Goal: Communication & Community: Answer question/provide support

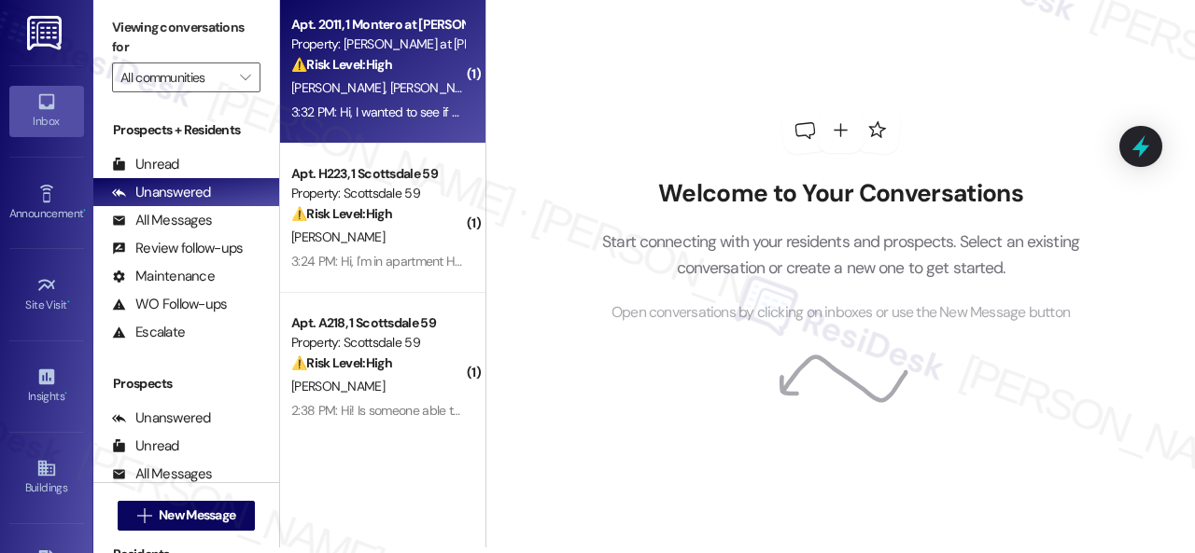
click at [418, 89] on div "C. Duong J. Lacanlale" at bounding box center [377, 88] width 176 height 23
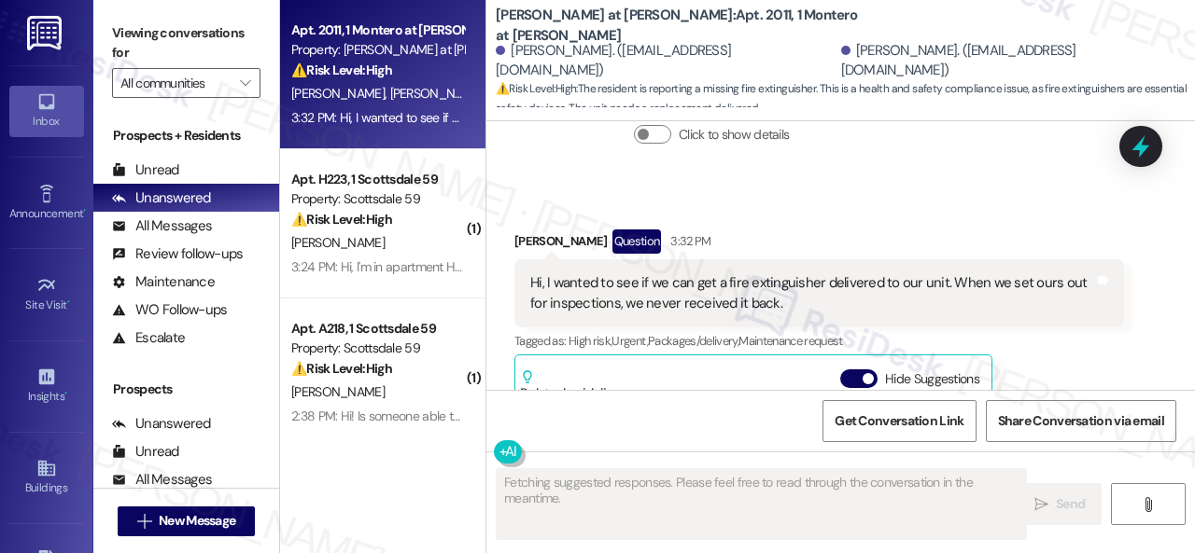
scroll to position [660, 0]
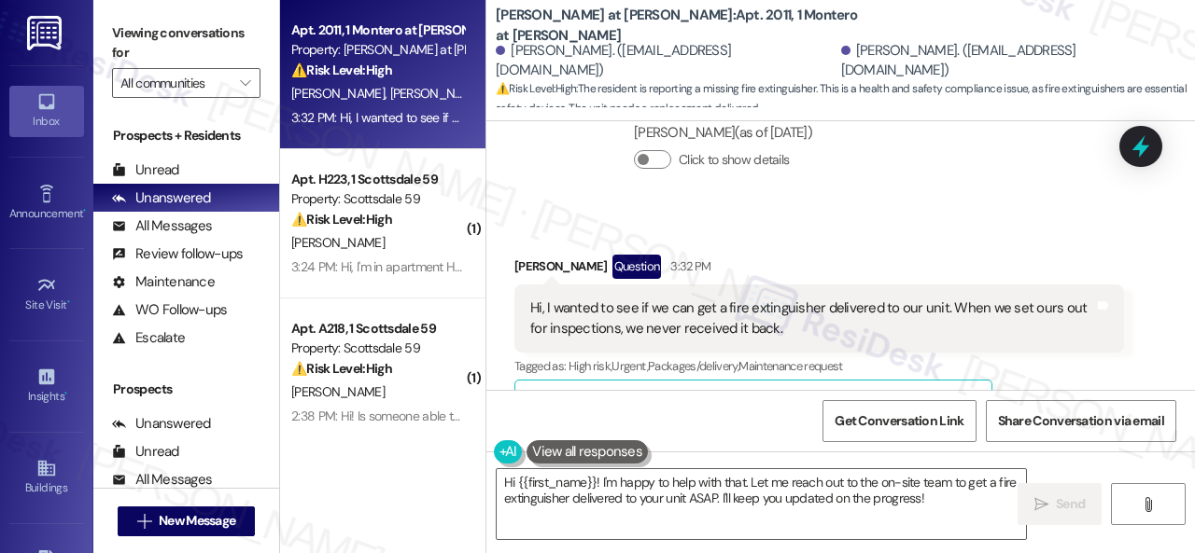
click at [566, 203] on div "Collections Status Aug 19, 2025 at 6:06 PM Joseph Lacanlale has an outstanding …" at bounding box center [818, 130] width 637 height 163
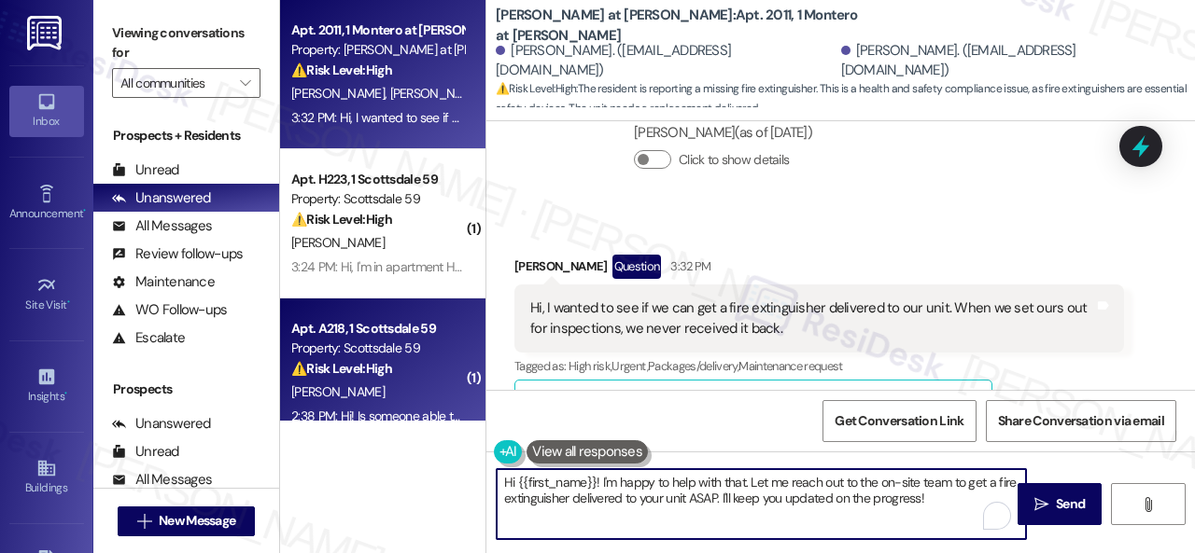
drag, startPoint x: 949, startPoint y: 503, endPoint x: 368, endPoint y: 391, distance: 592.2
click at [368, 391] on div "Apt. 2011, 1 Montero at Dana Park Property: Montero at Dana Park ⚠️ Risk Level:…" at bounding box center [737, 276] width 915 height 553
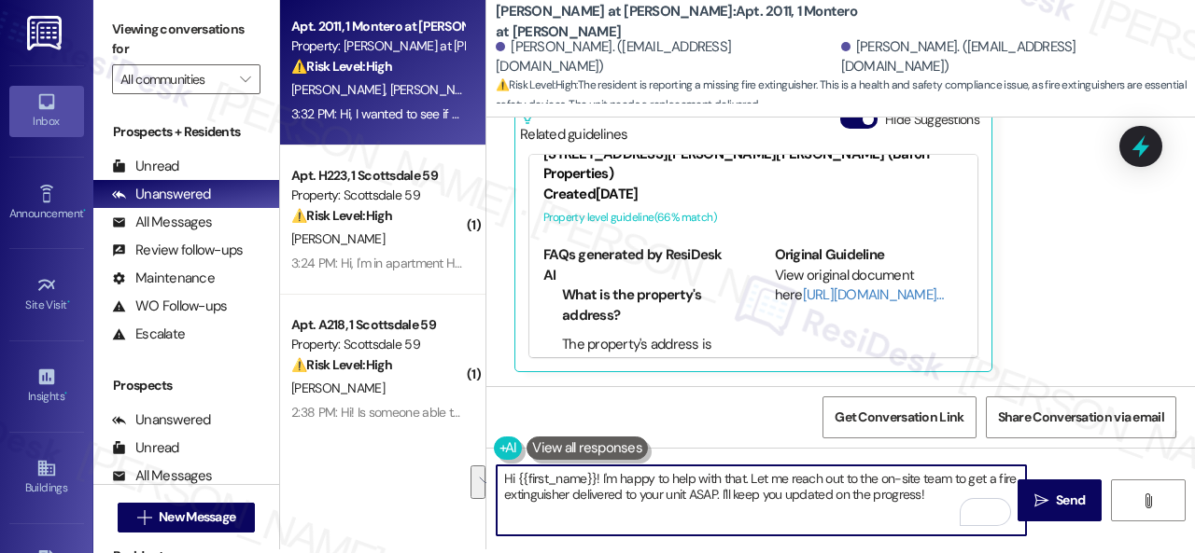
scroll to position [6, 0]
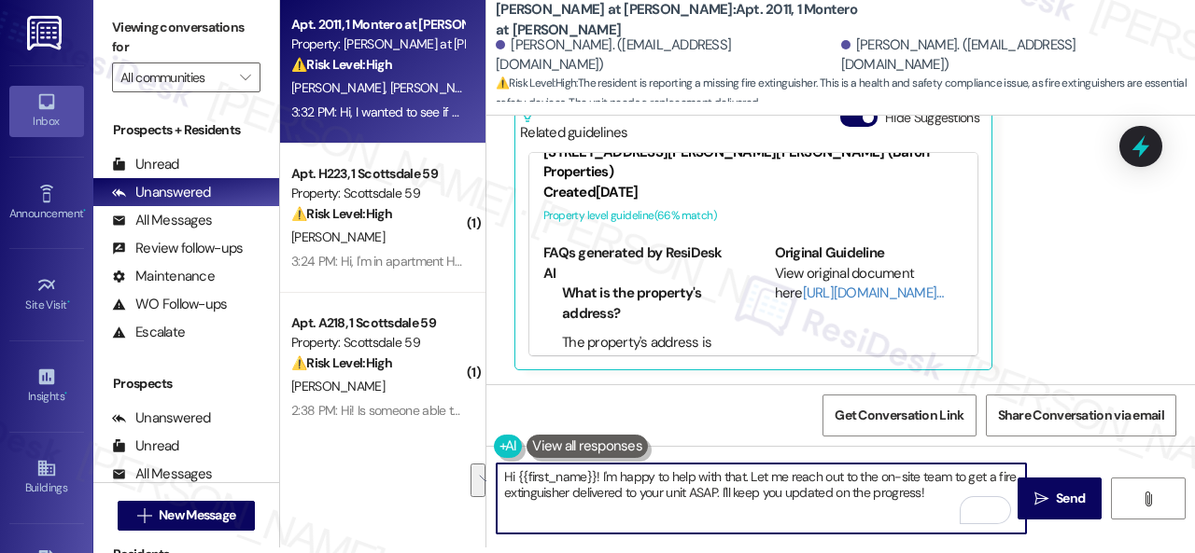
click at [674, 467] on textarea "Hi {{first_name}}! I'm happy to help with that. Let me reach out to the on-site…" at bounding box center [761, 499] width 529 height 70
drag, startPoint x: 603, startPoint y: 477, endPoint x: 948, endPoint y: 499, distance: 346.1
click at [948, 499] on textarea "Hi {{first_name}}! I'm happy to help with that. Let me reach out to the on-site…" at bounding box center [761, 499] width 529 height 70
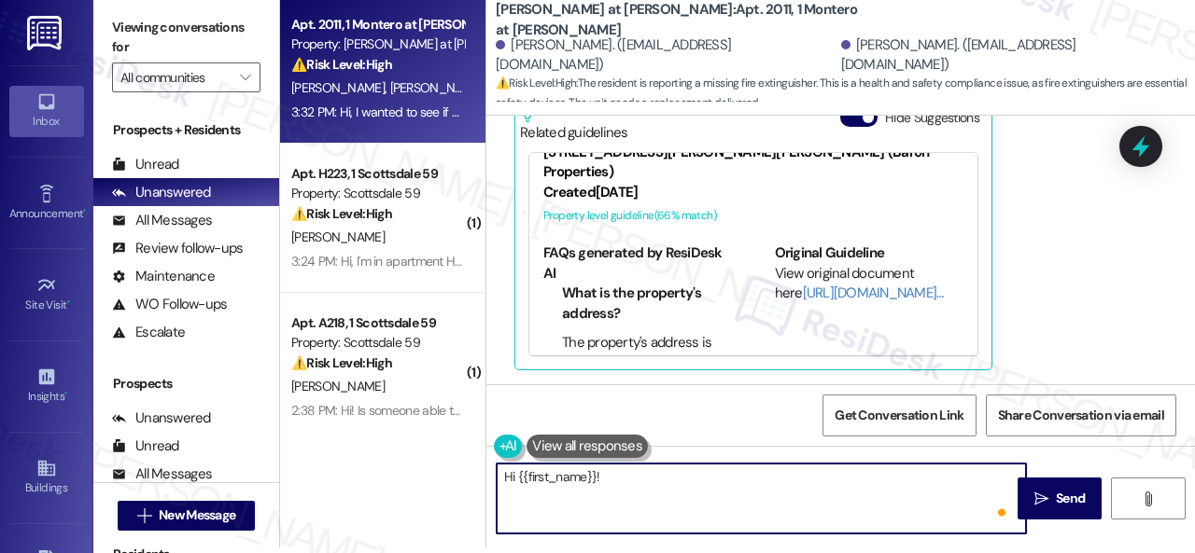
paste textarea "The site team stated that the fire extinguishers that were collected during the…"
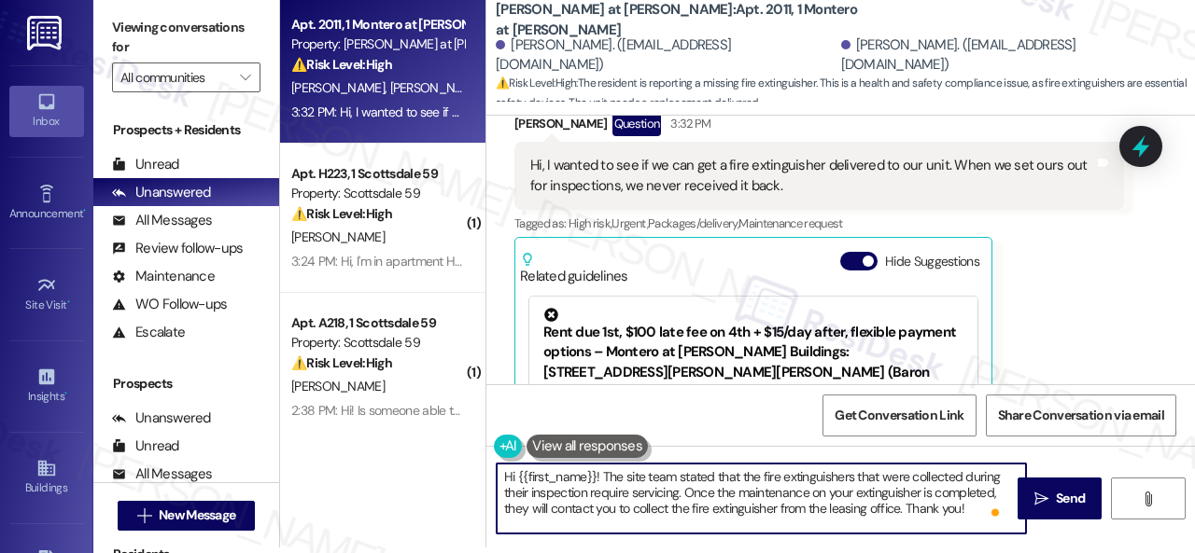
scroll to position [661, 0]
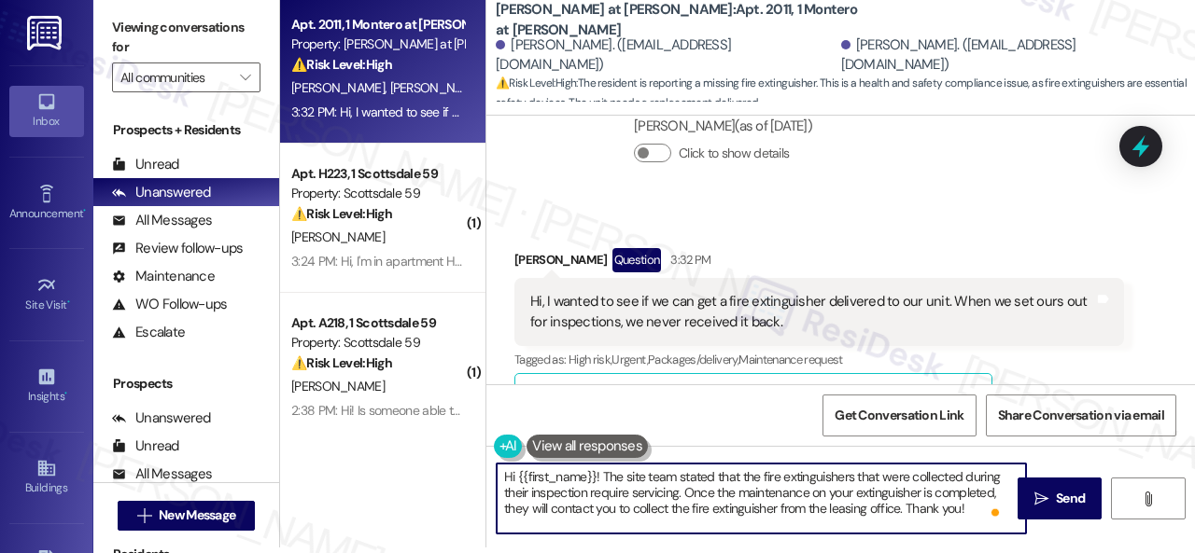
drag, startPoint x: 519, startPoint y: 478, endPoint x: 595, endPoint y: 480, distance: 76.6
click at [595, 480] on textarea "Hi {{first_name}}! The site team stated that the fire extinguishers that were c…" at bounding box center [761, 499] width 529 height 70
type textarea "Hi Christine! The site team stated that the fire extinguishers that were collec…"
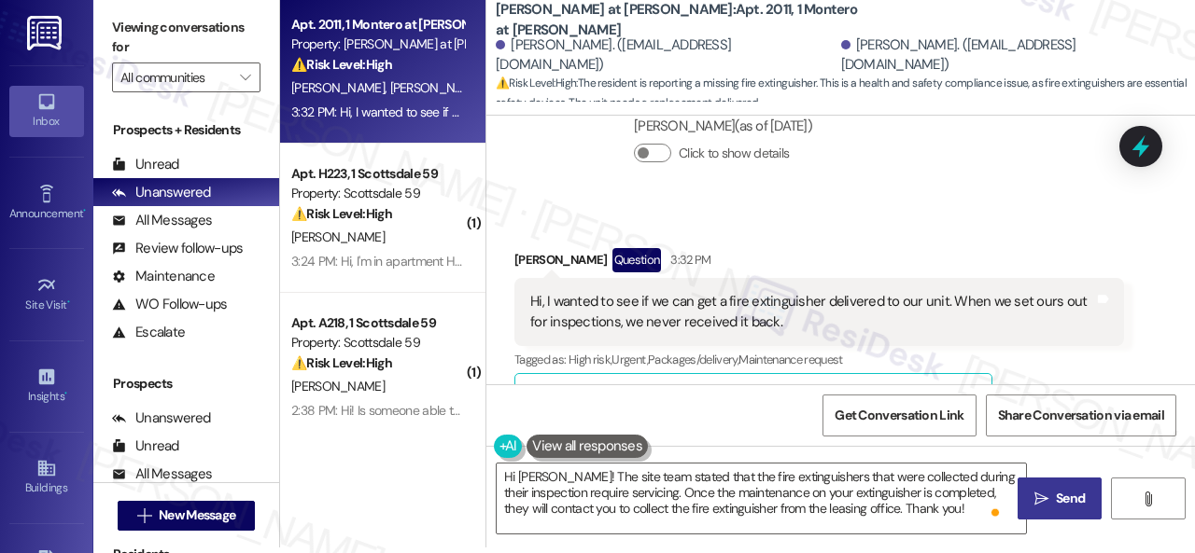
click at [1052, 494] on span "Send" at bounding box center [1070, 499] width 36 height 20
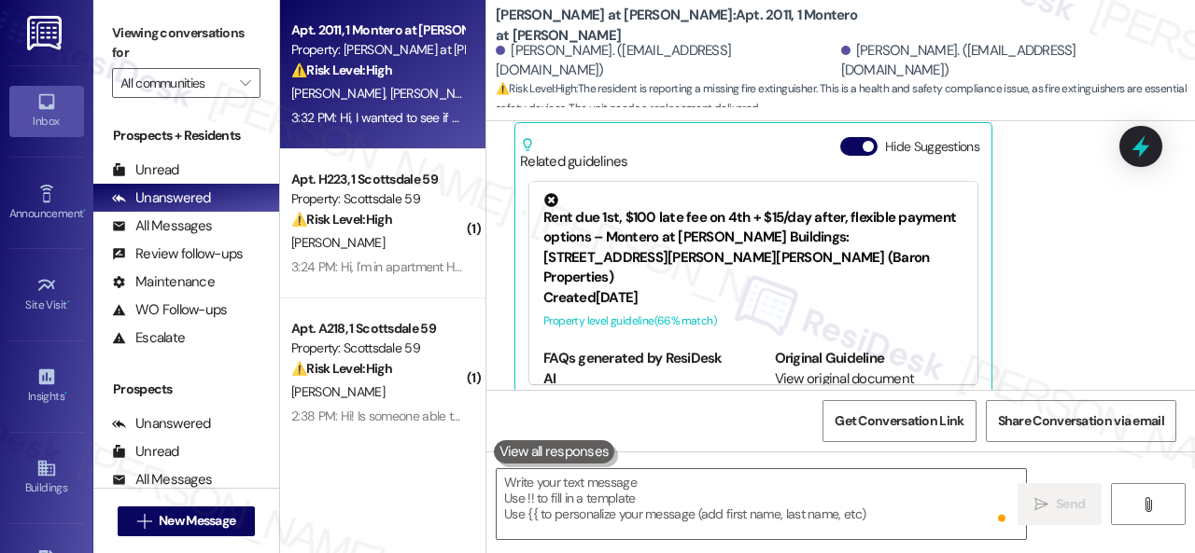
scroll to position [940, 0]
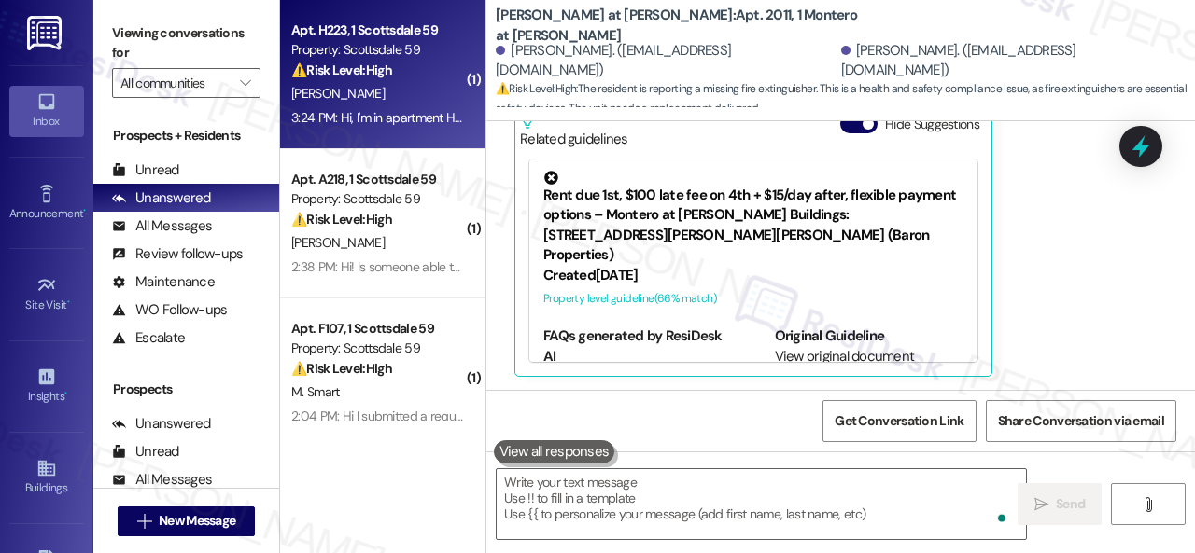
click at [422, 89] on div "C. Dimaria" at bounding box center [377, 93] width 176 height 23
type textarea "Fetching suggested responses. Please feel free to read through the conversation…"
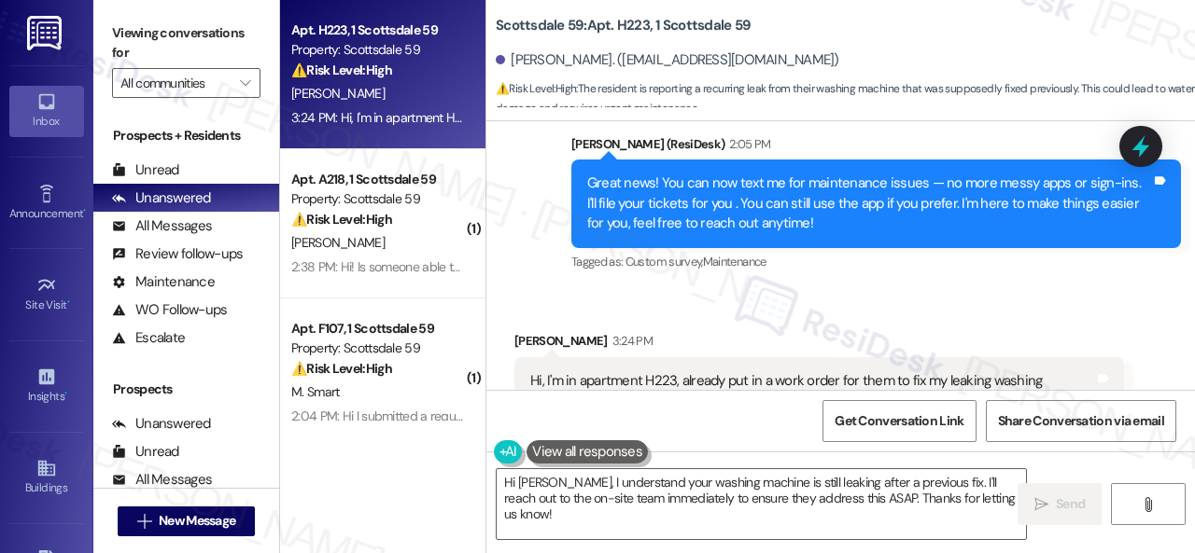
scroll to position [698, 0]
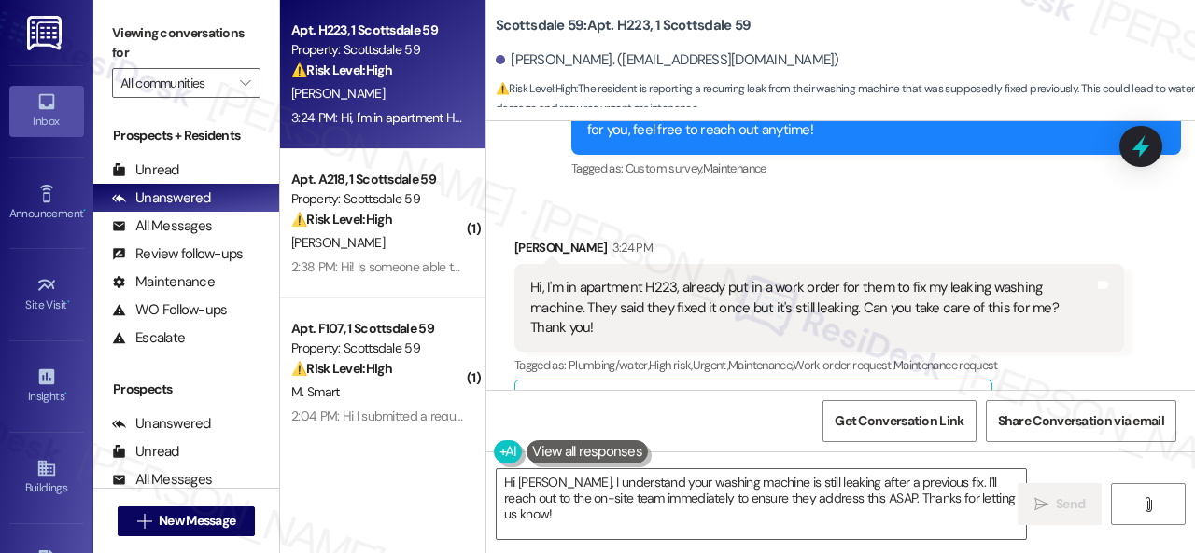
click at [1130, 355] on div "Received via SMS Charles Dimaria 3:24 PM Hi, I'm in apartment H223, already put…" at bounding box center [840, 433] width 708 height 474
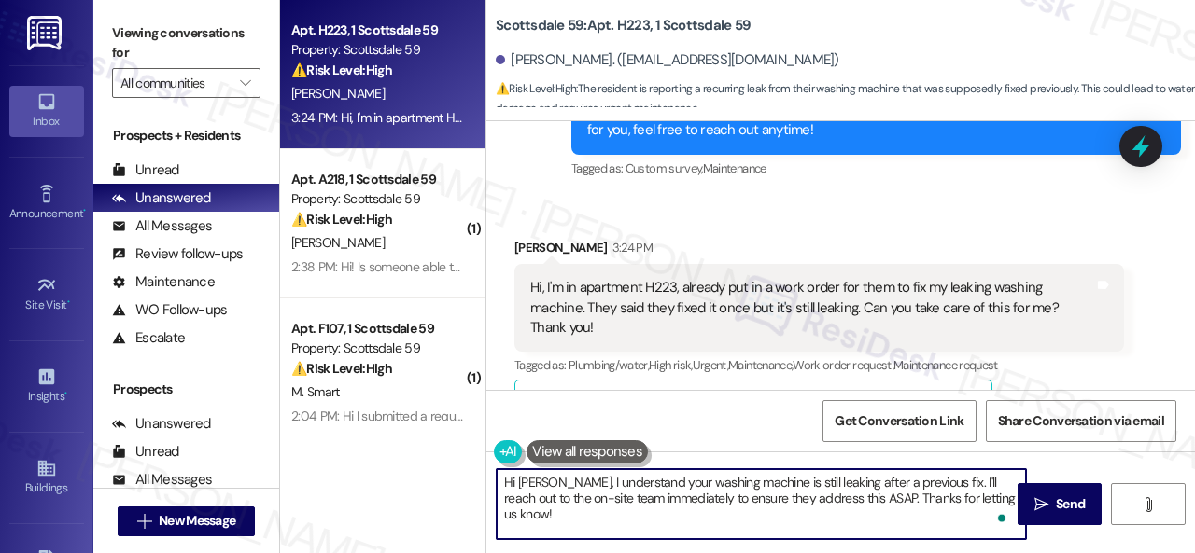
scroll to position [6, 0]
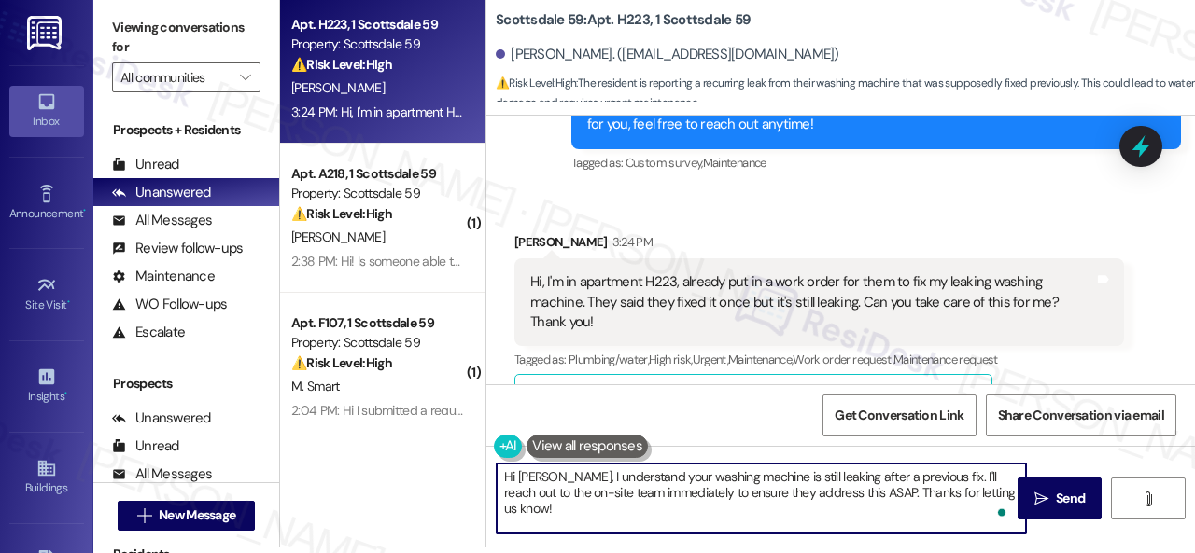
paste textarea "'ll be happy to submit a work order on your behalf. Can the maintenance team en…"
drag, startPoint x: 563, startPoint y: 483, endPoint x: 926, endPoint y: 535, distance: 366.8
click at [754, 475] on textarea "Hi Charles, I'll be happy to submit a work order on your behalf. Can the mainte…" at bounding box center [761, 499] width 529 height 70
click at [541, 493] on textarea "Hi Charles, I'll be happy to submit a work order for your leaking washing machi…" at bounding box center [761, 499] width 529 height 70
click at [943, 511] on textarea "Hi Charles, I'll be happy to submit a work order for your leaking washing machi…" at bounding box center [761, 499] width 529 height 70
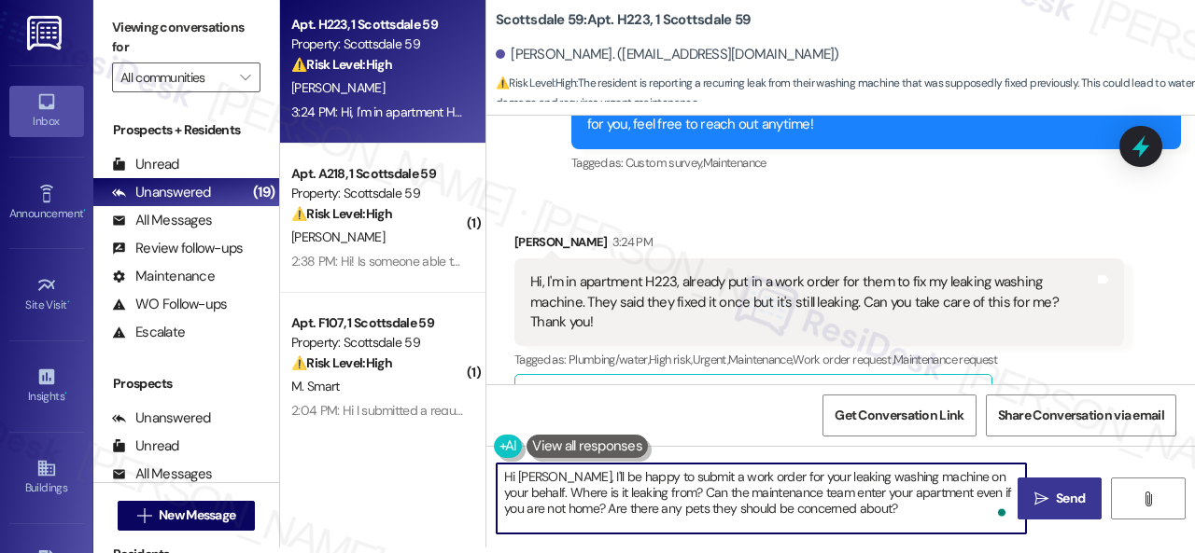
type textarea "Hi Charles, I'll be happy to submit a work order for your leaking washing machi…"
click at [1056, 499] on span "Send" at bounding box center [1070, 499] width 29 height 20
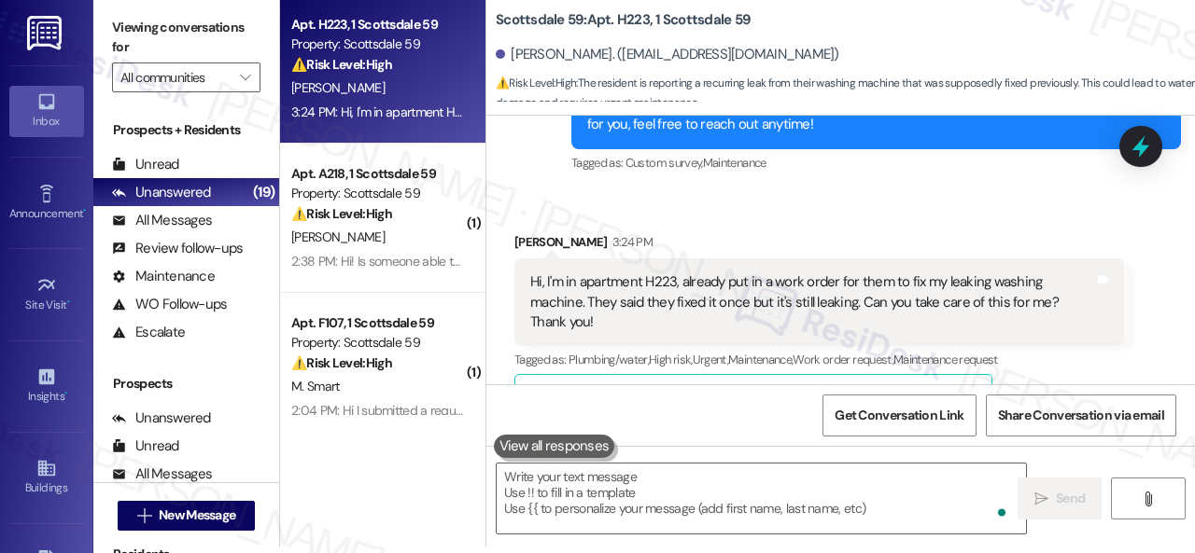
scroll to position [978, 0]
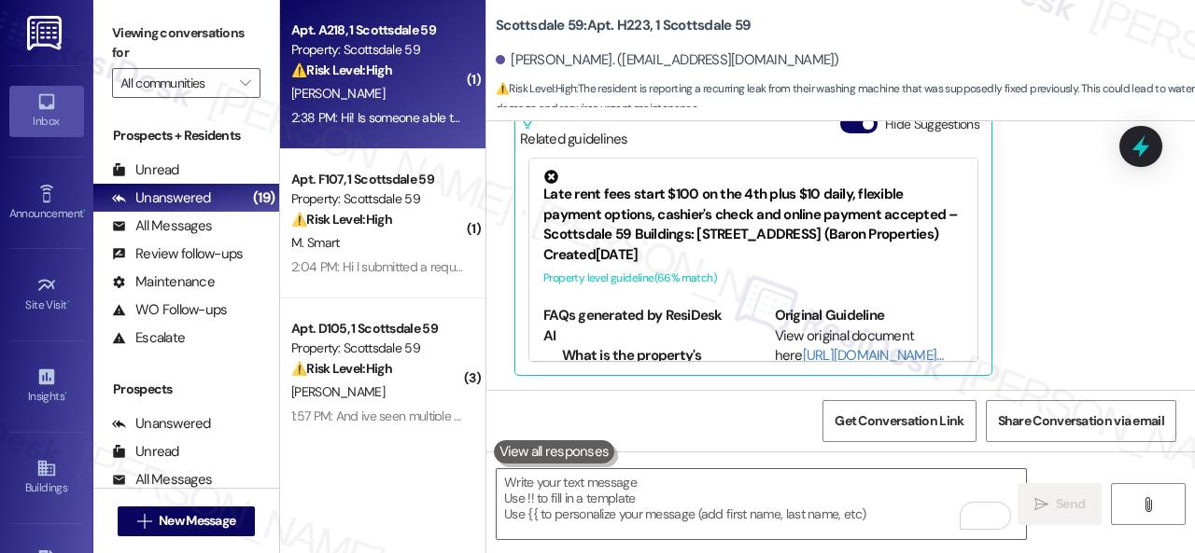
click at [401, 105] on div "L. Mestas" at bounding box center [377, 93] width 176 height 23
type textarea "Fetching suggested responses. Please feel free to read through the conversation…"
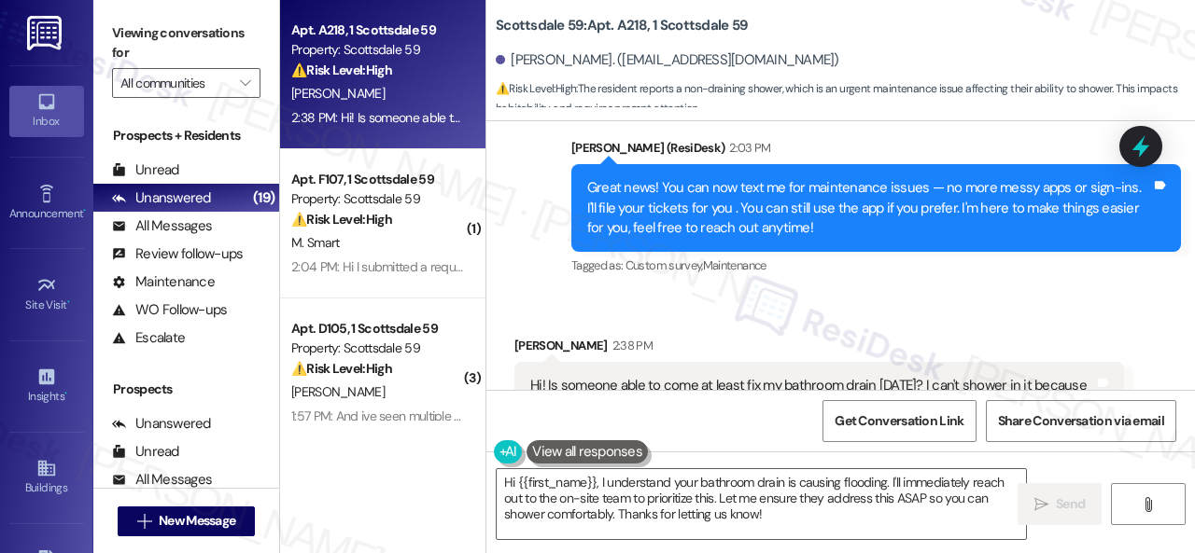
scroll to position [2365, 0]
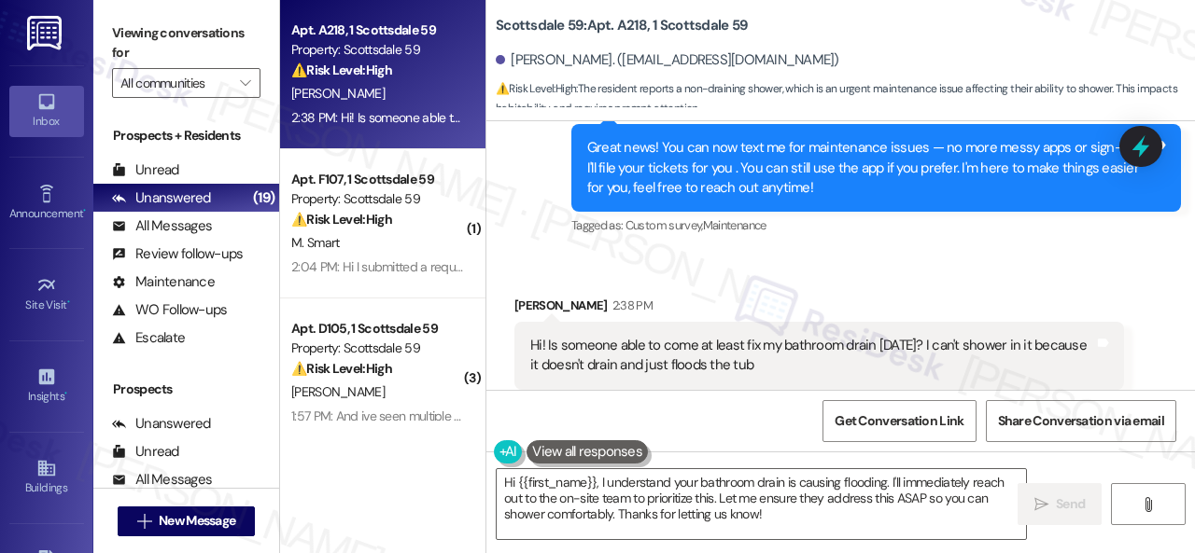
click at [899, 254] on div "Received via SMS Leilani Mestas 2:38 PM Hi! Is someone able to come at least fi…" at bounding box center [840, 342] width 708 height 177
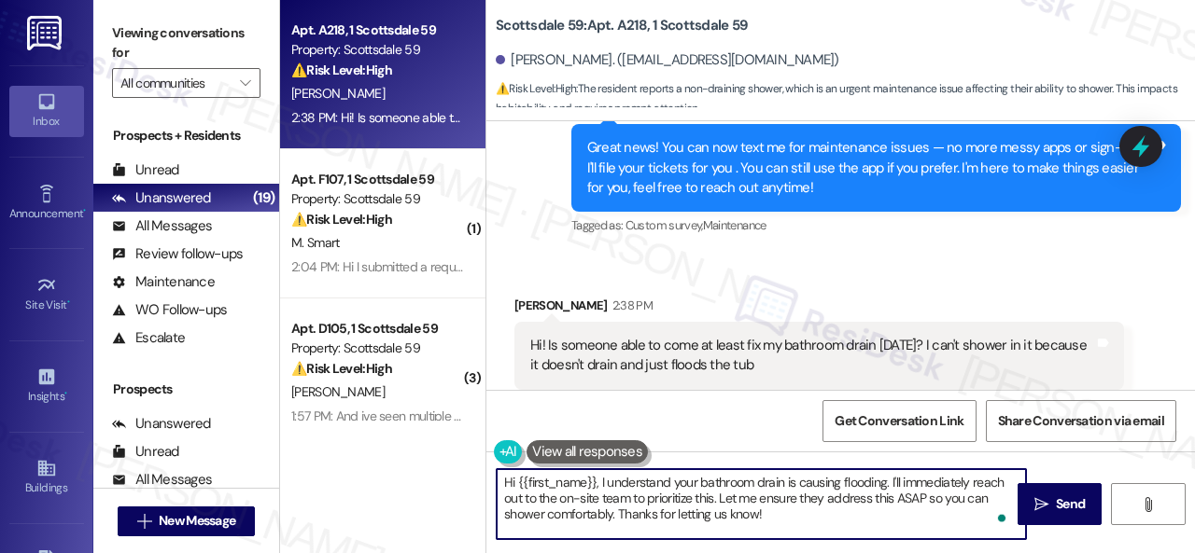
drag, startPoint x: 889, startPoint y: 479, endPoint x: 917, endPoint y: 525, distance: 54.4
click at [917, 525] on textarea "Hi {{first_name}}, I understand your bathroom drain is causing flooding. I'll i…" at bounding box center [761, 504] width 529 height 70
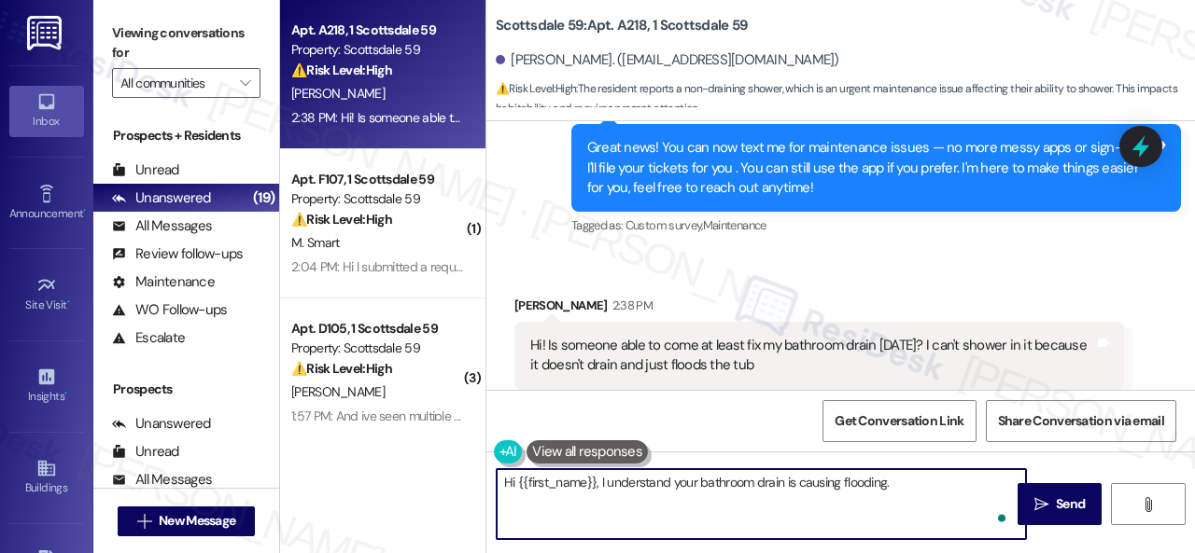
paste textarea "Is there already a work order for the issue? If so, may I have the work order n…"
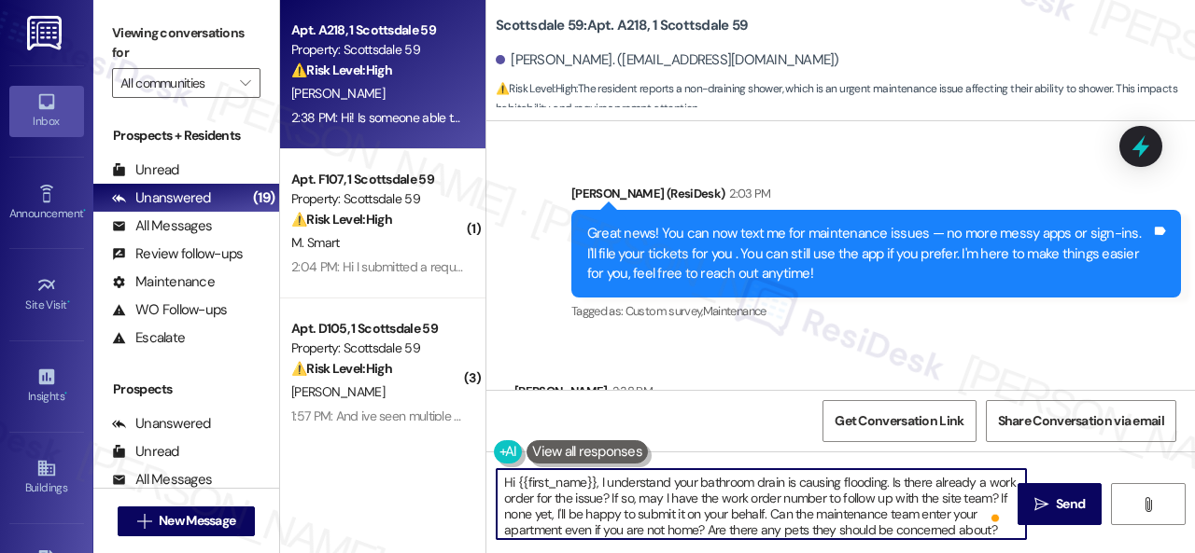
scroll to position [2367, 0]
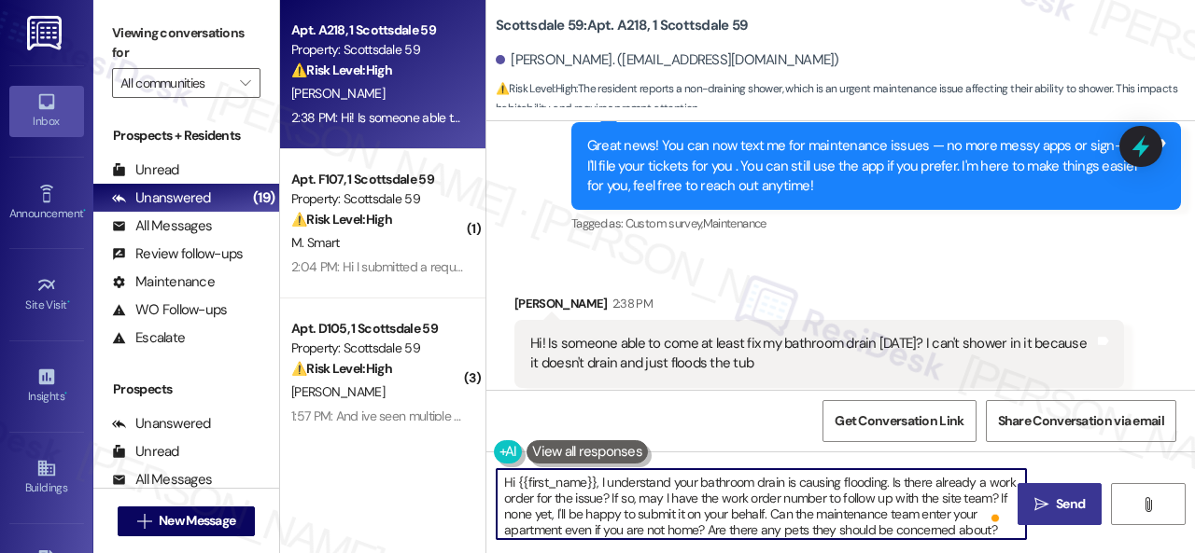
type textarea "Hi {{first_name}}, I understand your bathroom drain is causing flooding. Is the…"
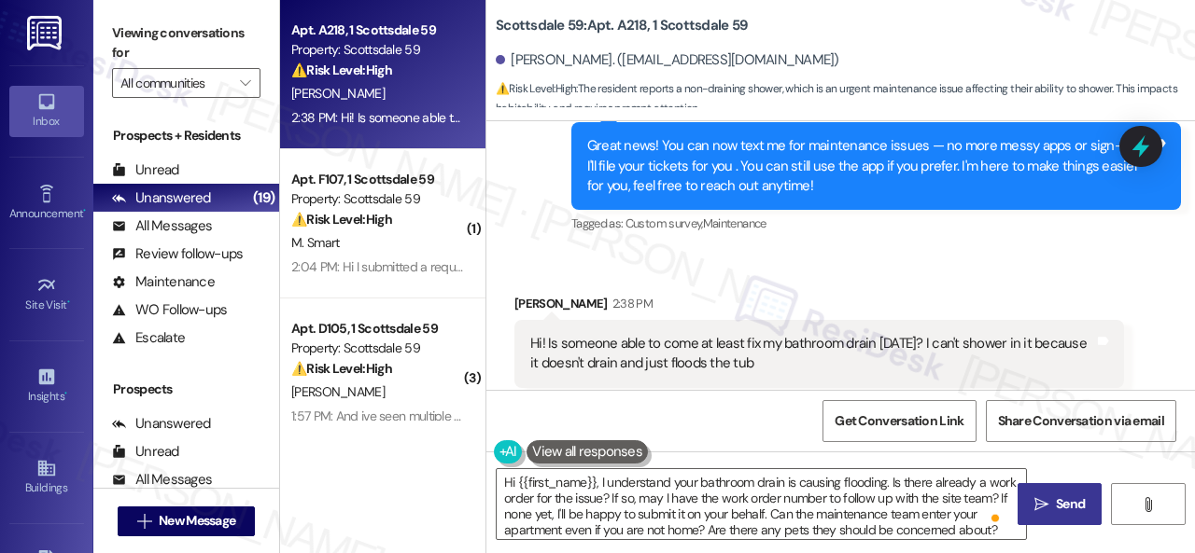
click at [1041, 514] on span " Send" at bounding box center [1059, 505] width 59 height 20
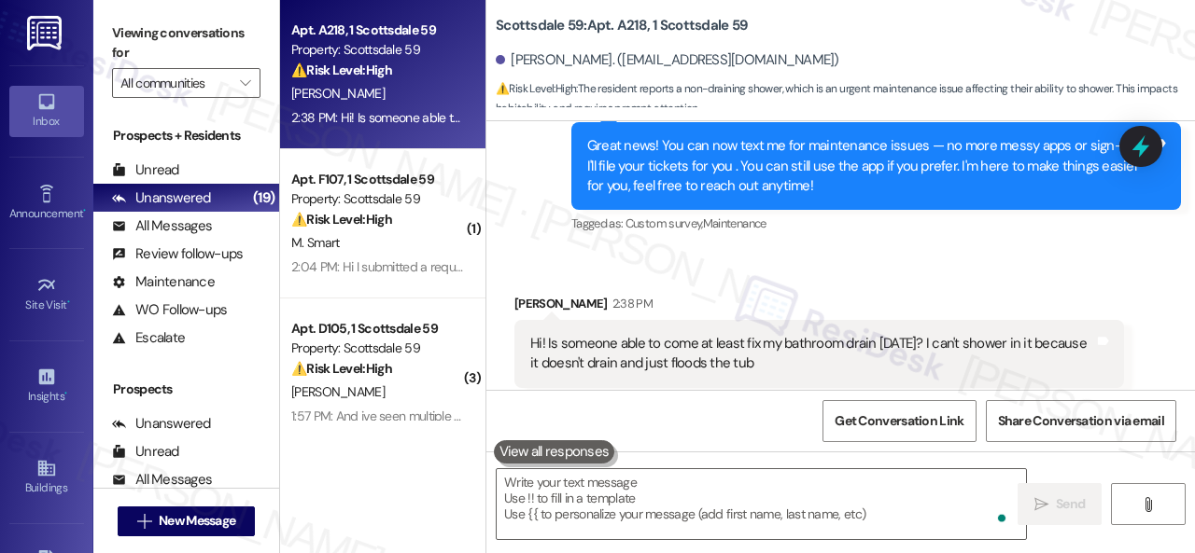
scroll to position [2365, 0]
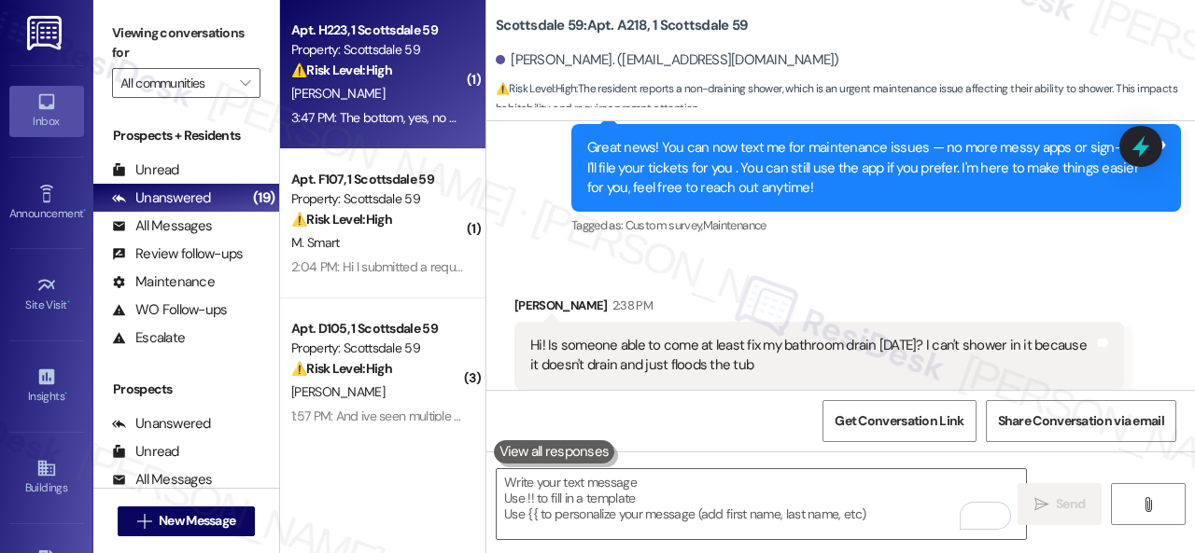
click at [405, 87] on div "C. Dimaria" at bounding box center [377, 93] width 176 height 23
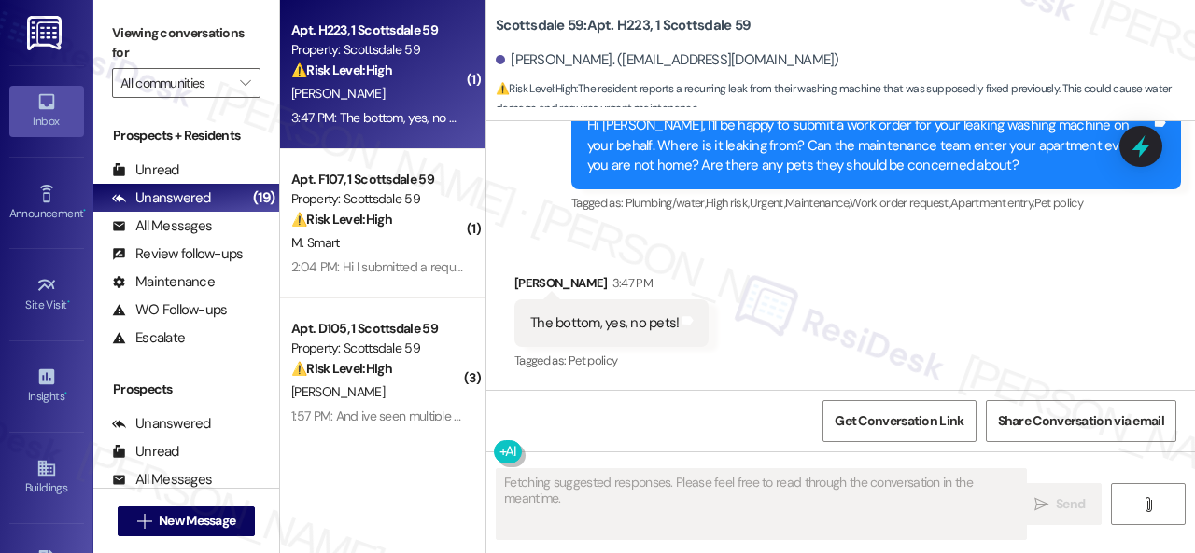
scroll to position [1092, 0]
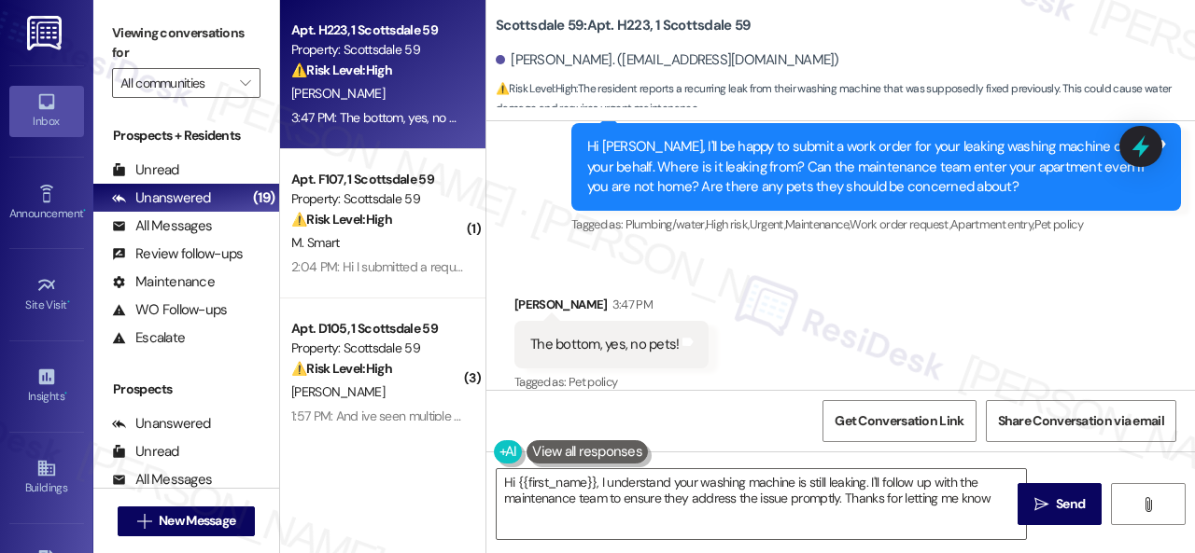
type textarea "Hi {{first_name}}, I understand your washing machine is still leaking. I'll fol…"
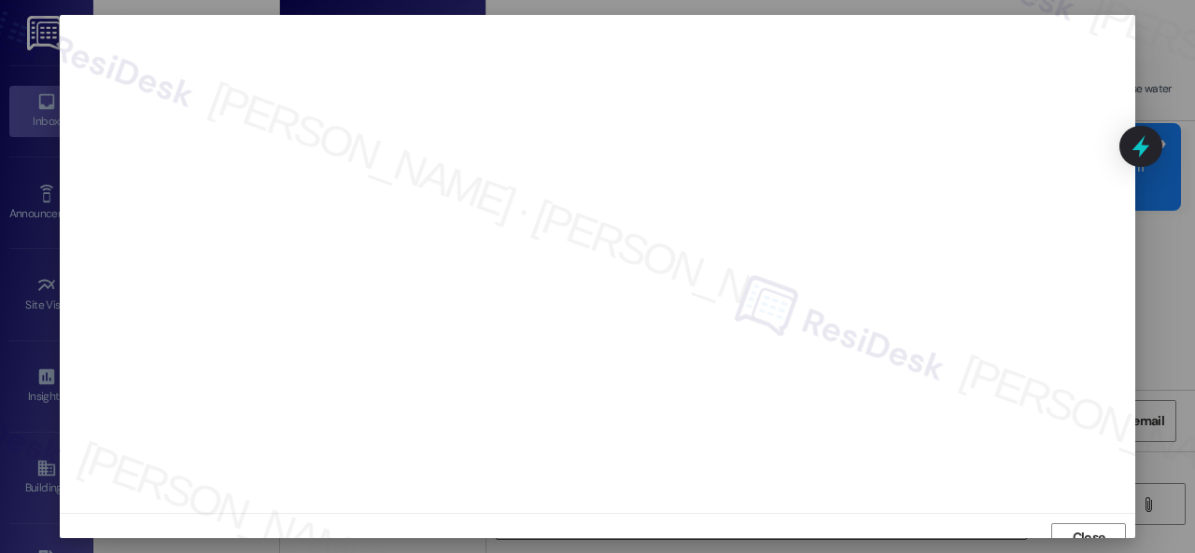
scroll to position [14, 0]
drag, startPoint x: 1069, startPoint y: 520, endPoint x: 933, endPoint y: 551, distance: 138.8
click at [1069, 520] on span "Close" at bounding box center [1089, 524] width 40 height 20
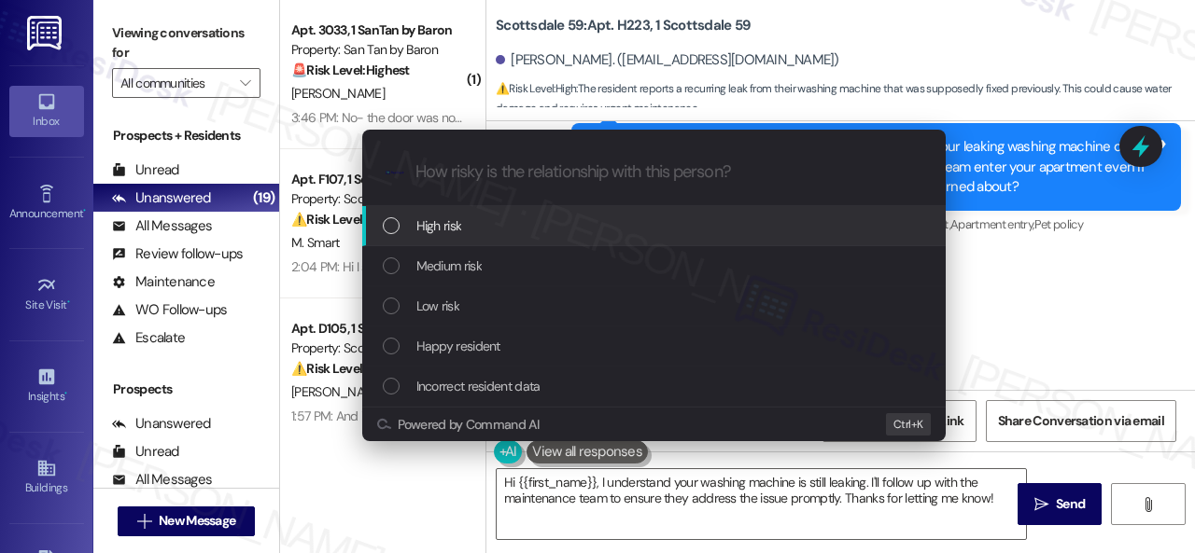
click at [442, 229] on span "High risk" at bounding box center [439, 226] width 46 height 21
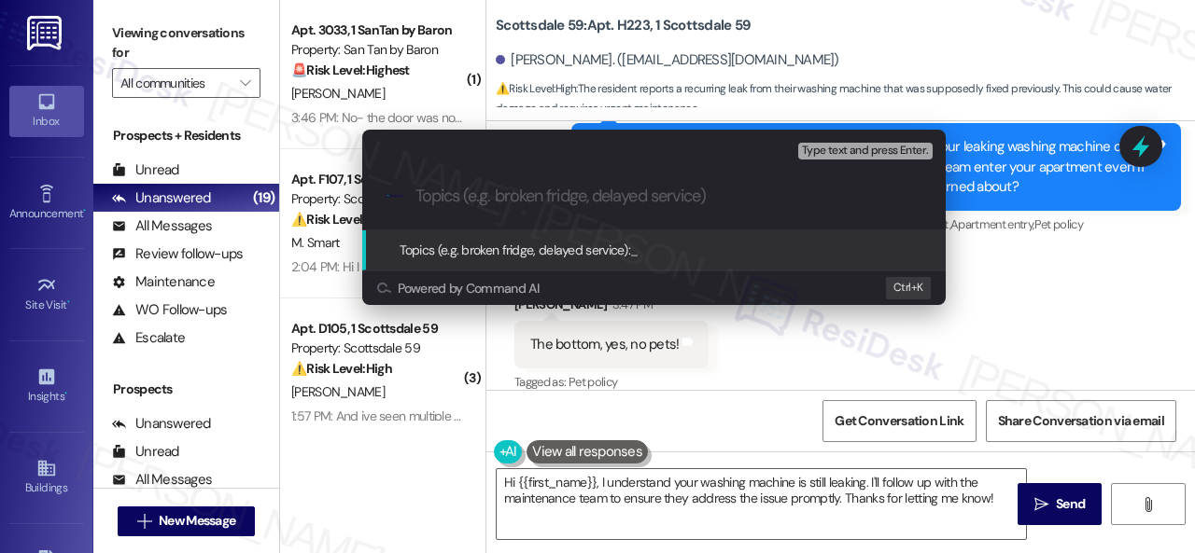
paste input "Follow-up on work order 10996996"
type input "Follow-up on work order 10996996"
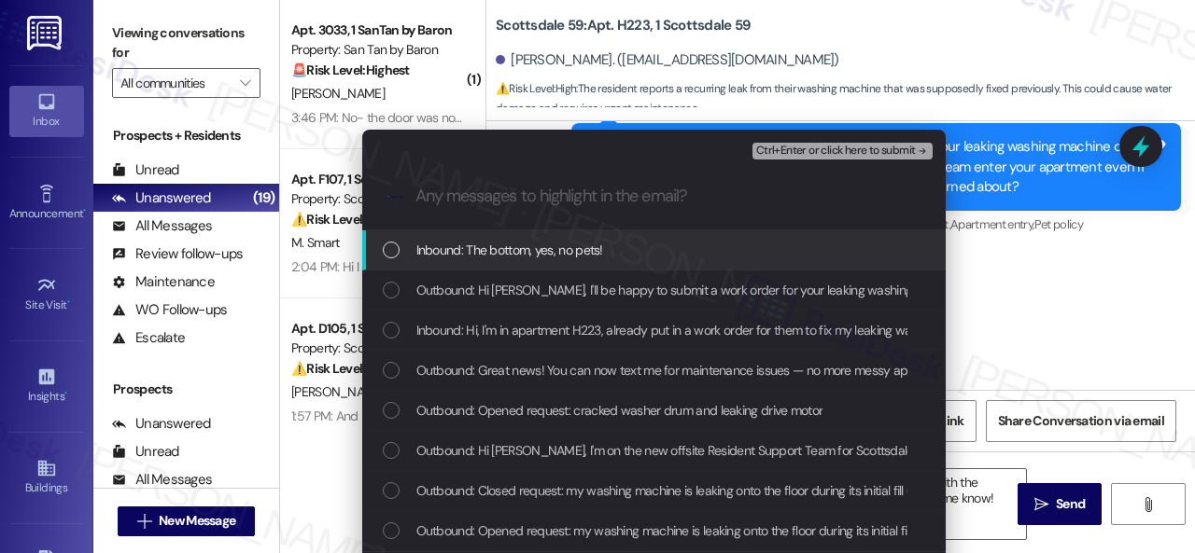
click at [511, 249] on span "Inbound: The bottom, yes, no pets!" at bounding box center [509, 250] width 187 height 21
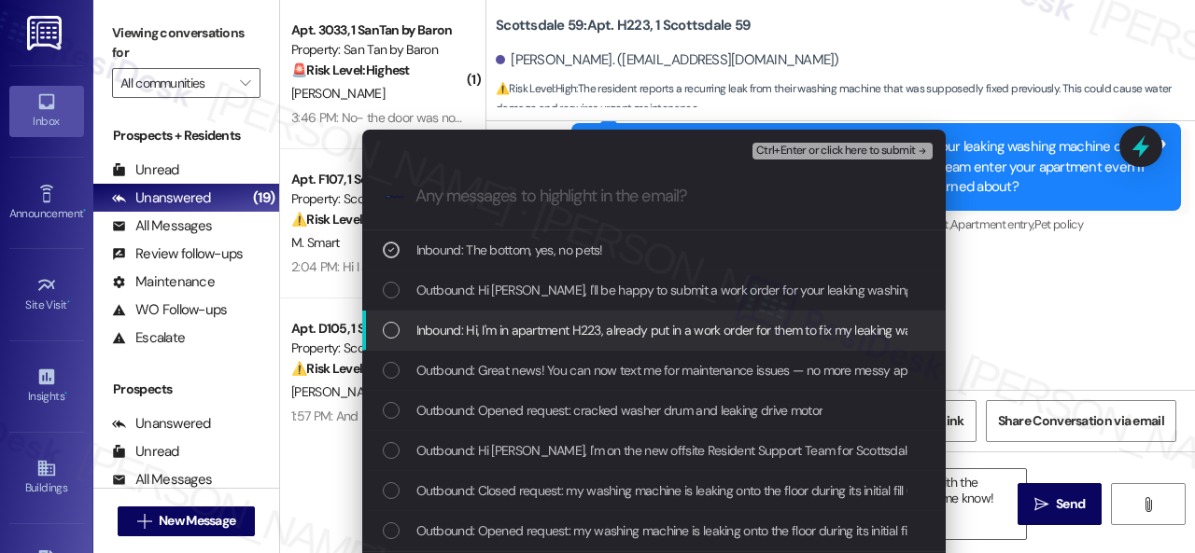
click at [524, 330] on span "Inbound: Hi, I'm in apartment H223, already put in a work order for them to fix…" at bounding box center [952, 330] width 1072 height 21
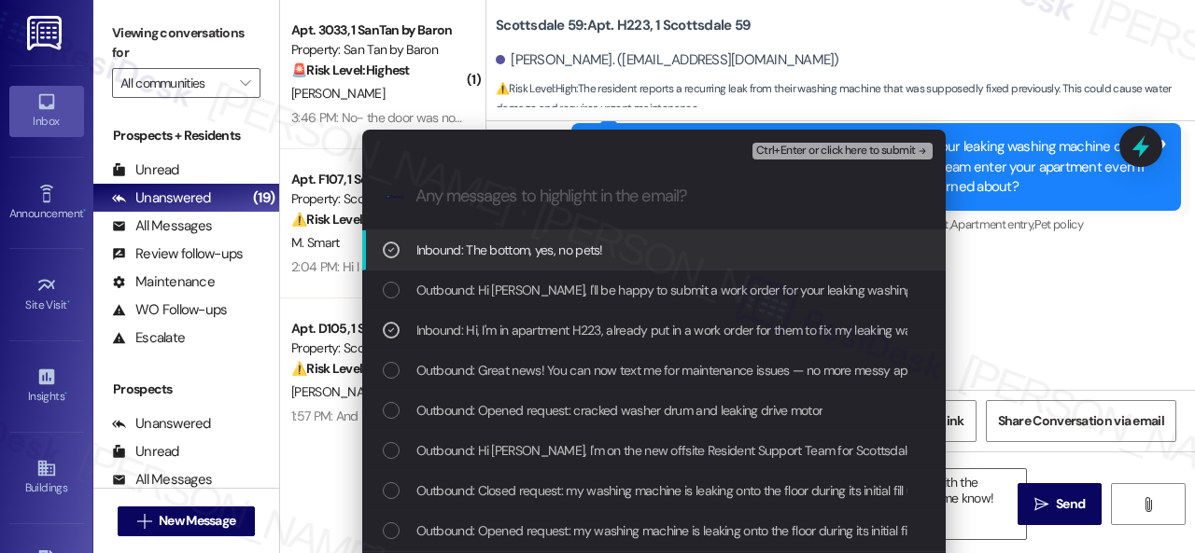
click at [804, 150] on span "Ctrl+Enter or click here to submit" at bounding box center [836, 151] width 160 height 13
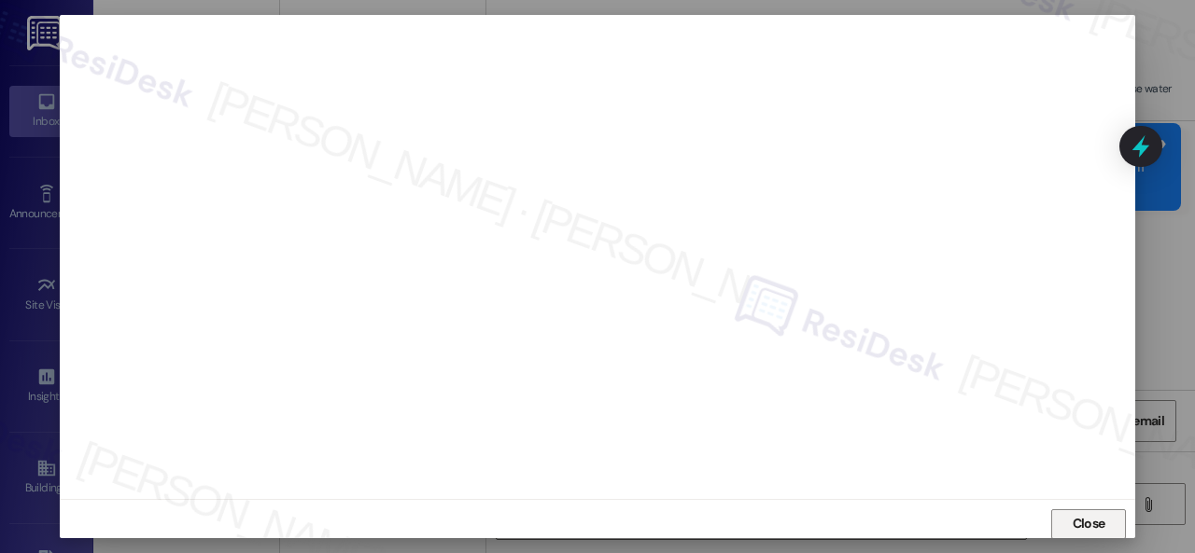
click at [1069, 527] on span "Close" at bounding box center [1089, 524] width 40 height 20
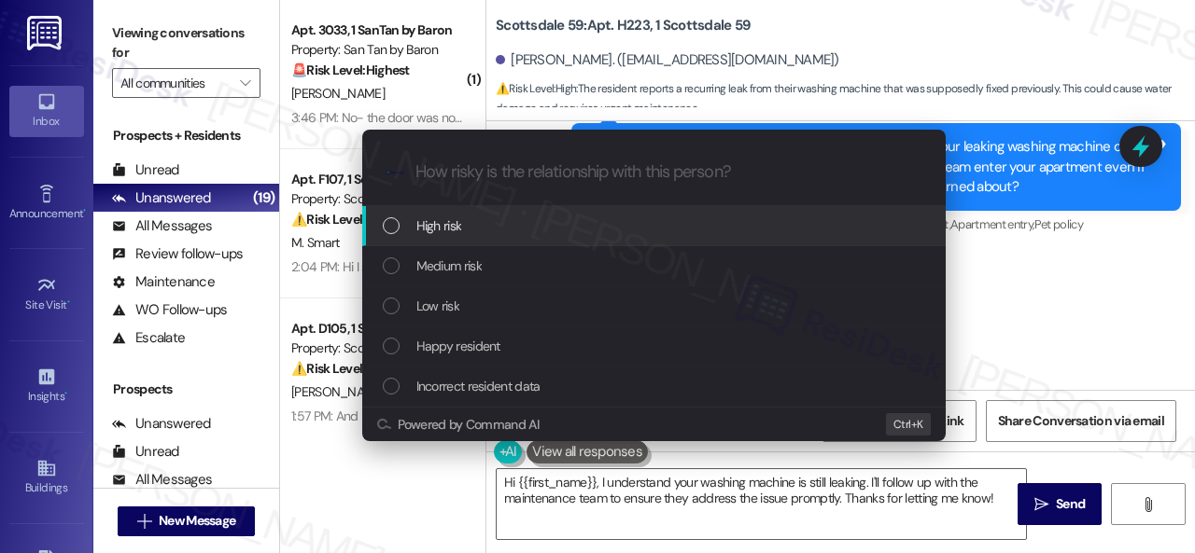
click at [448, 225] on span "High risk" at bounding box center [439, 226] width 46 height 21
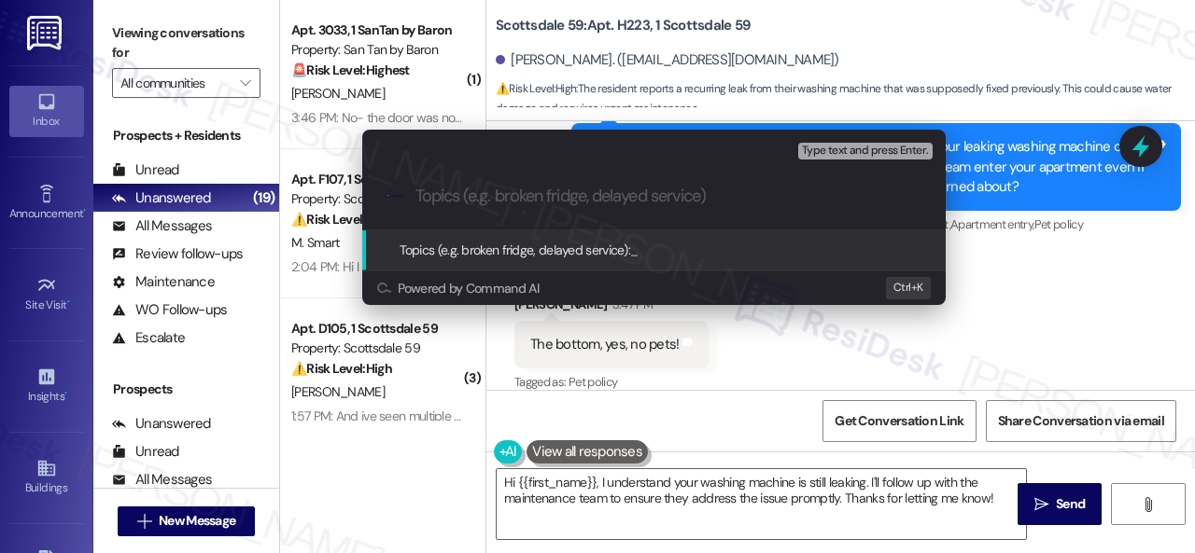
paste input "Follow-up on work order 10996996"
type input "Follow-up on work order 10996996"
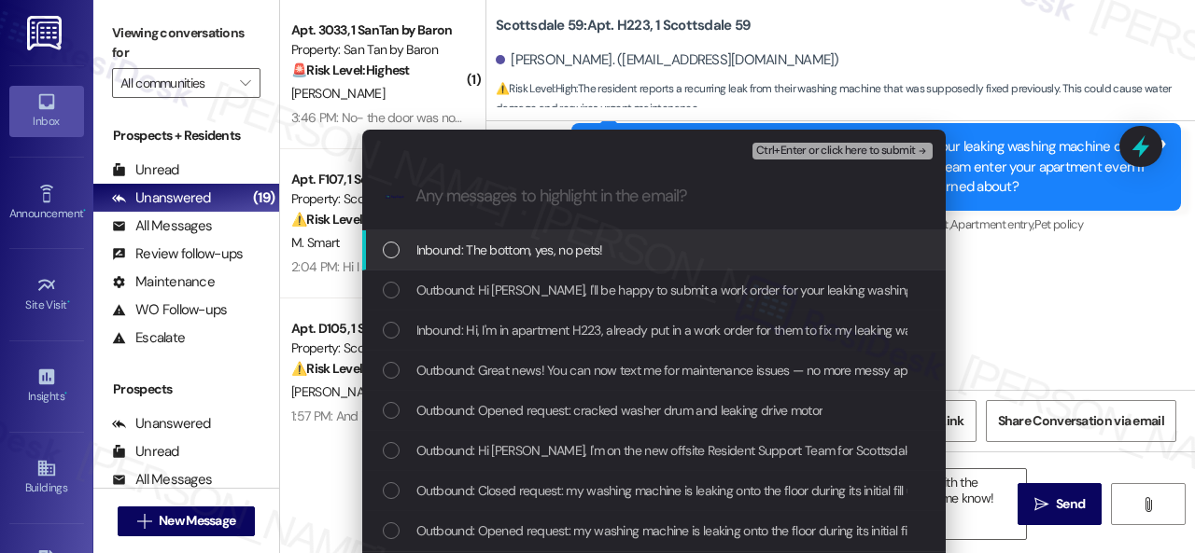
click at [465, 253] on span "Inbound: The bottom, yes, no pets!" at bounding box center [509, 250] width 187 height 21
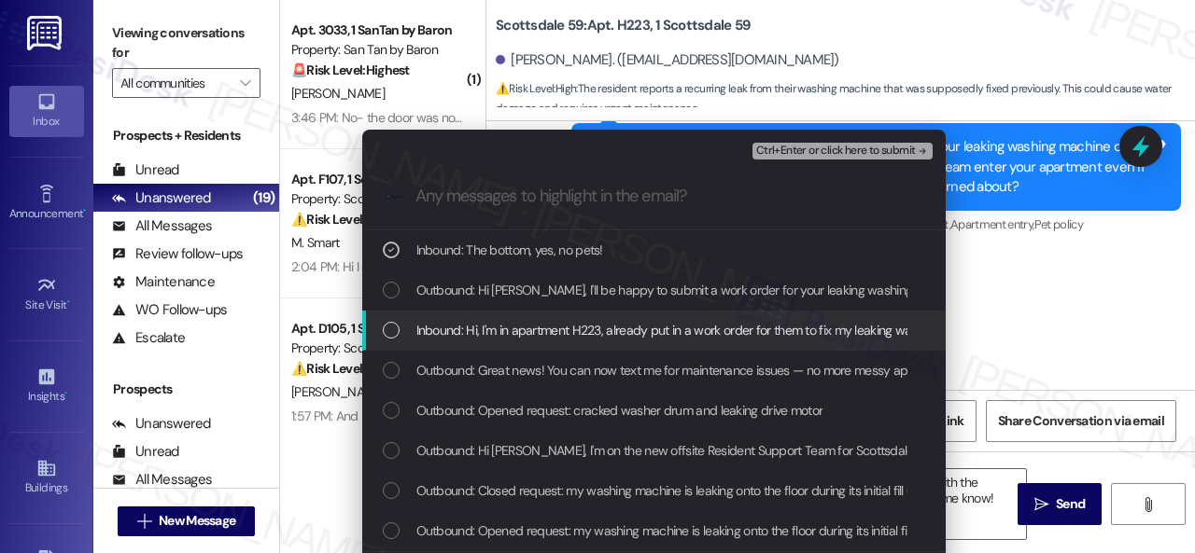
click at [487, 328] on span "Inbound: Hi, I'm in apartment H223, already put in a work order for them to fix…" at bounding box center [952, 330] width 1072 height 21
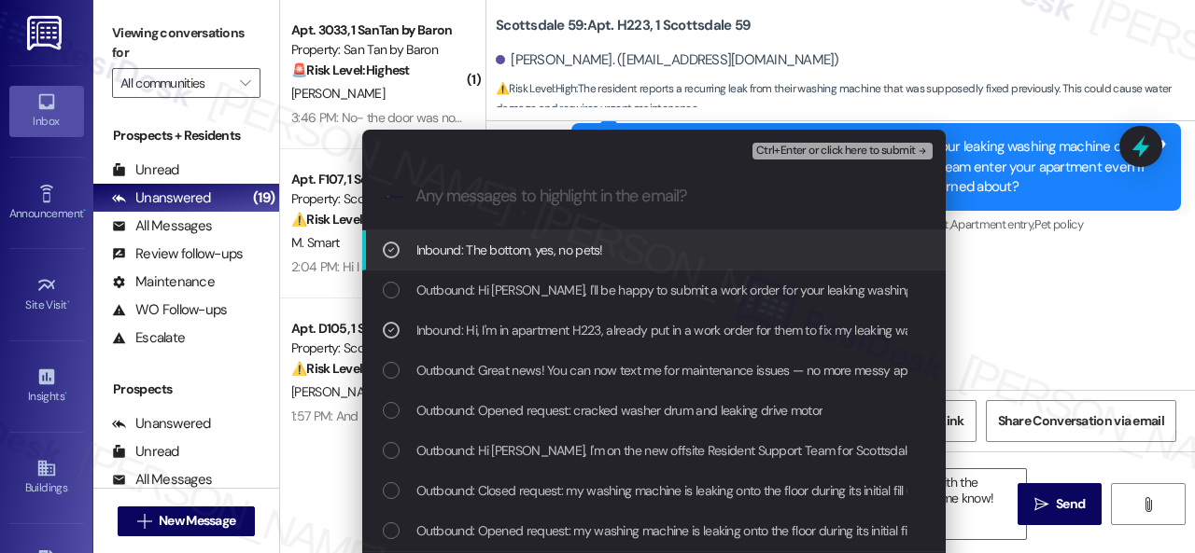
click at [786, 145] on span "Ctrl+Enter or click here to submit" at bounding box center [836, 151] width 160 height 13
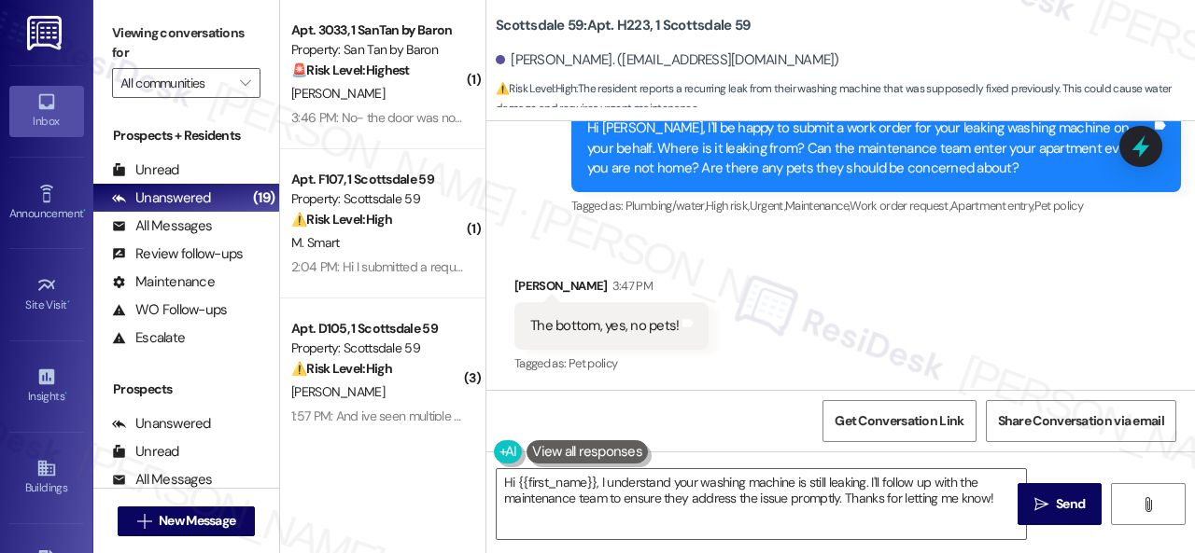
scroll to position [1111, 0]
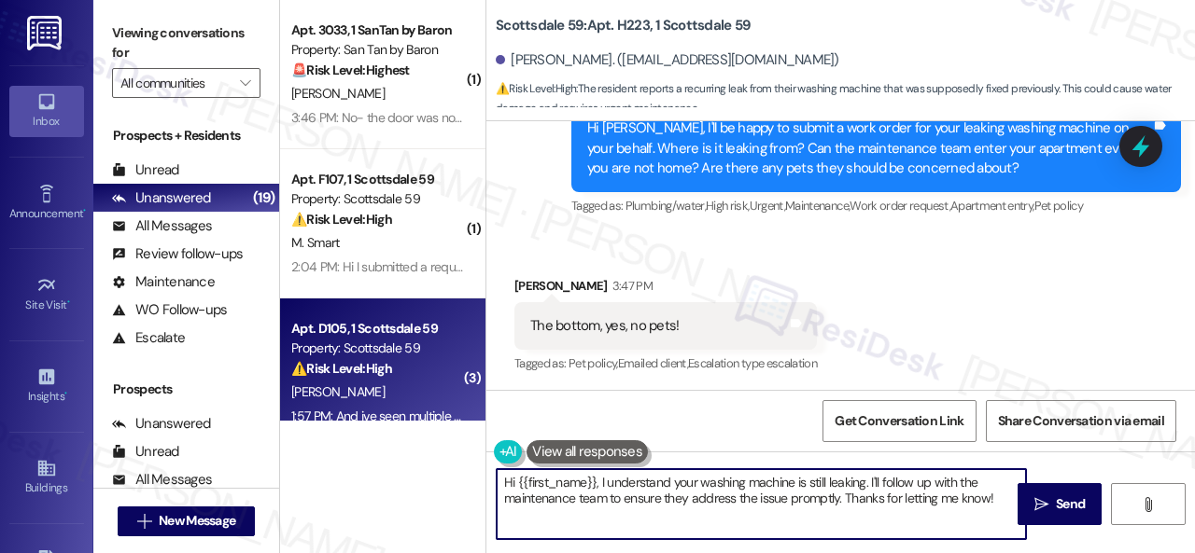
drag, startPoint x: 995, startPoint y: 498, endPoint x: 291, endPoint y: 408, distance: 709.6
click at [332, 417] on div "( 1 ) Apt. 3033, 1 SanTan by Baron Property: San Tan by Baron 🚨 Risk Level: Hig…" at bounding box center [737, 276] width 915 height 553
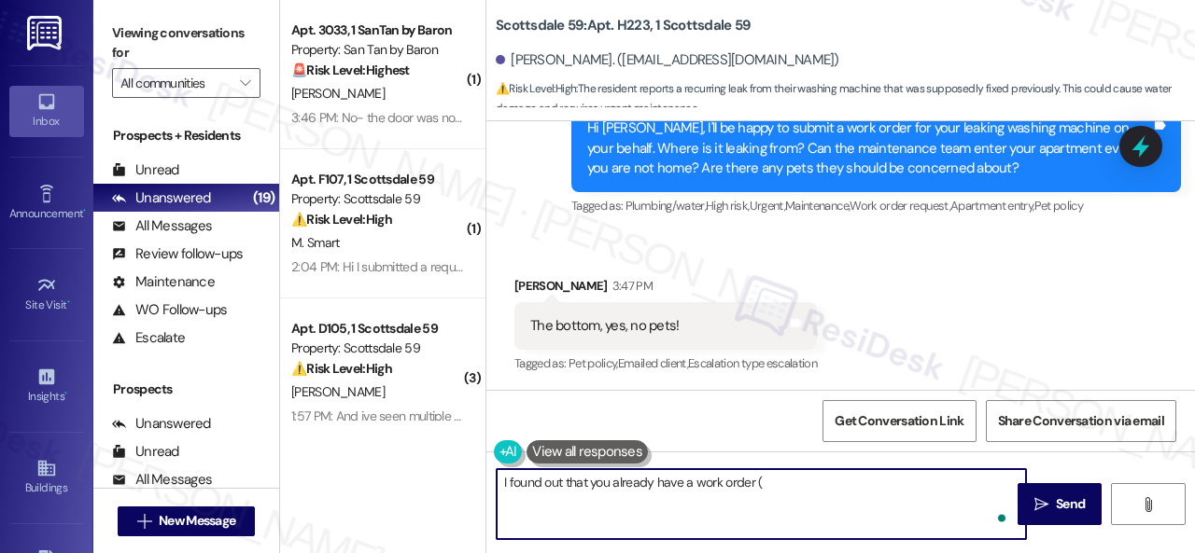
paste textarea "Follow-up on work order 10996996"
drag, startPoint x: 891, startPoint y: 480, endPoint x: 758, endPoint y: 484, distance: 133.6
click at [758, 484] on textarea "I found out that you already have a work order (Follow-up on work order 1099699…" at bounding box center [761, 504] width 529 height 70
click at [851, 486] on textarea "I found out that you already have a work order ( 10996996)" at bounding box center [761, 504] width 529 height 70
click at [762, 481] on textarea "I found out that you already have a work order ( 10996996)" at bounding box center [761, 504] width 529 height 70
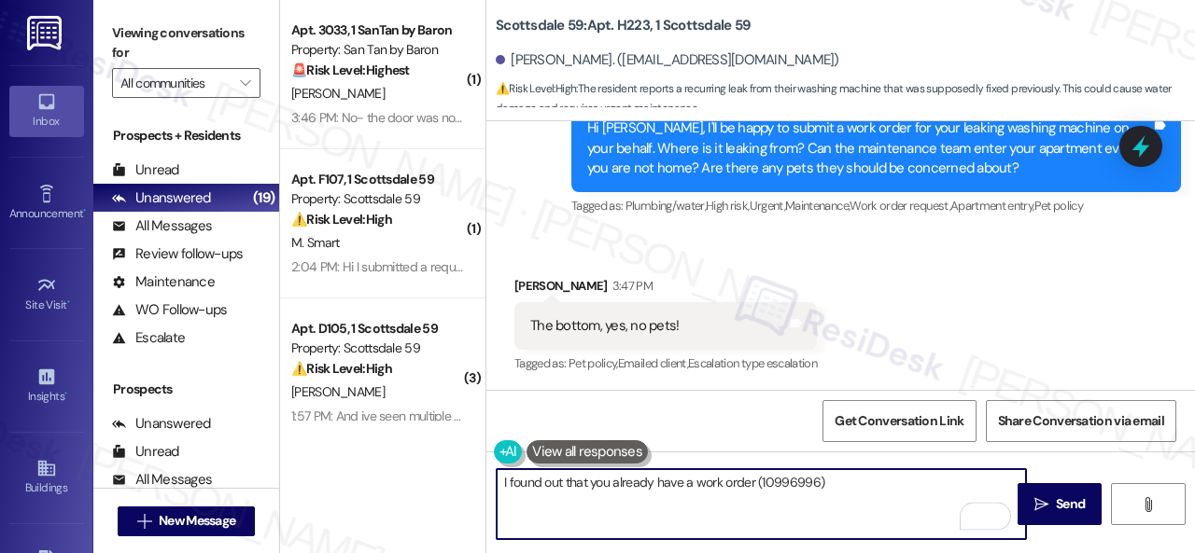
click at [845, 484] on textarea "I found out that you already have a work order (10996996)" at bounding box center [761, 504] width 529 height 70
click at [896, 499] on textarea "I found out that you already have a work order (10996996). Therefore, a new one…" at bounding box center [761, 504] width 529 height 70
paste textarea "I've made a follow-up with the site team regarding your work order. Let me know…"
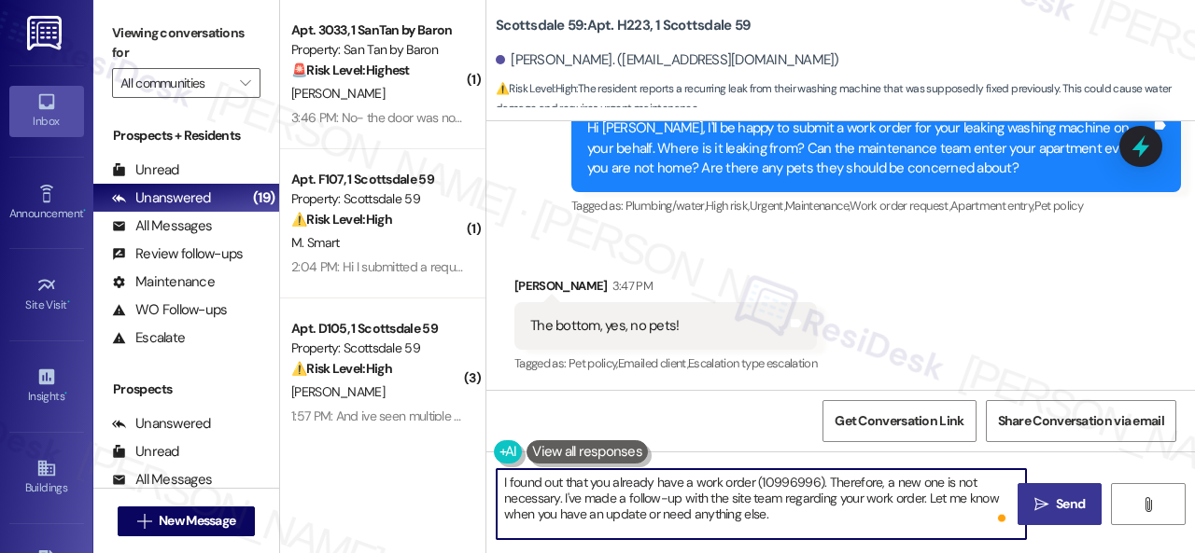
type textarea "I found out that you already have a work order (10996996). Therefore, a new one…"
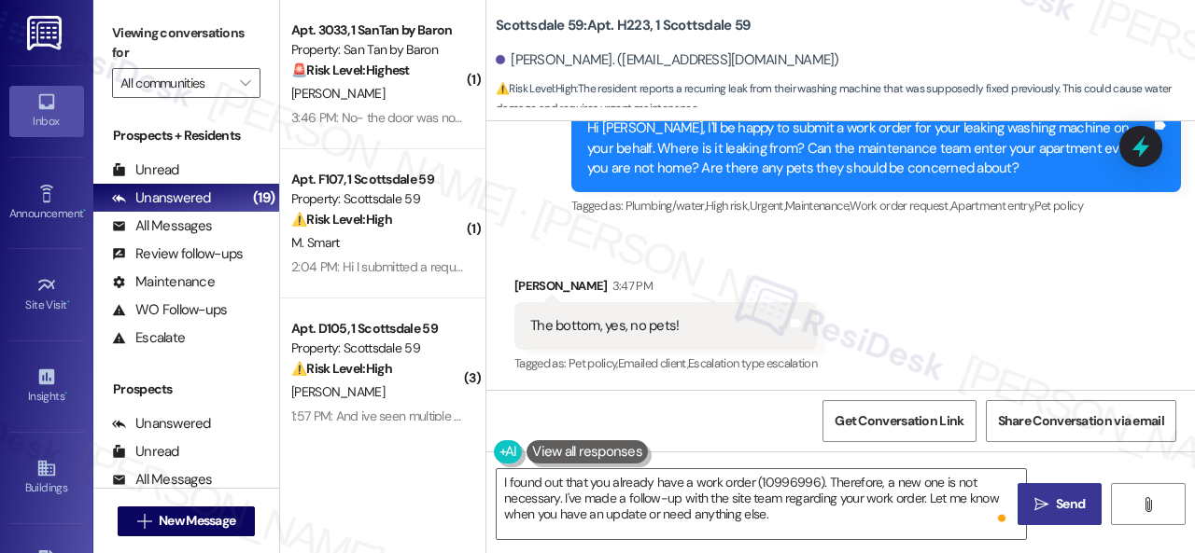
click at [1052, 501] on span "Send" at bounding box center [1070, 505] width 36 height 20
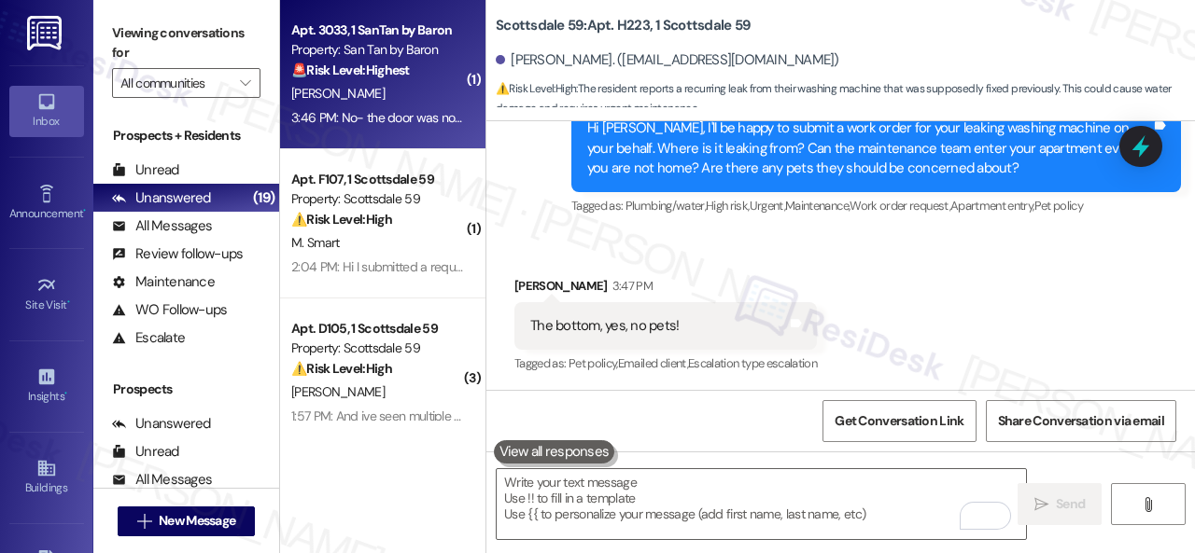
click at [420, 87] on div "M. Ledet" at bounding box center [377, 93] width 176 height 23
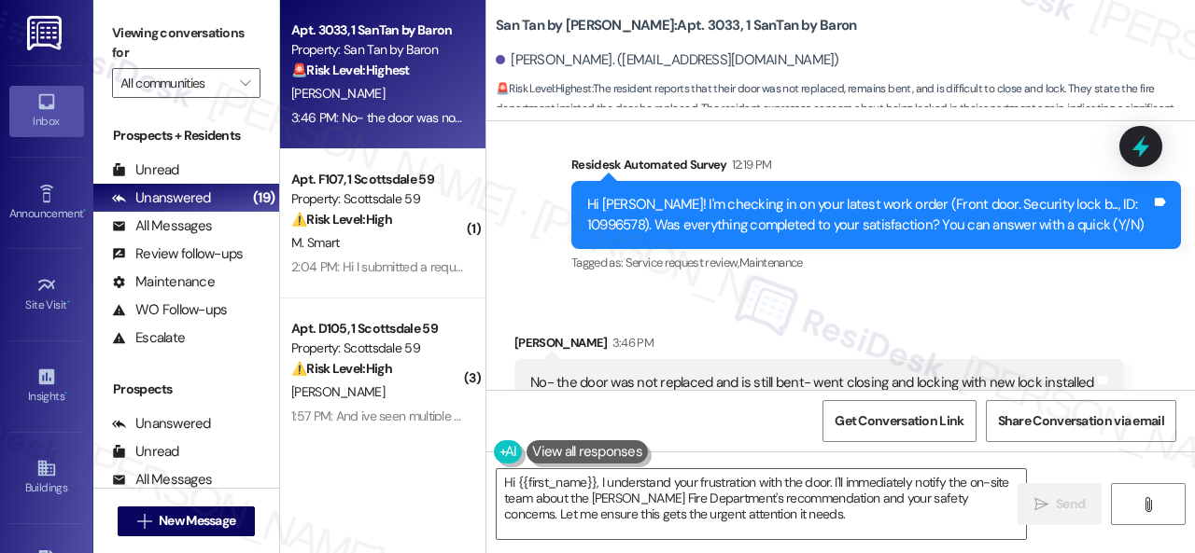
scroll to position [1359, 0]
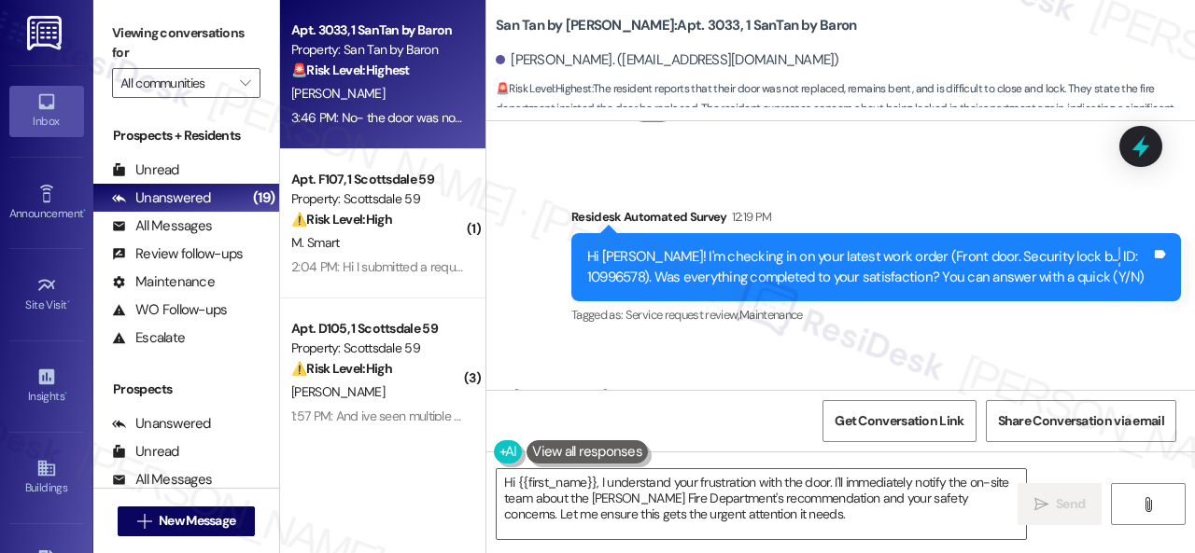
click at [1072, 257] on div "Hi Melanie! I'm checking in on your latest work order (Front door. Security loc…" at bounding box center [869, 267] width 564 height 40
click at [1004, 203] on div "Survey, sent via SMS Residesk Automated Survey 12:19 PM Hi Melanie! I'm checkin…" at bounding box center [875, 267] width 637 height 149
drag, startPoint x: 1071, startPoint y: 259, endPoint x: 1128, endPoint y: 259, distance: 57.9
click at [1128, 259] on div "Hi Melanie! I'm checking in on your latest work order (Front door. Security loc…" at bounding box center [869, 267] width 564 height 40
copy div "10996578"
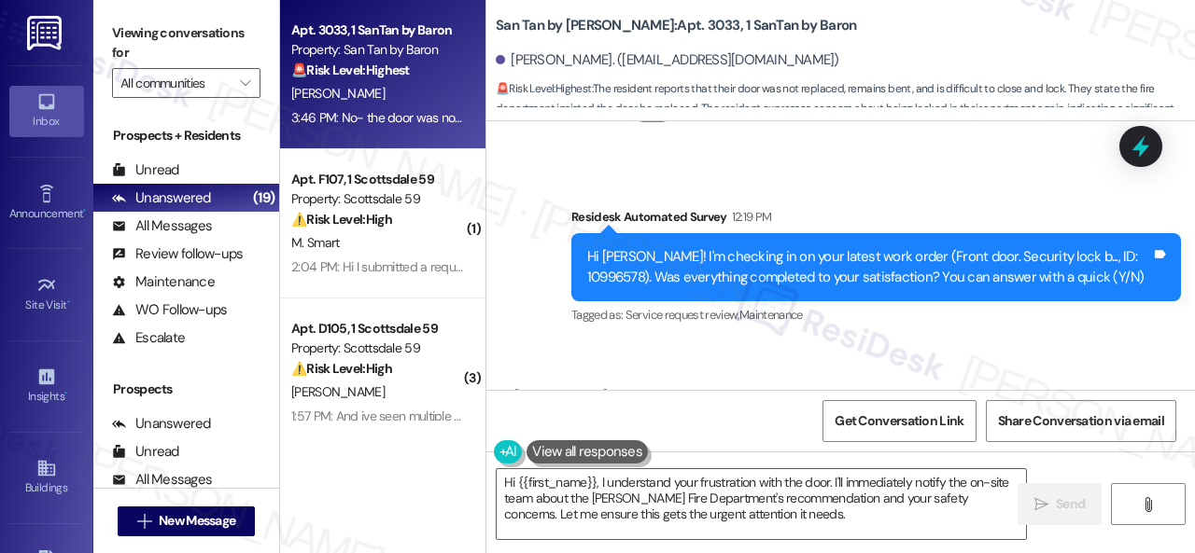
click at [806, 188] on div "Survey, sent via SMS Residesk Automated Survey 12:19 PM Hi Melanie! I'm checkin…" at bounding box center [840, 253] width 708 height 177
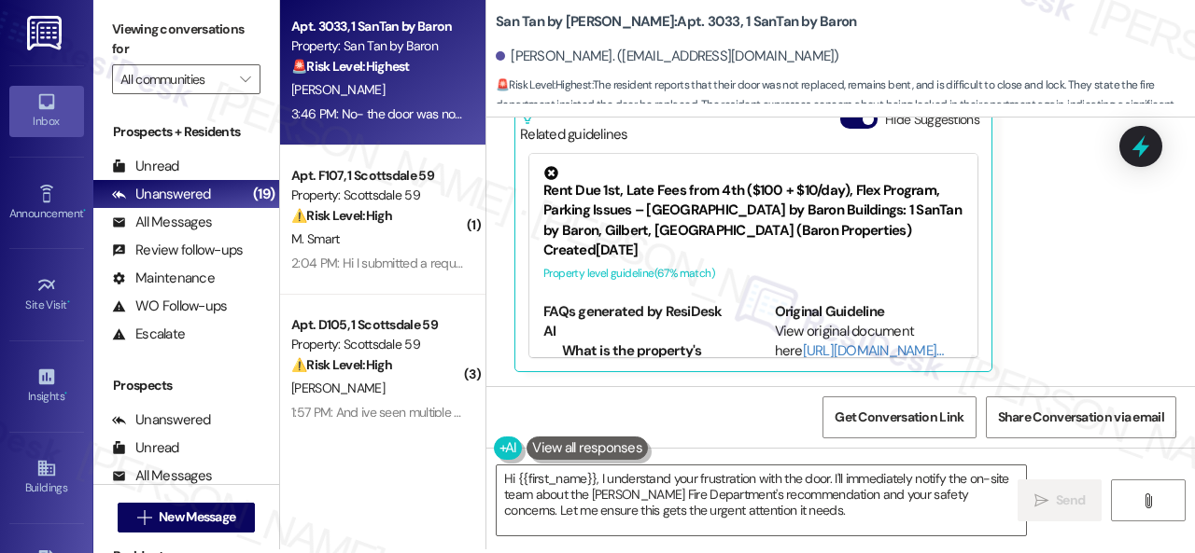
scroll to position [6, 0]
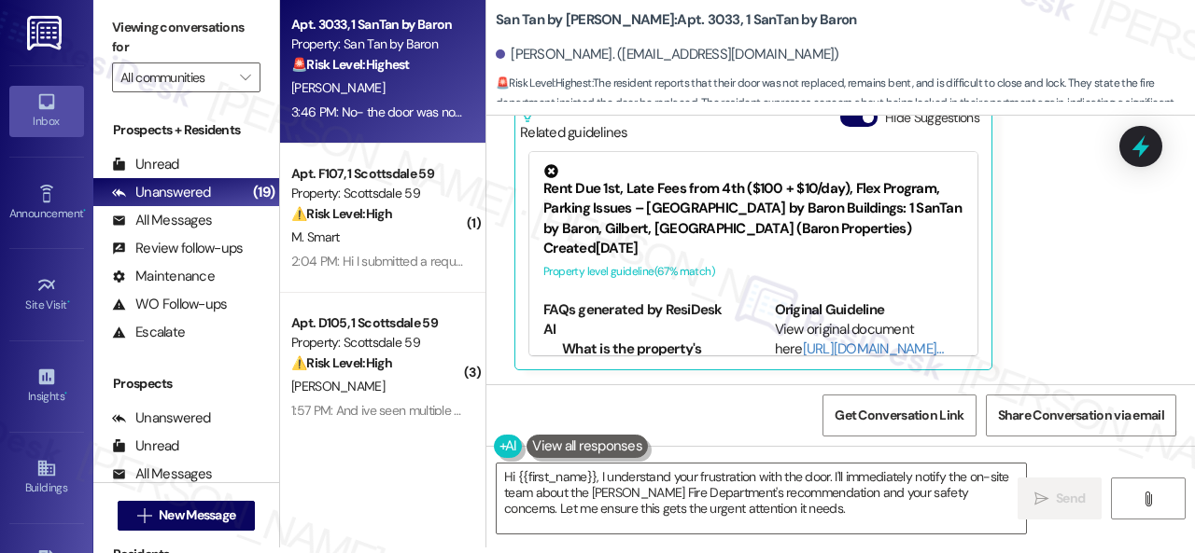
click at [1044, 322] on div "Melanie Ledet 3:46 PM No- the door was not replaced and is still bent- went clo…" at bounding box center [818, 141] width 609 height 458
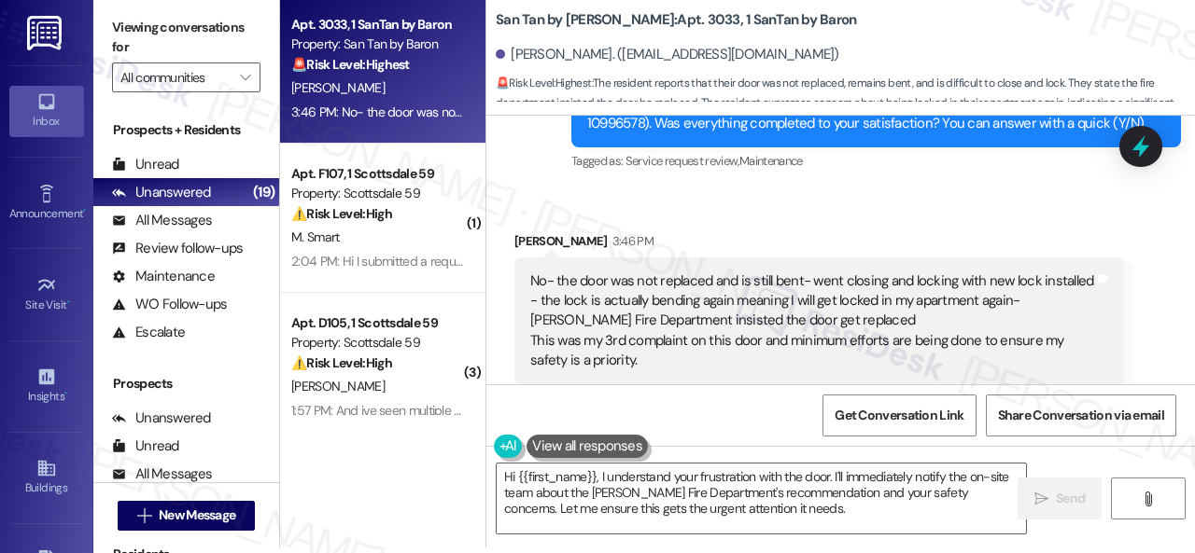
scroll to position [1547, 0]
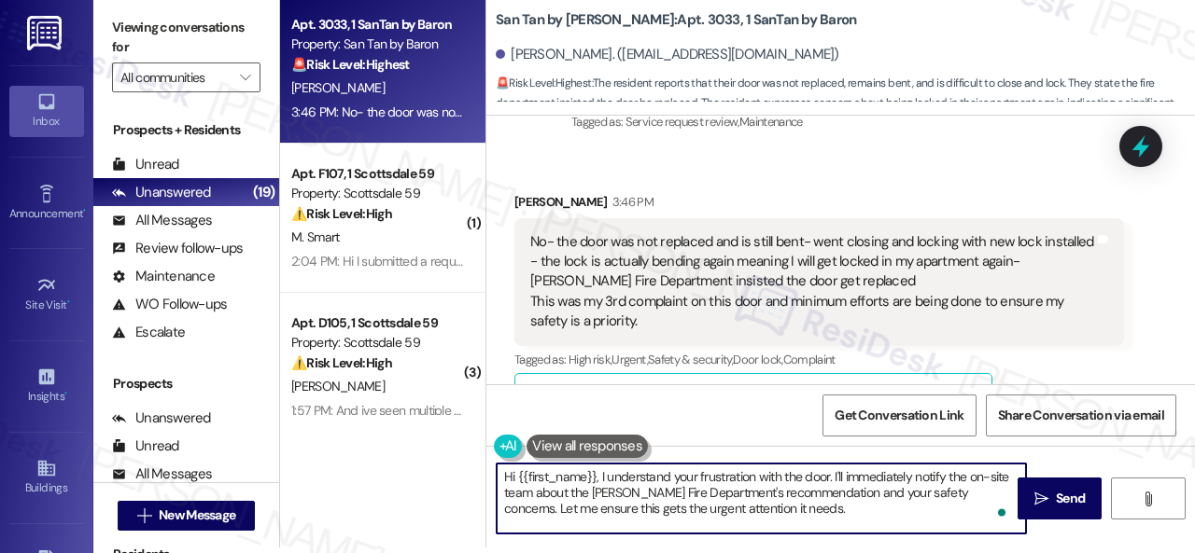
drag, startPoint x: 599, startPoint y: 476, endPoint x: 422, endPoint y: 484, distance: 177.5
click at [422, 484] on div "Apt. 3033, 1 SanTan by Baron Property: San Tan by Baron 🚨 Risk Level: Highest T…" at bounding box center [737, 270] width 915 height 553
drag, startPoint x: 884, startPoint y: 493, endPoint x: 889, endPoint y: 519, distance: 26.5
click at [889, 519] on textarea "I understand your frustration with the door. I'll immediately notify the on-sit…" at bounding box center [761, 499] width 529 height 70
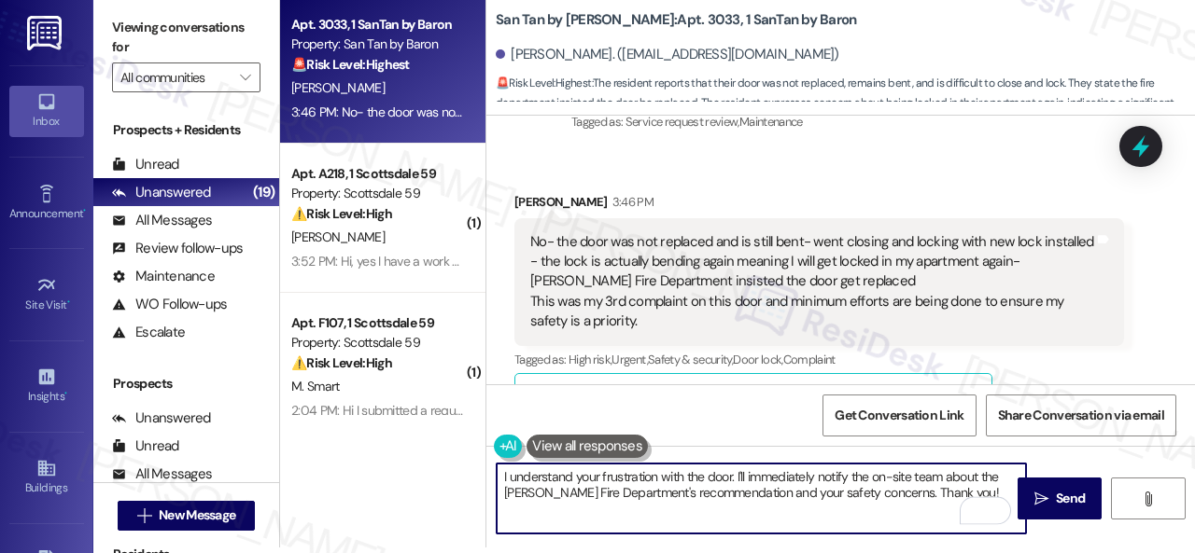
click at [735, 475] on textarea "I understand your frustration with the door. I'll immediately notify the on-sit…" at bounding box center [761, 499] width 529 height 70
type textarea "I understand your frustration with the door. We apologize for the inconvenience…"
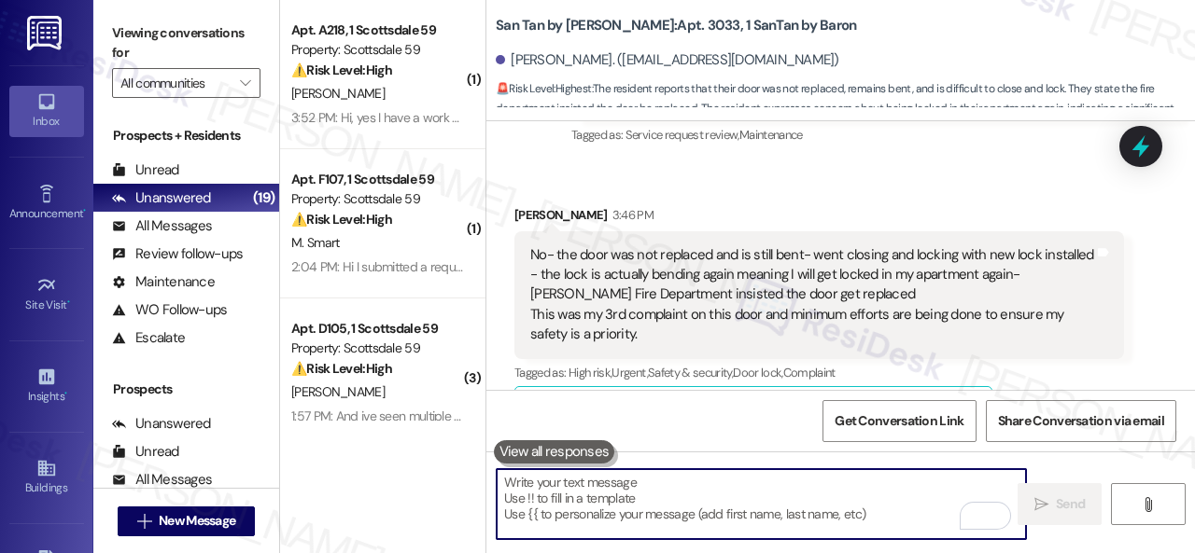
scroll to position [1452, 0]
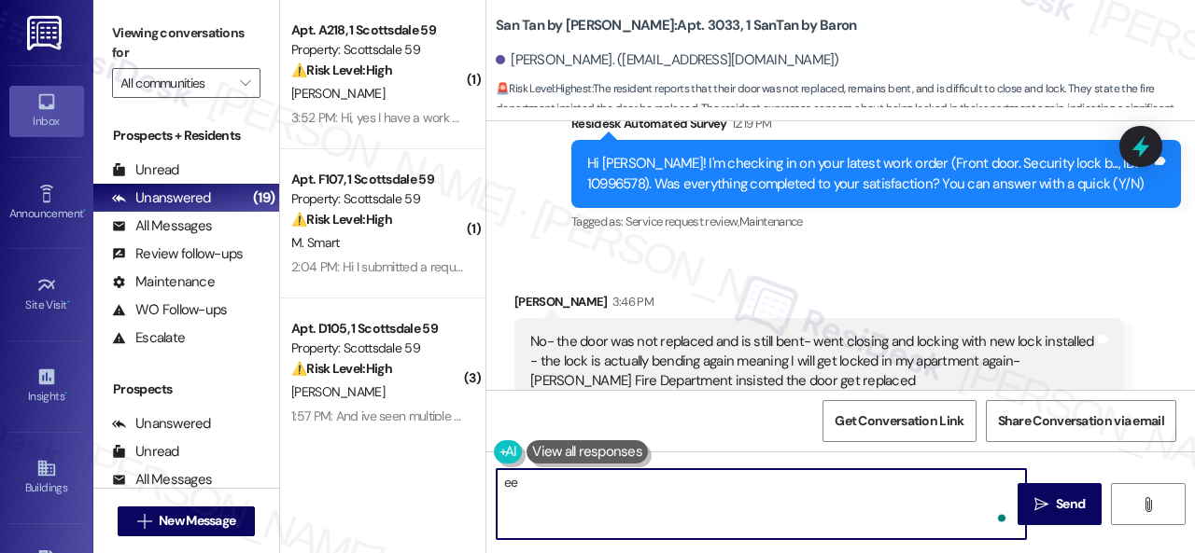
type textarea "ee"
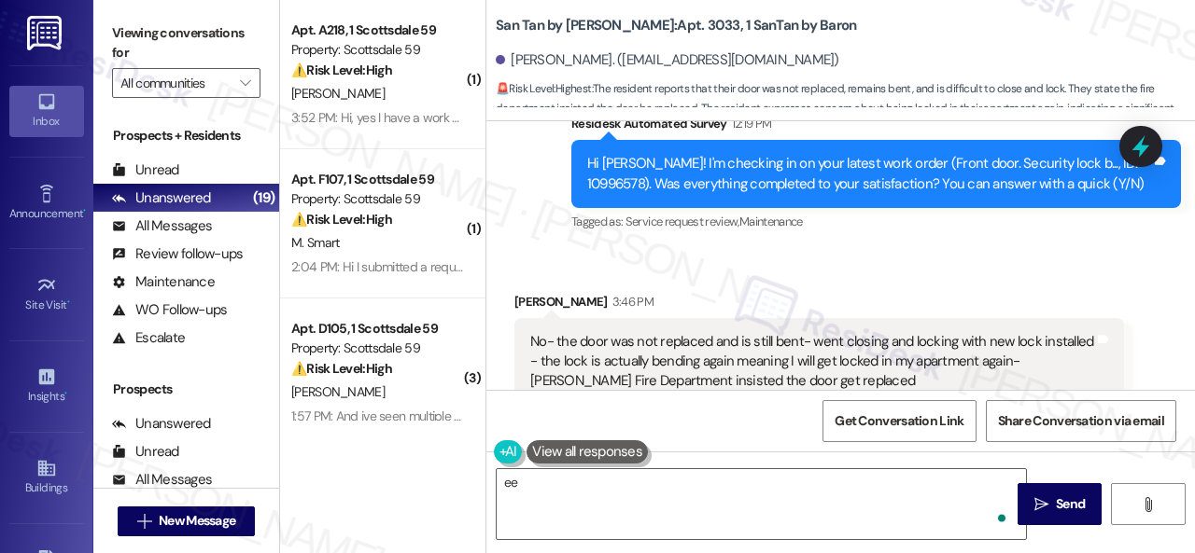
click at [915, 232] on div "Tagged as: Service request review , Click to highlight conversations about Serv…" at bounding box center [875, 221] width 609 height 27
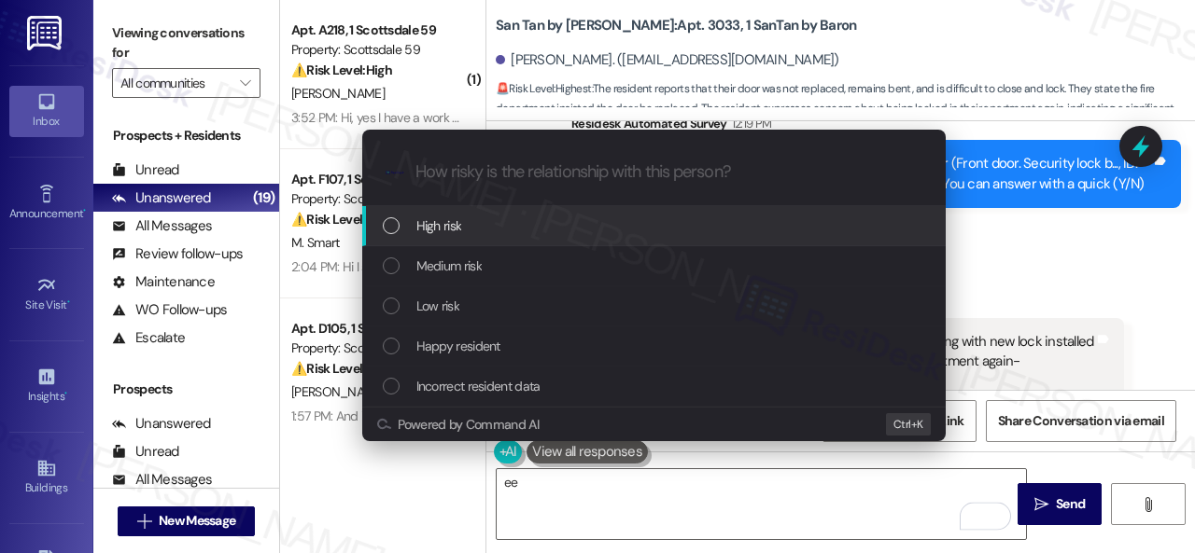
click at [427, 223] on span "High risk" at bounding box center [439, 226] width 46 height 21
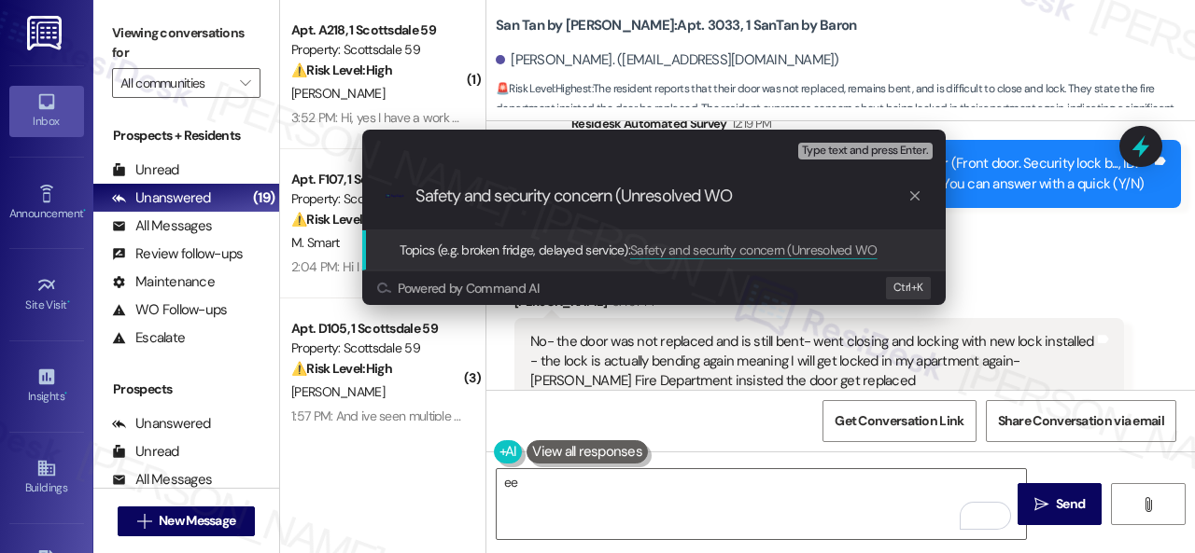
paste input "10996578"
type input "Safety and security concern (Unresolved WO 10996578)."
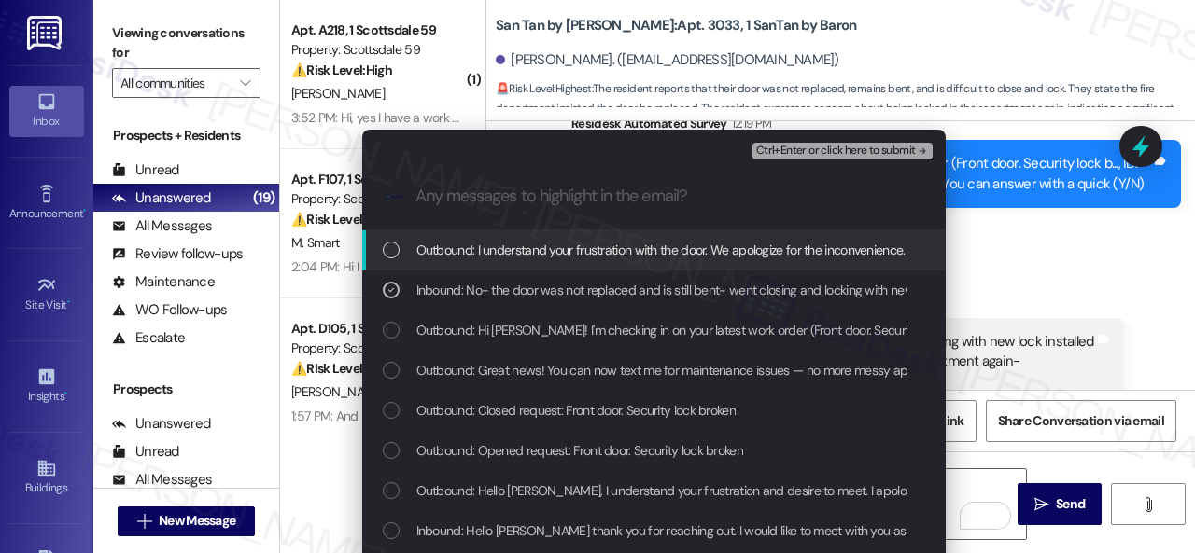
click at [791, 147] on span "Ctrl+Enter or click here to submit" at bounding box center [836, 151] width 160 height 13
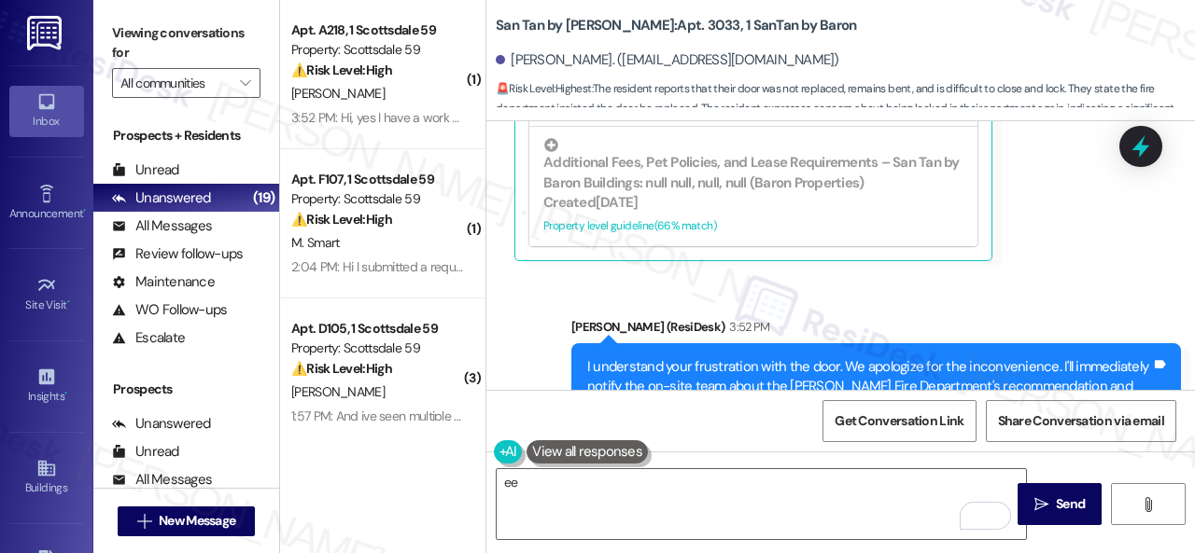
scroll to position [2024, 0]
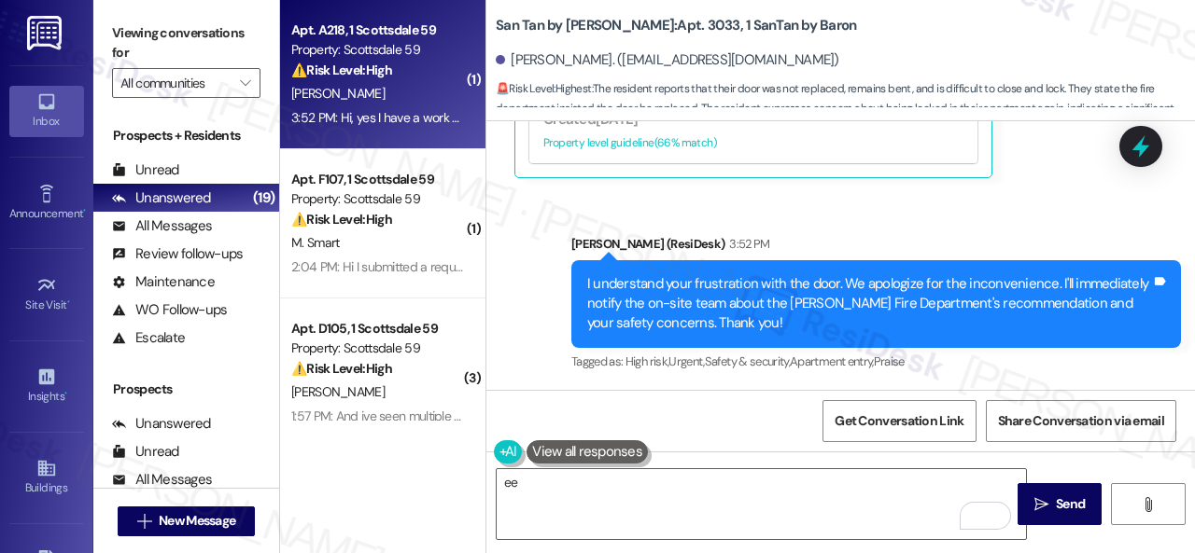
click at [418, 105] on div "L. Mestas" at bounding box center [377, 93] width 176 height 23
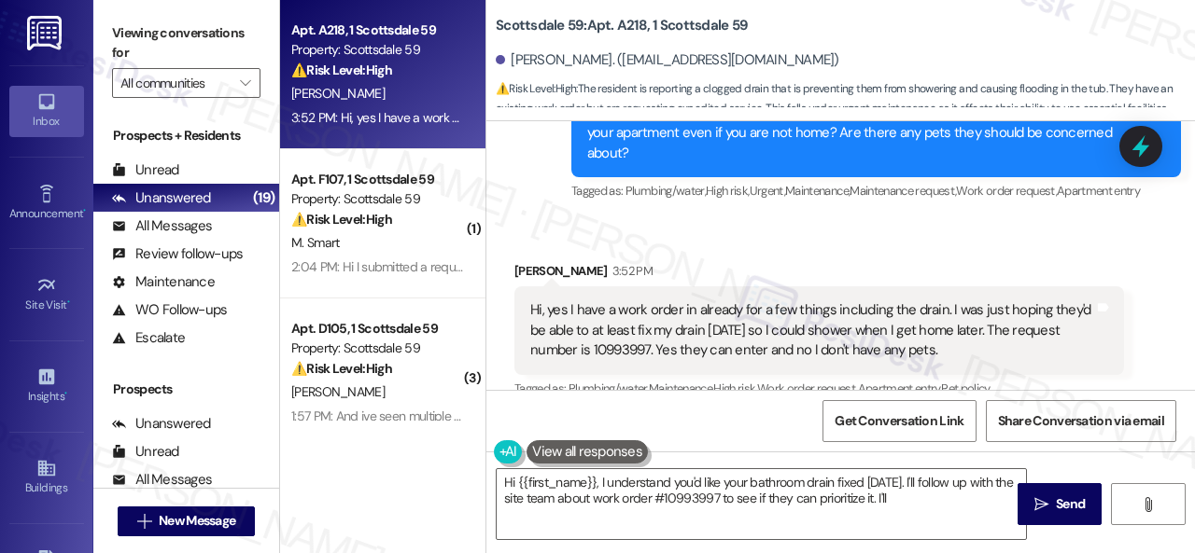
scroll to position [2777, 0]
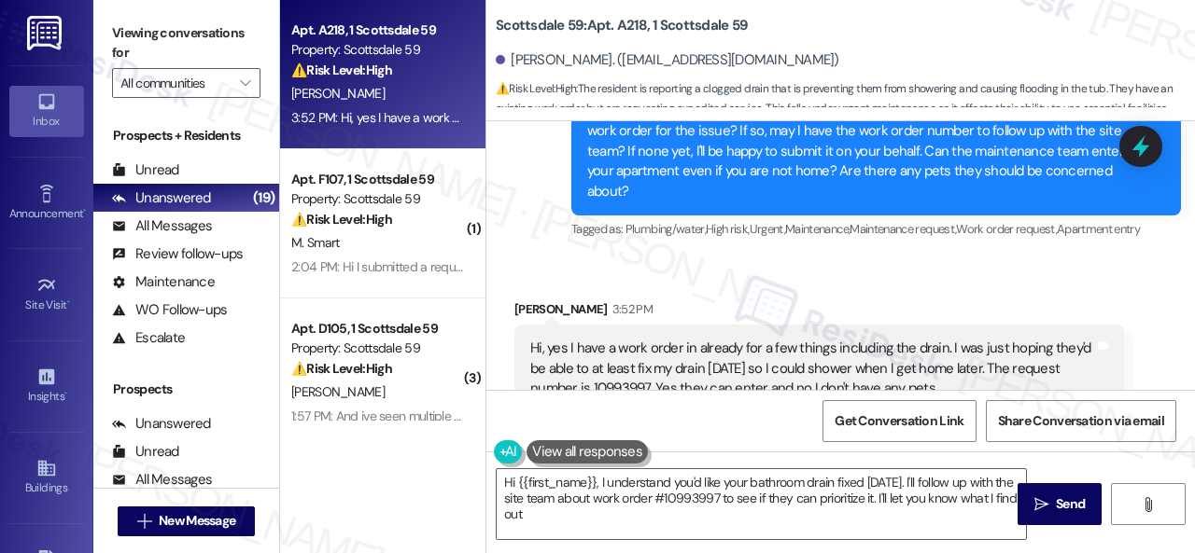
type textarea "Hi {{first_name}}, I understand you'd like your bathroom drain fixed today. I'l…"
click at [620, 339] on div "Hi, yes I have a work order in already for a few things including the drain. I …" at bounding box center [812, 369] width 564 height 60
copy div "10993997"
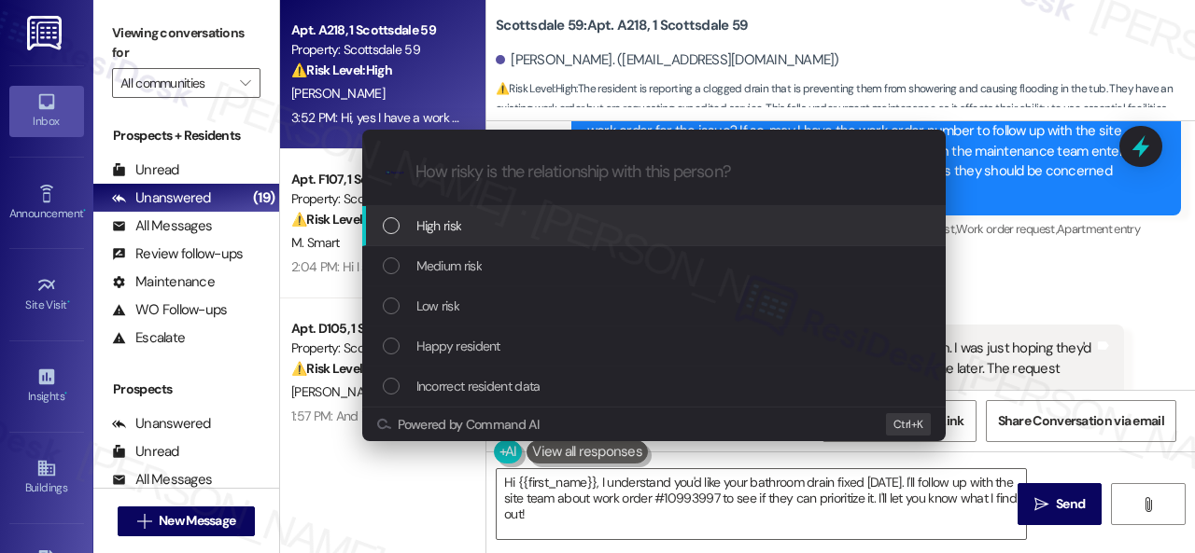
click at [441, 227] on span "High risk" at bounding box center [439, 226] width 46 height 21
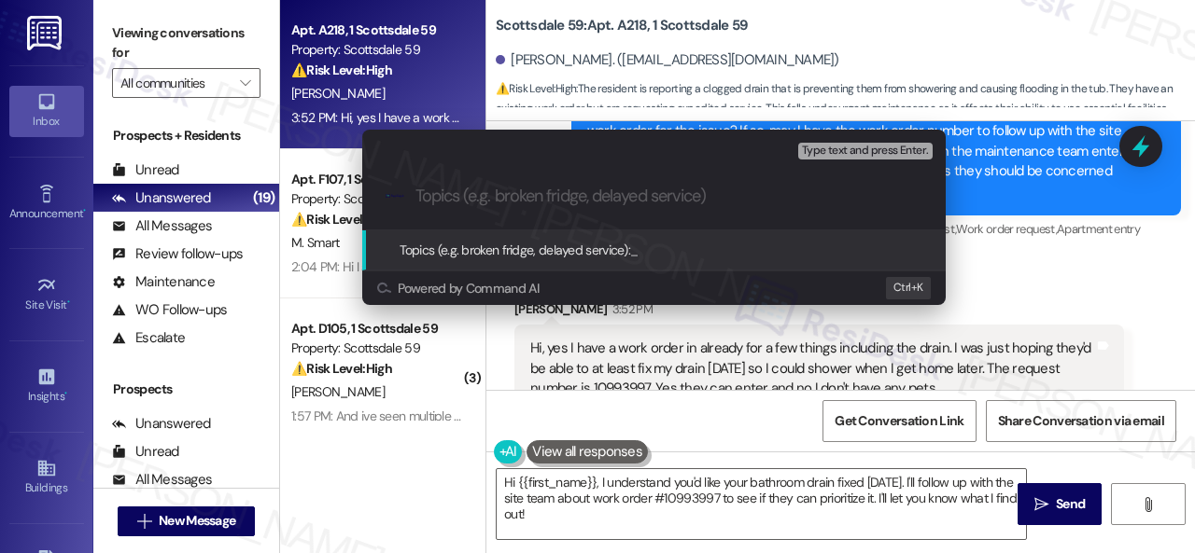
paste input "Follow-up on work order 10993997"
type input "Follow-up on work order 10993997"
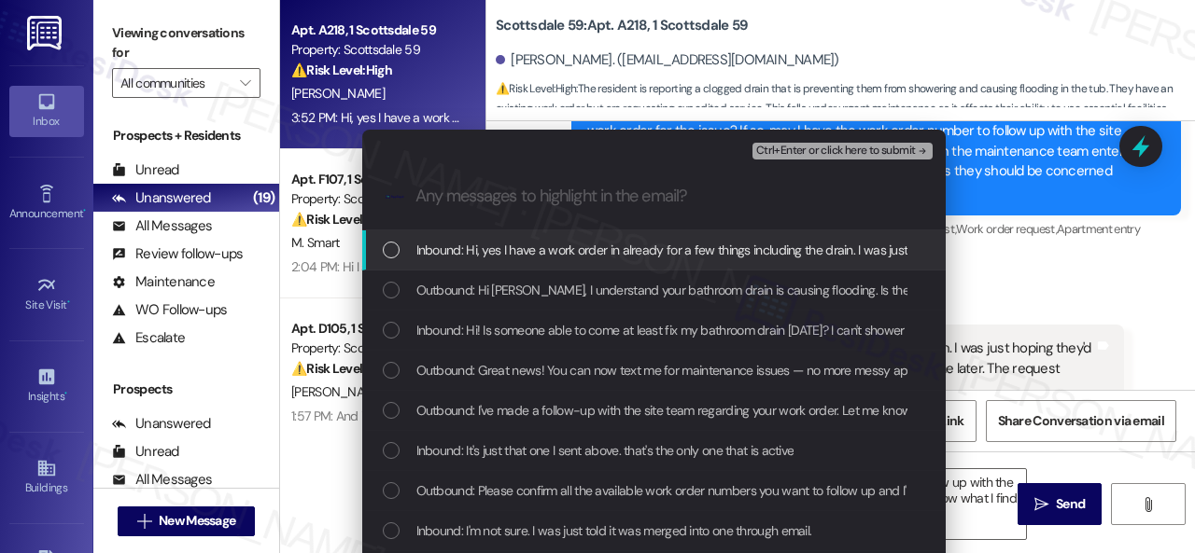
click at [486, 247] on span "Inbound: Hi, yes I have a work order in already for a few things including the …" at bounding box center [1135, 250] width 1438 height 21
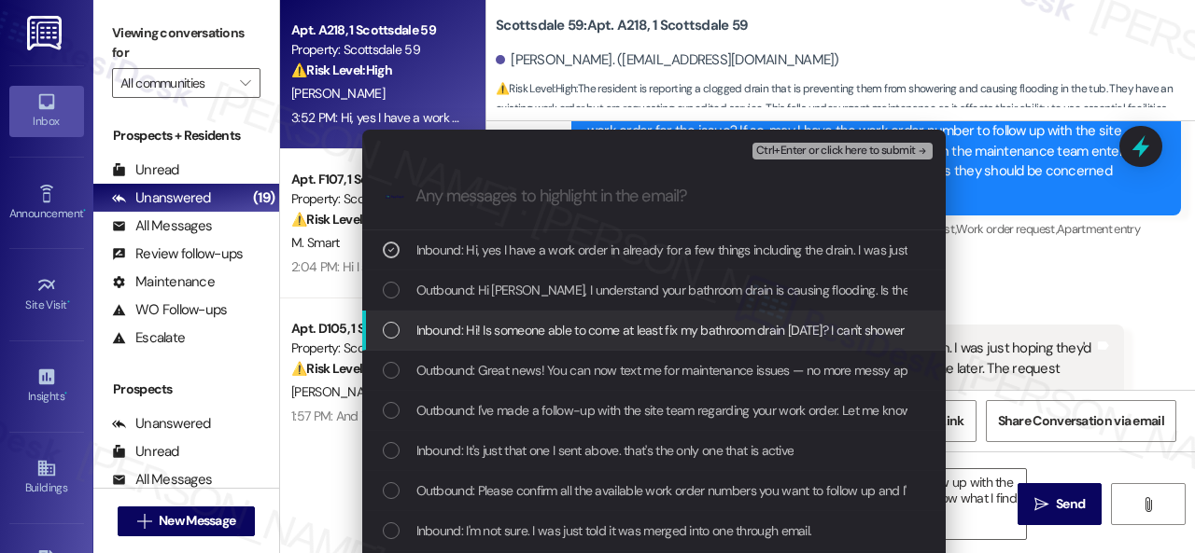
click at [482, 327] on span "Inbound: Hi! Is someone able to come at least fix my bathroom drain today? I ca…" at bounding box center [799, 330] width 767 height 21
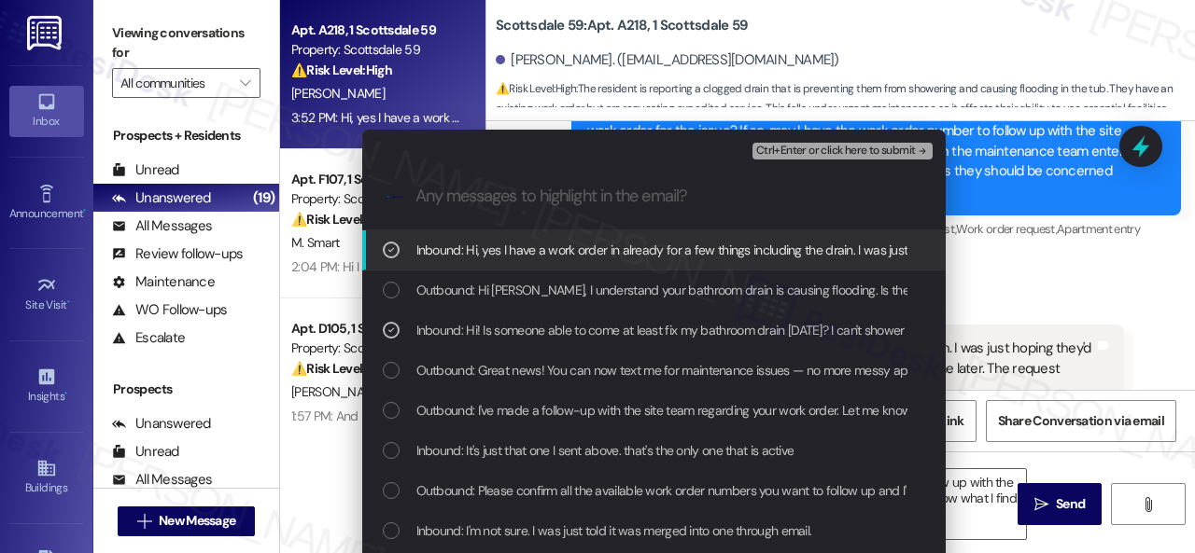
click at [810, 148] on span "Ctrl+Enter or click here to submit" at bounding box center [836, 151] width 160 height 13
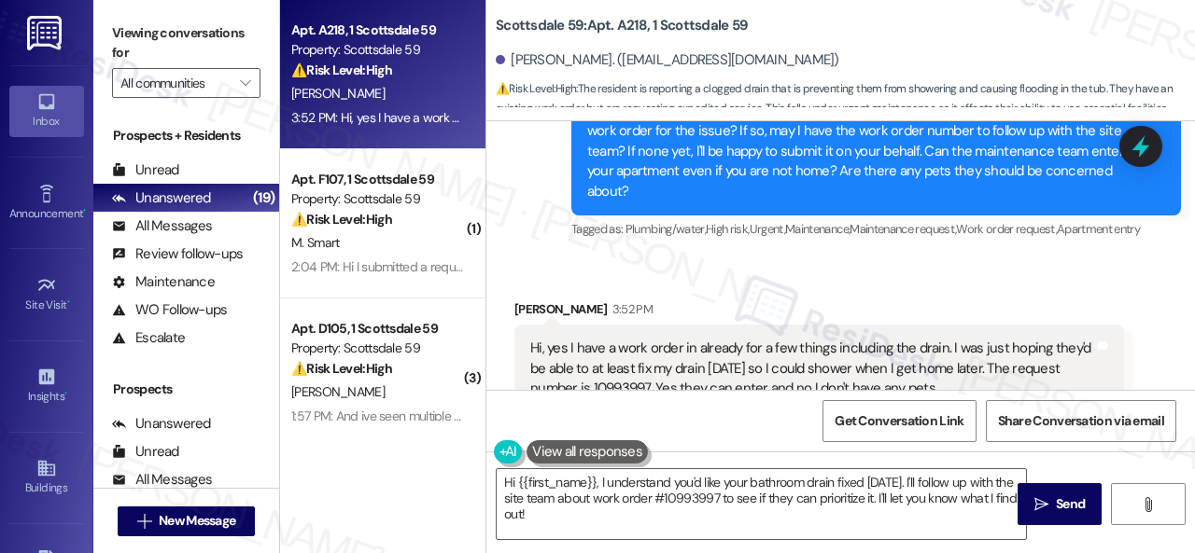
scroll to position [3076, 0]
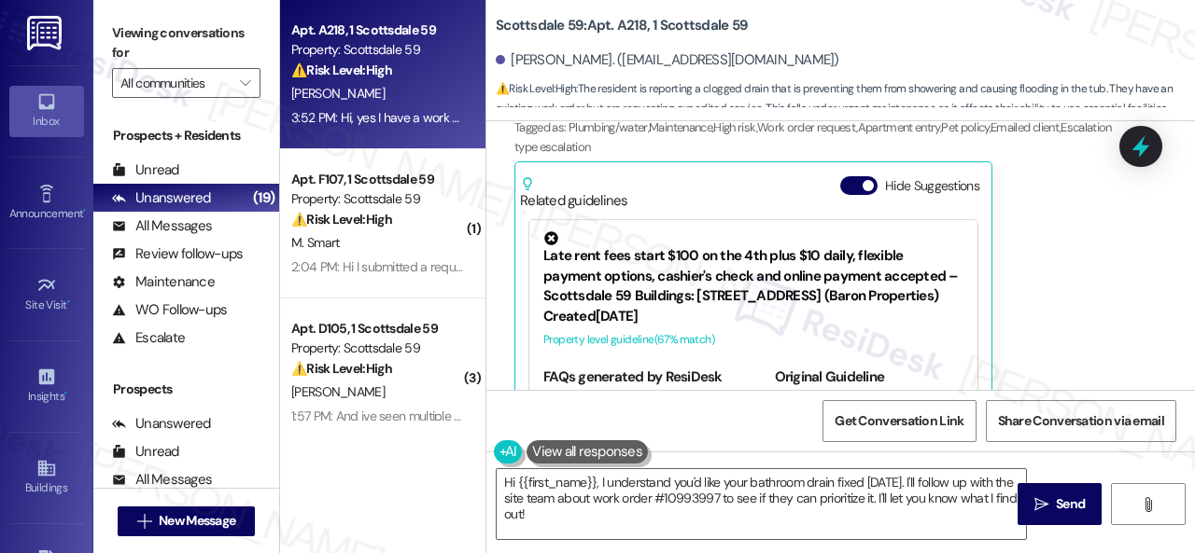
click at [1020, 329] on div "Leilani Mestas 3:52 PM Hi, yes I have a work order in already for a few things …" at bounding box center [818, 219] width 609 height 439
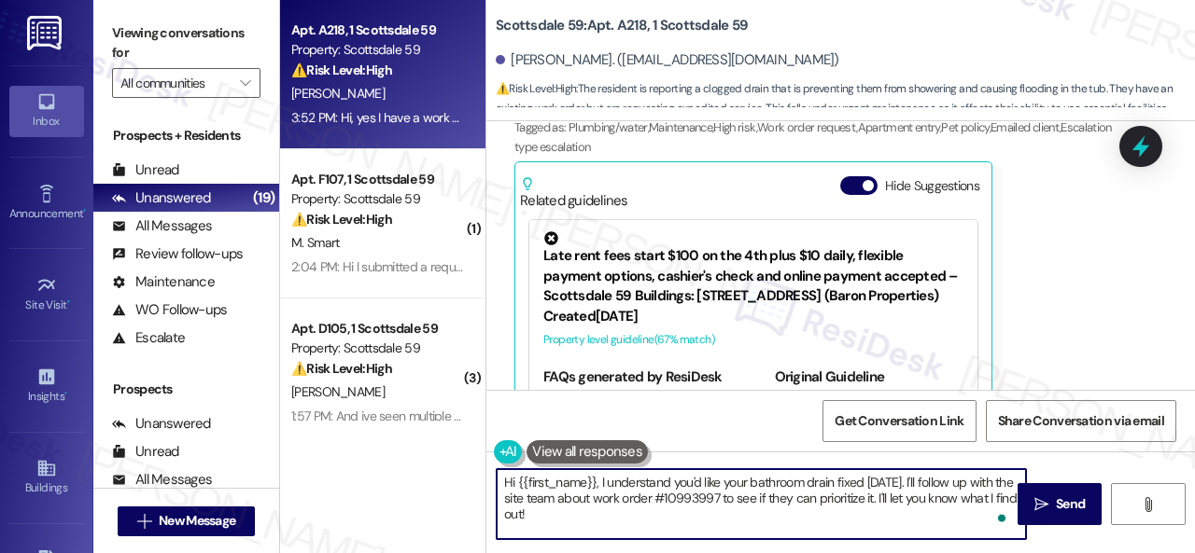
drag, startPoint x: 665, startPoint y: 529, endPoint x: 409, endPoint y: 469, distance: 262.6
click at [409, 469] on div "Apt. A218, 1 Scottsdale 59 Property: Scottsdale 59 ⚠️ Risk Level: High The resi…" at bounding box center [737, 276] width 915 height 553
paste textarea "I apologize if I cannot confirm when the maintenance team will visit your apart…"
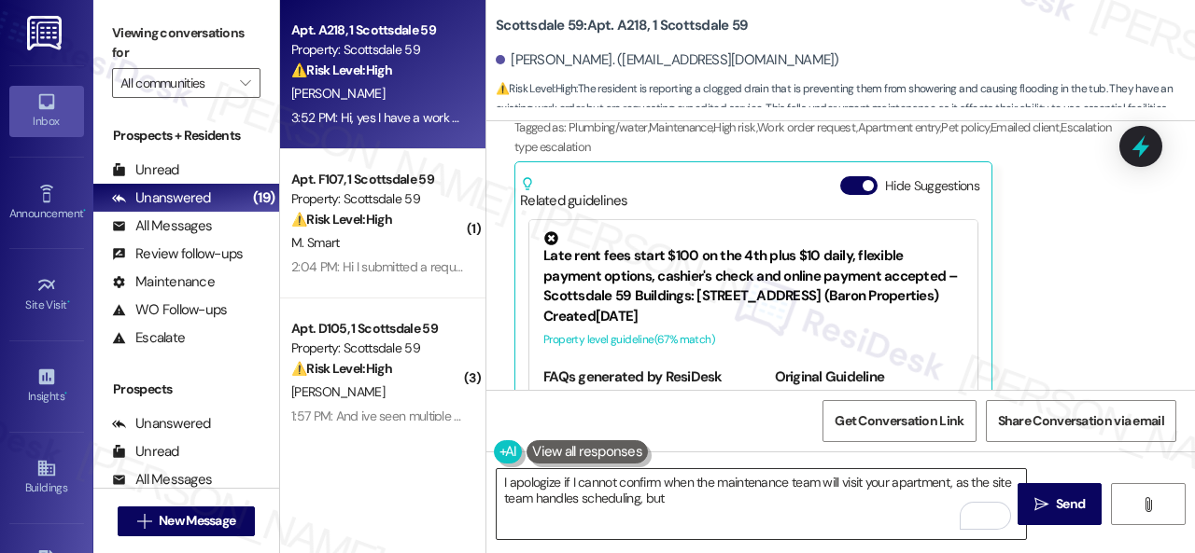
click at [903, 499] on textarea "I apologize if I cannot confirm when the maintenance team will visit your apart…" at bounding box center [761, 504] width 529 height 70
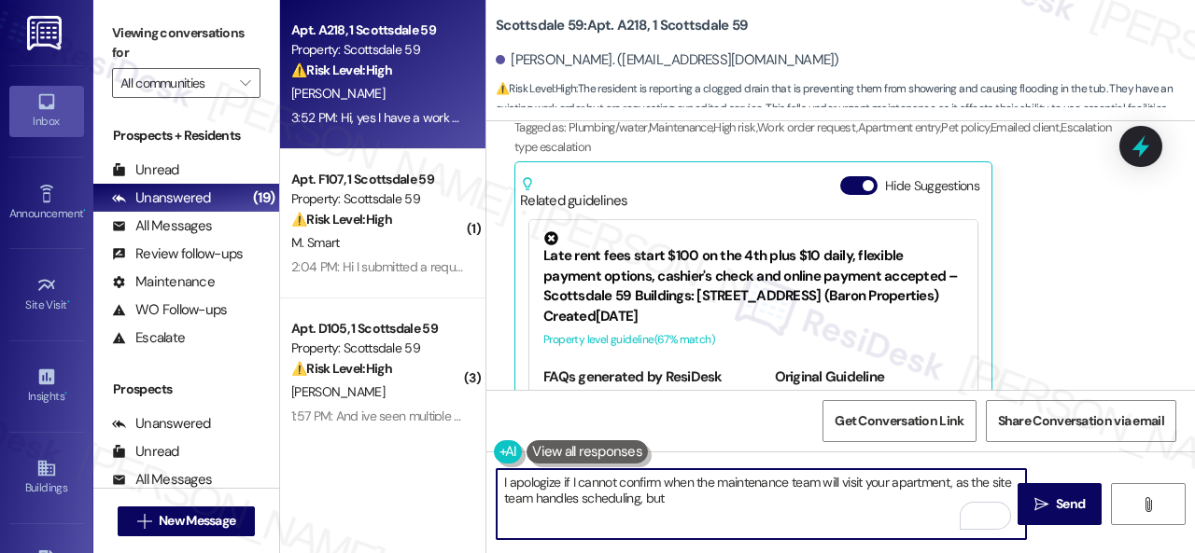
paste textarea "I've made a follow-up with the site team regarding your work order. Let me know…"
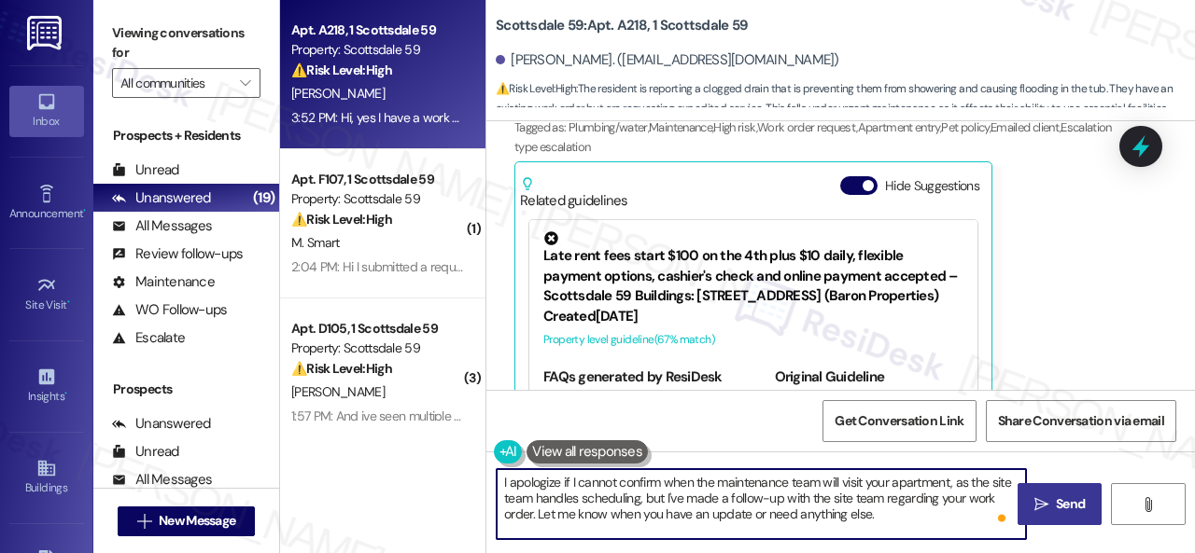
type textarea "I apologize if I cannot confirm when the maintenance team will visit your apart…"
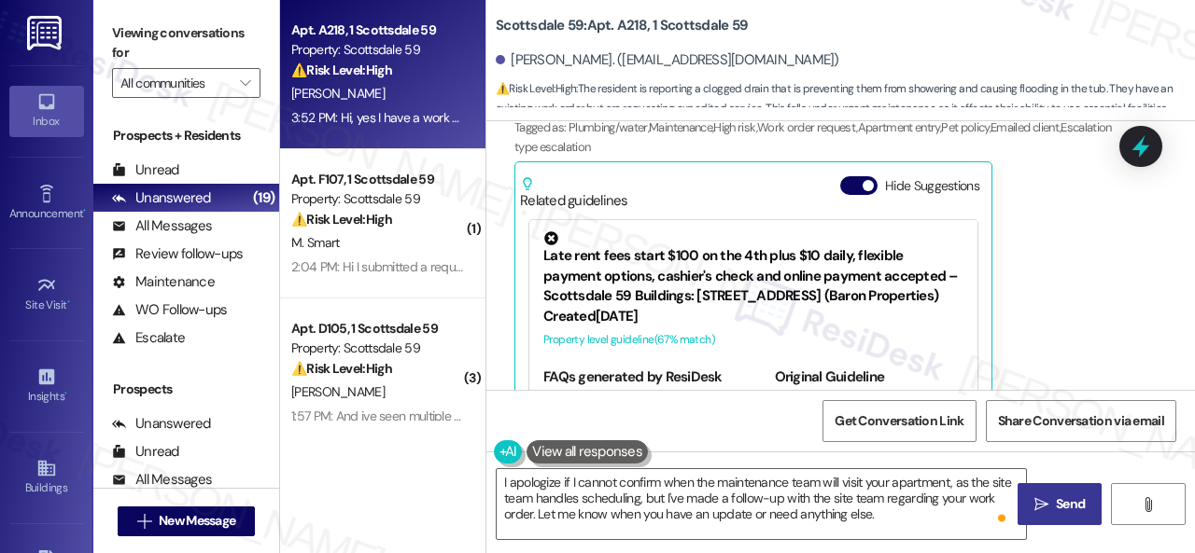
click at [1041, 503] on icon "" at bounding box center [1041, 504] width 14 height 15
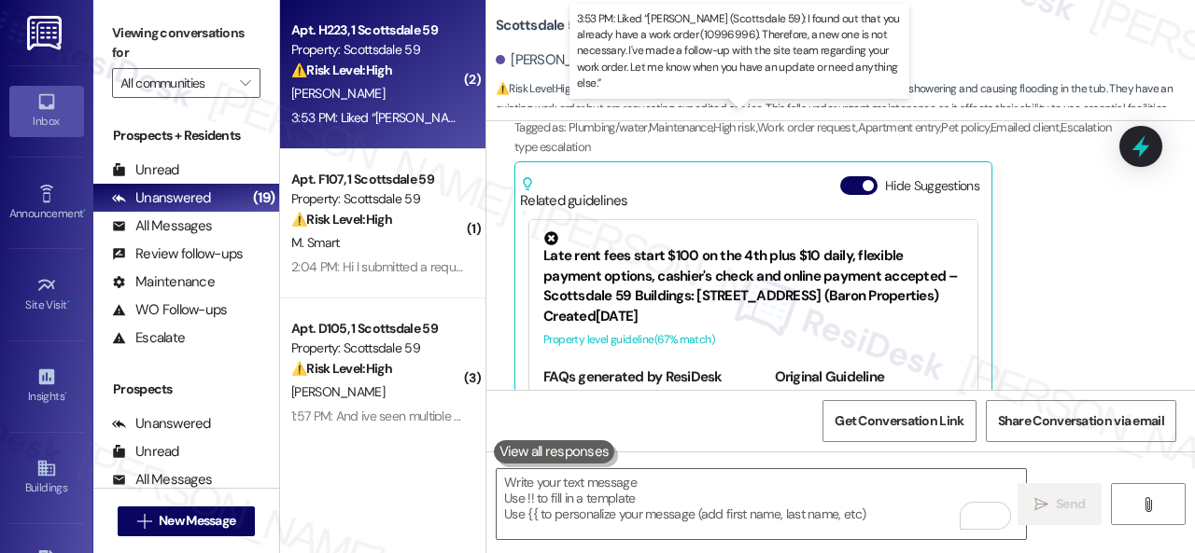
click at [407, 124] on div "3:53 PM: Liked “Sarah (Scottsdale 59): I found out that you already have a work…" at bounding box center [1046, 117] width 1511 height 17
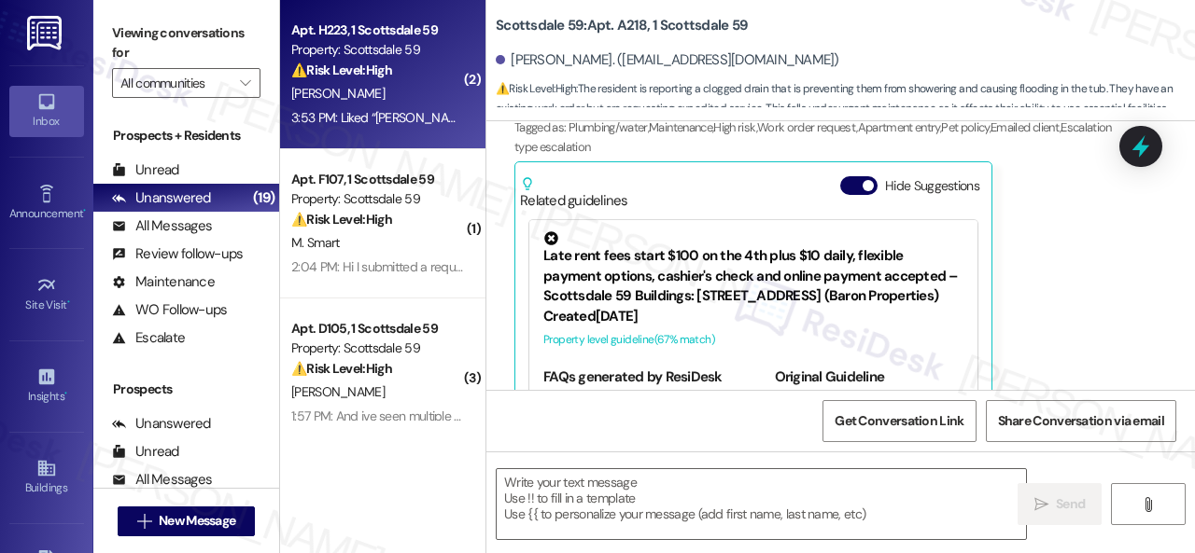
type textarea "Fetching suggested responses. Please feel free to read through the conversation…"
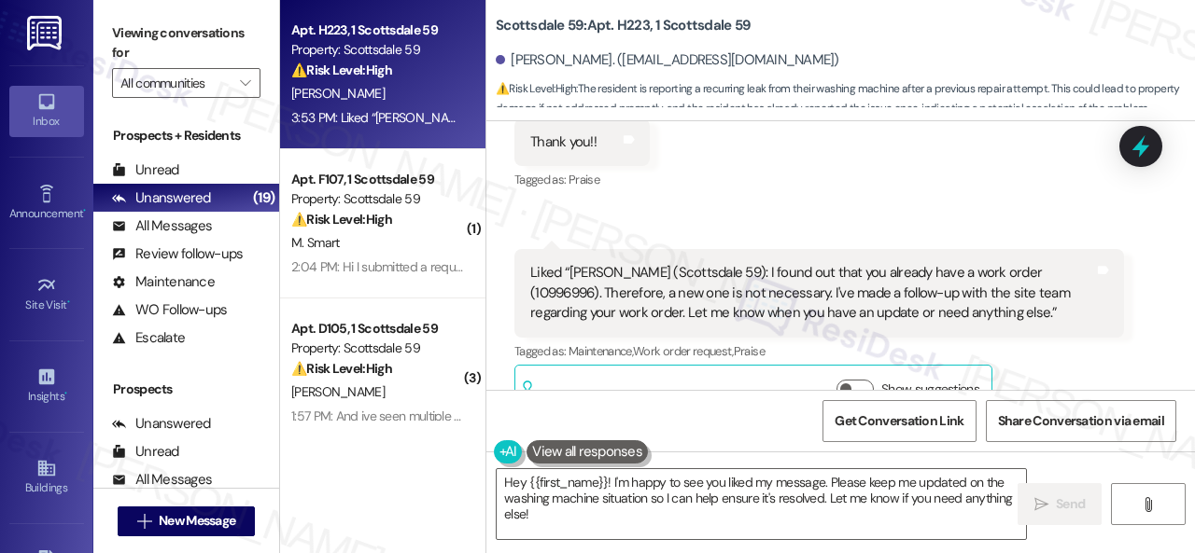
scroll to position [1924, 0]
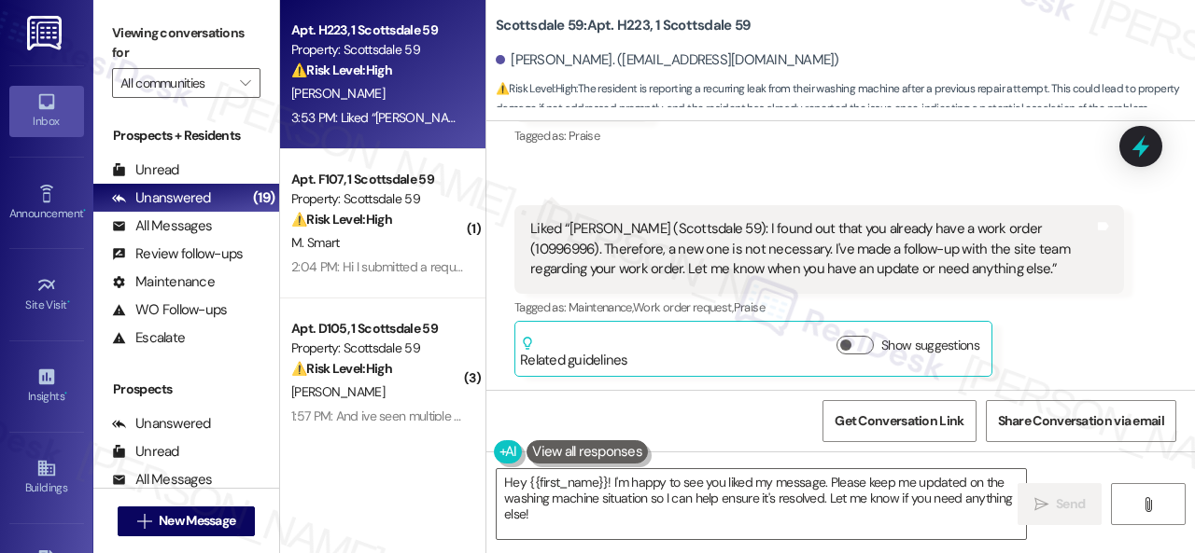
click at [399, 471] on div "Apt. H223, 1 Scottsdale 59 Property: Scottsdale 59 ⚠️ Risk Level: High The resi…" at bounding box center [737, 276] width 915 height 553
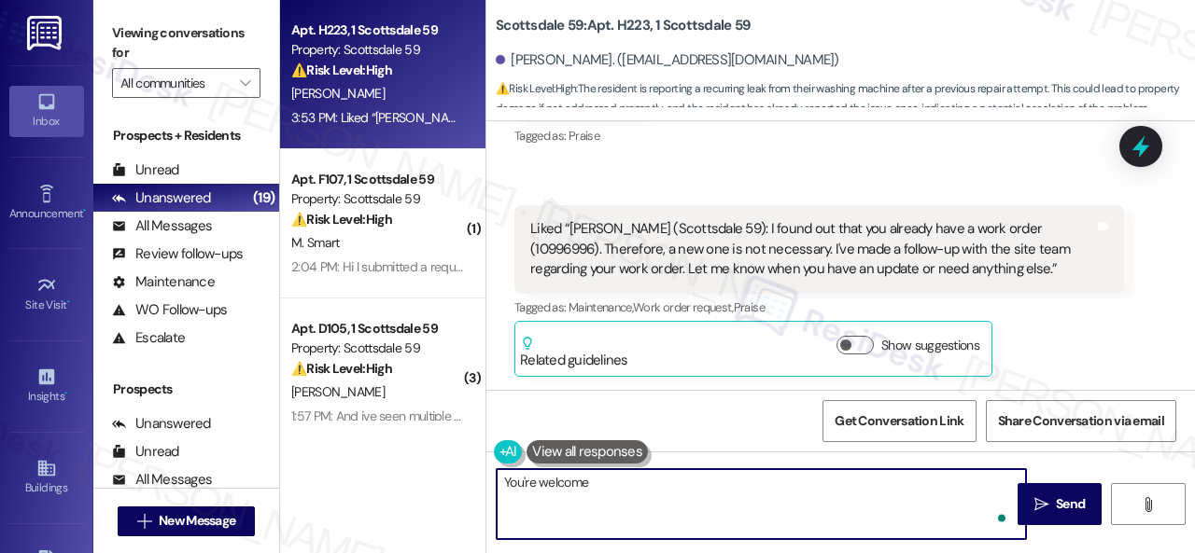
type textarea "You're welcome!"
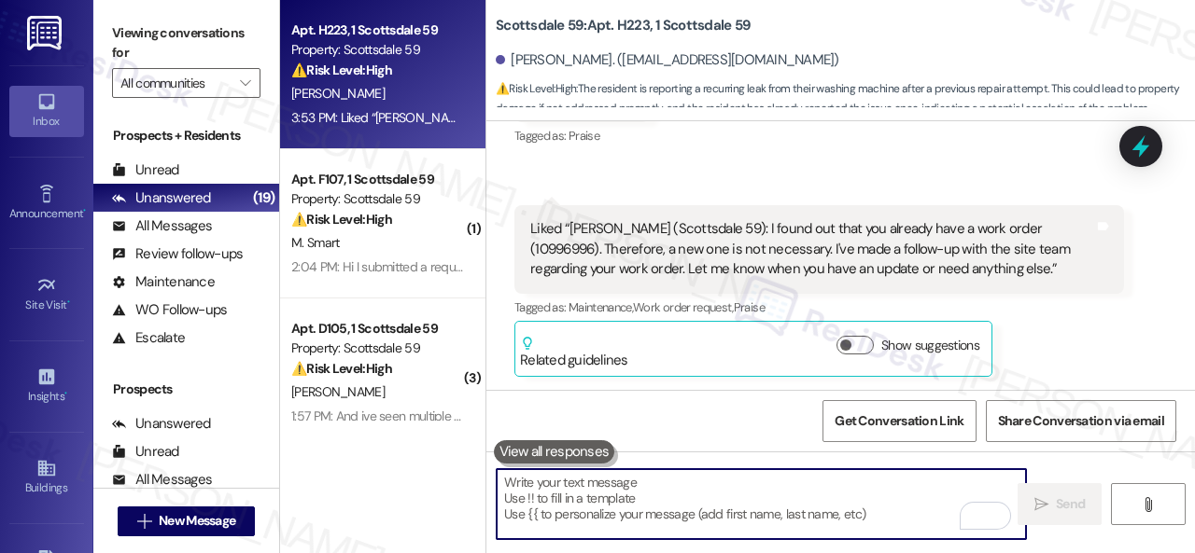
scroll to position [1923, 0]
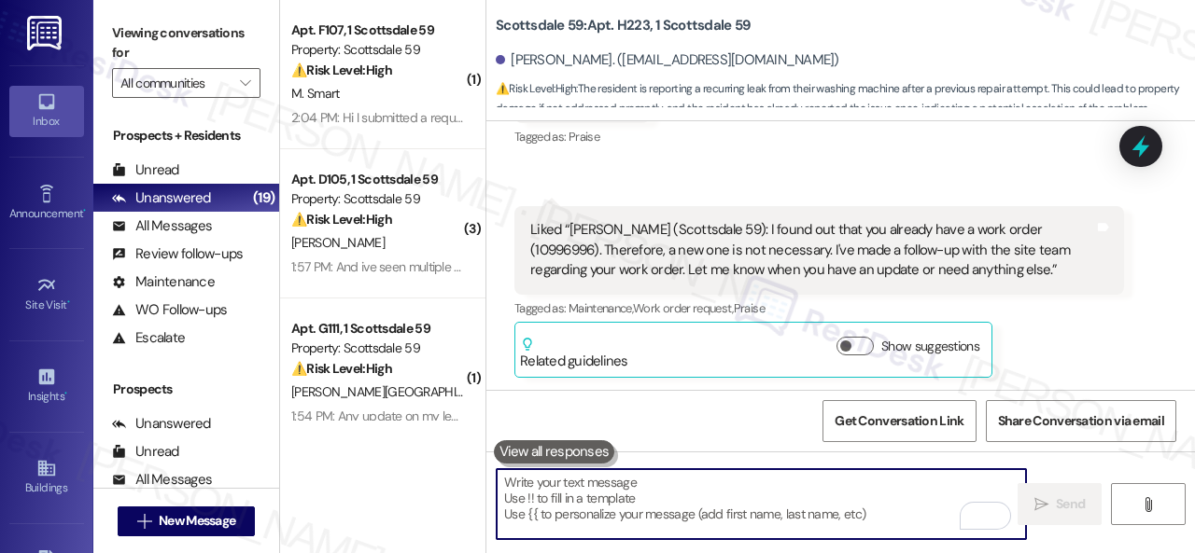
drag, startPoint x: 431, startPoint y: 98, endPoint x: 533, endPoint y: 114, distance: 103.0
click at [432, 98] on div "M. Smart" at bounding box center [377, 93] width 176 height 23
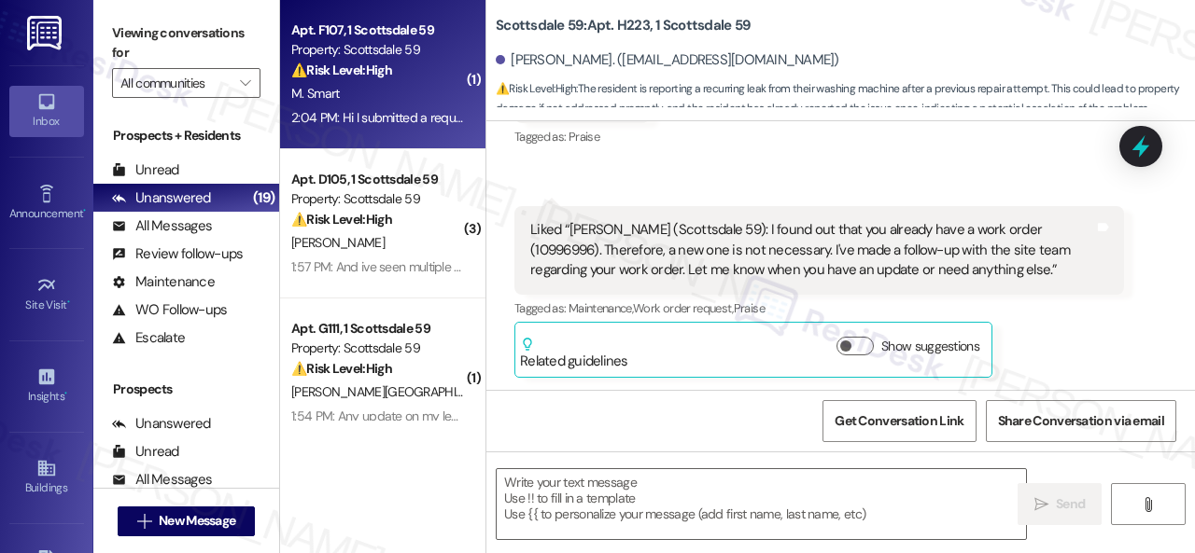
type textarea "Fetching suggested responses. Please feel free to read through the conversation…"
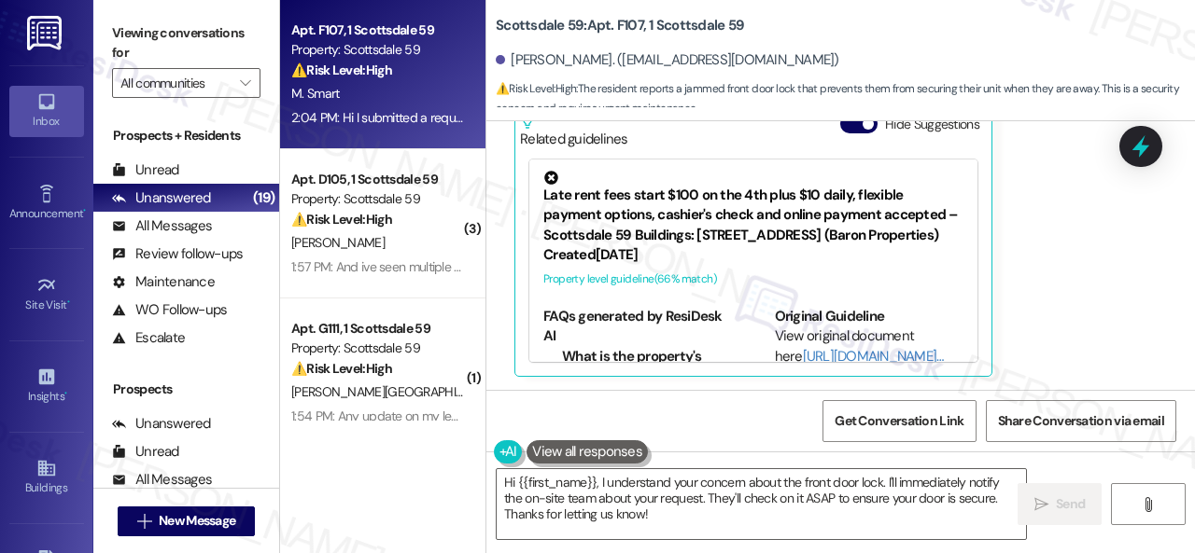
scroll to position [949, 0]
click at [1041, 245] on div "Melanie Smart Neutral 2:04 PM Hi I submitted a request yesterday! It was for my…" at bounding box center [818, 170] width 609 height 411
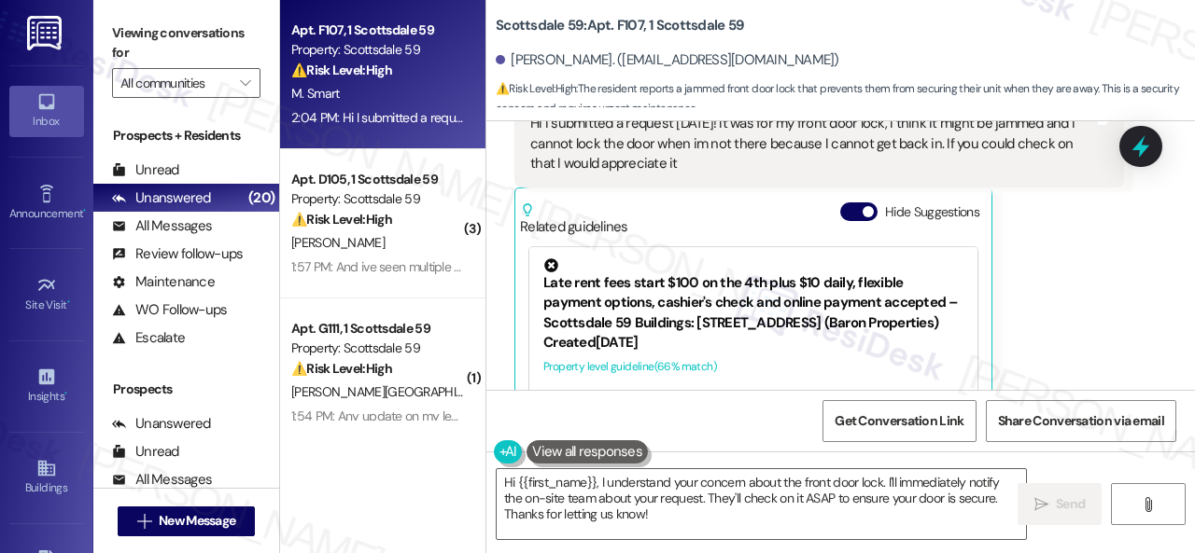
scroll to position [763, 0]
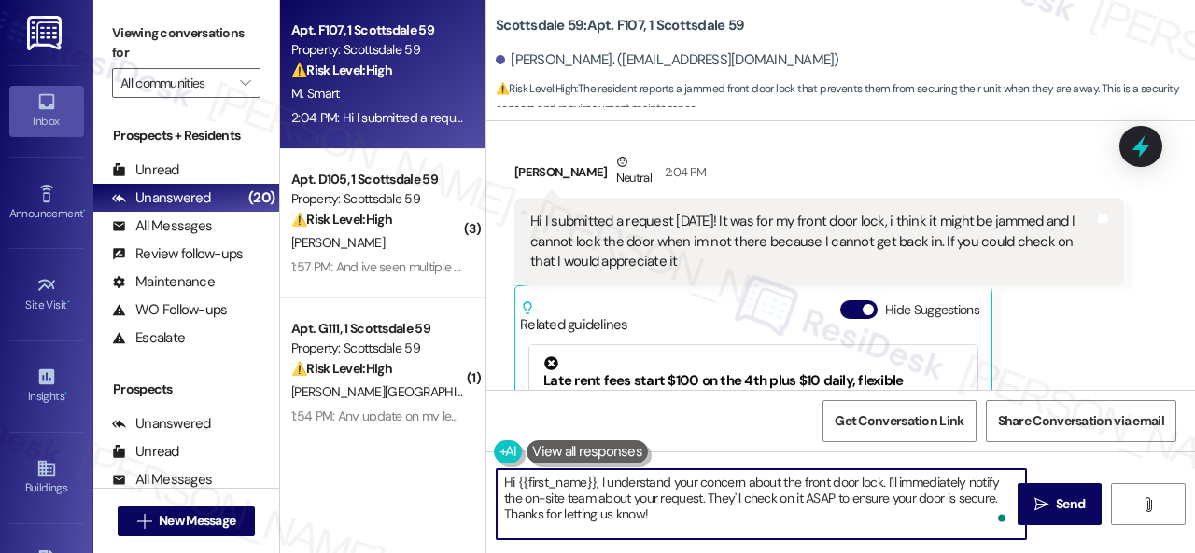
drag, startPoint x: 885, startPoint y: 481, endPoint x: 903, endPoint y: 528, distance: 50.8
click at [903, 528] on textarea "Hi {{first_name}}, I understand your concern about the front door lock. I'll im…" at bounding box center [761, 504] width 529 height 70
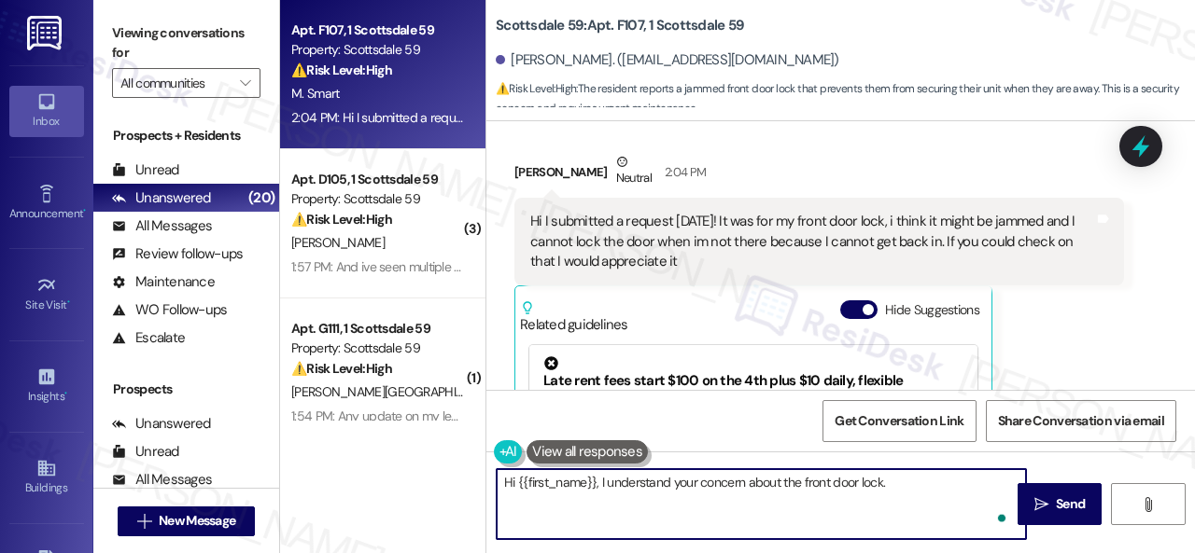
paste textarea "Do you have a maintenance request for the issue? If so, is the work order still…"
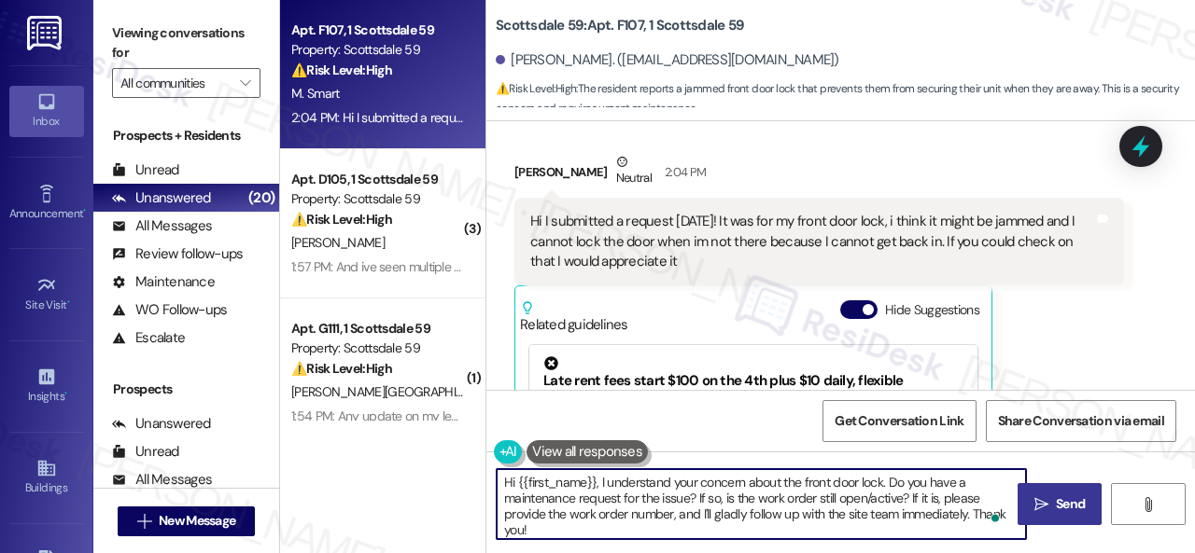
type textarea "Hi {{first_name}}, I understand your concern about the front door lock. Do you …"
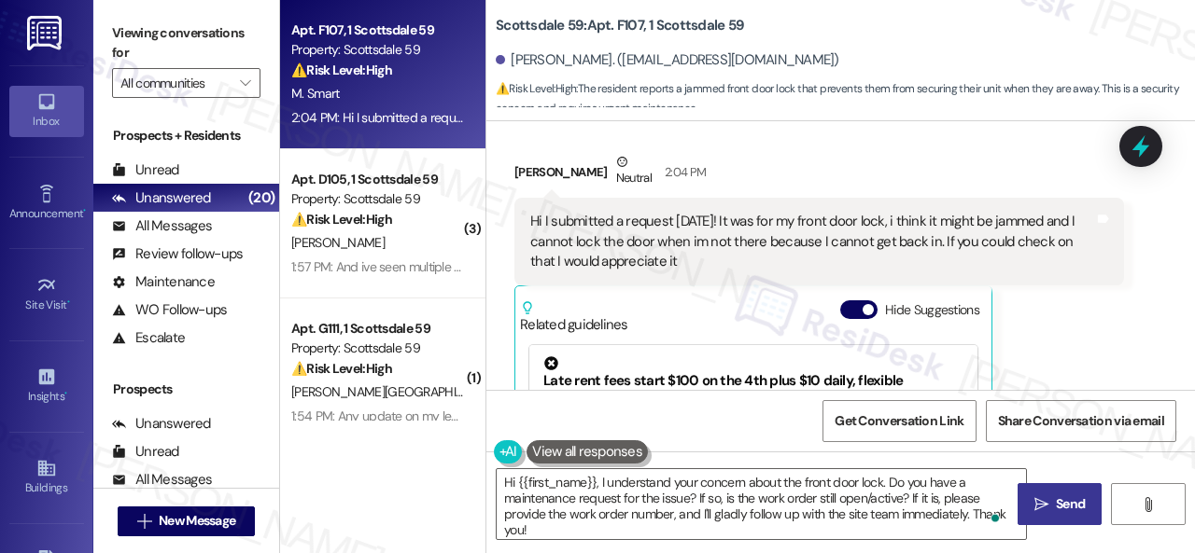
click at [1034, 499] on icon "" at bounding box center [1041, 504] width 14 height 15
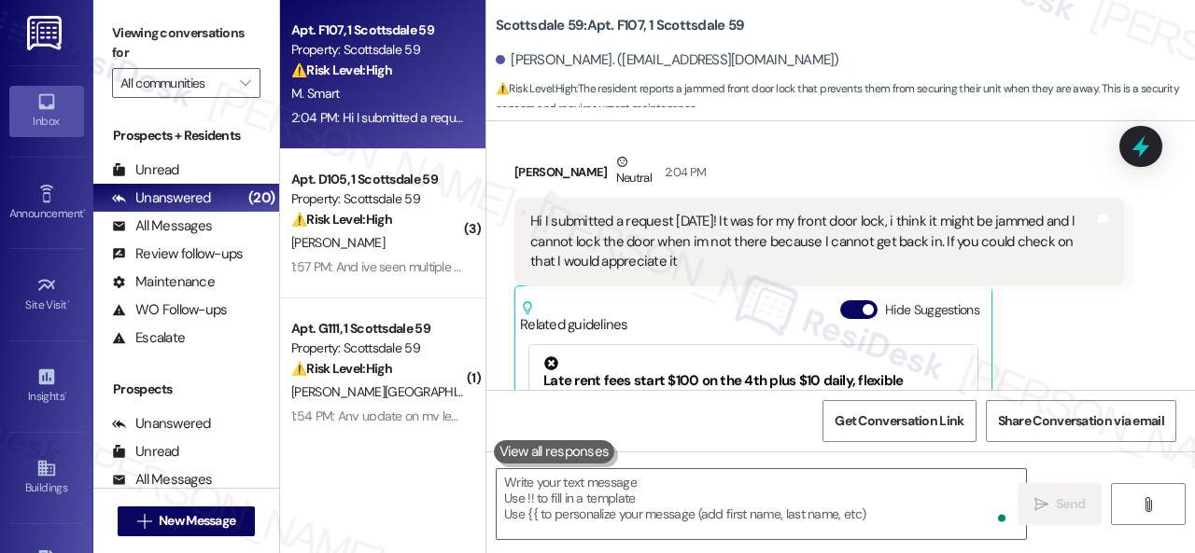
scroll to position [948, 0]
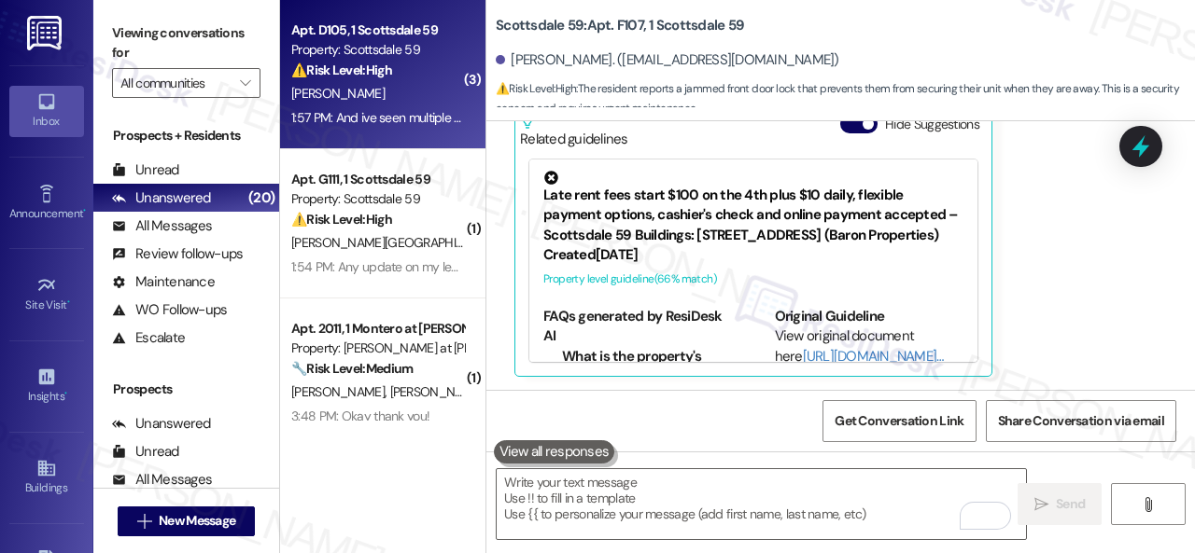
click at [420, 107] on div "1:57 PM: And ive seen multiple cockroaches again in my apartment. 1:57 PM: And …" at bounding box center [377, 117] width 176 height 23
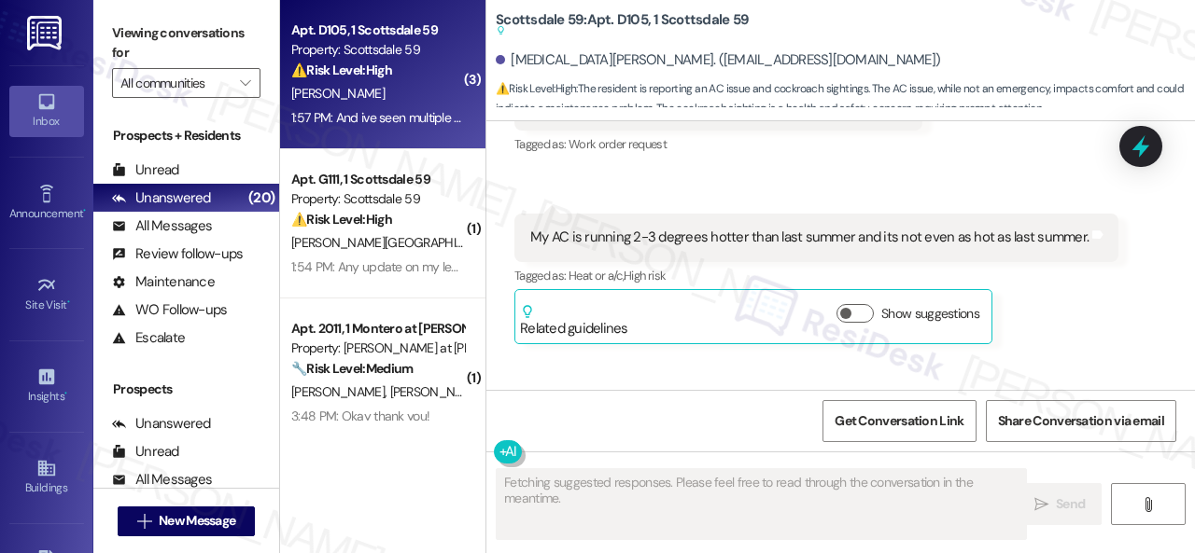
scroll to position [1388, 0]
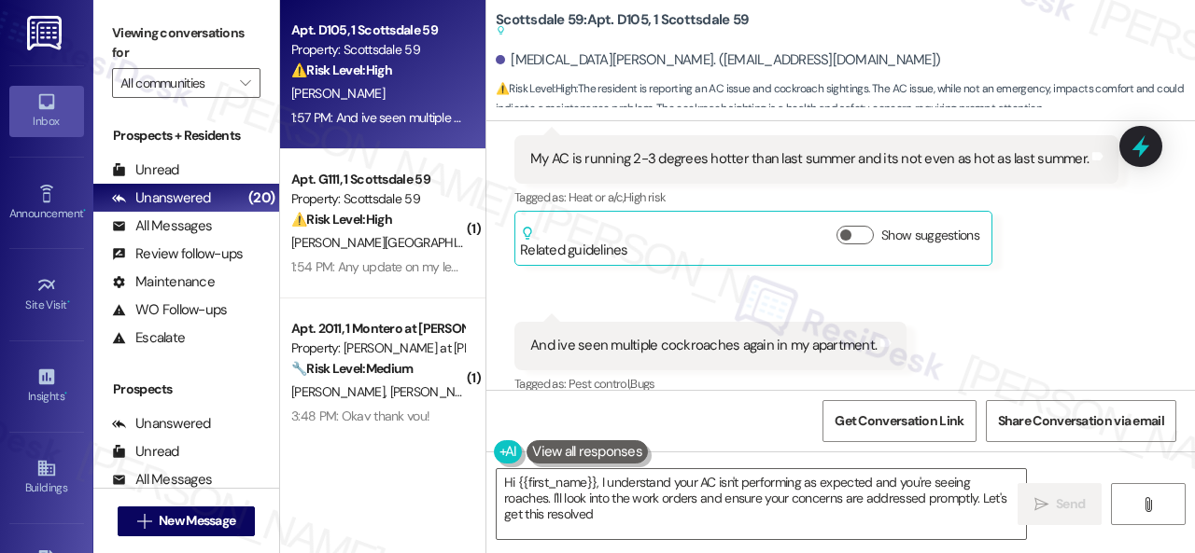
type textarea "Hi {{first_name}}, I understand your AC isn't performing as expected and you're…"
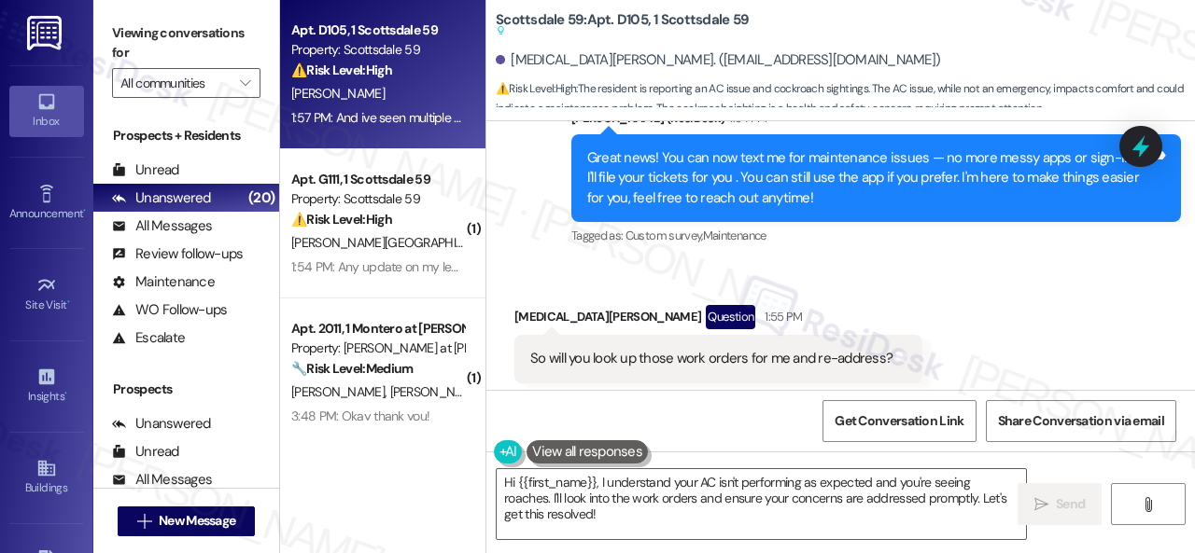
scroll to position [1016, 0]
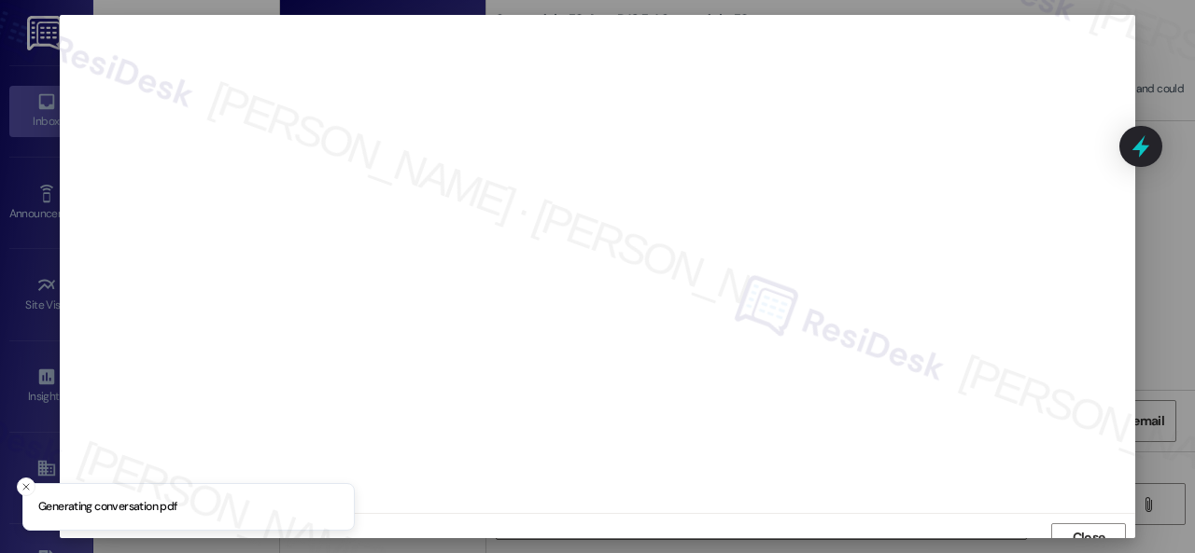
scroll to position [14, 0]
click at [1055, 521] on button "Close" at bounding box center [1088, 525] width 75 height 30
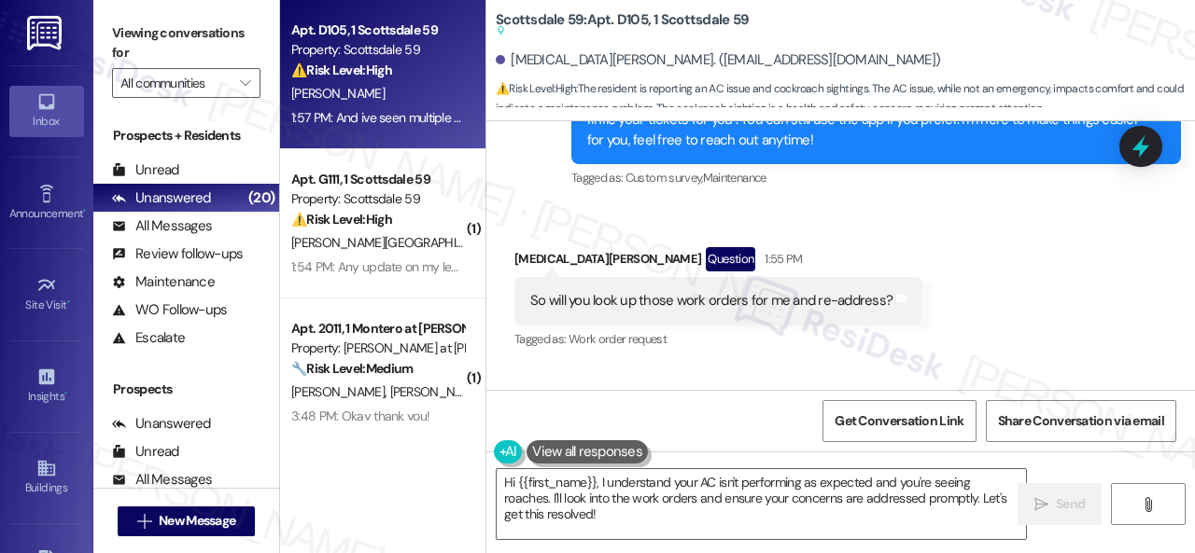
scroll to position [1109, 0]
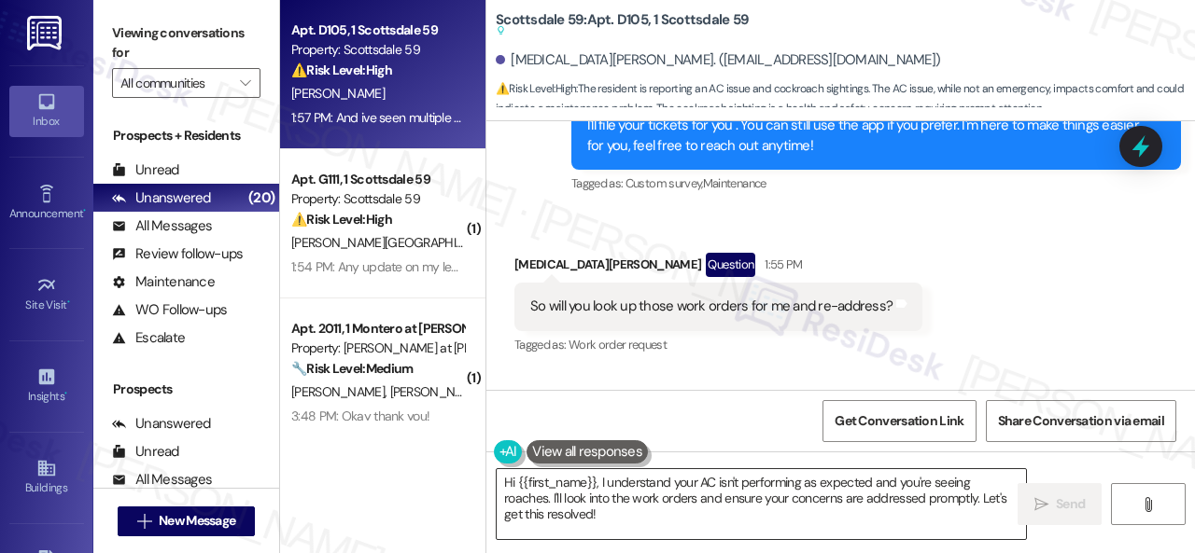
click at [528, 499] on textarea "Hi {{first_name}}, I understand your AC isn't performing as expected and you're…" at bounding box center [761, 504] width 529 height 70
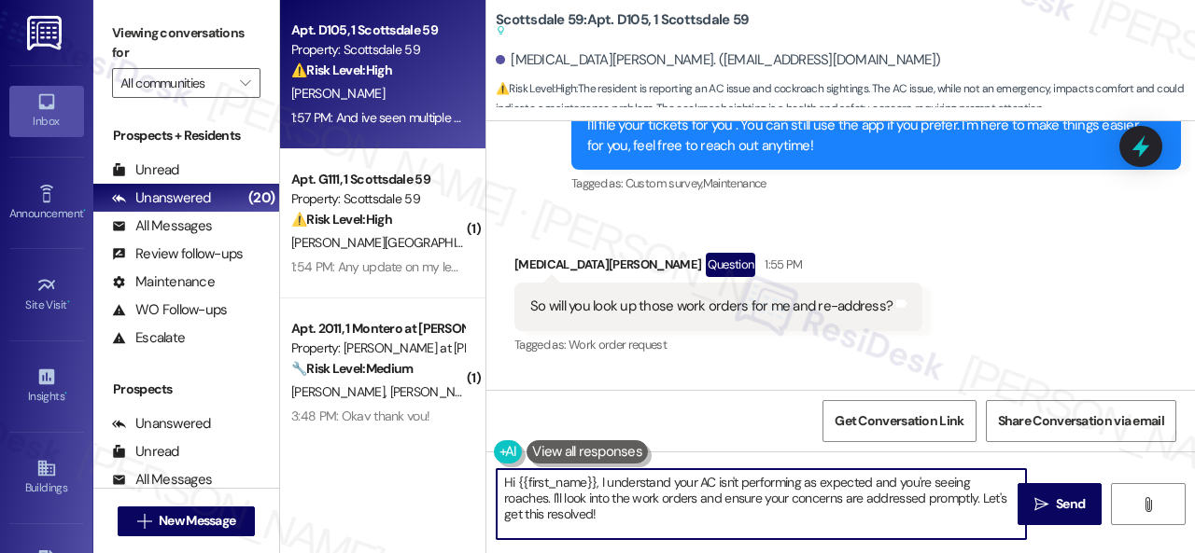
click at [528, 499] on textarea "Hi {{first_name}}, I understand your AC isn't performing as expected and you're…" at bounding box center [761, 504] width 529 height 70
drag, startPoint x: 501, startPoint y: 499, endPoint x: 591, endPoint y: 508, distance: 90.0
click at [591, 508] on textarea "Hi {{first_name}}, I understand your AC isn't performing as expected and you're…" at bounding box center [761, 504] width 529 height 70
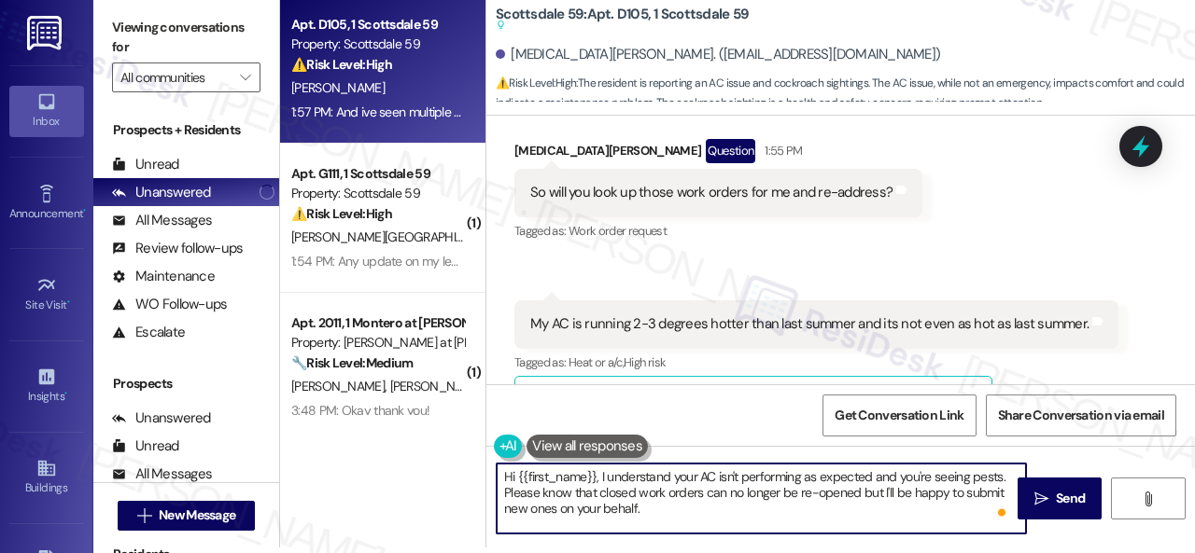
scroll to position [1296, 0]
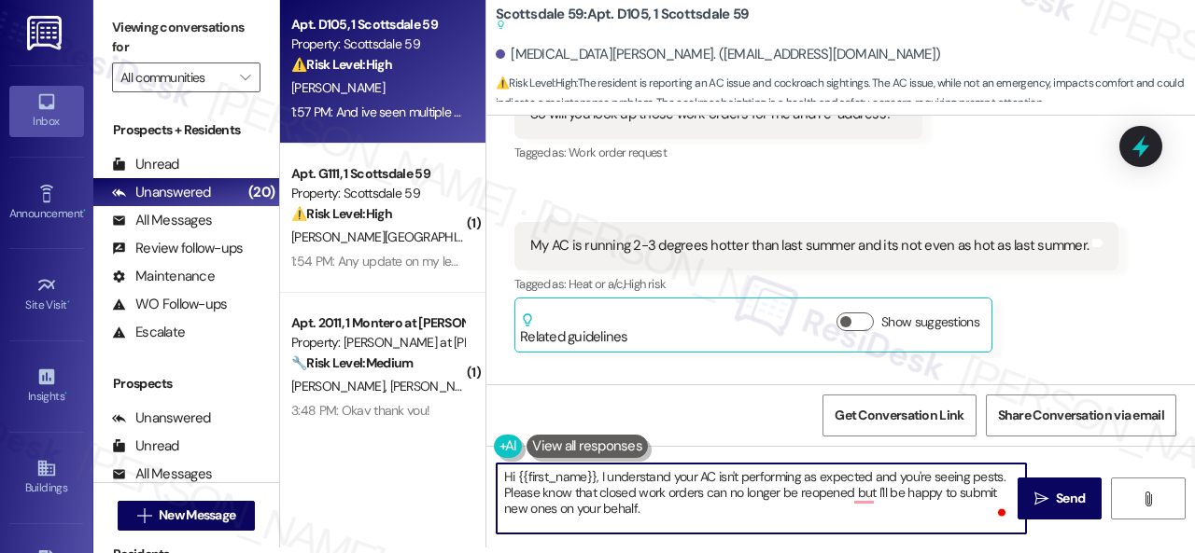
click at [862, 493] on textarea "Hi {{first_name}}, I understand your AC isn't performing as expected and you're…" at bounding box center [761, 499] width 529 height 70
click at [861, 497] on textarea "Hi {{first_name}}, I understand your AC isn't performing as expected and you're…" at bounding box center [761, 499] width 529 height 70
click at [668, 508] on textarea "Hi {{first_name}}, I understand your AC isn't performing as expected and you're…" at bounding box center [761, 499] width 529 height 70
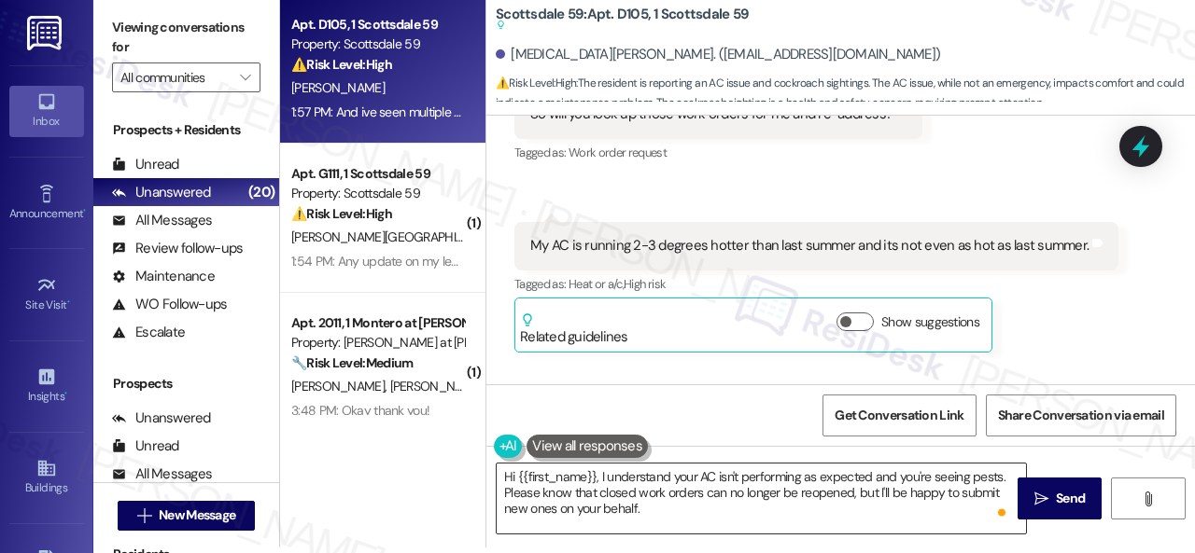
click at [930, 510] on textarea "Hi {{first_name}}, I understand your AC isn't performing as expected and you're…" at bounding box center [761, 499] width 529 height 70
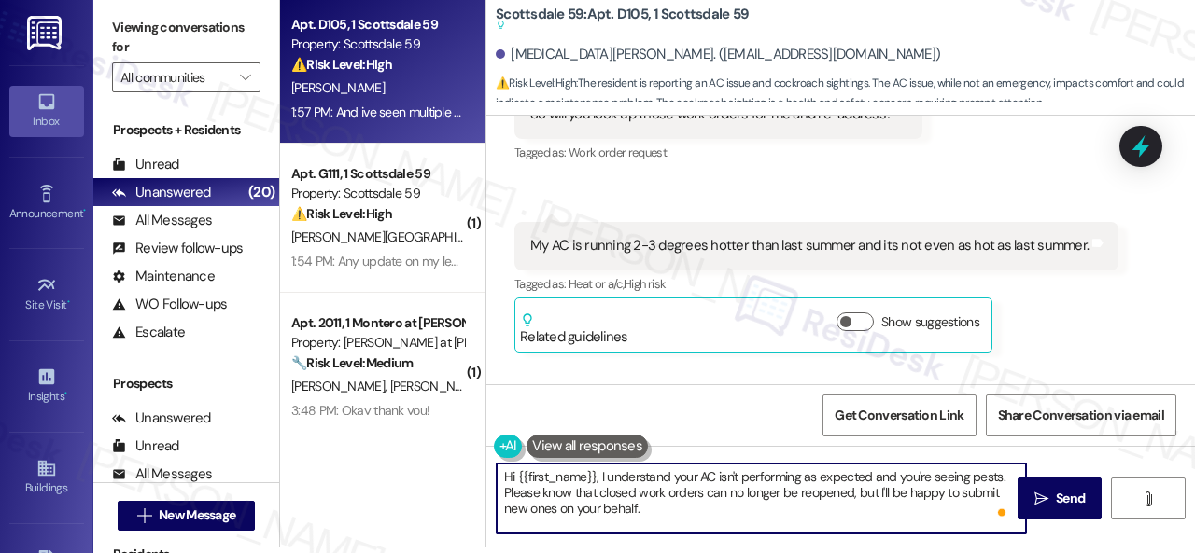
paste textarea "In what areas of your home can they be seen?"
click at [834, 507] on textarea "Hi {{first_name}}, I understand your AC isn't performing as expected and you're…" at bounding box center [761, 499] width 529 height 70
click at [961, 505] on textarea "Hi {{first_name}}, I understand your AC isn't performing as expected and you're…" at bounding box center [761, 499] width 529 height 70
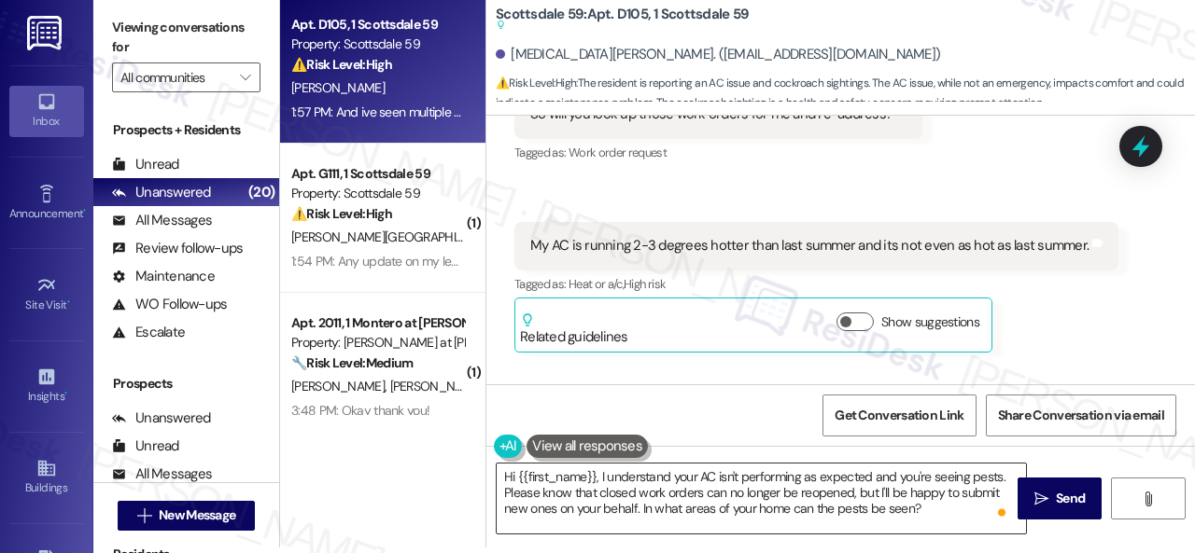
click at [932, 513] on textarea "Hi {{first_name}}, I understand your AC isn't performing as expected and you're…" at bounding box center [761, 499] width 529 height 70
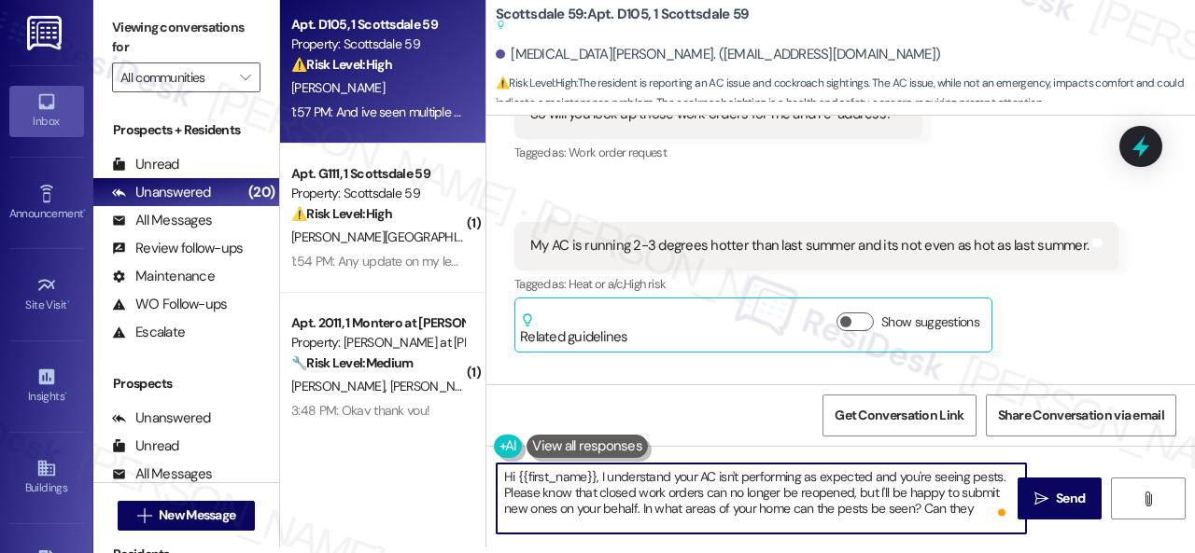
paste textarea "enter your apartment even if you are not home? Are there any pets they should b…"
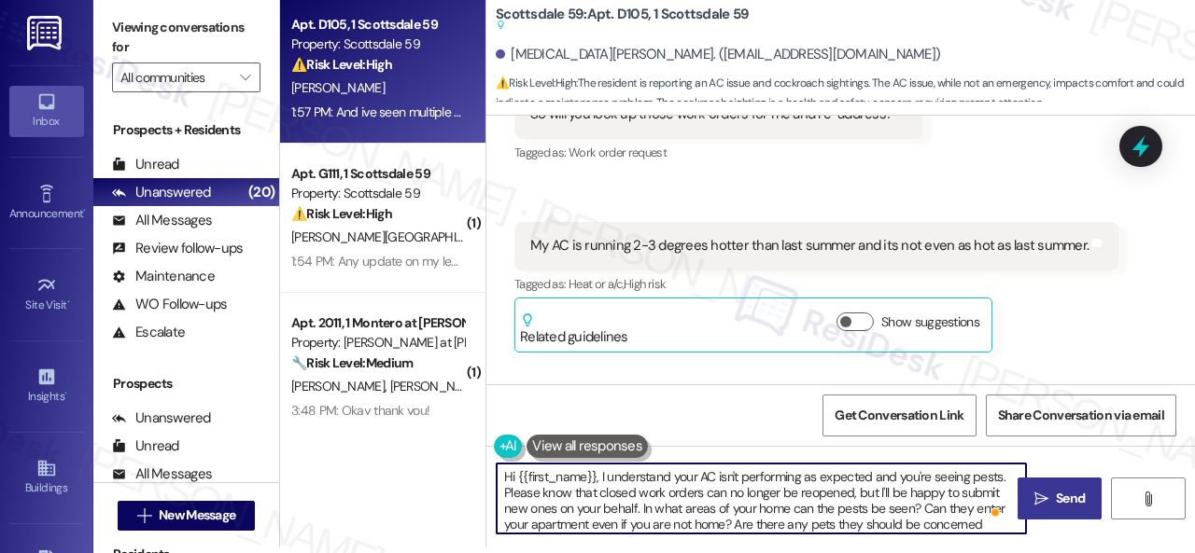
type textarea "Hi {{first_name}}, I understand your AC isn't performing as expected and you're…"
click at [1056, 503] on span "Send" at bounding box center [1070, 499] width 29 height 20
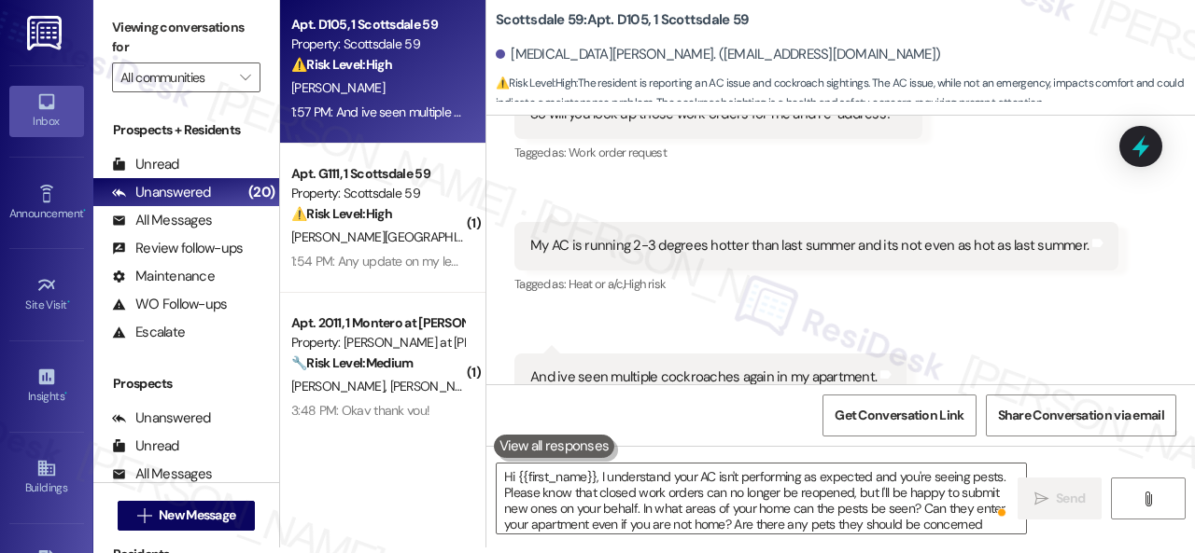
scroll to position [1333, 0]
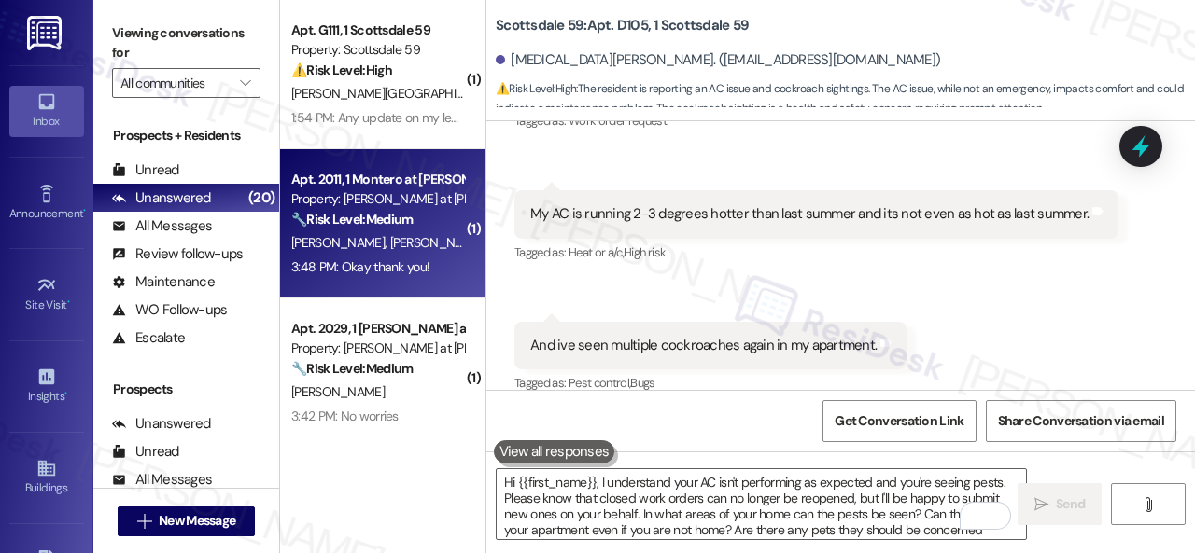
click at [441, 245] on div "C. Duong J. Lacanlale" at bounding box center [377, 242] width 176 height 23
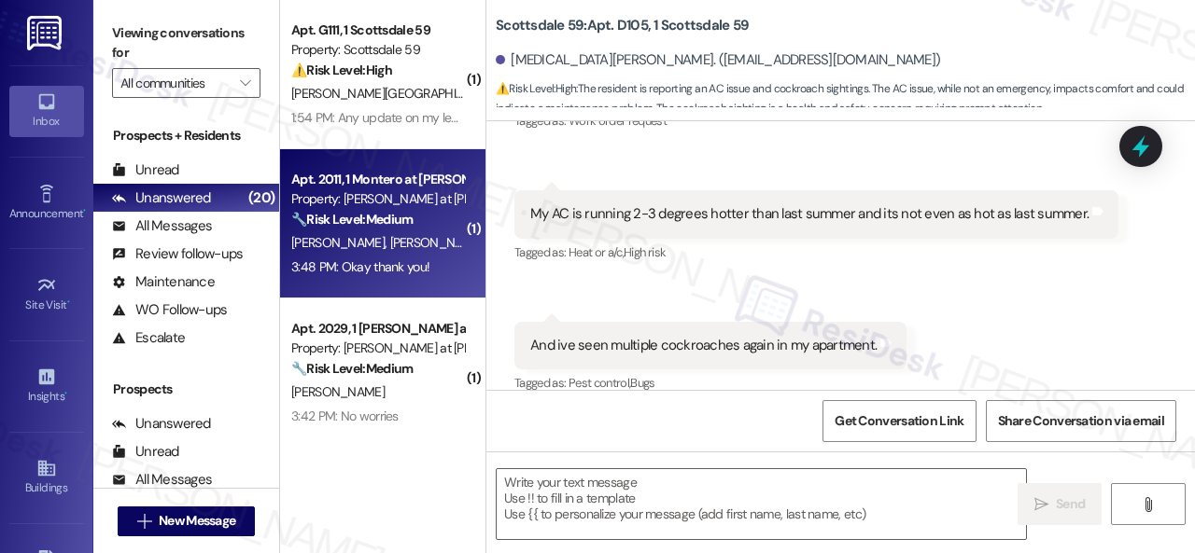
type textarea "Fetching suggested responses. Please feel free to read through the conversation…"
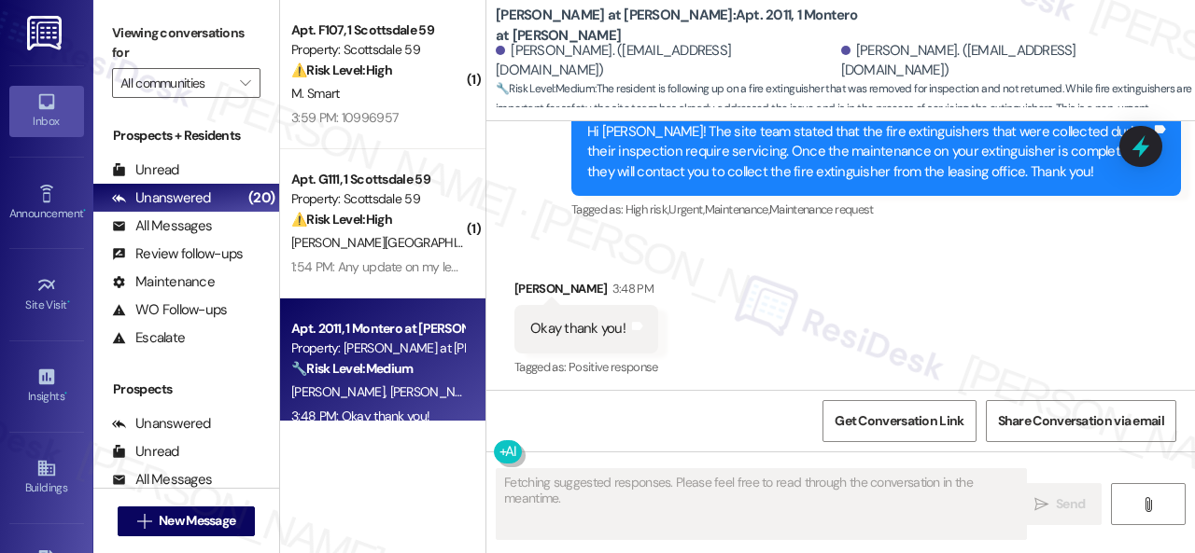
scroll to position [1073, 0]
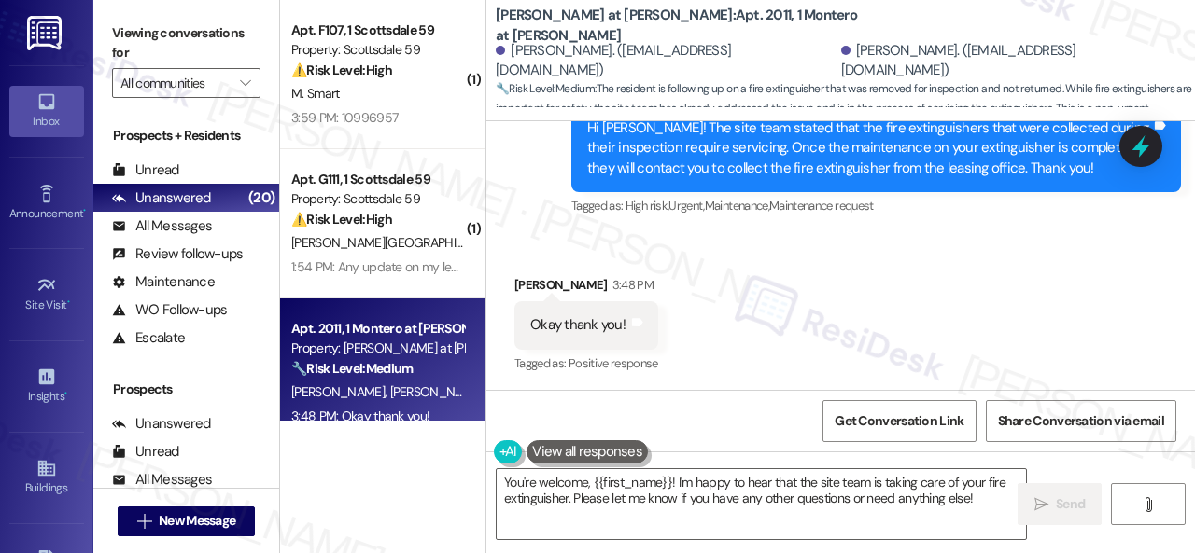
drag, startPoint x: 749, startPoint y: 488, endPoint x: 368, endPoint y: 436, distance: 384.4
click at [407, 447] on div "( 1 ) Apt. F107, 1 Scottsdale 59 Property: Scottsdale 59 ⚠️ Risk Level: High Th…" at bounding box center [737, 276] width 915 height 553
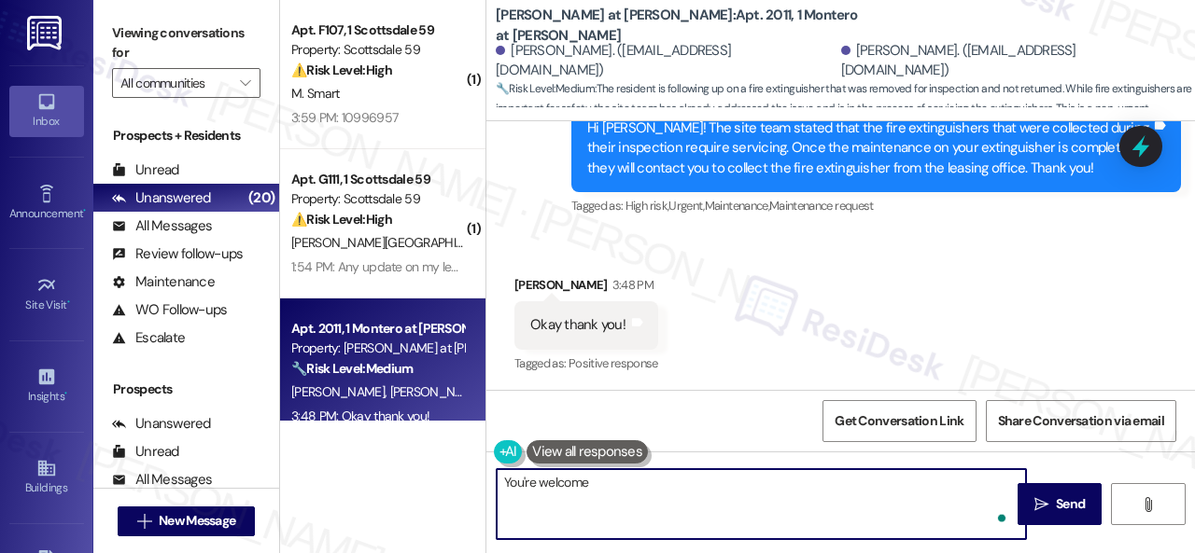
type textarea "You're welcome!"
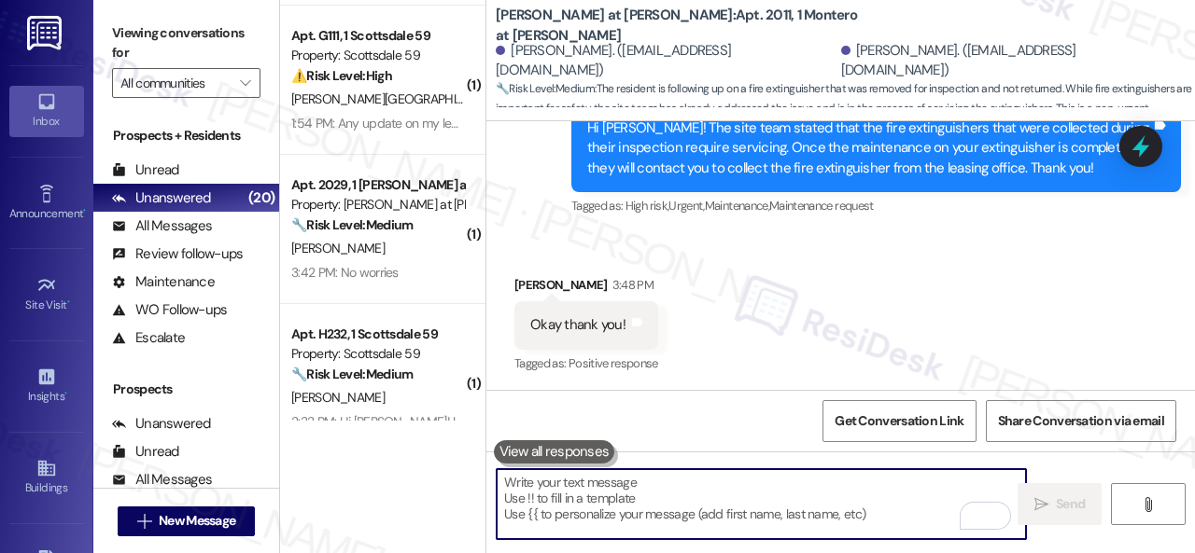
scroll to position [93, 0]
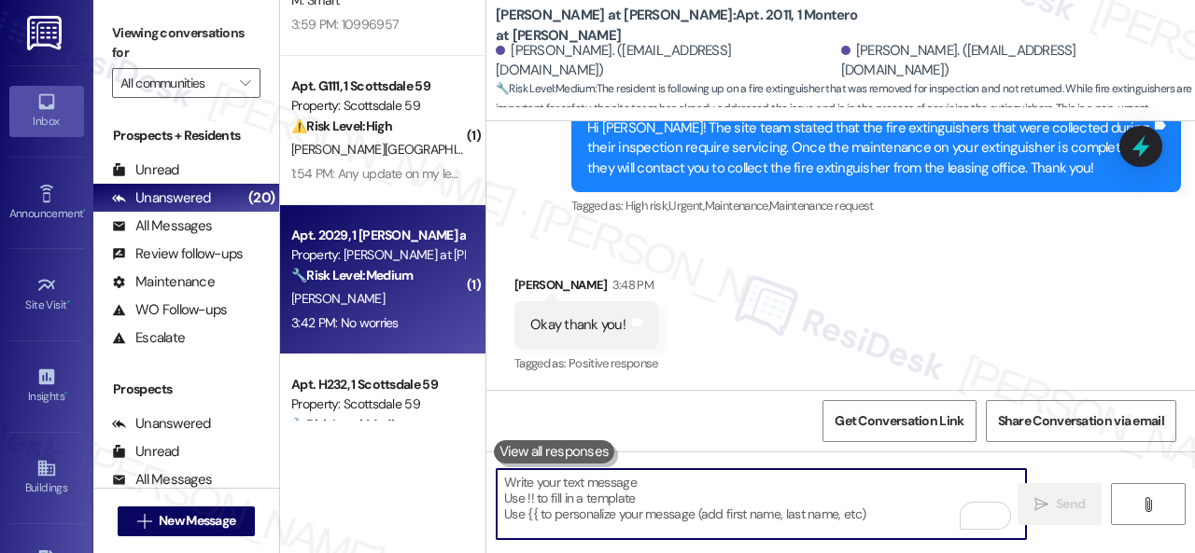
click at [413, 307] on div "K. Duran" at bounding box center [377, 298] width 176 height 23
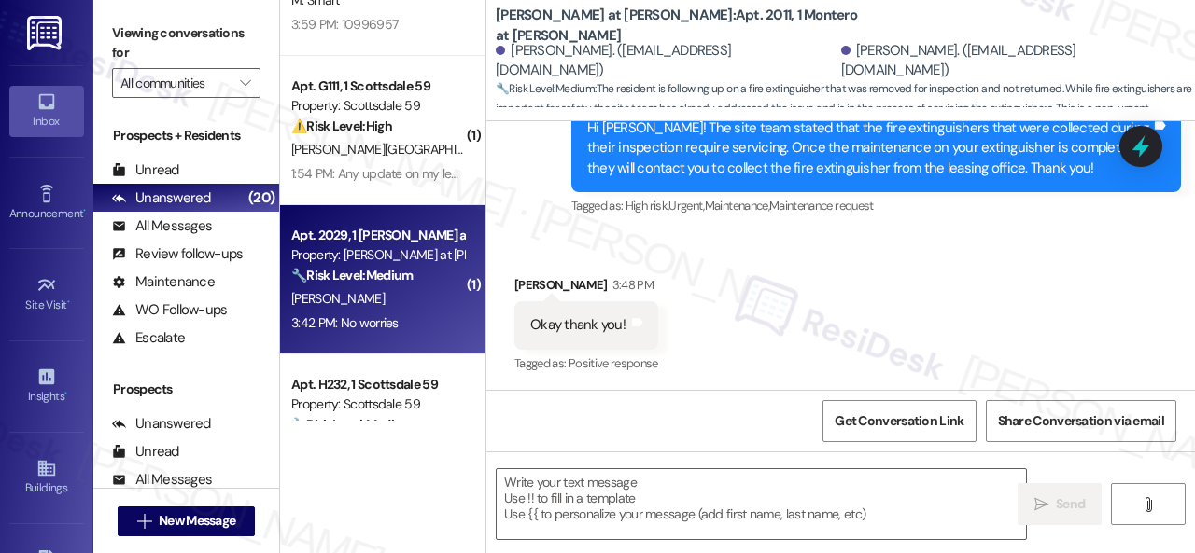
type textarea "Fetching suggested responses. Please feel free to read through the conversation…"
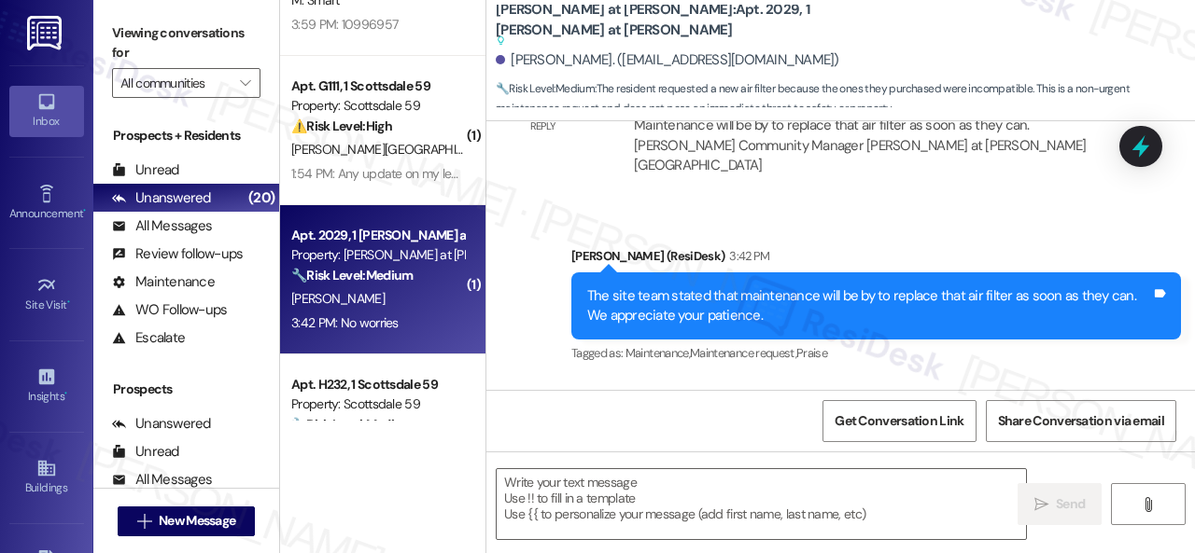
scroll to position [2062, 0]
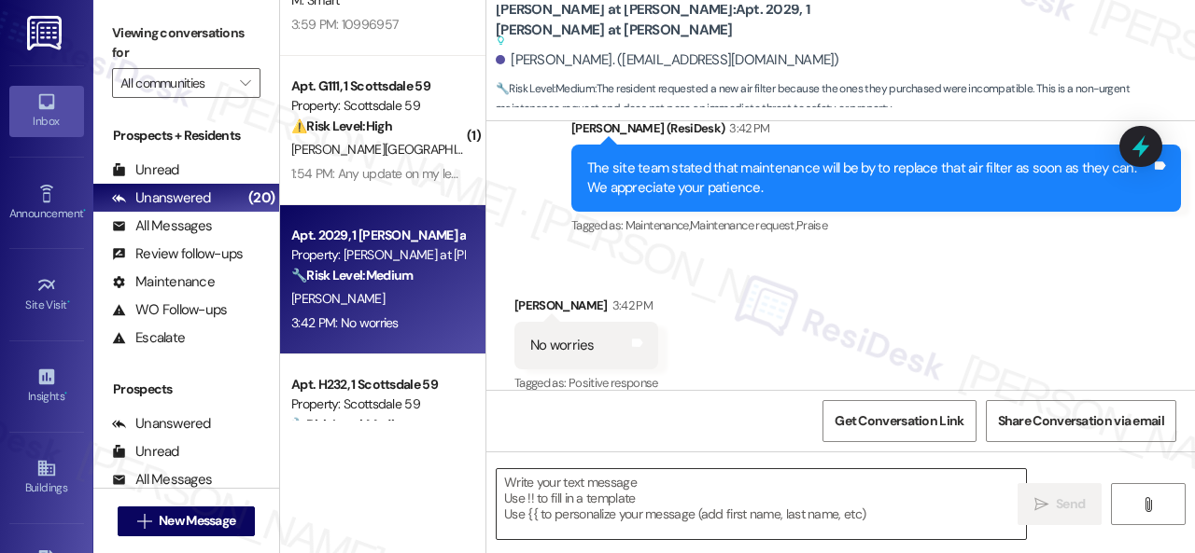
click at [582, 493] on textarea at bounding box center [761, 504] width 529 height 70
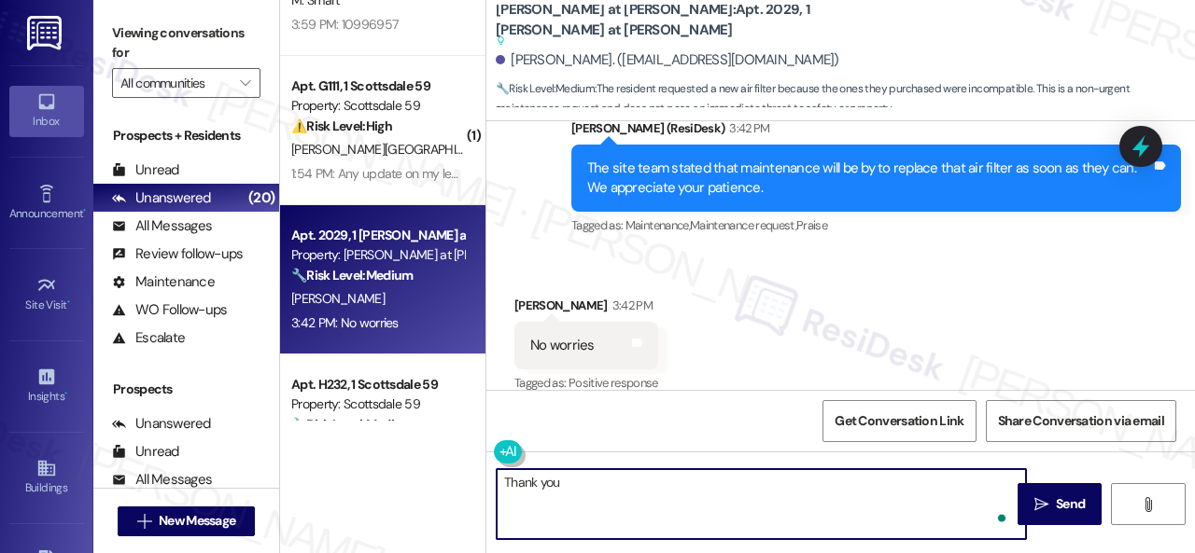
type textarea "Thank you!"
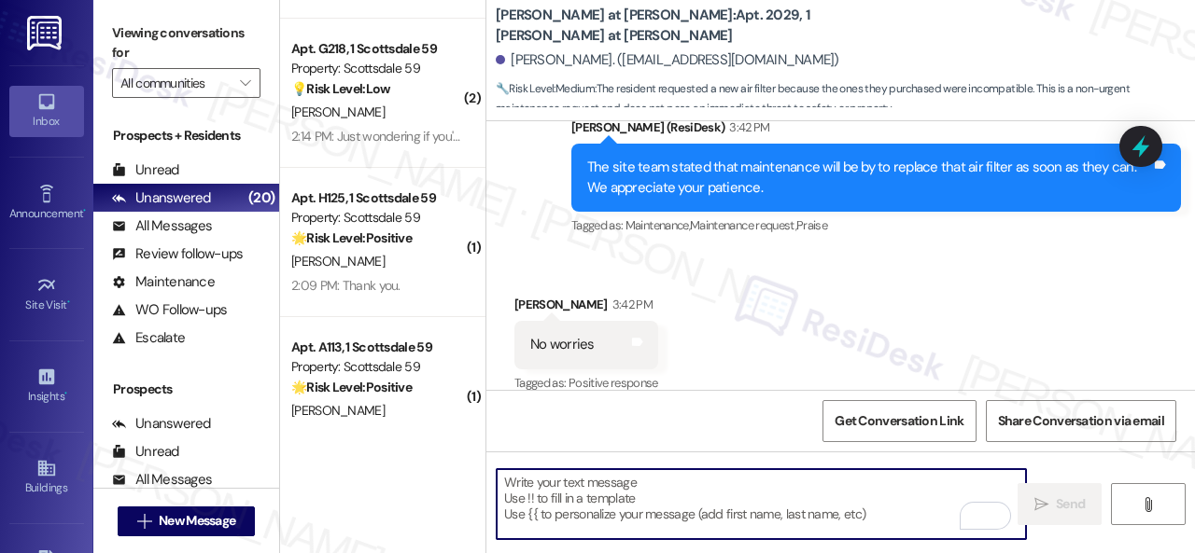
scroll to position [0, 0]
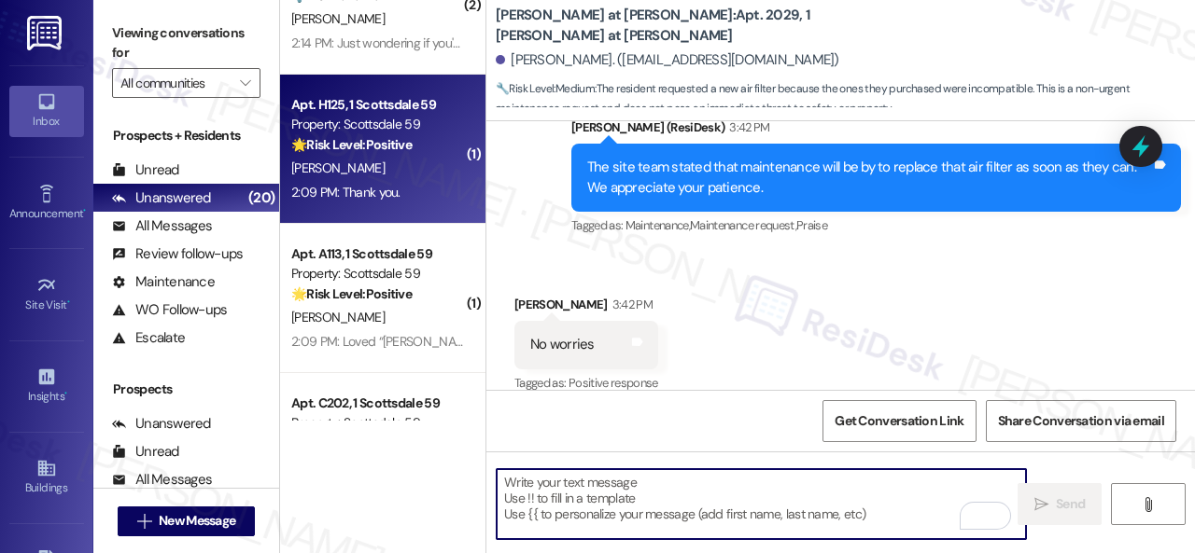
click at [413, 167] on div "L. Hernandez" at bounding box center [377, 168] width 176 height 23
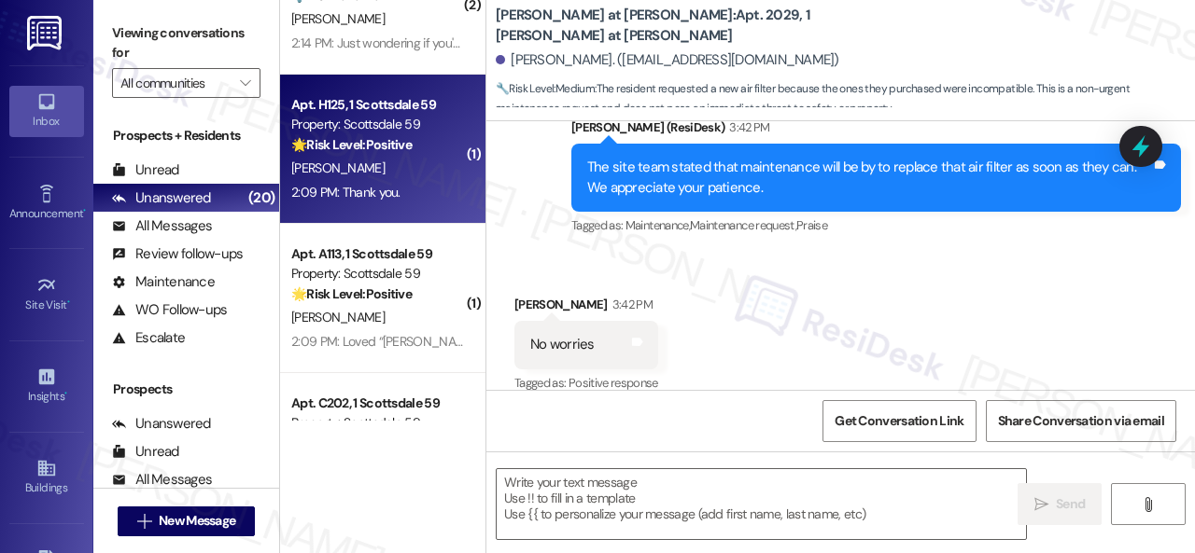
type textarea "Fetching suggested responses. Please feel free to read through the conversation…"
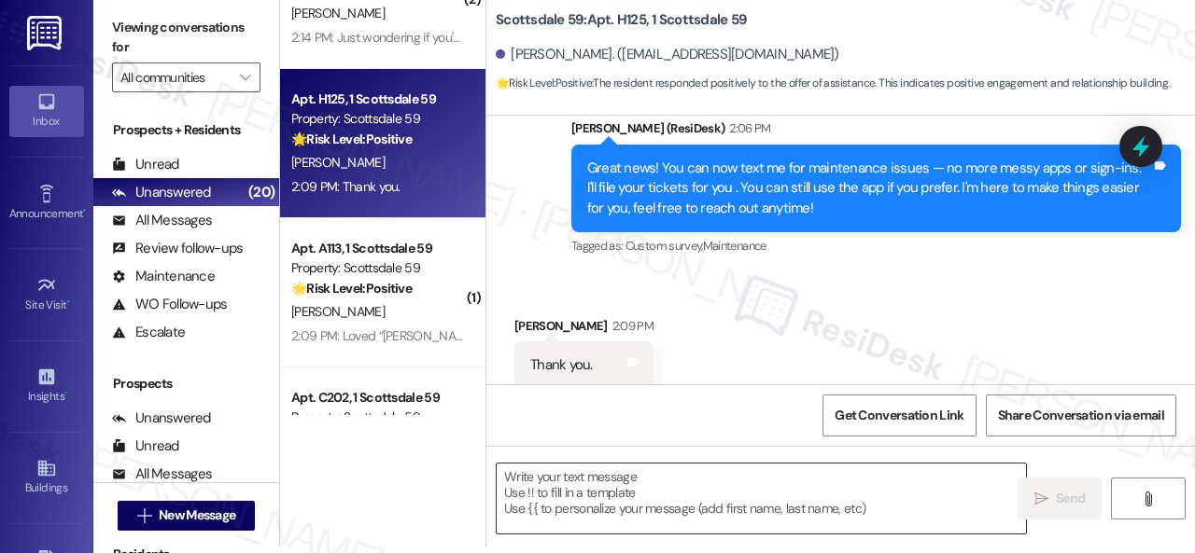
click at [612, 500] on textarea at bounding box center [761, 499] width 529 height 70
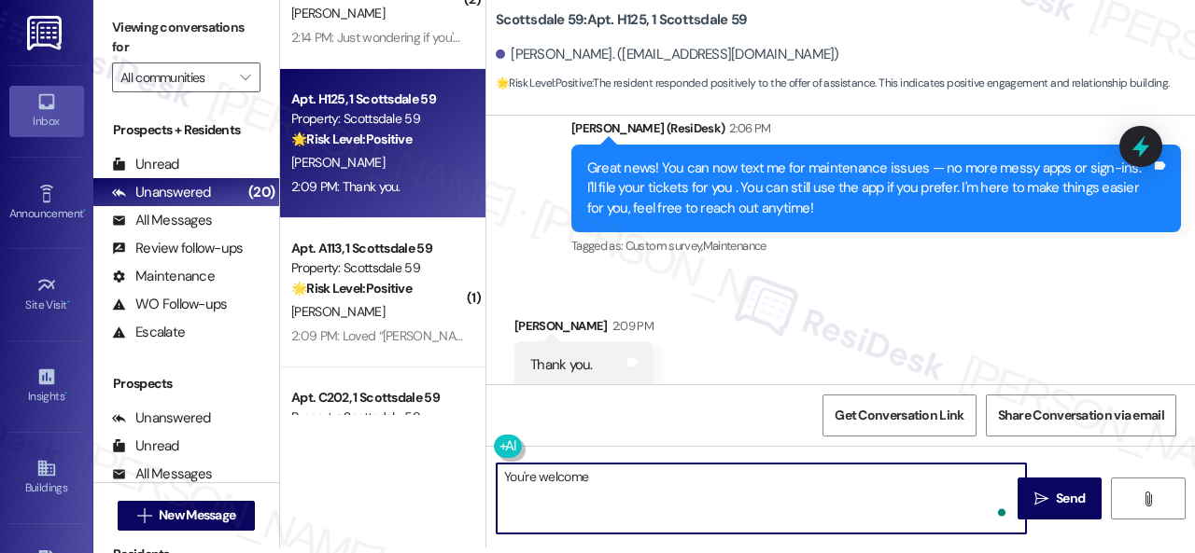
type textarea "You're welcome!"
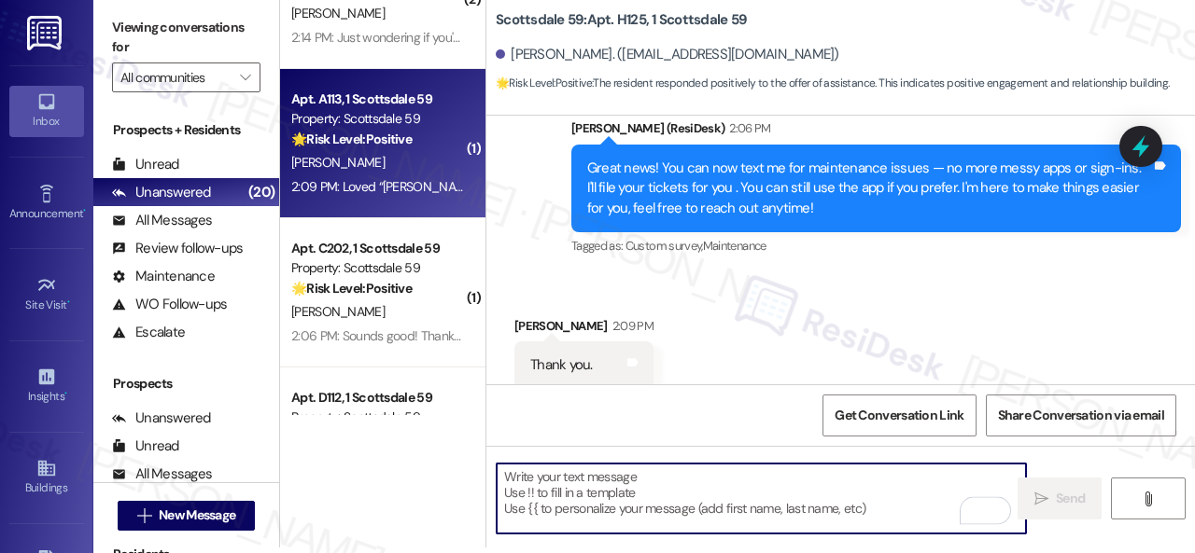
click at [377, 186] on div "2:09 PM: Loved “Sarah (Scottsdale 59): Great news! You can now text me for main…" at bounding box center [1070, 186] width 1559 height 17
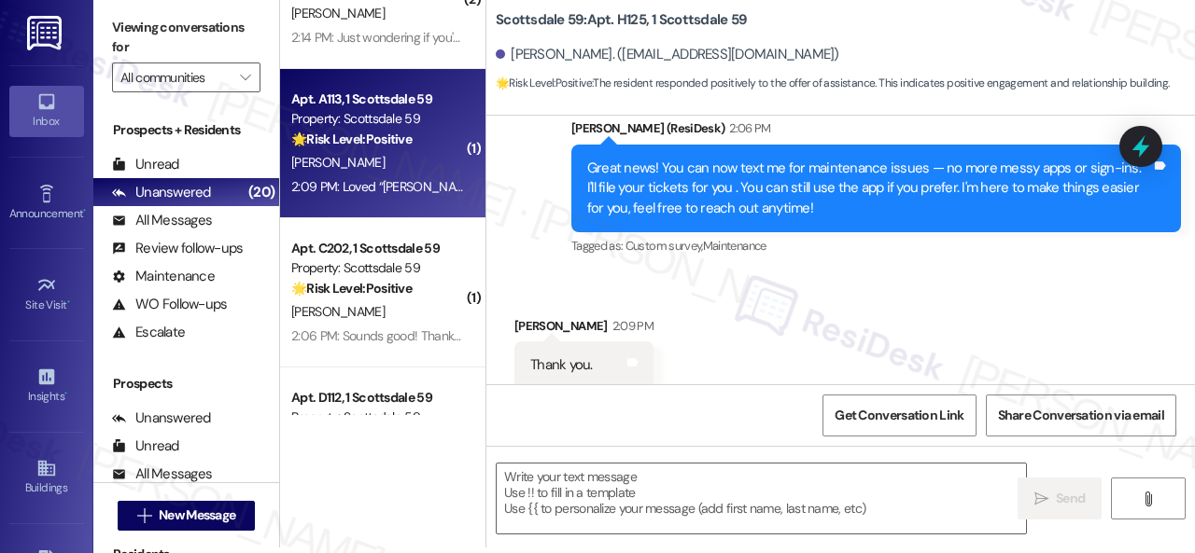
type textarea "Fetching suggested responses. Please feel free to read through the conversation…"
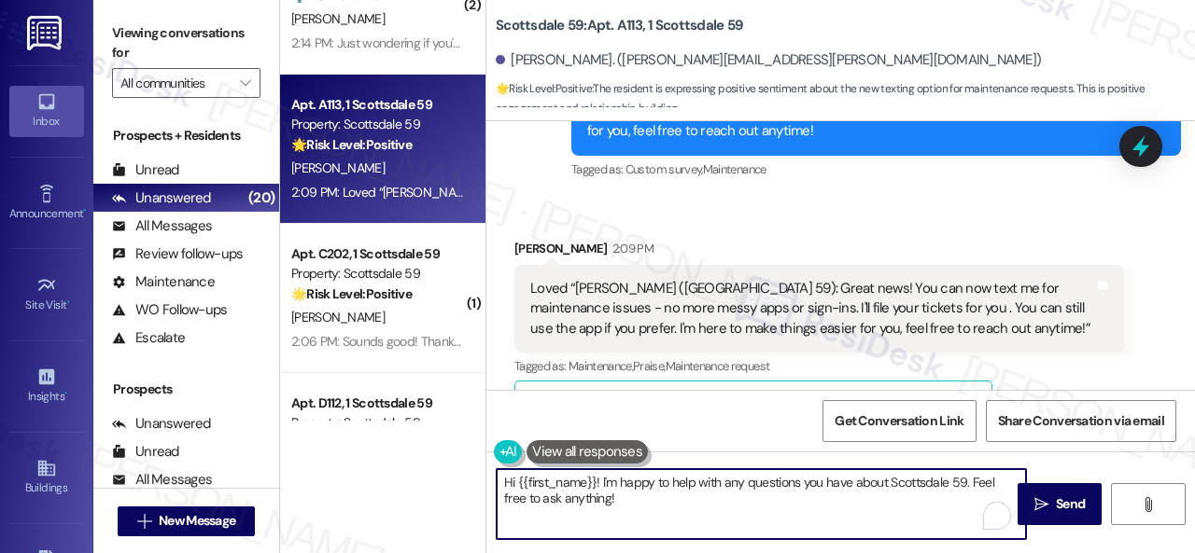
drag, startPoint x: 637, startPoint y: 507, endPoint x: 437, endPoint y: 455, distance: 206.5
click at [437, 455] on div "( 1 ) Apt. G111, 1 Scottsdale 59 Property: Scottsdale 59 ⚠️ Risk Level: High Th…" at bounding box center [737, 276] width 915 height 553
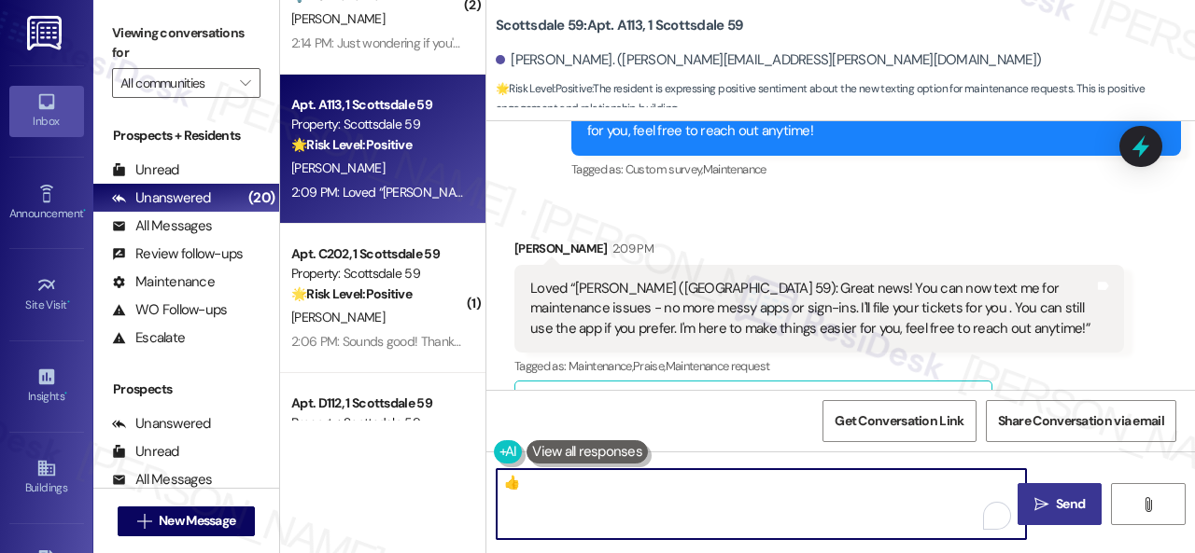
type textarea "👍"
click at [1066, 505] on span "Send" at bounding box center [1070, 505] width 29 height 20
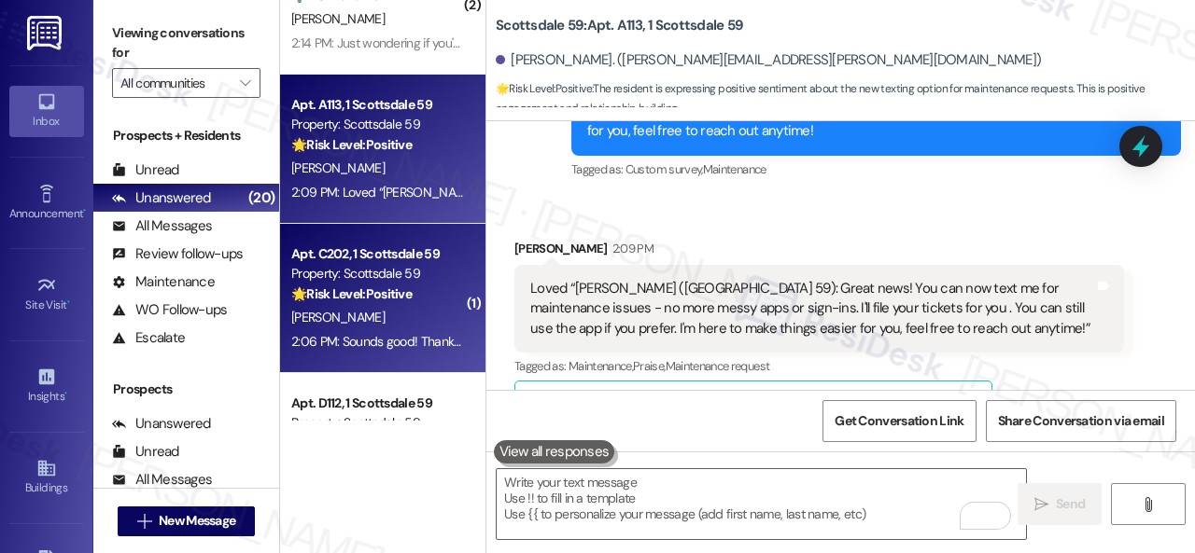
click at [381, 311] on div "S. Cobb" at bounding box center [377, 317] width 176 height 23
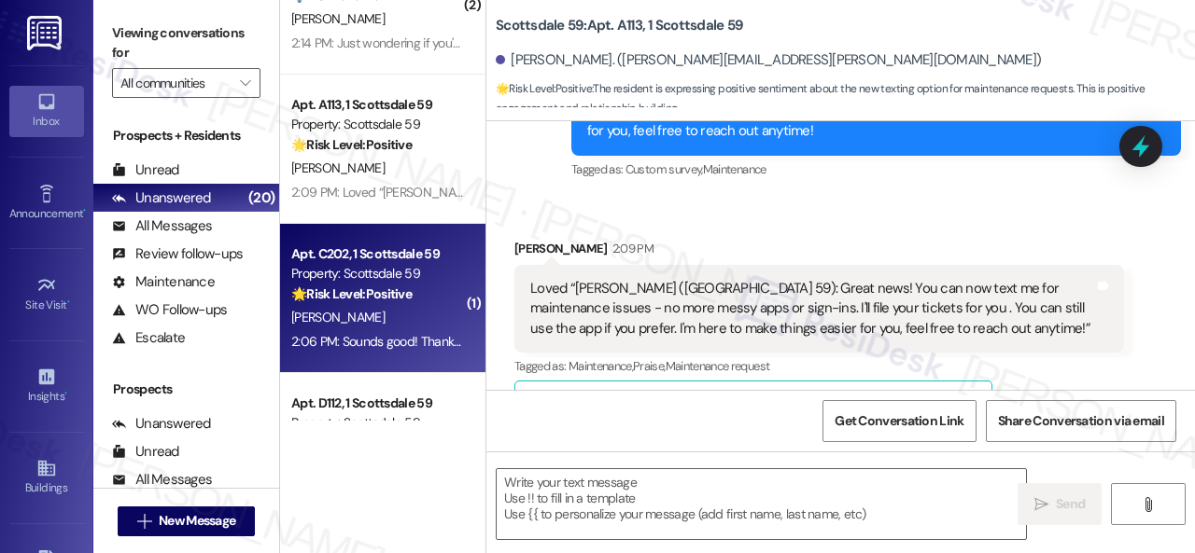
type textarea "Fetching suggested responses. Please feel free to read through the conversation…"
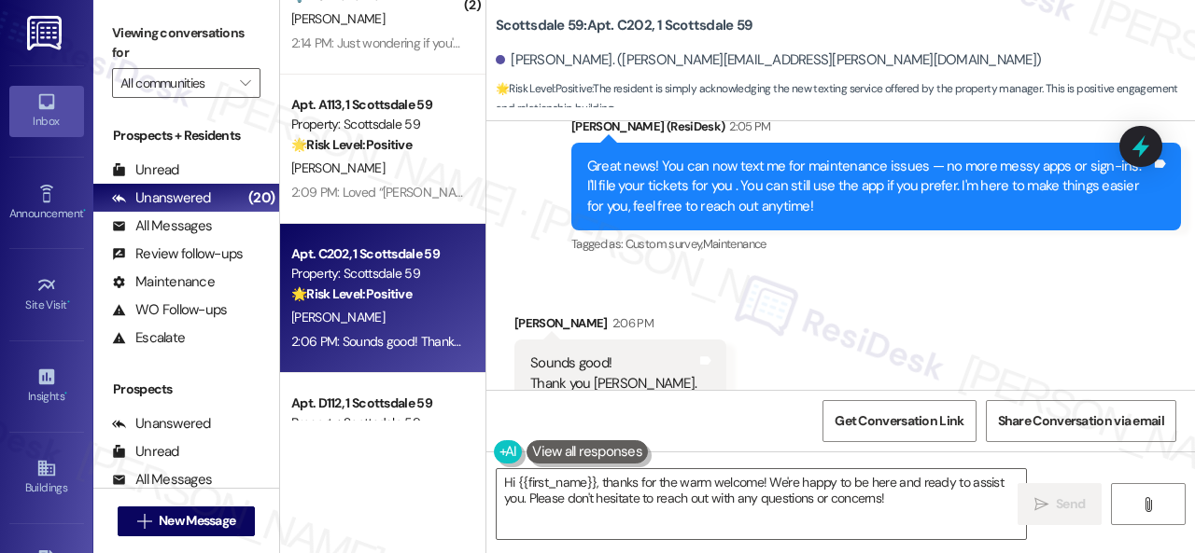
scroll to position [1406, 0]
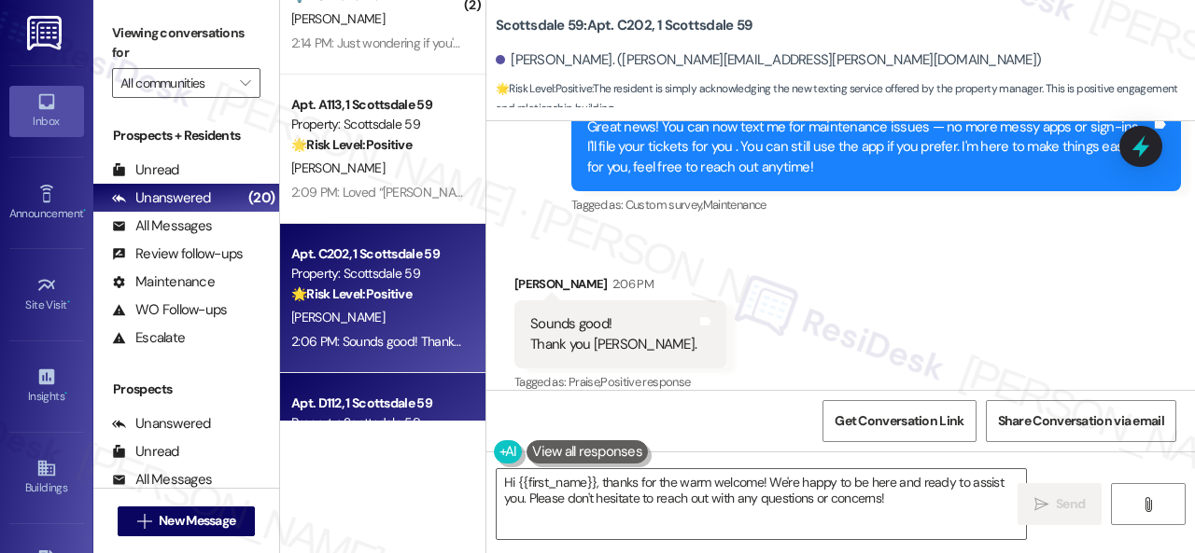
drag, startPoint x: 902, startPoint y: 499, endPoint x: 323, endPoint y: 387, distance: 589.4
click at [338, 387] on div "( 1 ) Apt. G111, 1 Scottsdale 59 Property: Scottsdale 59 ⚠️ Risk Level: High Th…" at bounding box center [737, 276] width 915 height 553
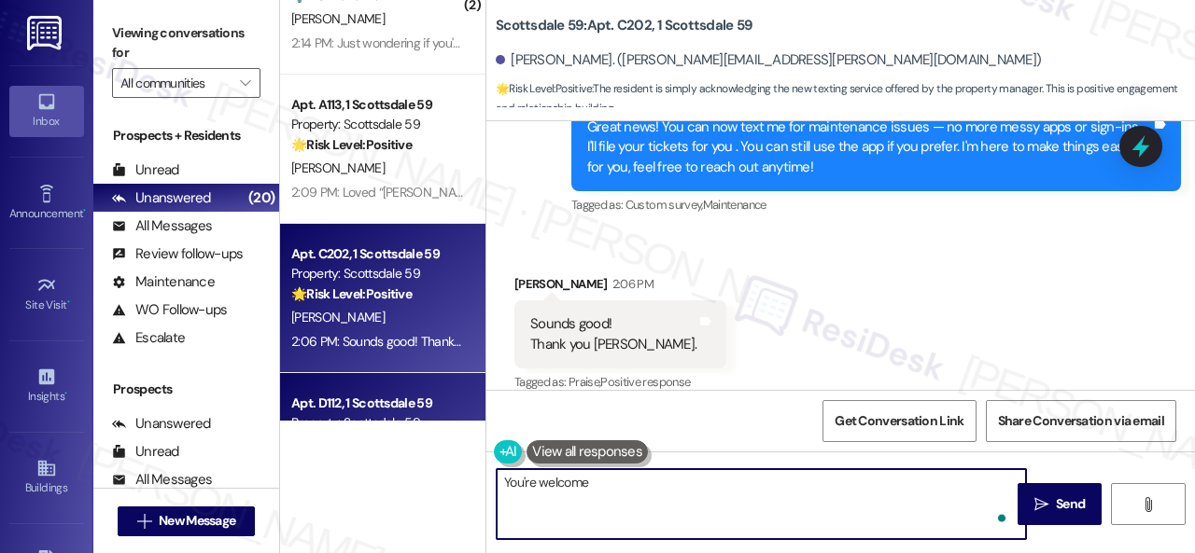
type textarea "You're welcome!"
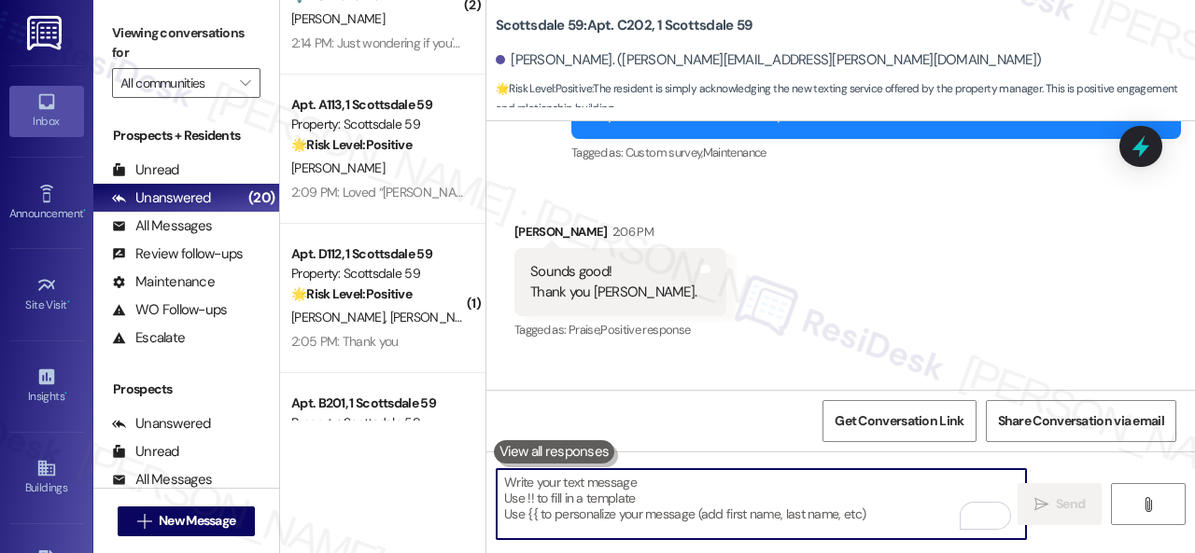
scroll to position [1536, 0]
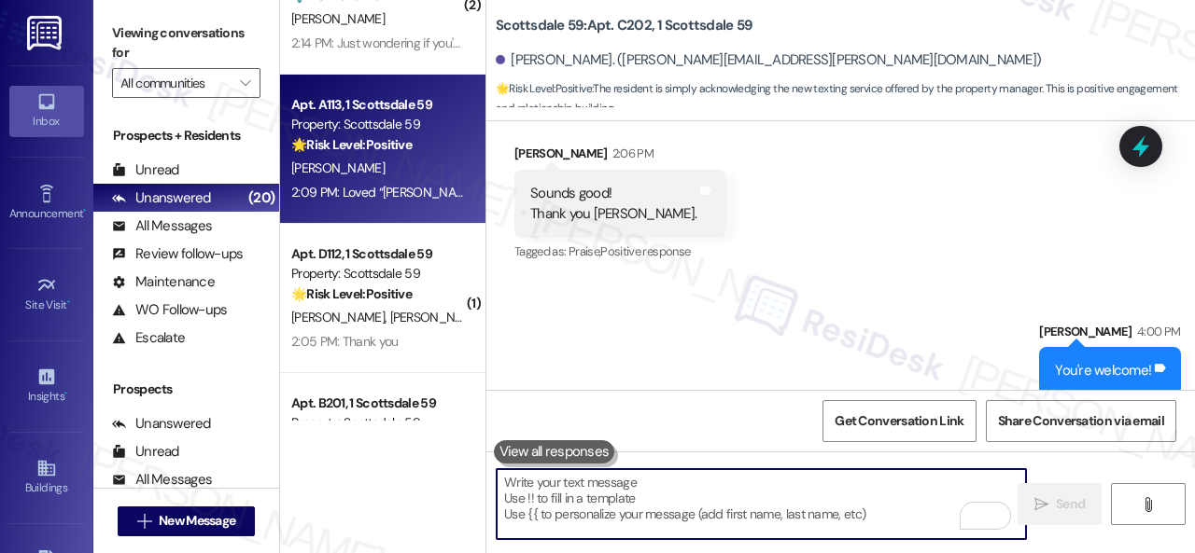
click at [396, 197] on div "2:09 PM: Loved “Sarah (Scottsdale 59): Great news! You can now text me for main…" at bounding box center [1070, 192] width 1559 height 17
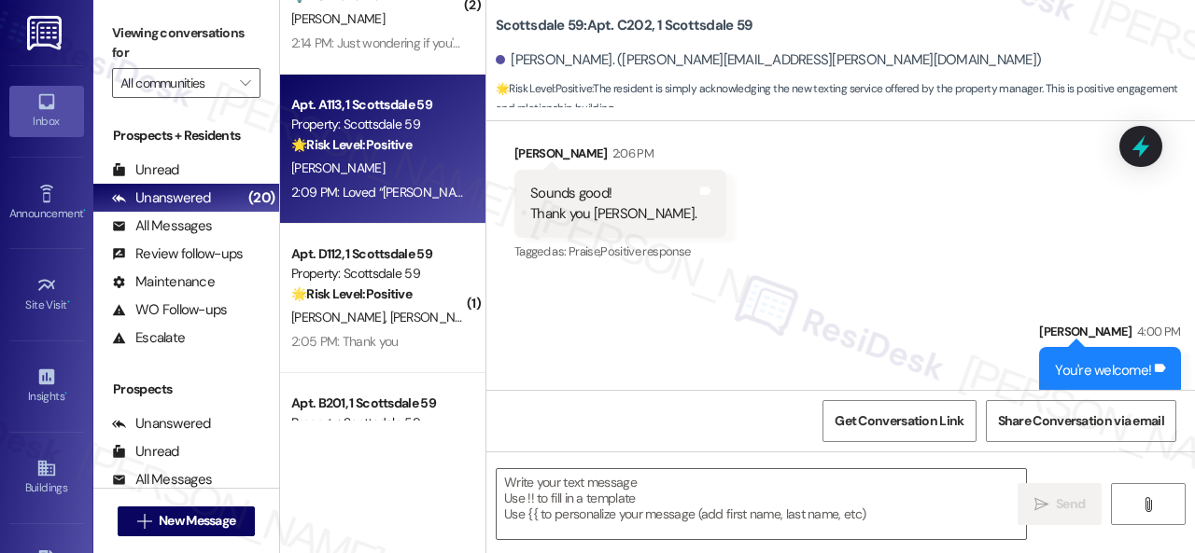
type textarea "Fetching suggested responses. Please feel free to read through the conversation…"
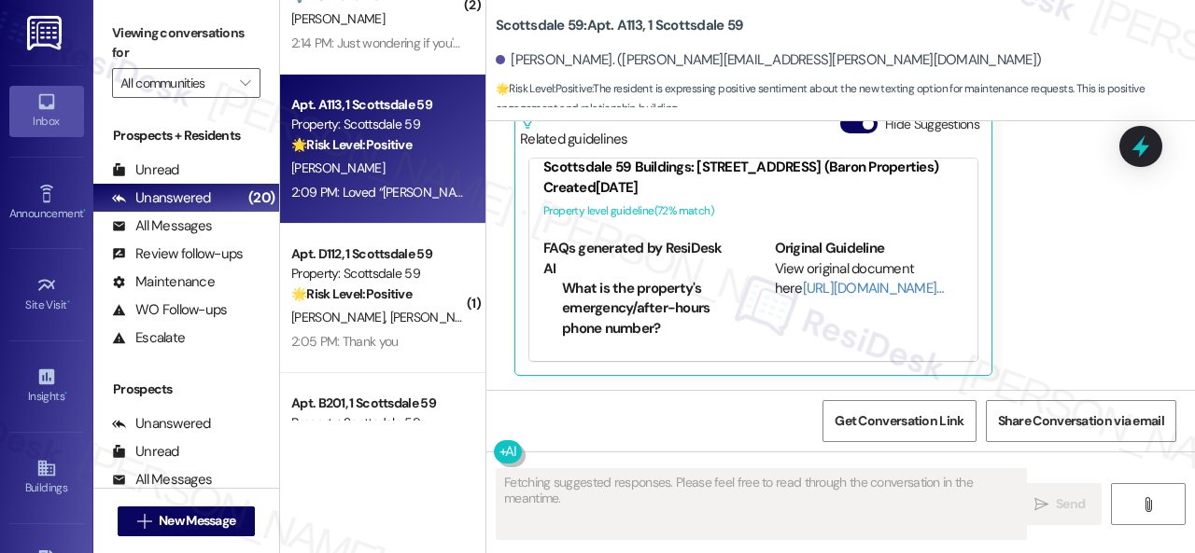
scroll to position [96, 0]
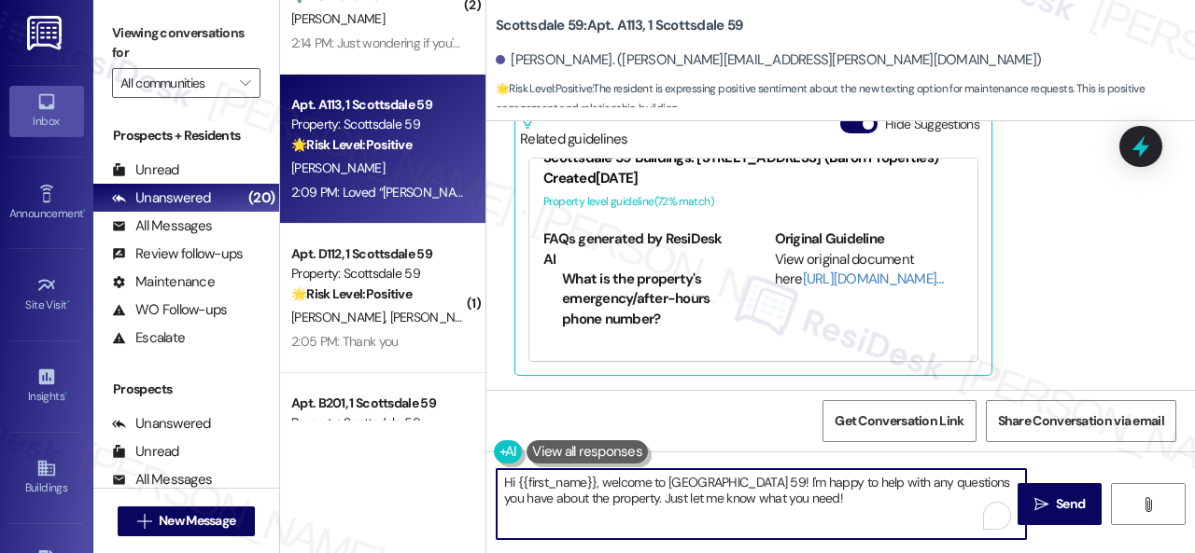
drag, startPoint x: 821, startPoint y: 503, endPoint x: 383, endPoint y: 440, distance: 443.3
click at [383, 440] on div "( 1 ) Apt. G111, 1 Scottsdale 59 Property: Scottsdale 59 ⚠️ Risk Level: High Th…" at bounding box center [737, 276] width 915 height 553
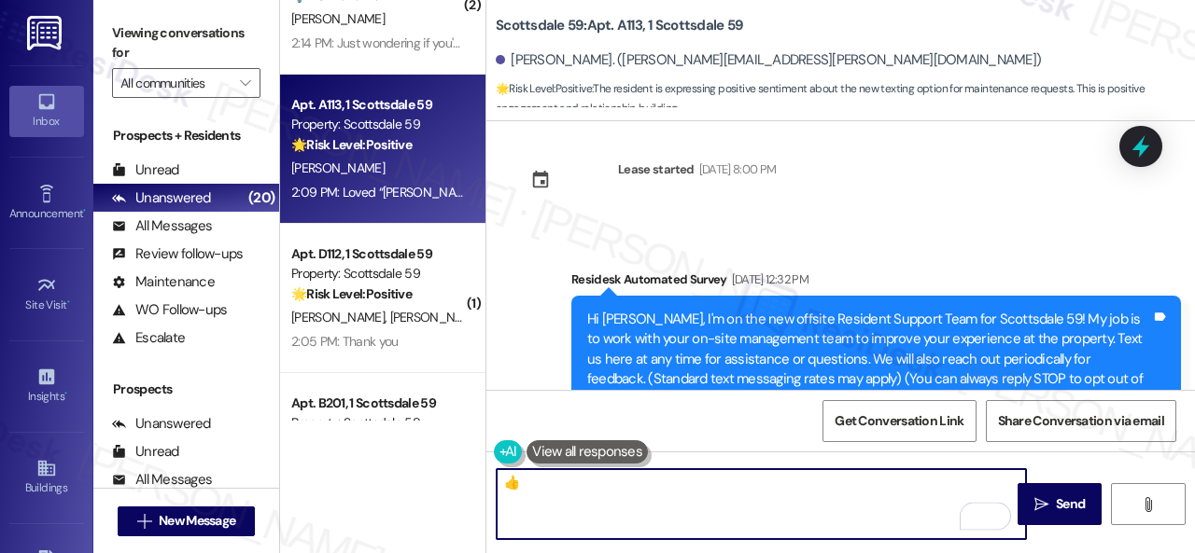
scroll to position [0, 0]
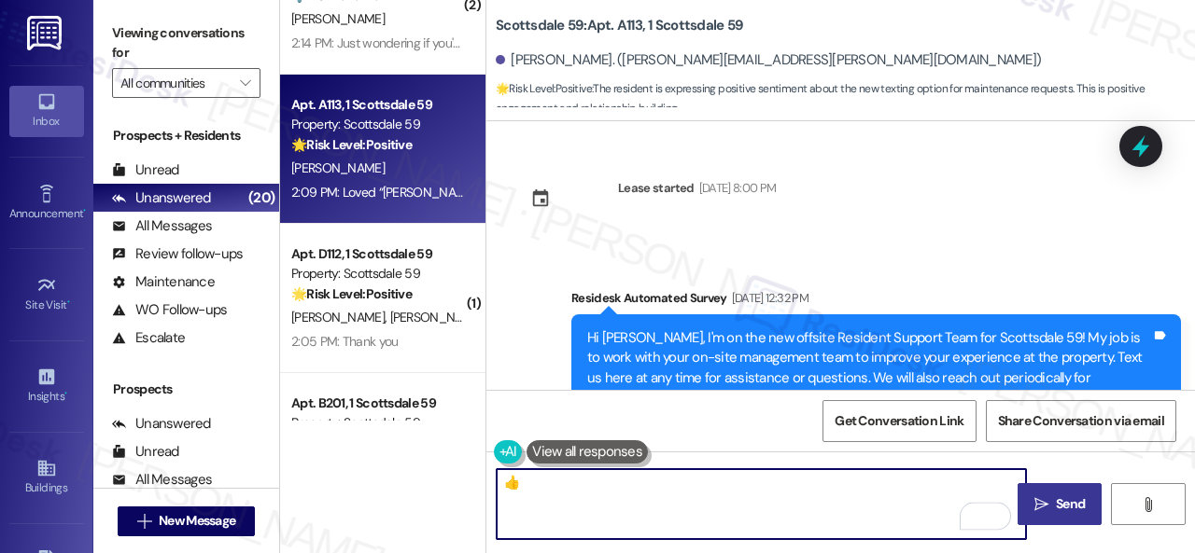
type textarea "👍"
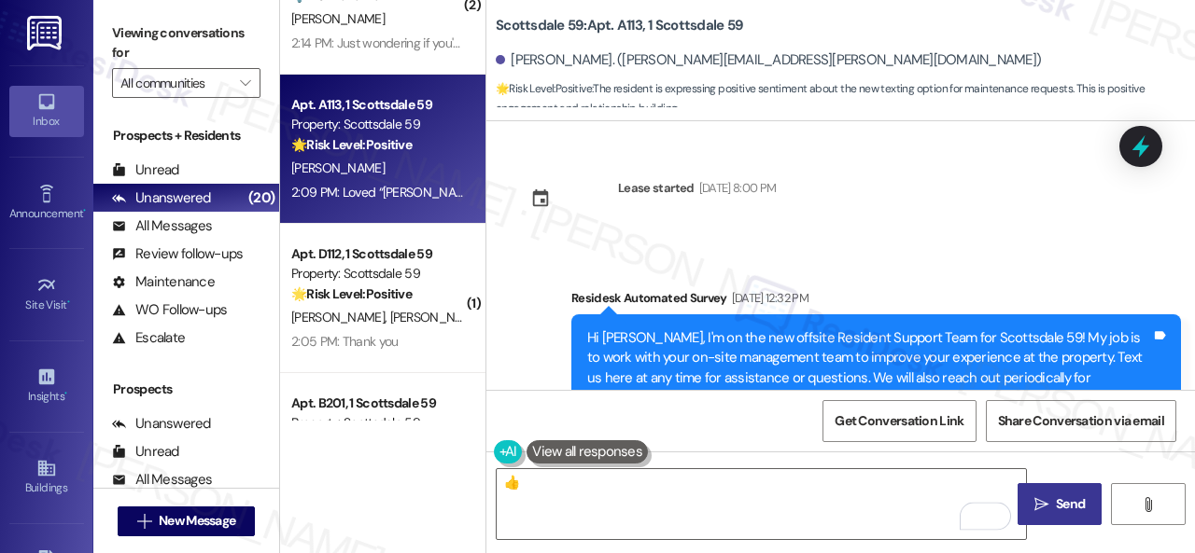
click at [1052, 507] on span "Send" at bounding box center [1070, 505] width 36 height 20
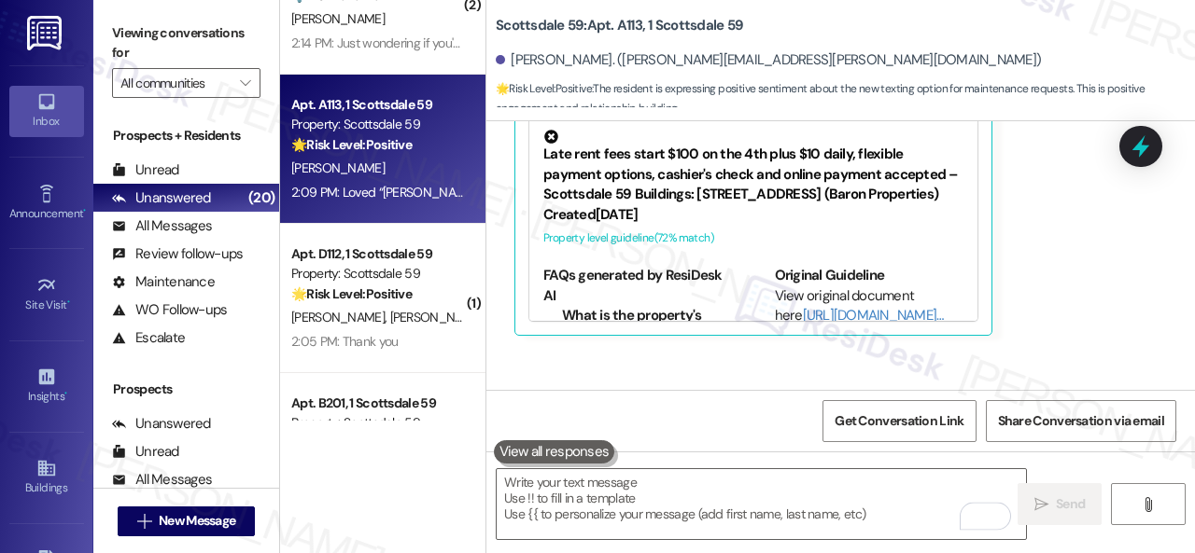
scroll to position [896, 0]
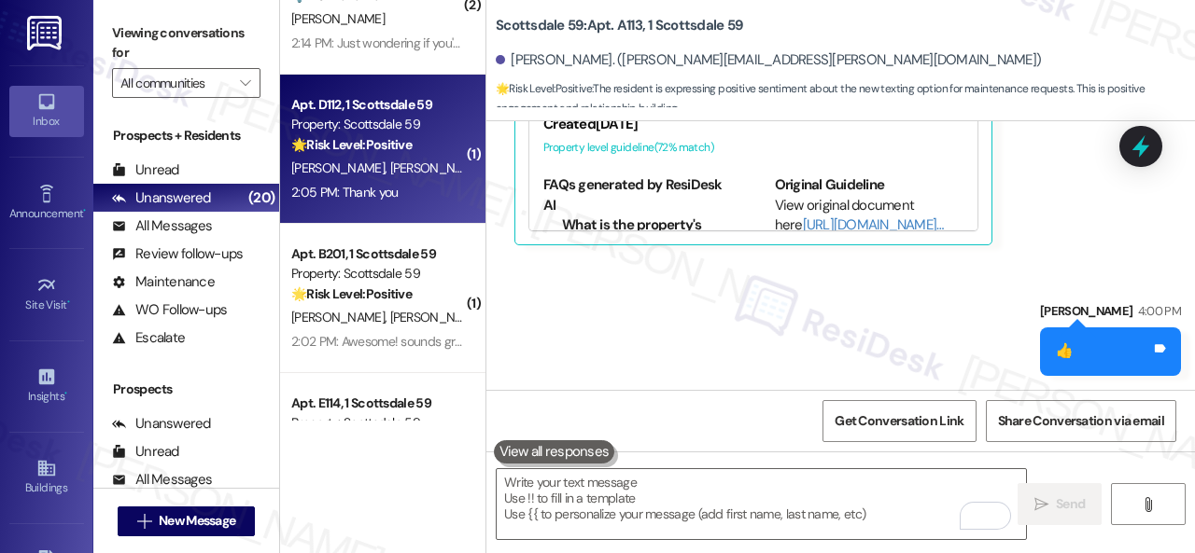
click at [452, 189] on div "2:05 PM: Thank you 2:05 PM: Thank you" at bounding box center [377, 192] width 176 height 23
type textarea "Fetching suggested responses. Please feel free to read through the conversation…"
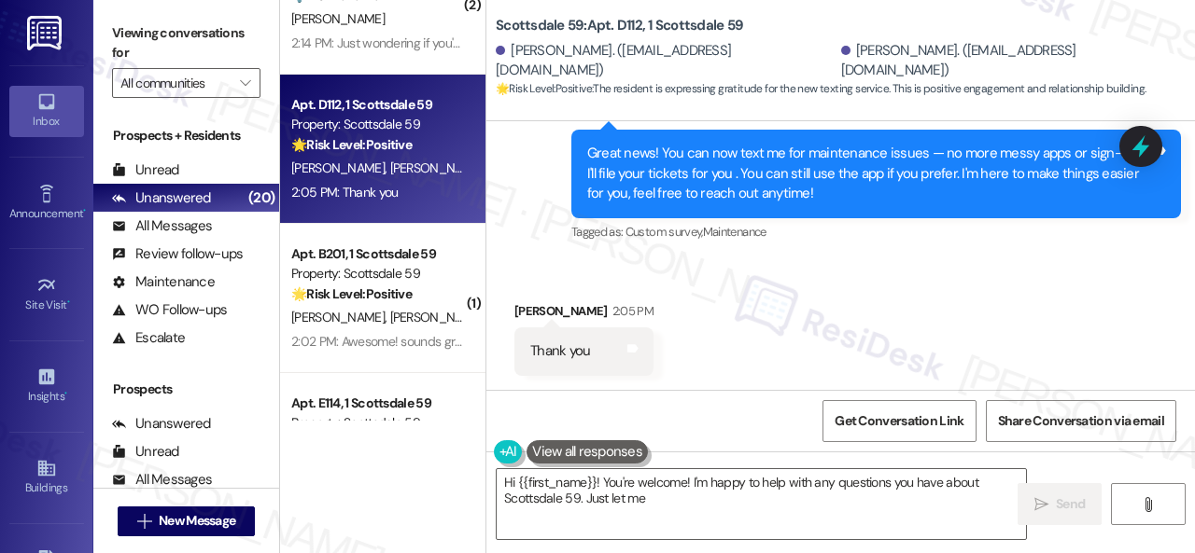
scroll to position [6, 0]
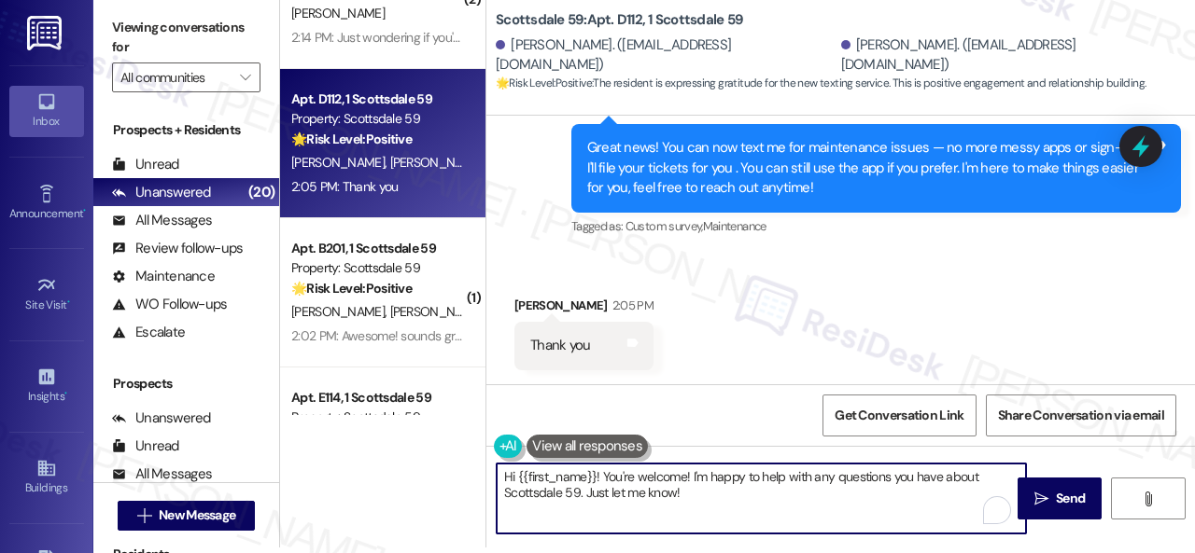
drag, startPoint x: 699, startPoint y: 490, endPoint x: 312, endPoint y: 419, distance: 393.8
click at [317, 427] on div "( 1 ) Apt. G111, 1 Scottsdale 59 Property: Scottsdale 59 ⚠️ Risk Level: High Th…" at bounding box center [737, 270] width 915 height 553
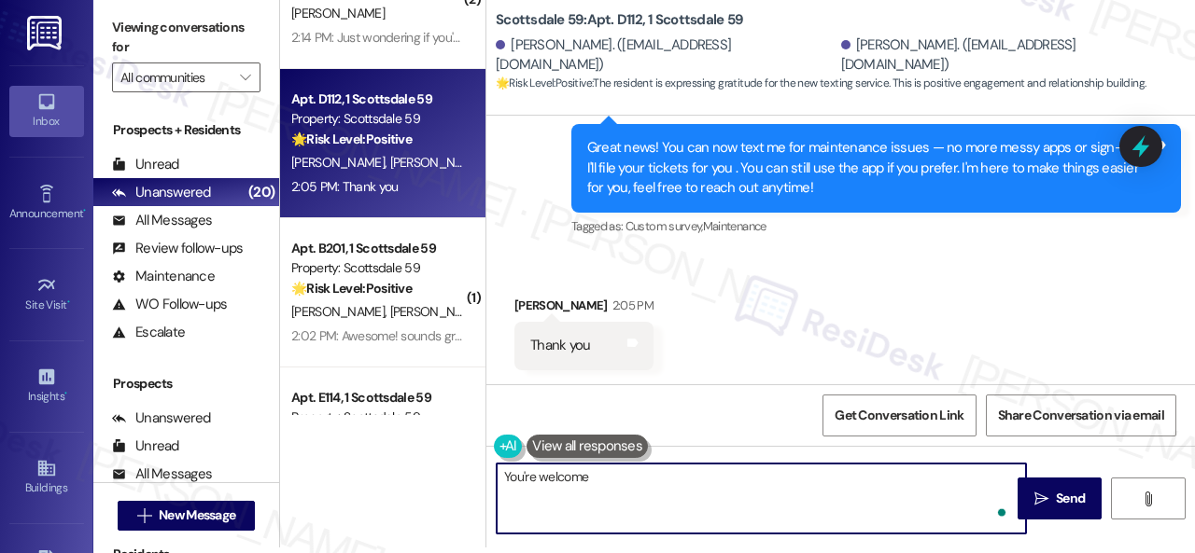
type textarea "You're welcome!"
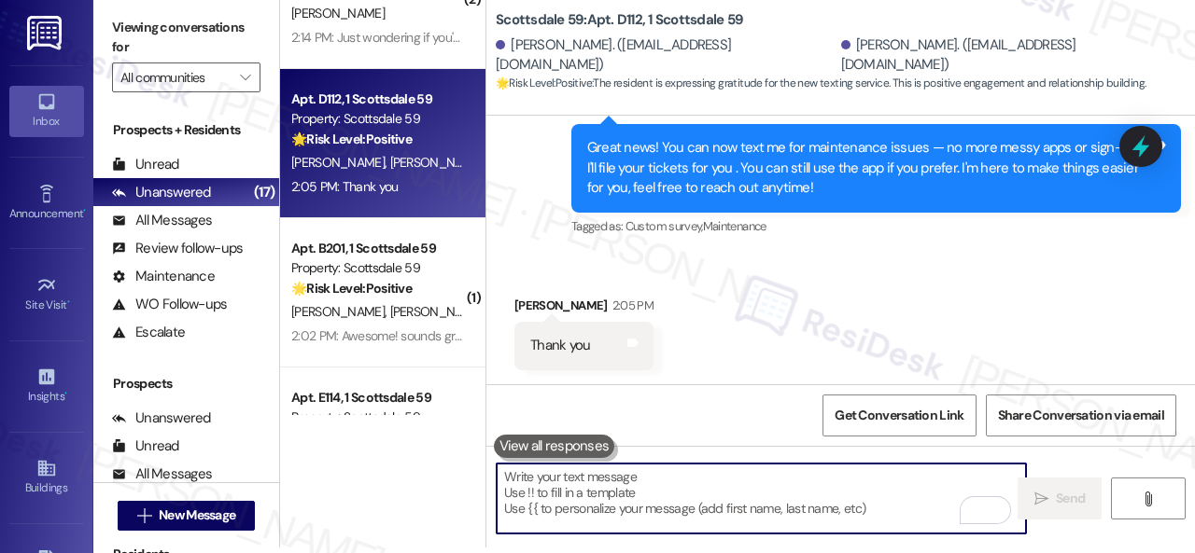
scroll to position [612, 0]
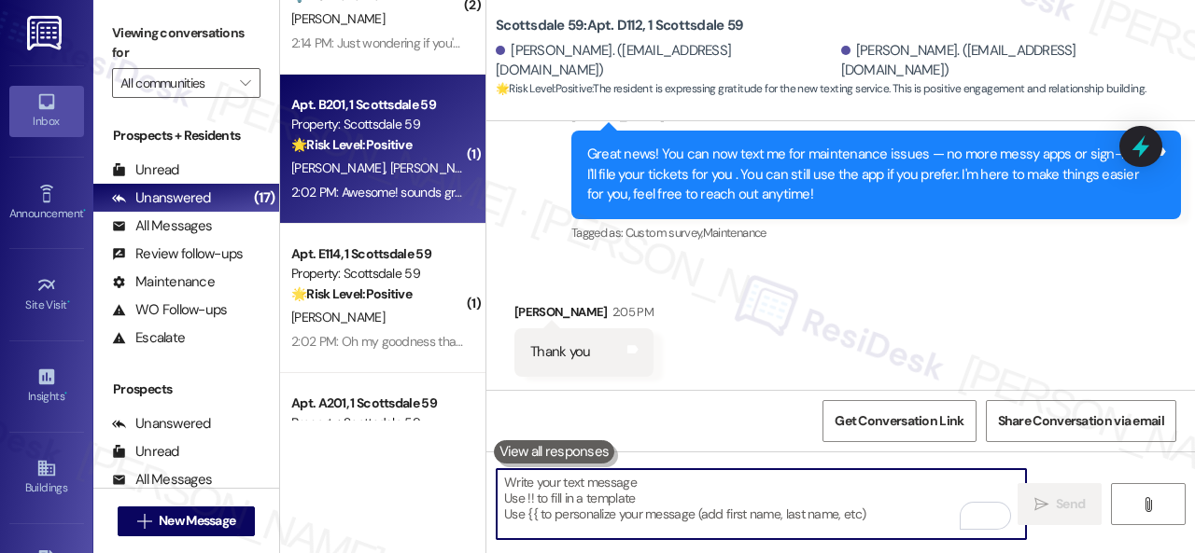
click at [413, 173] on div "N. Donnelly W. Nelson" at bounding box center [377, 168] width 176 height 23
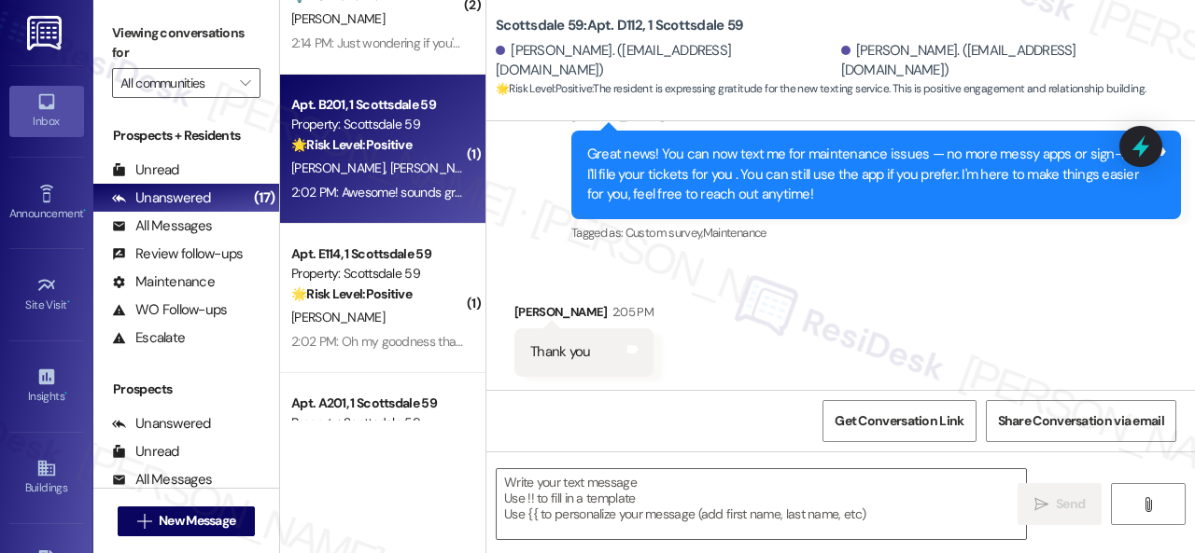
type textarea "Fetching suggested responses. Please feel free to read through the conversation…"
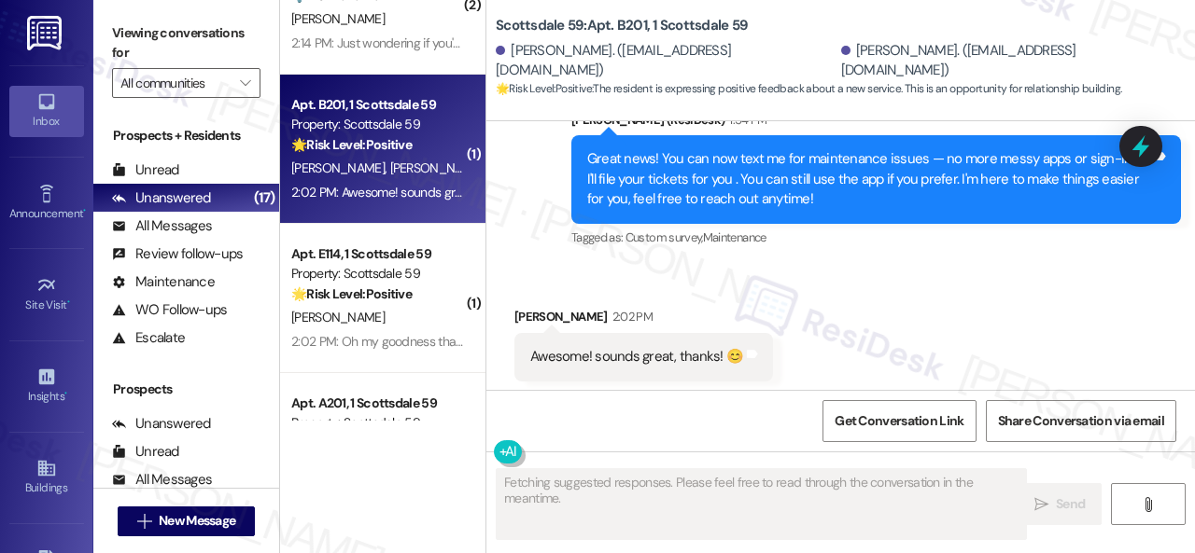
scroll to position [640, 0]
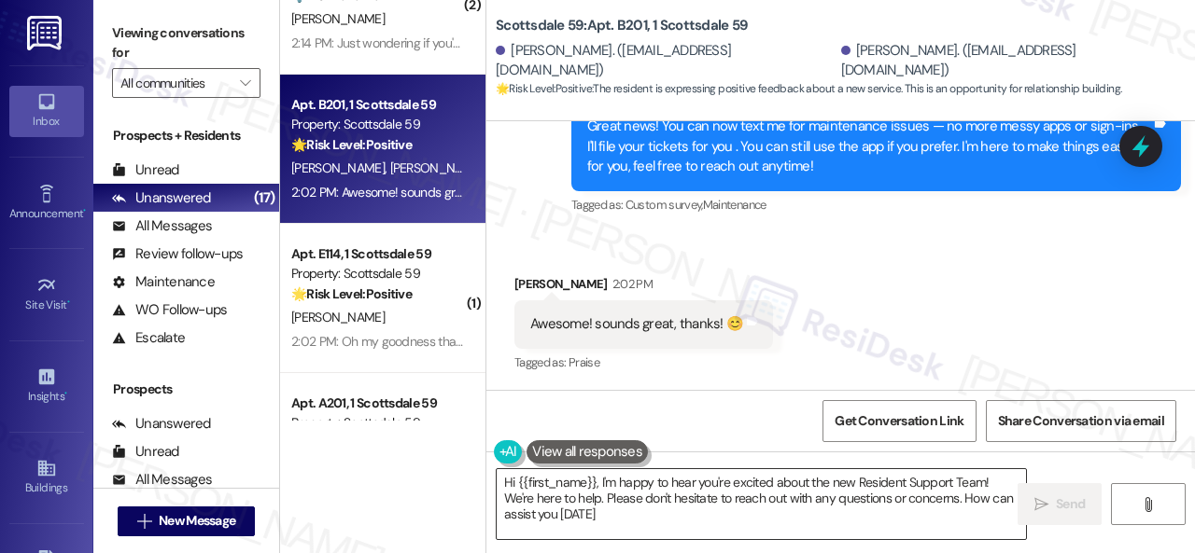
type textarea "Hi {{first_name}}, I'm happy to hear you're excited about the new Resident Supp…"
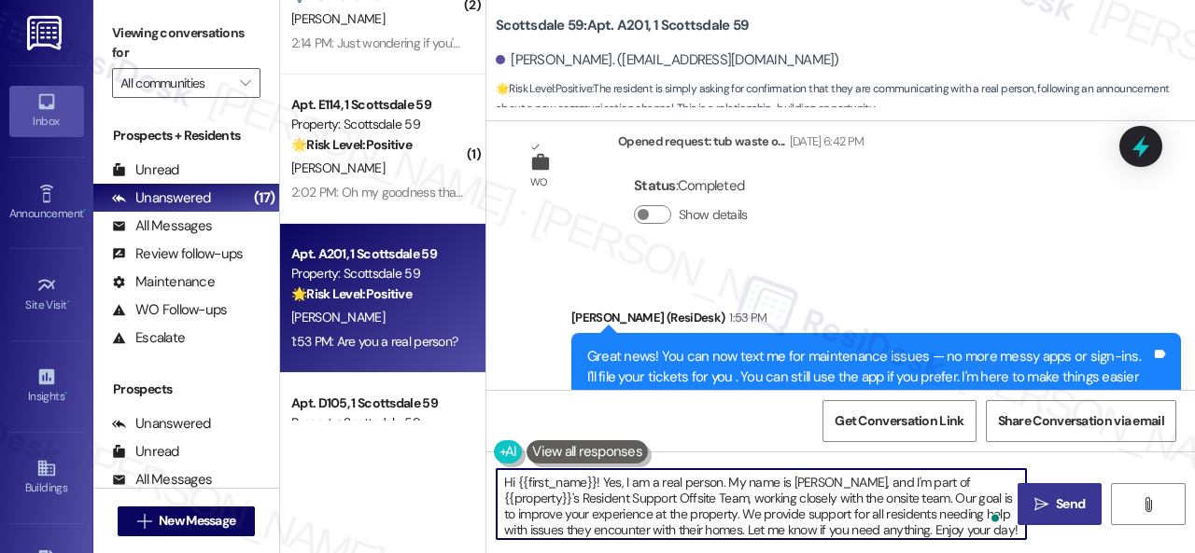
type textarea "Hi {{first_name}}! Yes, I am a real person. My name is Sarah, and I'm part of {…"
click at [1036, 514] on button " Send" at bounding box center [1059, 504] width 84 height 42
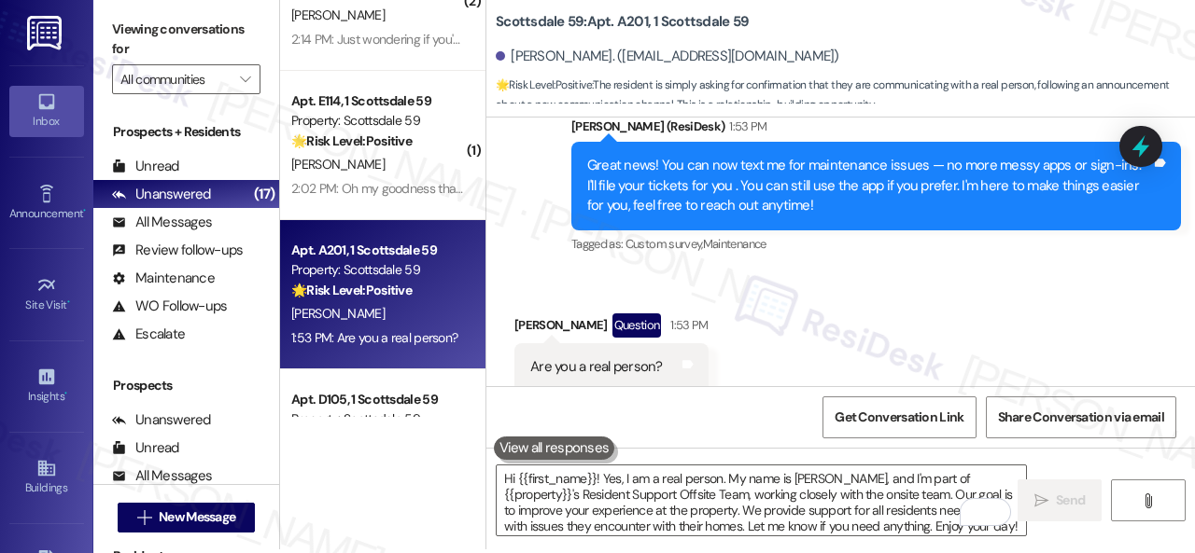
scroll to position [6, 0]
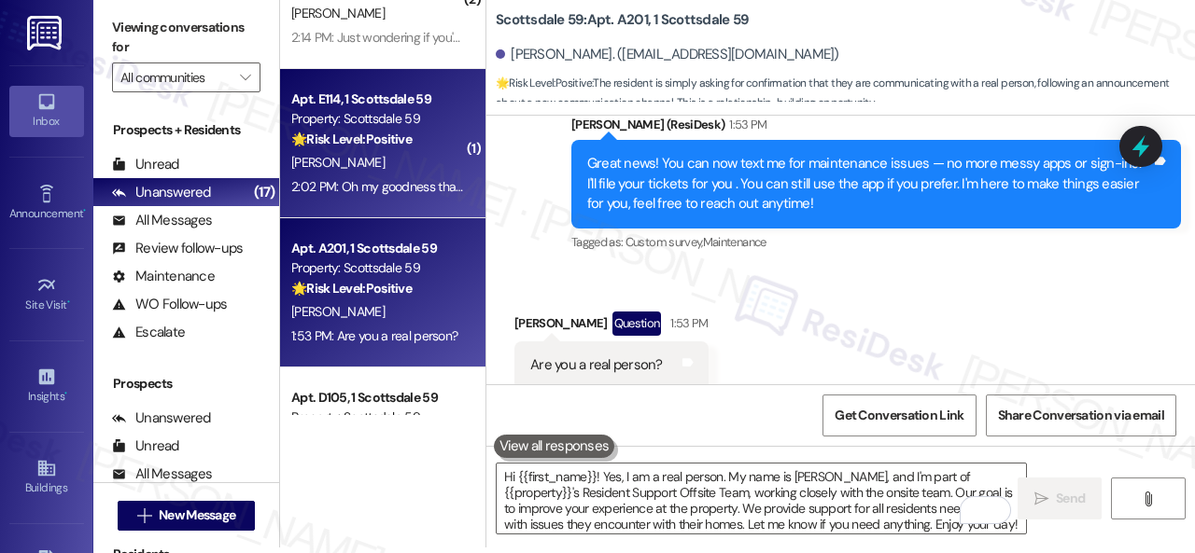
click at [437, 147] on div "🌟 Risk Level: Positive The resident is expressing gratitude for the new texting…" at bounding box center [377, 140] width 173 height 20
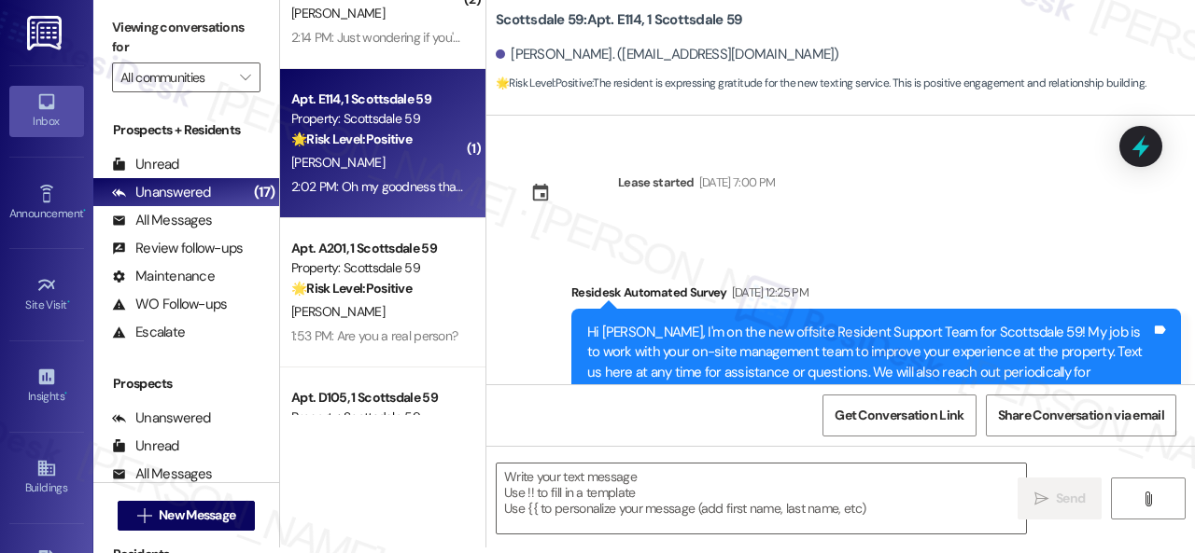
scroll to position [0, 0]
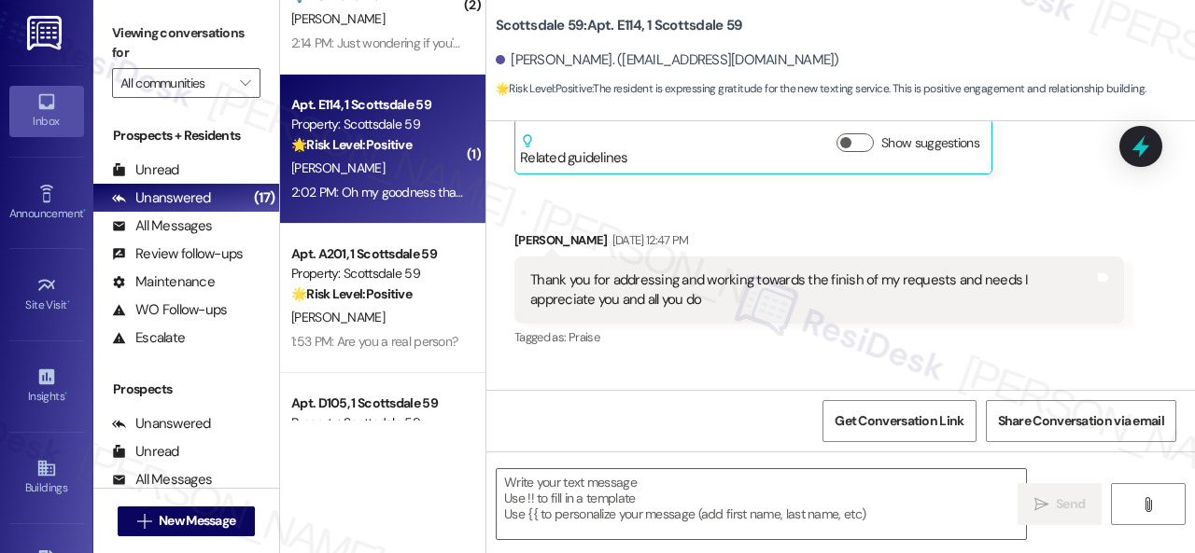
type textarea "Fetching suggested responses. Please feel free to read through the conversation…"
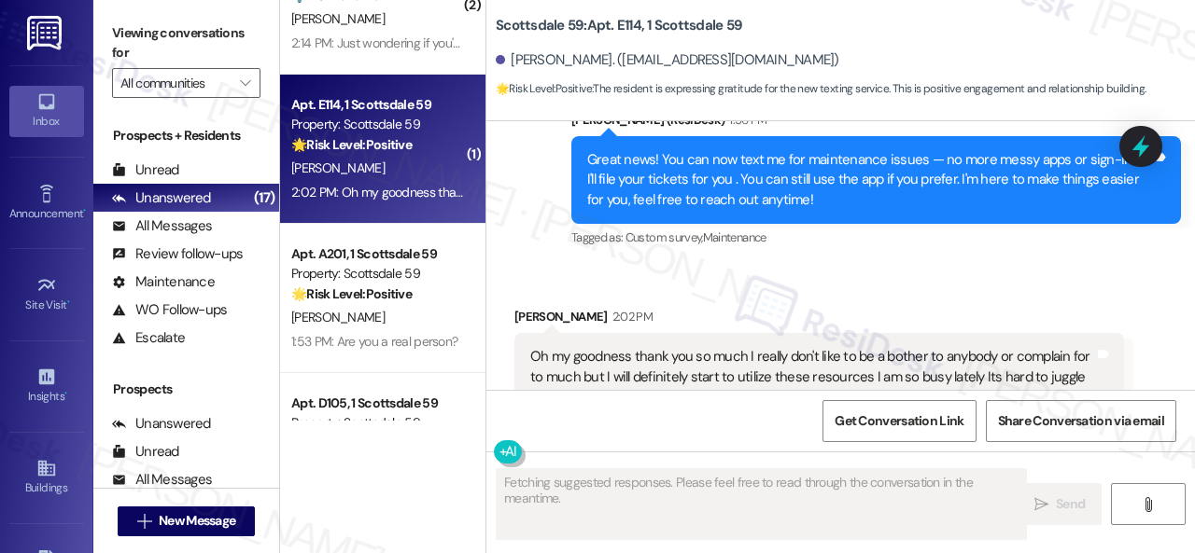
scroll to position [3862, 0]
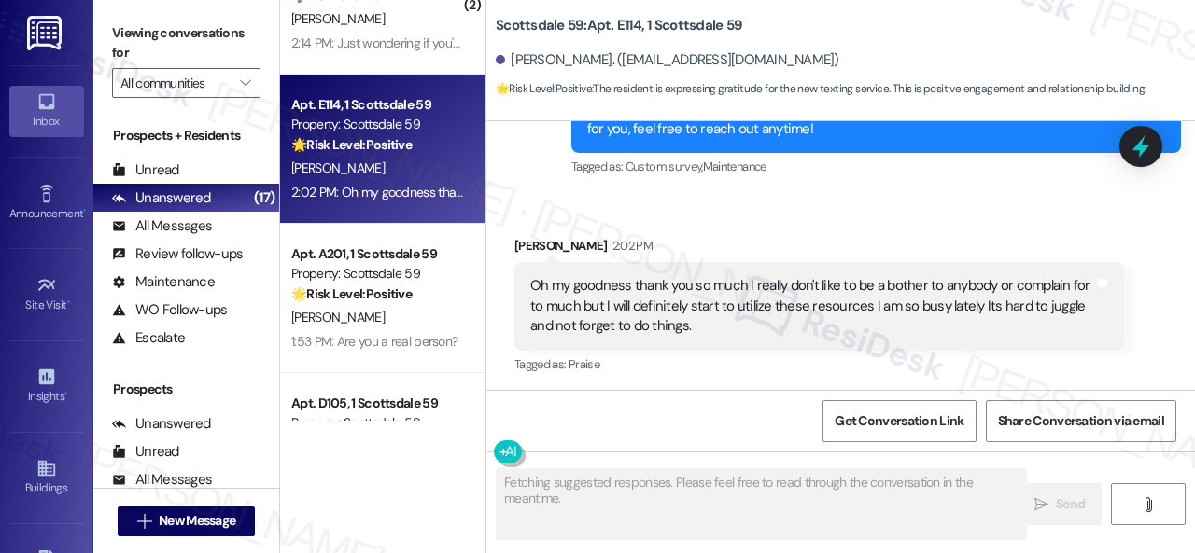
click at [427, 307] on div "P. Leblanc" at bounding box center [377, 317] width 176 height 23
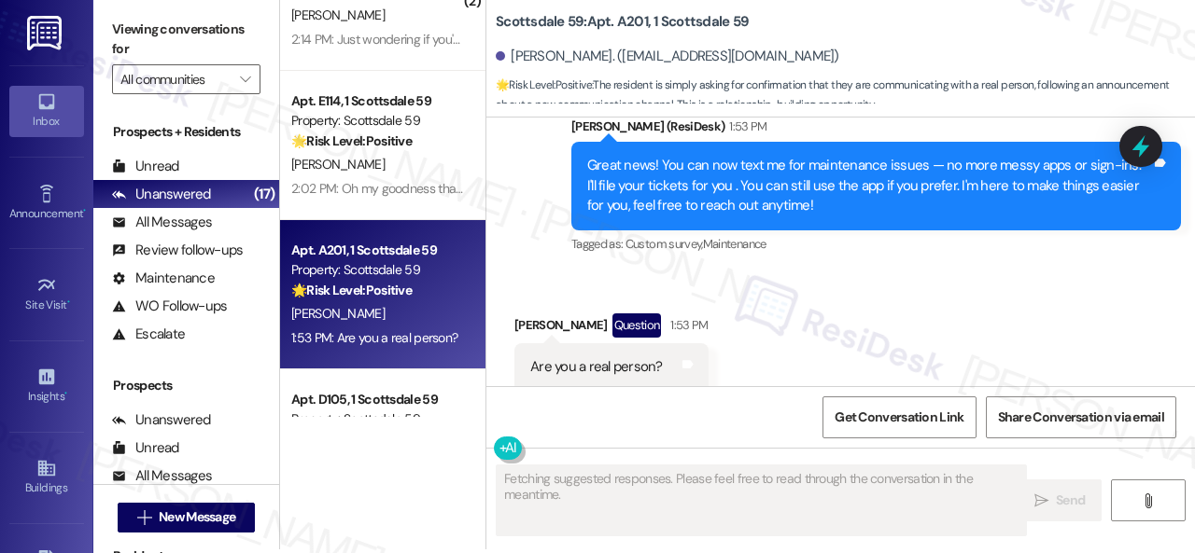
scroll to position [6, 0]
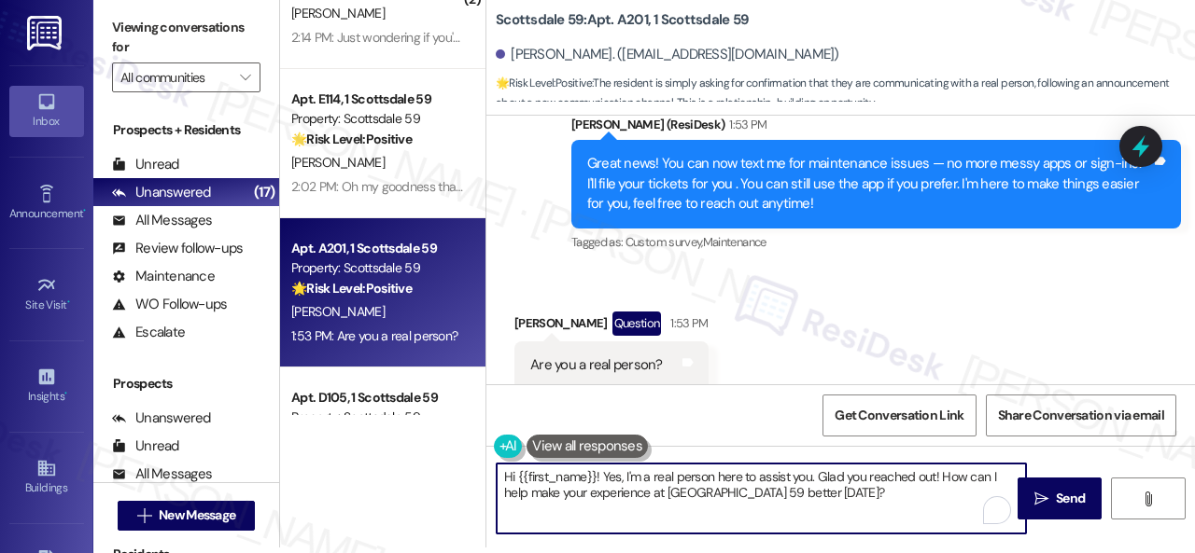
drag, startPoint x: 713, startPoint y: 479, endPoint x: 835, endPoint y: 498, distance: 123.8
click at [835, 498] on textarea "Hi {{first_name}}! Yes, I'm a real person here to assist you. Glad you reached …" at bounding box center [761, 499] width 529 height 70
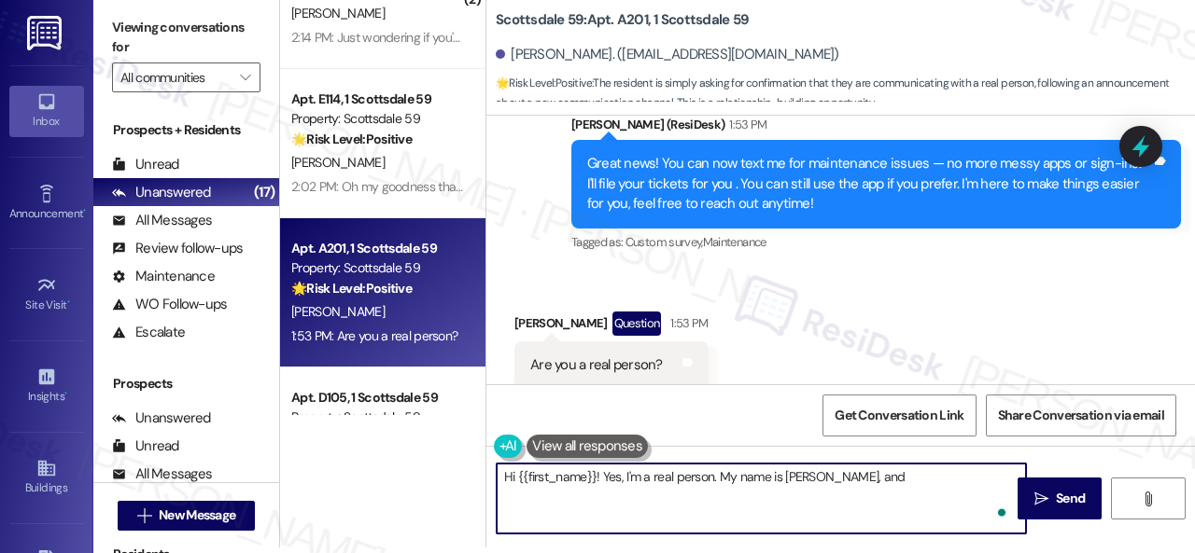
paste textarea "I'm part of {{property}}'s Resident Support Offsite Team, working closely with …"
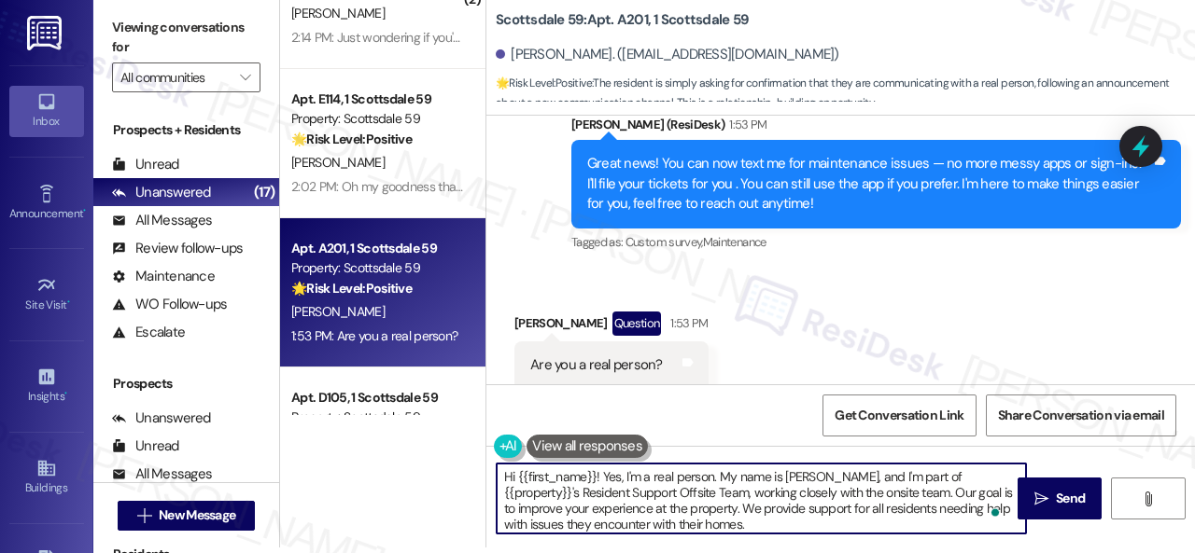
click at [944, 486] on textarea "Hi {{first_name}}! Yes, I'm a real person. My name is Sarah, and I'm part of {{…" at bounding box center [761, 499] width 529 height 70
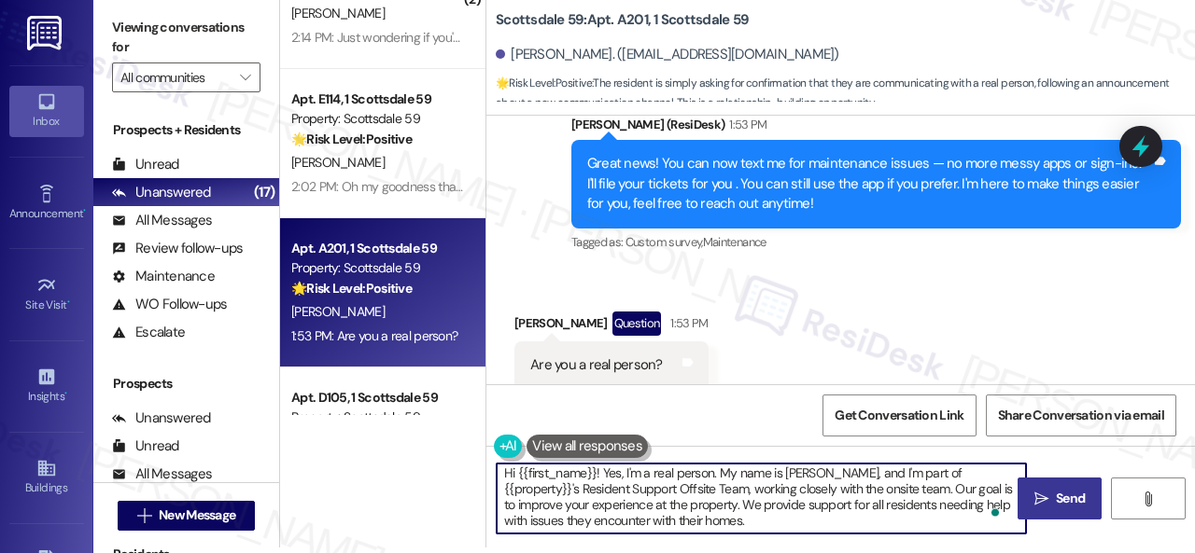
type textarea "Hi {{first_name}}! Yes, I'm a real person. My name is Sarah, and I'm part of {{…"
click at [1056, 497] on span "Send" at bounding box center [1070, 499] width 29 height 20
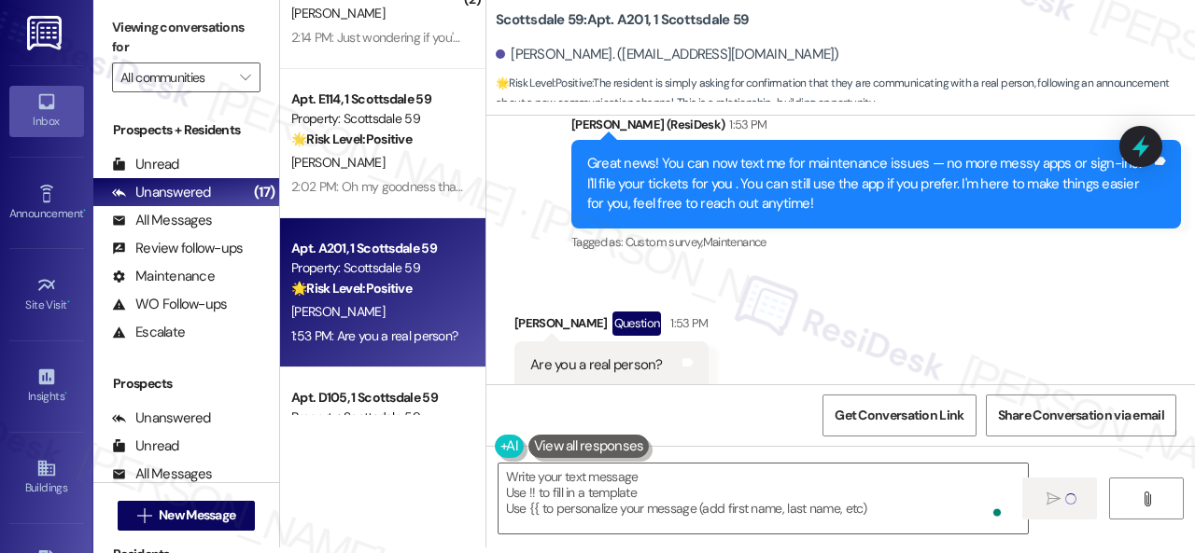
scroll to position [0, 0]
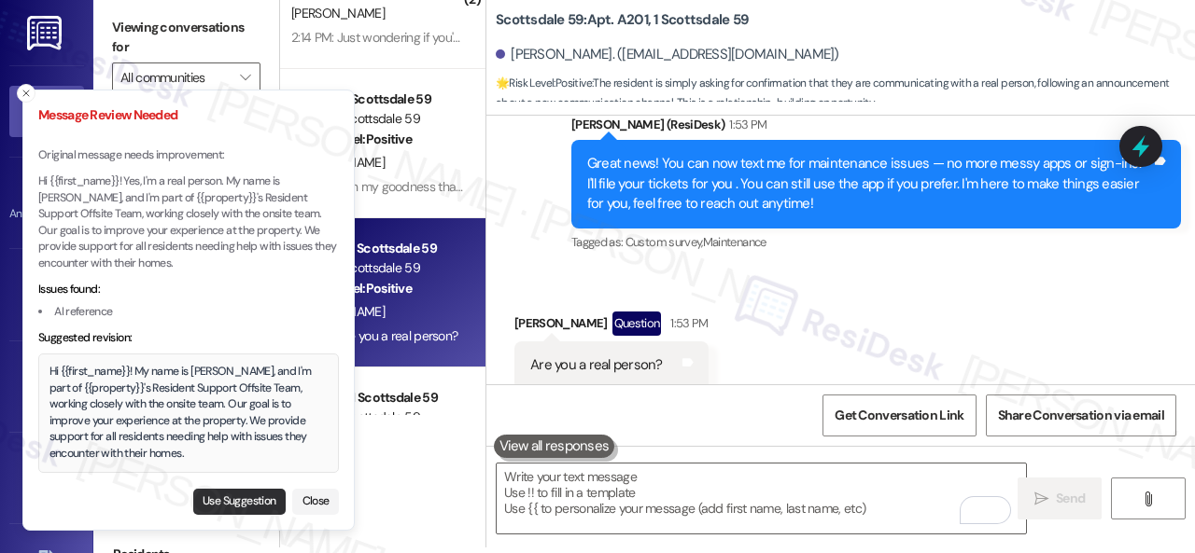
click at [222, 501] on button "Use Suggestion" at bounding box center [239, 502] width 92 height 26
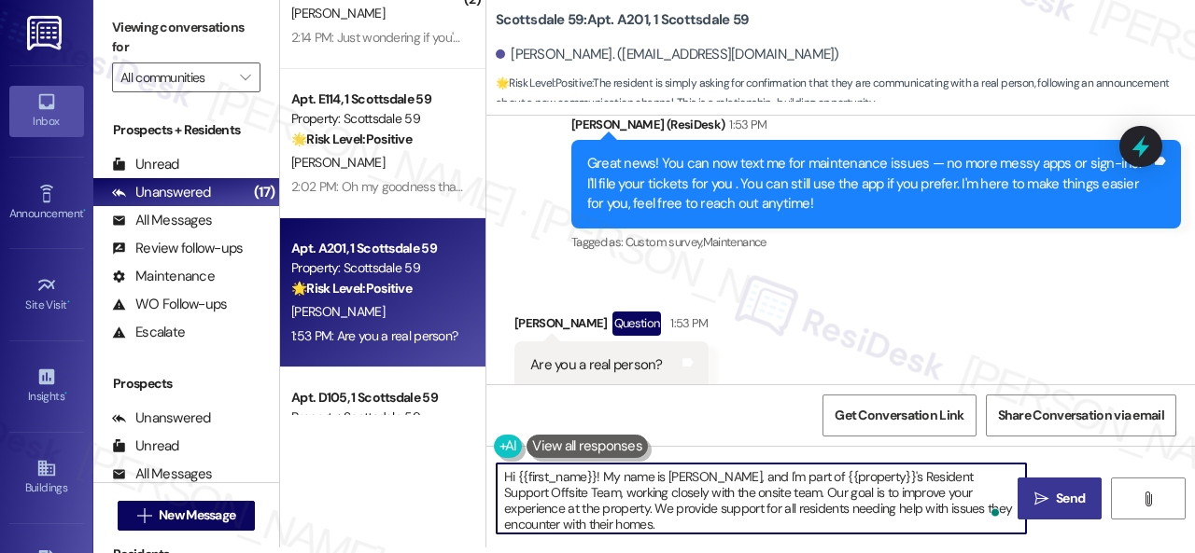
click at [603, 475] on textarea "Hi {{first_name}}! My name is Sarah, and I'm part of {{property}}'s Resident Su…" at bounding box center [761, 499] width 529 height 70
type textarea "Hi {{first_name}}! Yes! My name is Sarah, and I'm part of {{property}}'s Reside…"
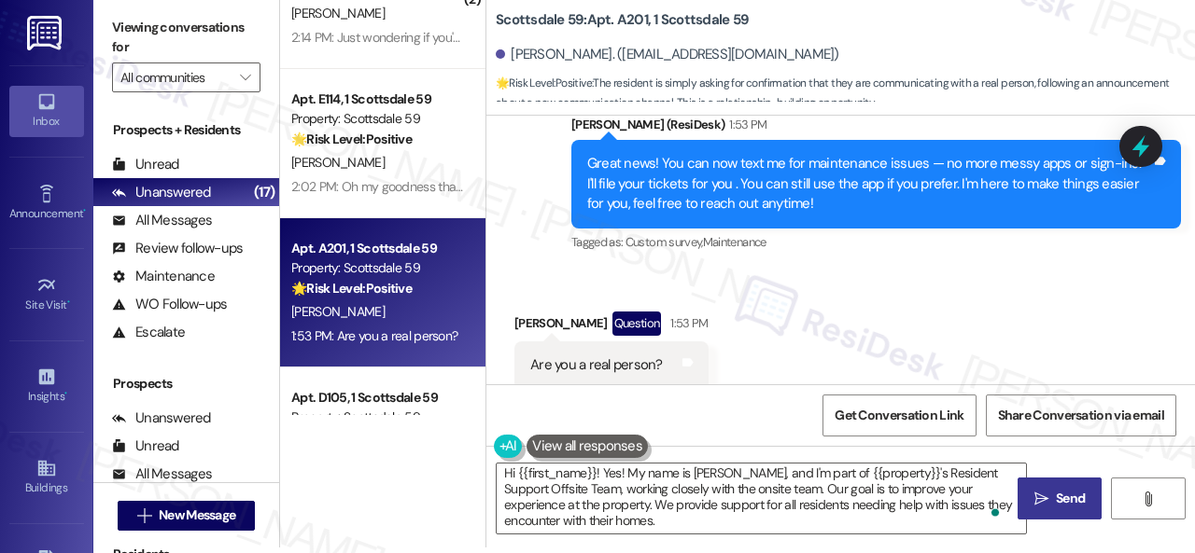
click at [1062, 507] on span "Send" at bounding box center [1070, 499] width 29 height 20
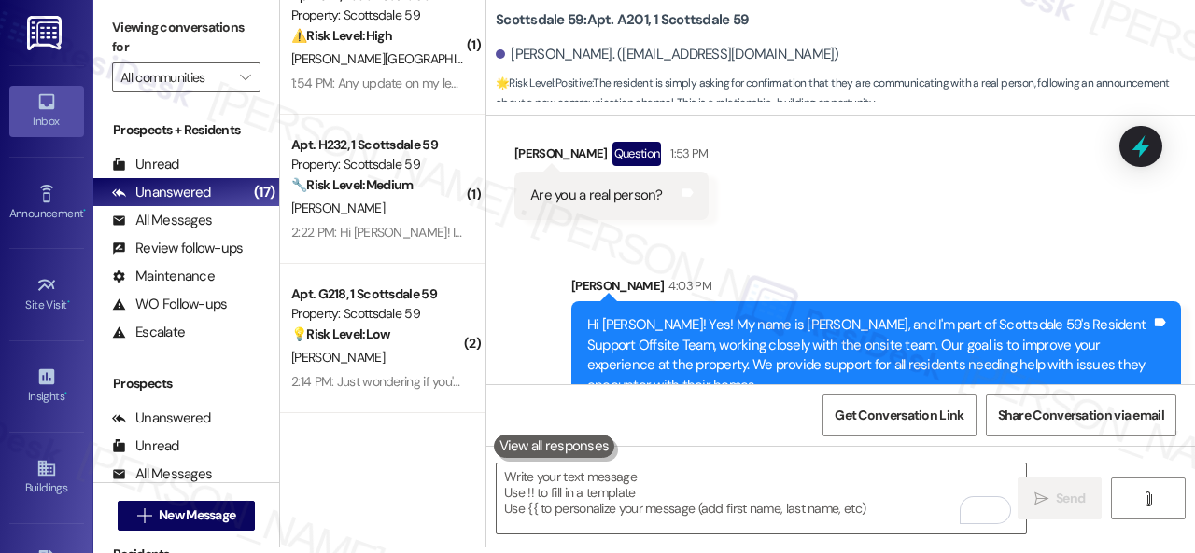
scroll to position [0, 0]
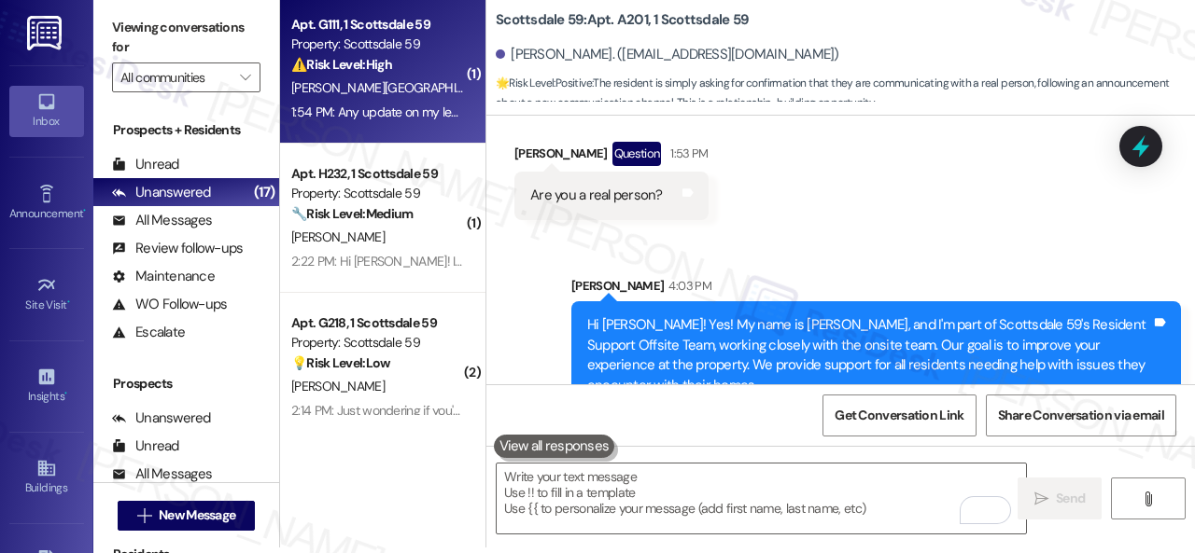
click at [401, 111] on div "1:54 PM: Any update on my leaking bathroom ceiling? The maintenance ticket was …" at bounding box center [634, 112] width 687 height 17
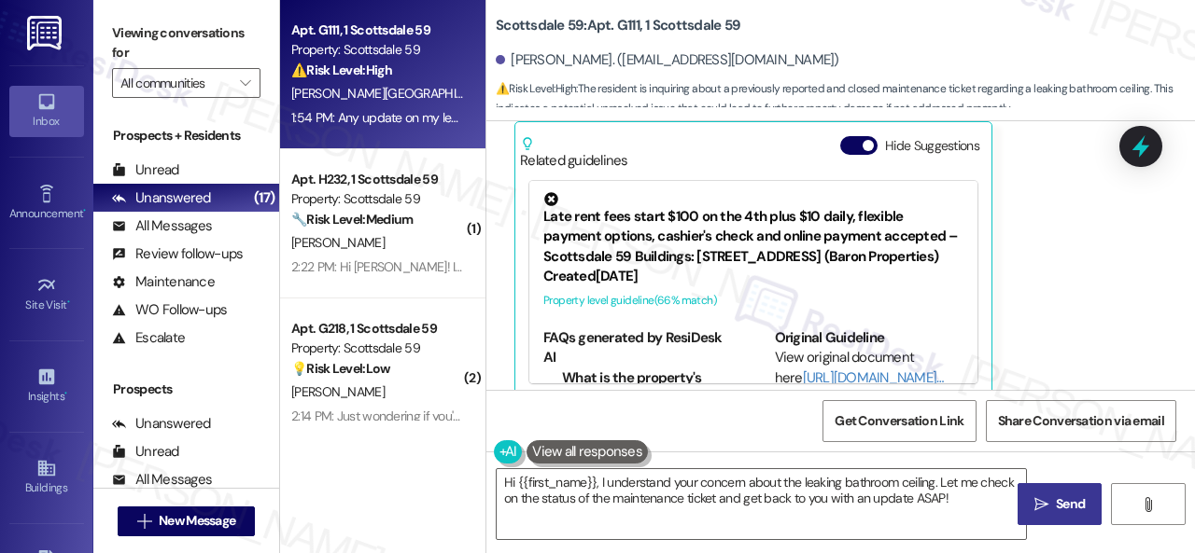
scroll to position [937, 0]
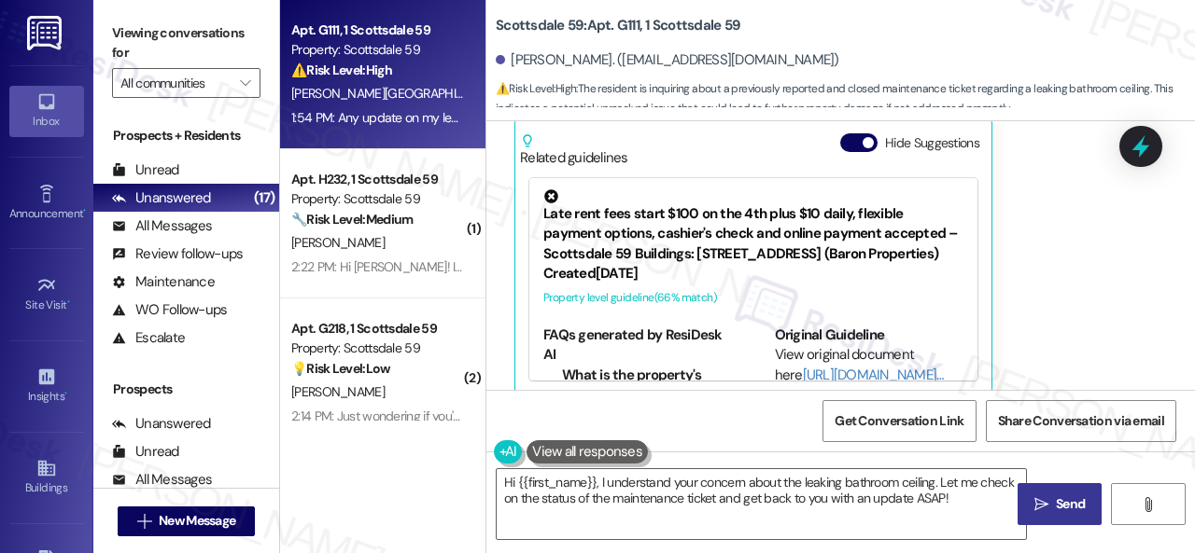
click at [1067, 301] on div "Tanya Parisia Neutral 1:54 PM Any update on my leaking bathroom ceiling? The ma…" at bounding box center [818, 187] width 609 height 418
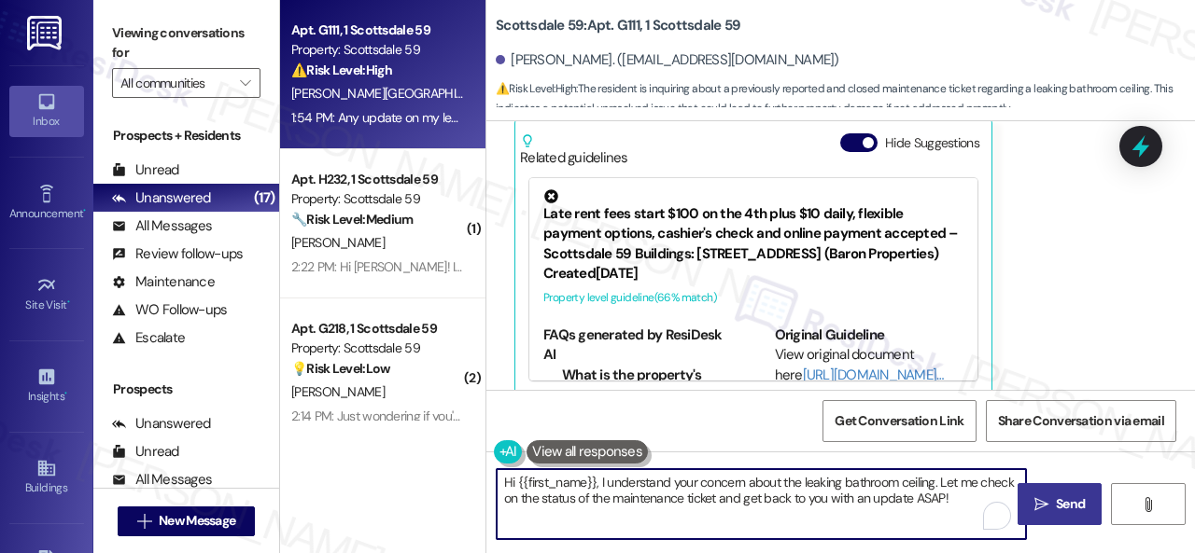
drag, startPoint x: 939, startPoint y: 484, endPoint x: 965, endPoint y: 498, distance: 29.6
click at [965, 498] on textarea "Hi {{first_name}}, I understand your concern about the leaking bathroom ceiling…" at bounding box center [761, 504] width 529 height 70
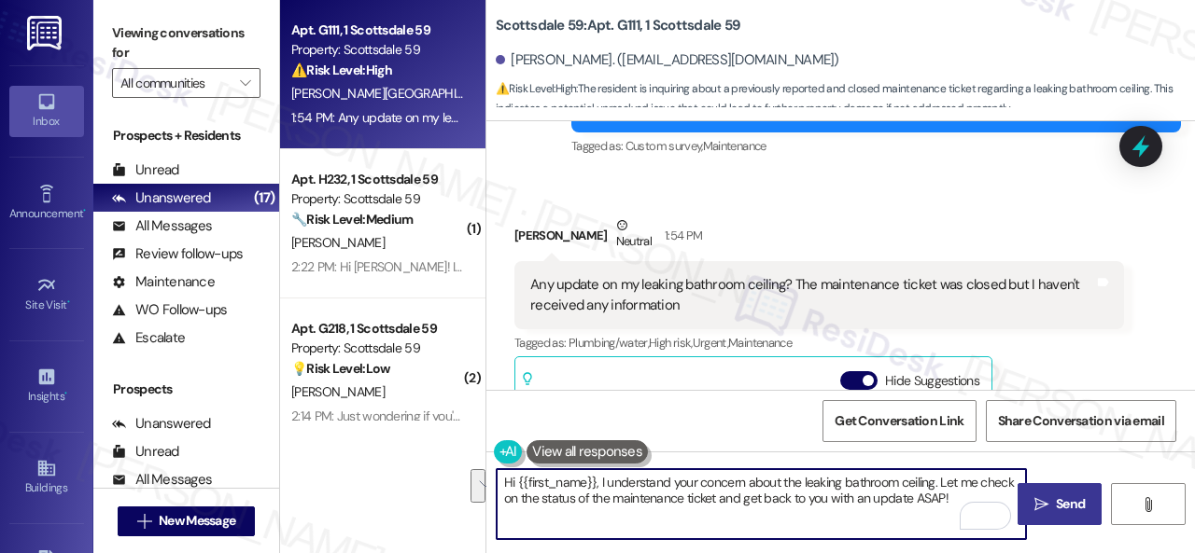
scroll to position [657, 0]
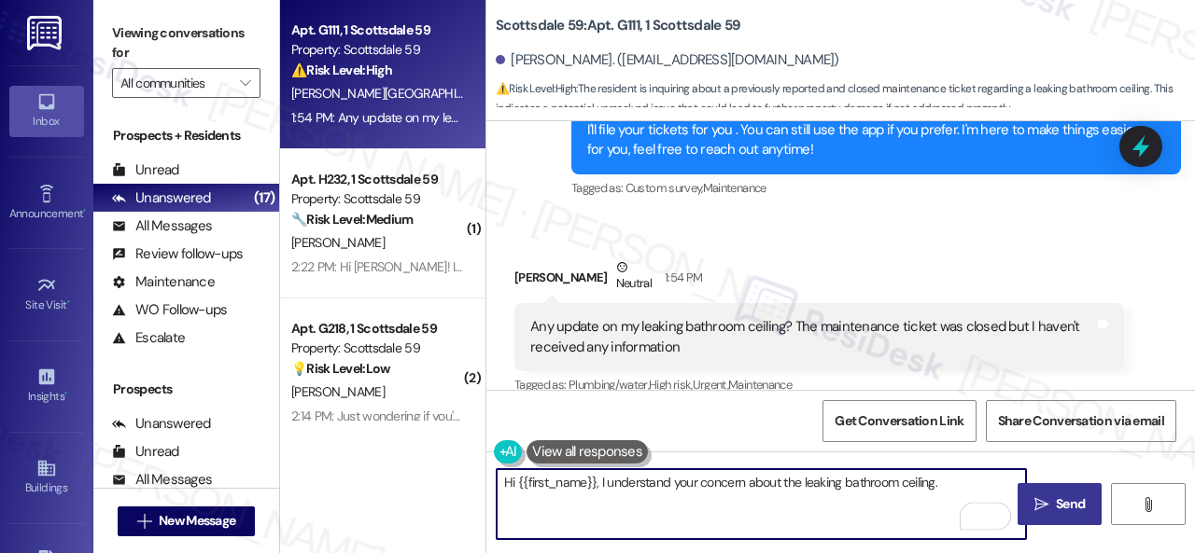
type textarea "Hi {{first_name}}, I understand your concern about the leaking bathroom ceiling."
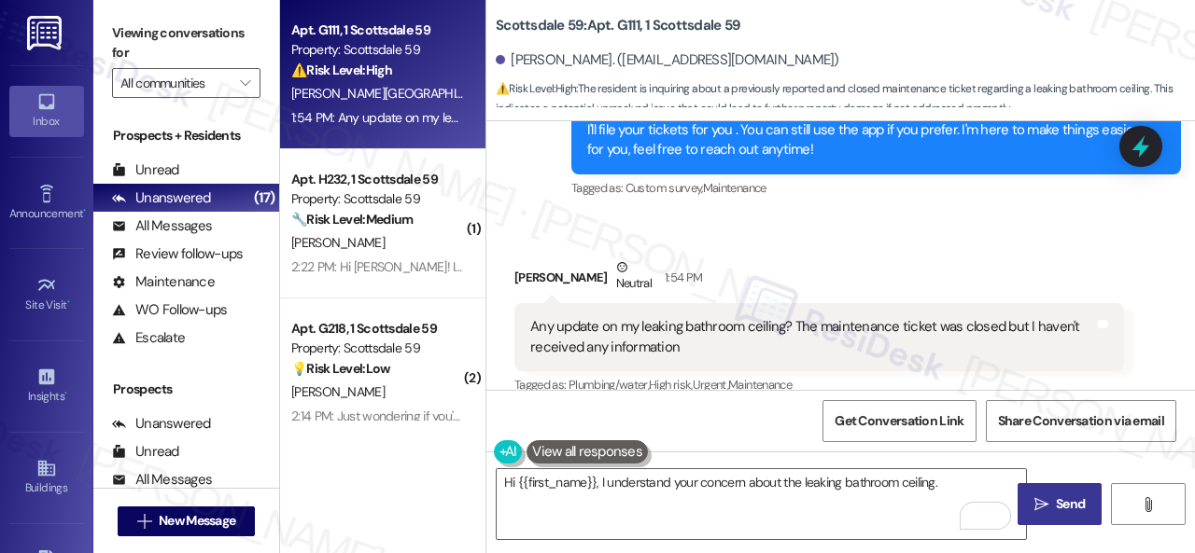
click at [956, 258] on div "Tanya Parisia Neutral 1:54 PM" at bounding box center [818, 281] width 609 height 46
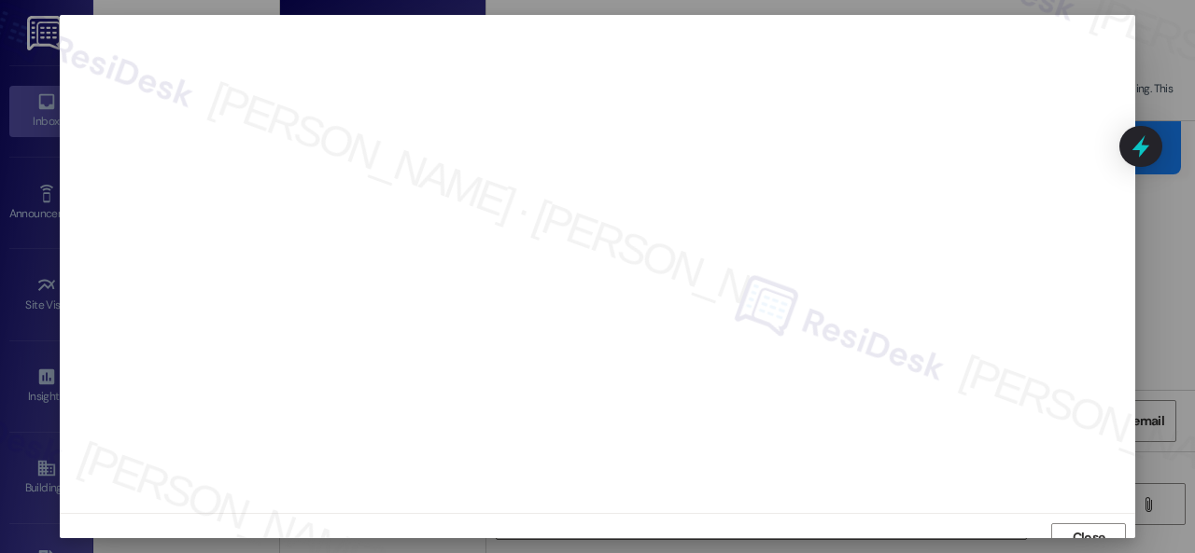
scroll to position [14, 0]
click at [1088, 521] on span "Close" at bounding box center [1088, 524] width 33 height 20
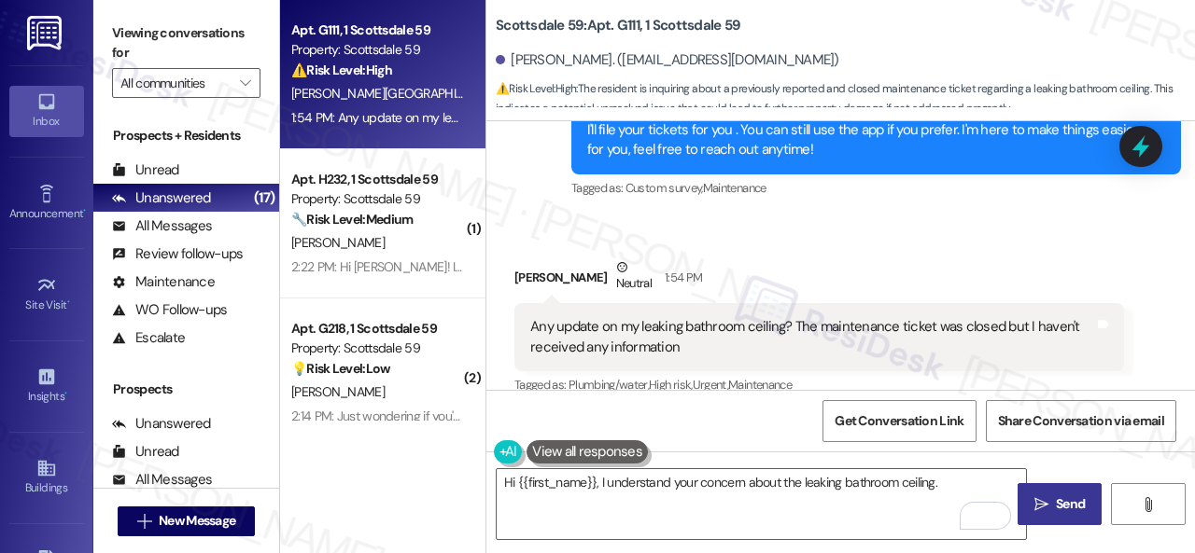
click at [765, 216] on div "Received via SMS Tanya Parisia Neutral 1:54 PM Any update on my leaking bathroo…" at bounding box center [840, 453] width 708 height 474
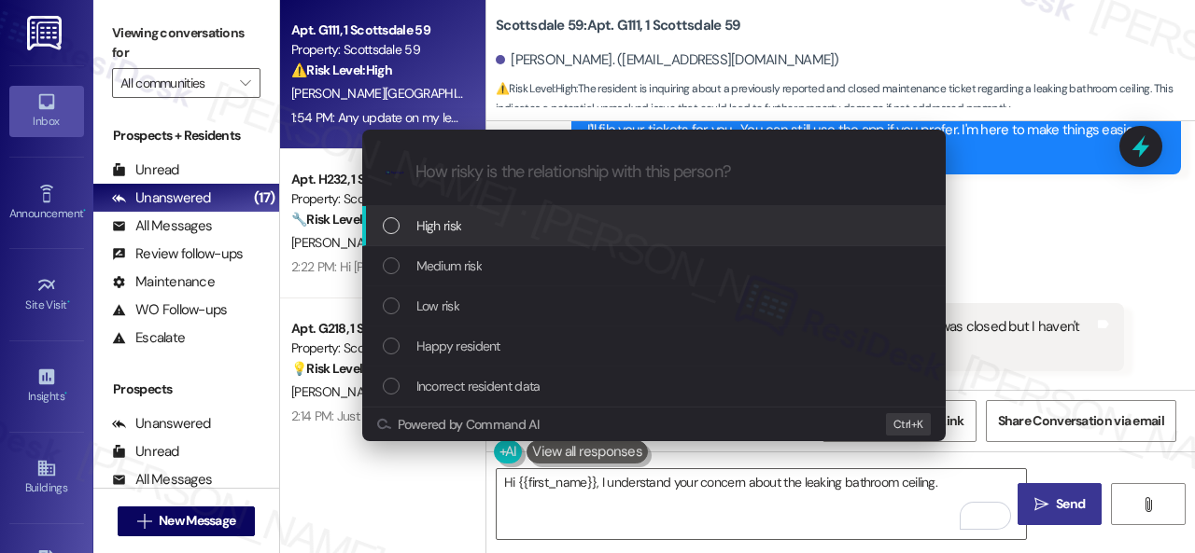
click at [435, 227] on span "High risk" at bounding box center [439, 226] width 46 height 21
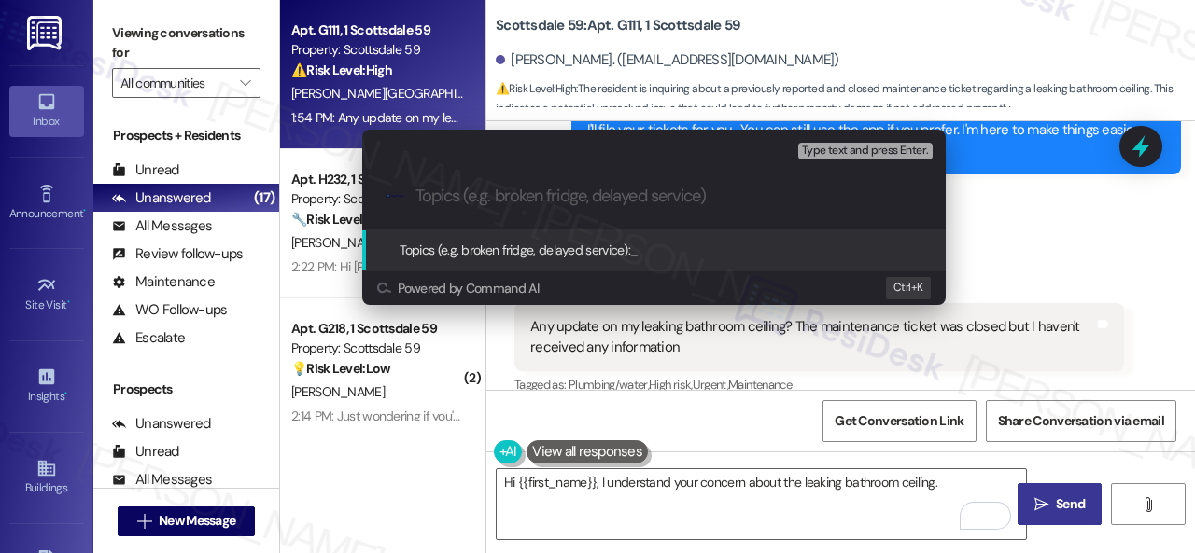
paste input "Follow-up on work order 10996954"
type input "Follow-up on work order 10996954"
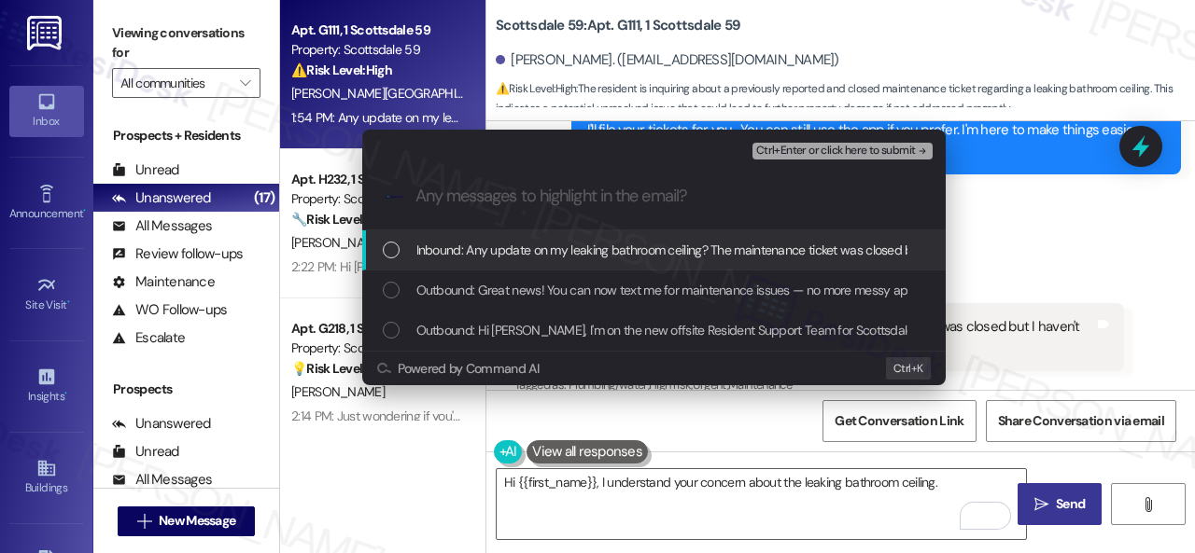
click at [526, 249] on span "Inbound: Any update on my leaking bathroom ceiling? The maintenance ticket was …" at bounding box center [761, 250] width 691 height 21
click at [817, 150] on span "Ctrl+Enter or click here to submit" at bounding box center [836, 151] width 160 height 13
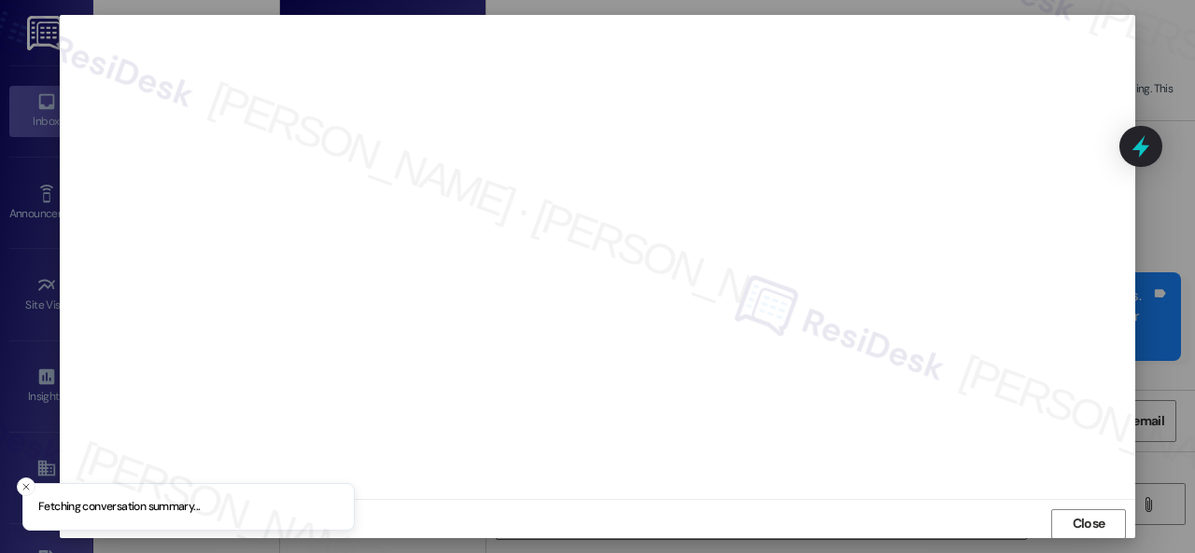
scroll to position [23, 0]
click at [1072, 508] on span "Close" at bounding box center [1088, 515] width 33 height 20
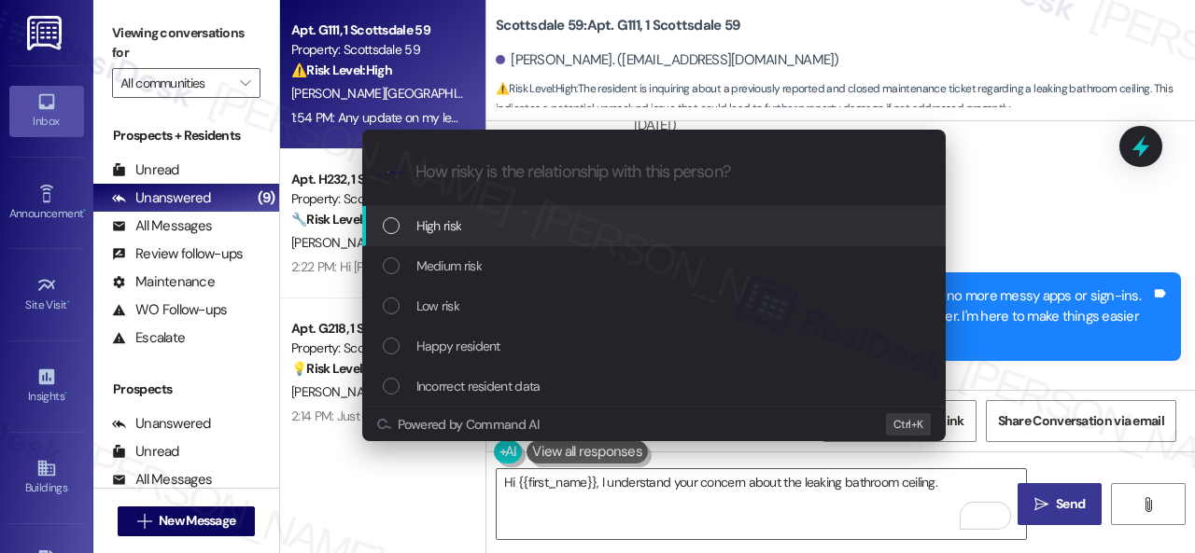
click at [426, 232] on span "High risk" at bounding box center [439, 226] width 46 height 21
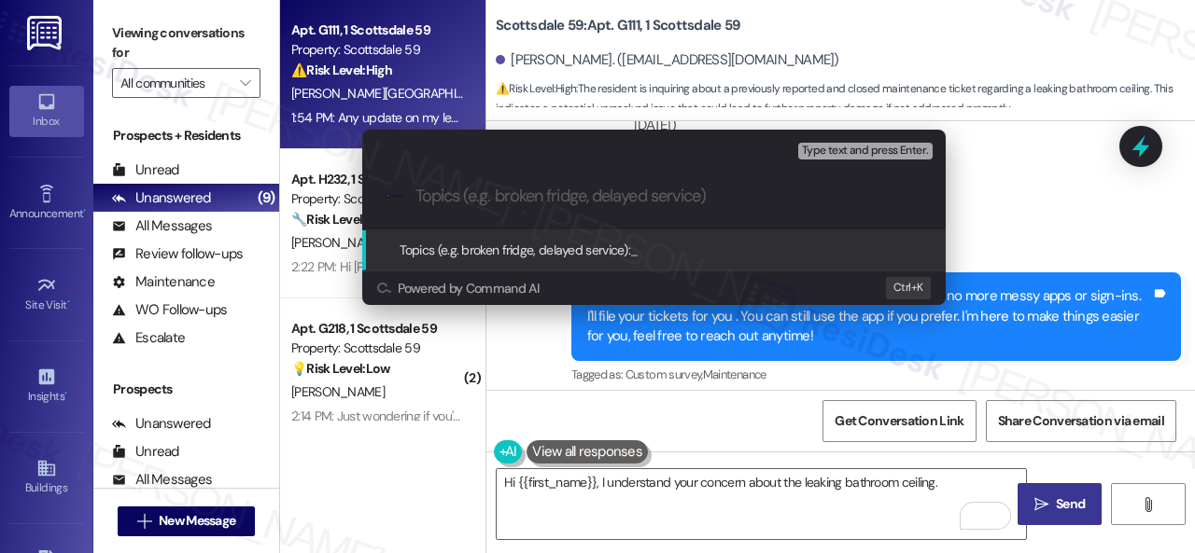
paste input "Follow-up on work order 10996954"
type input "Follow-up on work order 10996954"
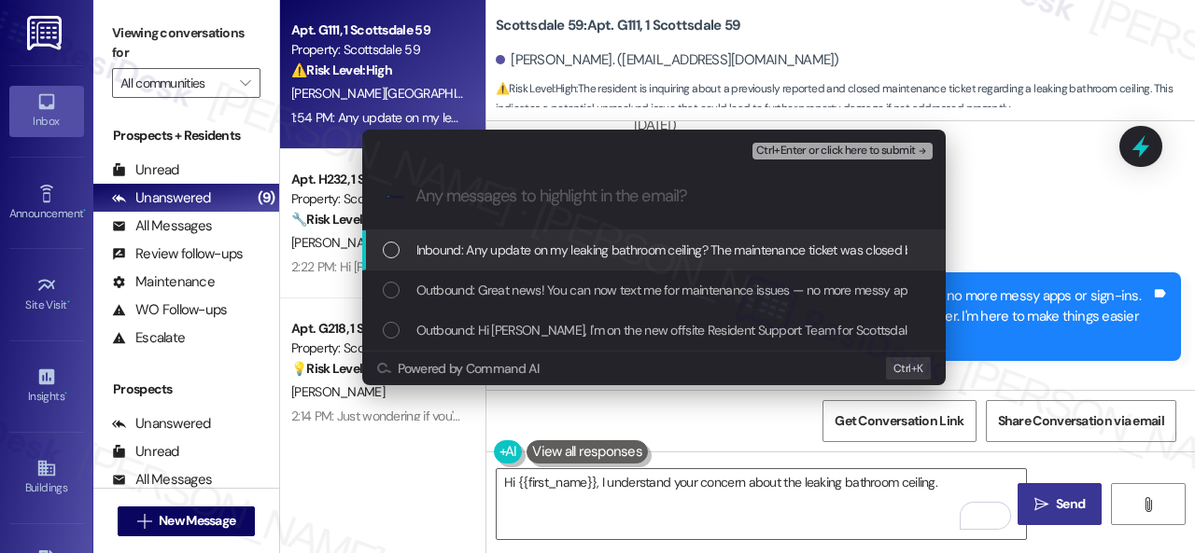
click at [468, 251] on span "Inbound: Any update on my leaking bathroom ceiling? The maintenance ticket was …" at bounding box center [761, 250] width 691 height 21
click at [789, 150] on span "Ctrl+Enter or click here to submit" at bounding box center [836, 151] width 160 height 13
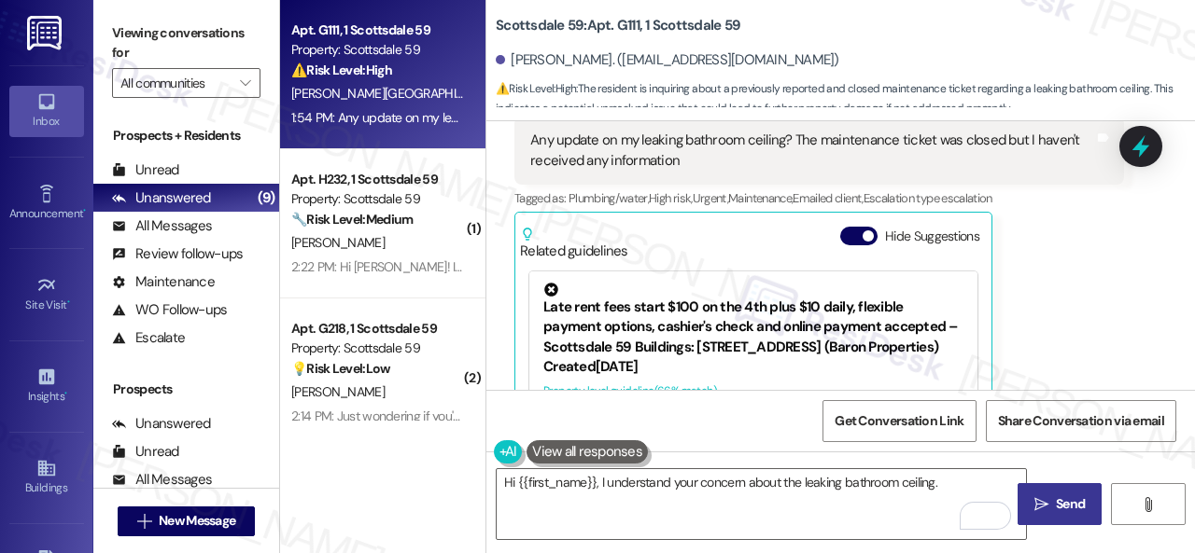
scroll to position [749, 0]
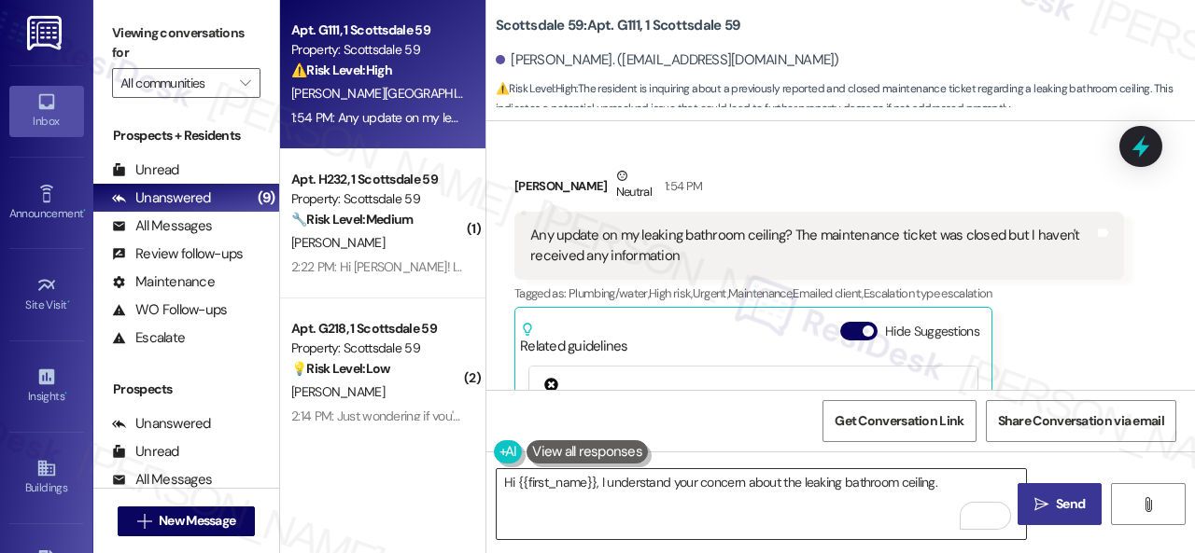
click at [966, 486] on textarea "Hi {{first_name}}, I understand your concern about the leaking bathroom ceiling." at bounding box center [761, 504] width 529 height 70
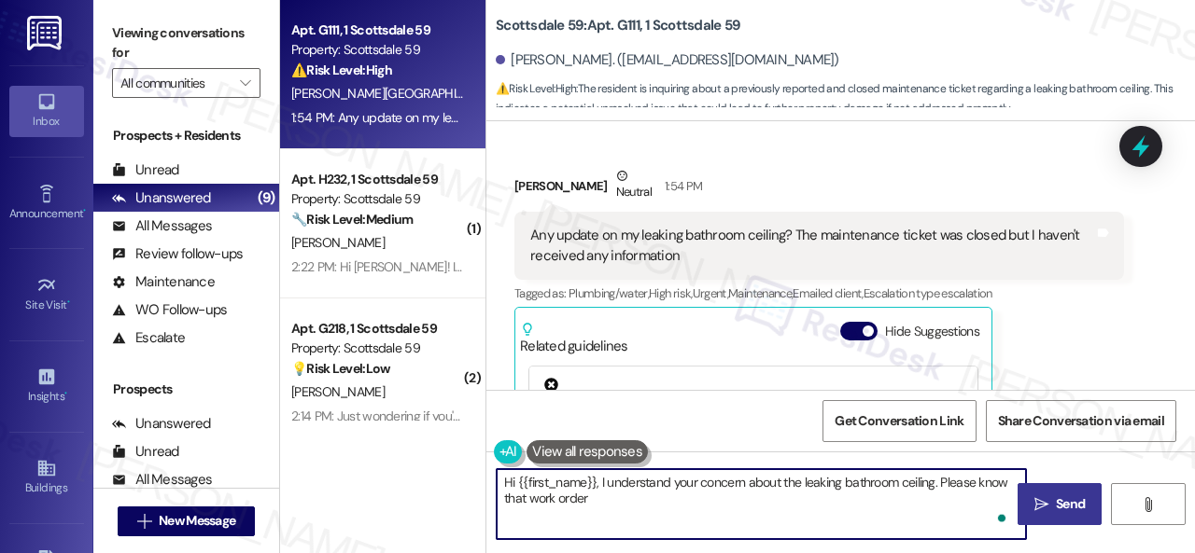
paste textarea "Follow-up on work order 10996954"
drag, startPoint x: 592, startPoint y: 501, endPoint x: 721, endPoint y: 501, distance: 129.7
click at [721, 501] on textarea "Hi {{first_name}}, I understand your concern about the leaking bathroom ceiling…" at bounding box center [761, 504] width 529 height 70
click at [689, 503] on textarea "Hi {{first_name}}, I understand your concern about the leaking bathroom ceiling…" at bounding box center [761, 504] width 529 height 70
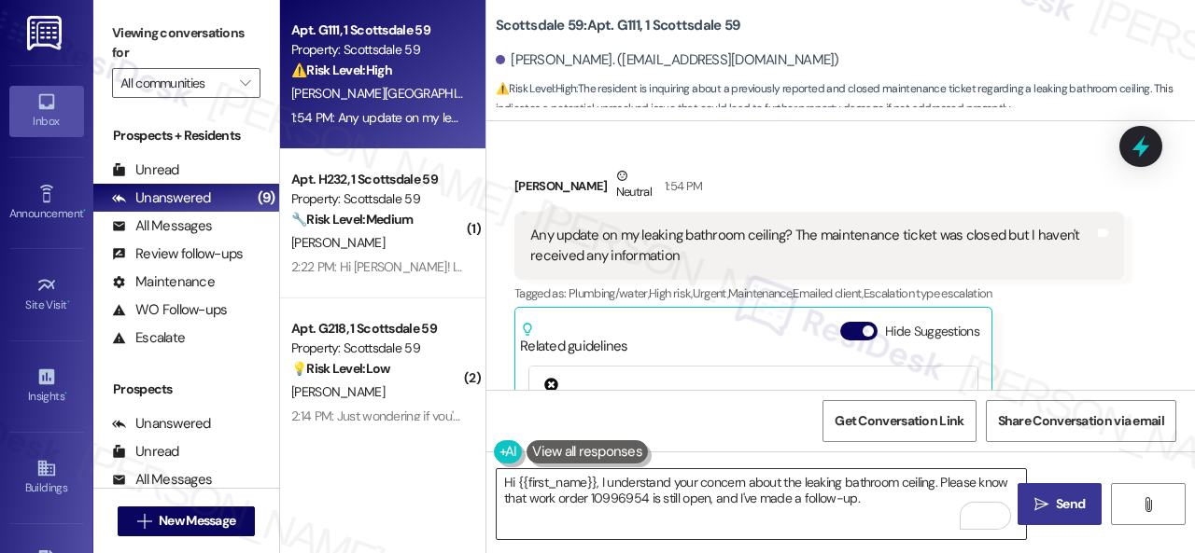
click at [928, 500] on textarea "Hi {{first_name}}, I understand your concern about the leaking bathroom ceiling…" at bounding box center [761, 504] width 529 height 70
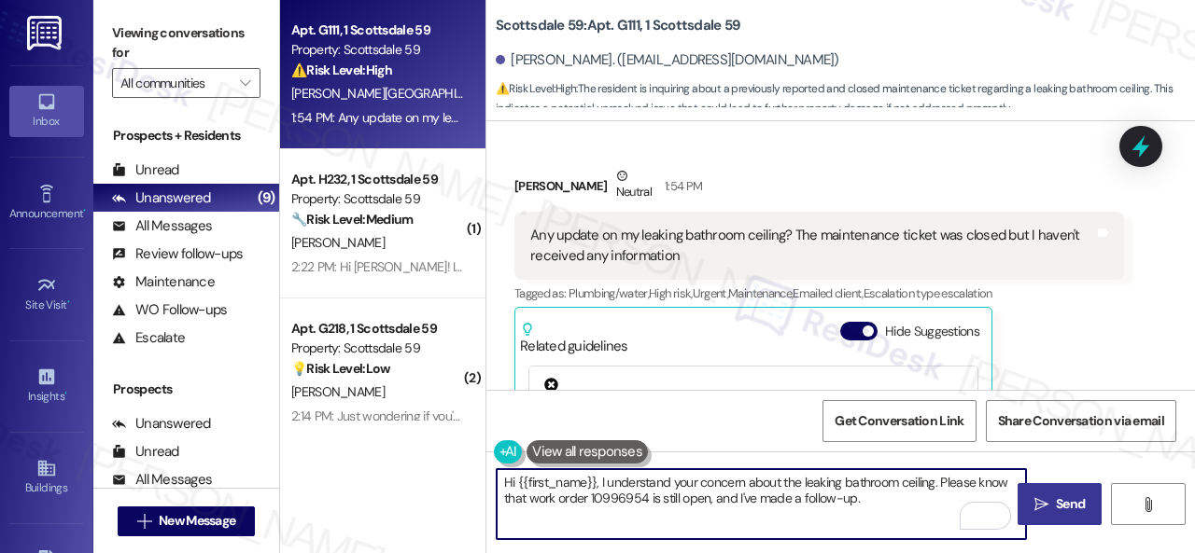
paste textarea "Let me know when you have an update or need anything else."
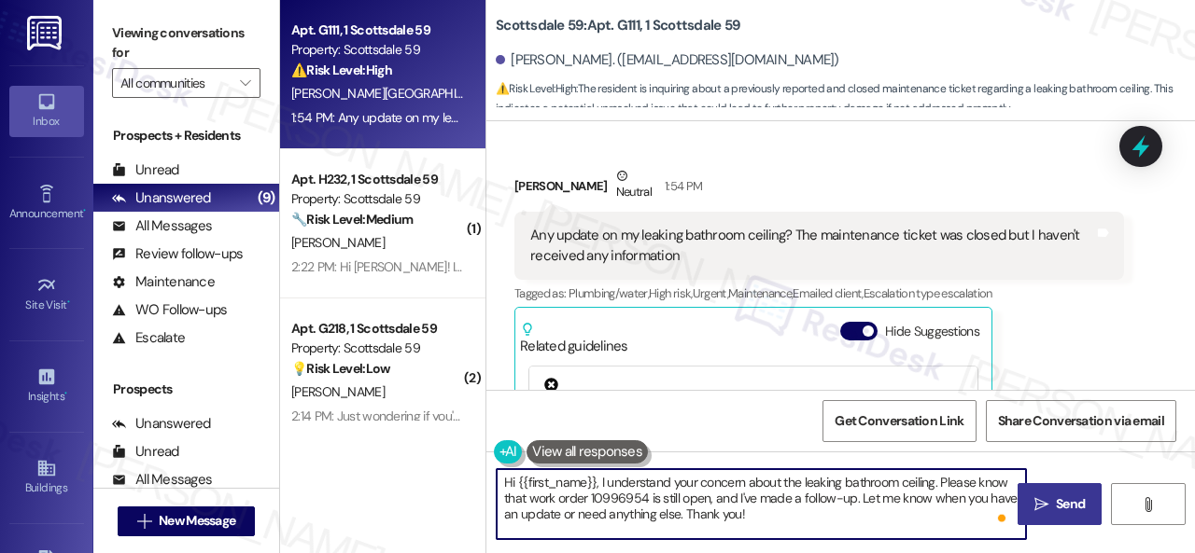
type textarea "Hi {{first_name}}, I understand your concern about the leaking bathroom ceiling…"
click at [1052, 508] on span "Send" at bounding box center [1070, 505] width 36 height 20
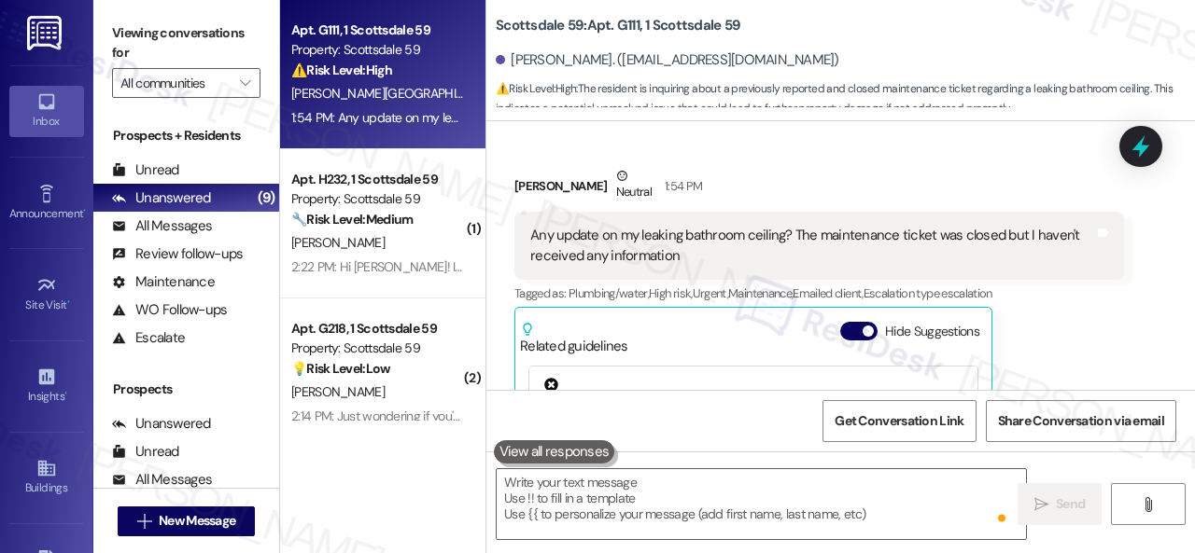
scroll to position [935, 0]
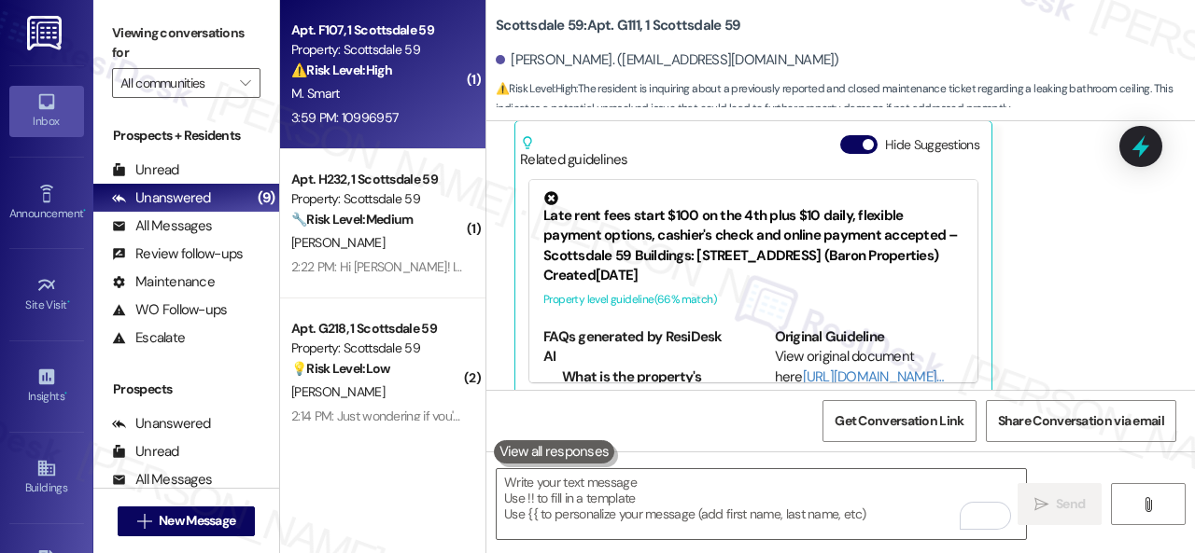
click at [398, 91] on div "M. Smart" at bounding box center [377, 93] width 176 height 23
type textarea "Fetching suggested responses. Please feel free to read through the conversation…"
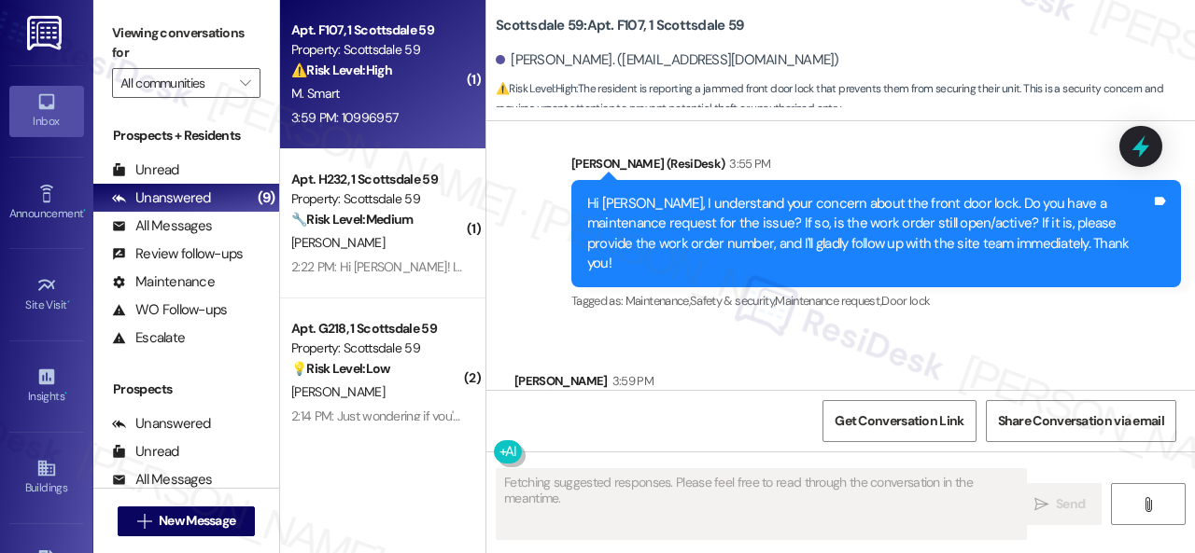
scroll to position [1055, 0]
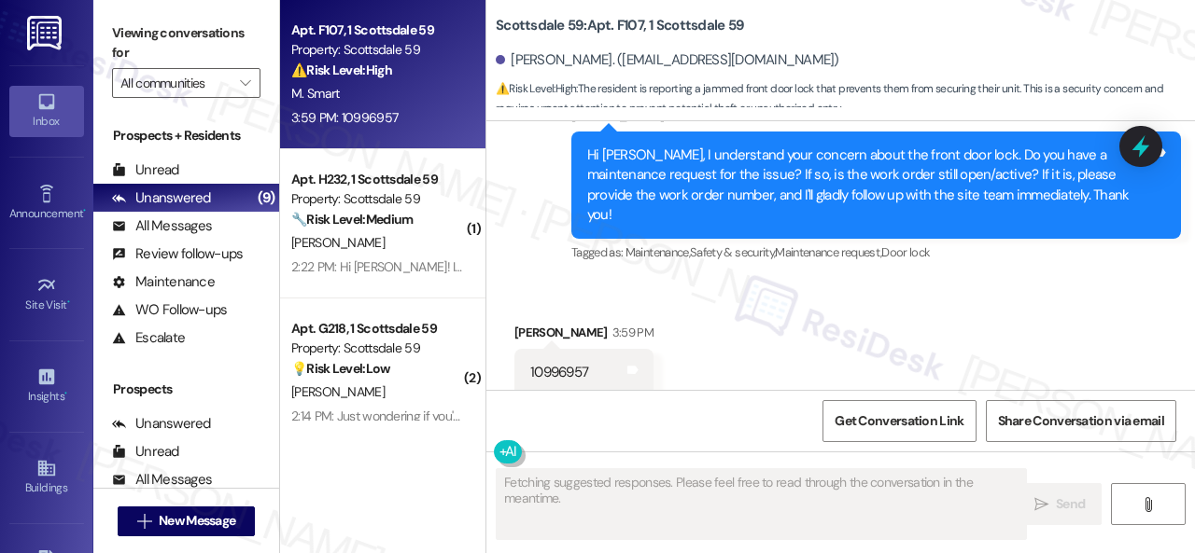
click at [556, 363] on div "10996957" at bounding box center [559, 373] width 58 height 20
copy div "10996957"
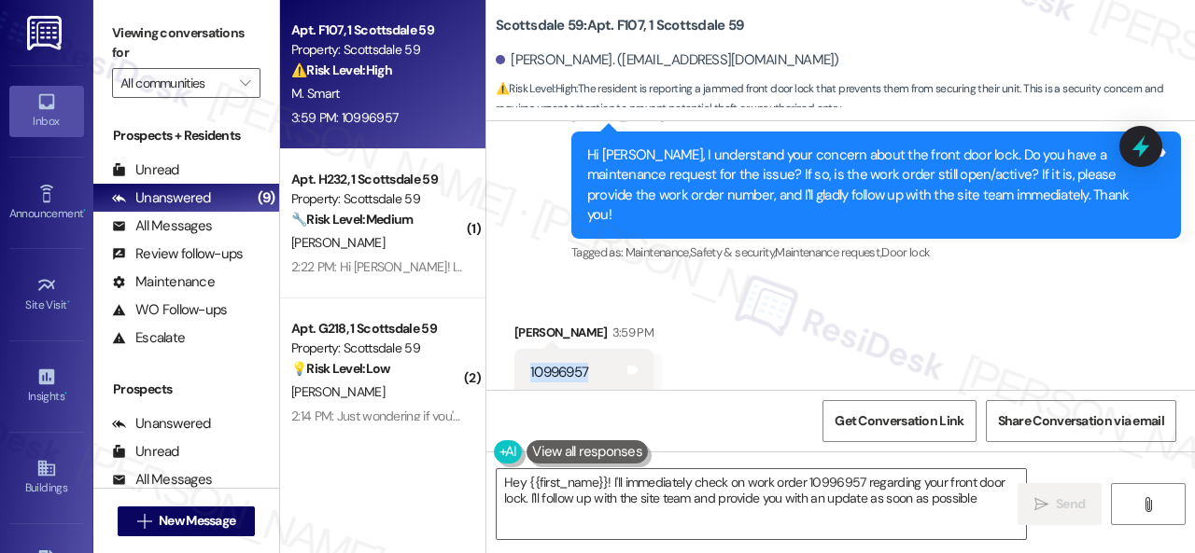
type textarea "Hey {{first_name}}! I'll immediately check on work order 10996957 regarding you…"
click at [886, 355] on div "Received via SMS Melanie Smart 3:59 PM 10996957 Tags and notes" at bounding box center [840, 346] width 708 height 130
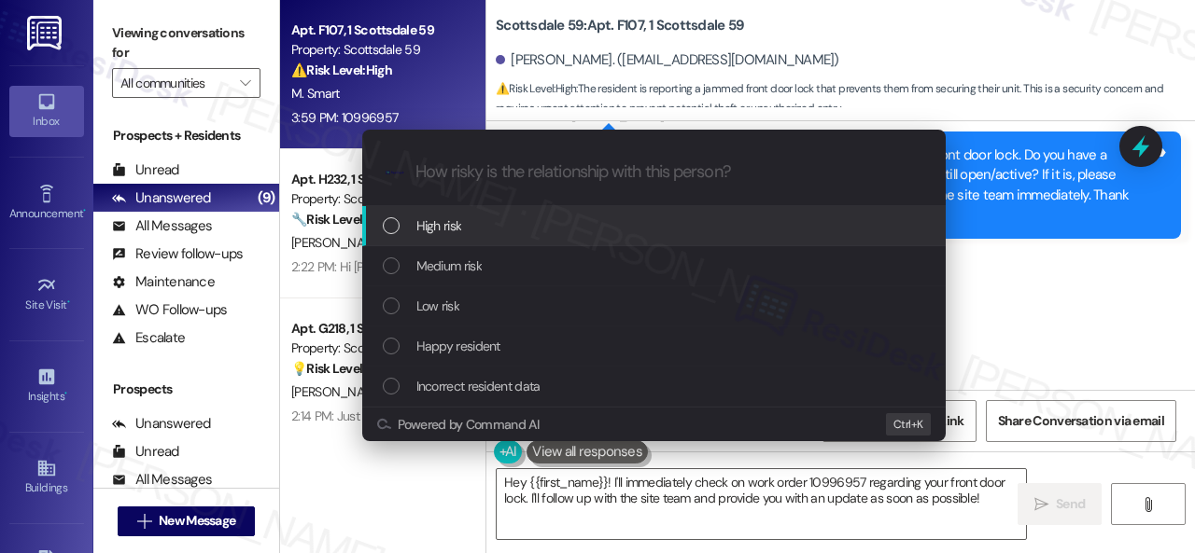
click at [439, 231] on span "High risk" at bounding box center [439, 226] width 46 height 21
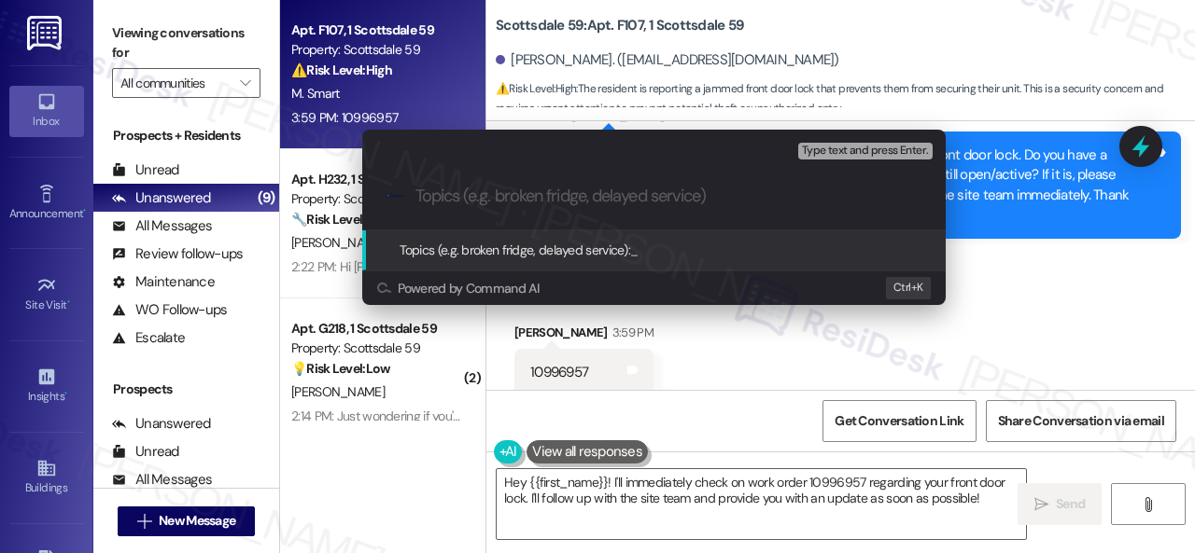
paste input "Follow-up on work order 10996957"
type input "Follow-up on work order 10996957"
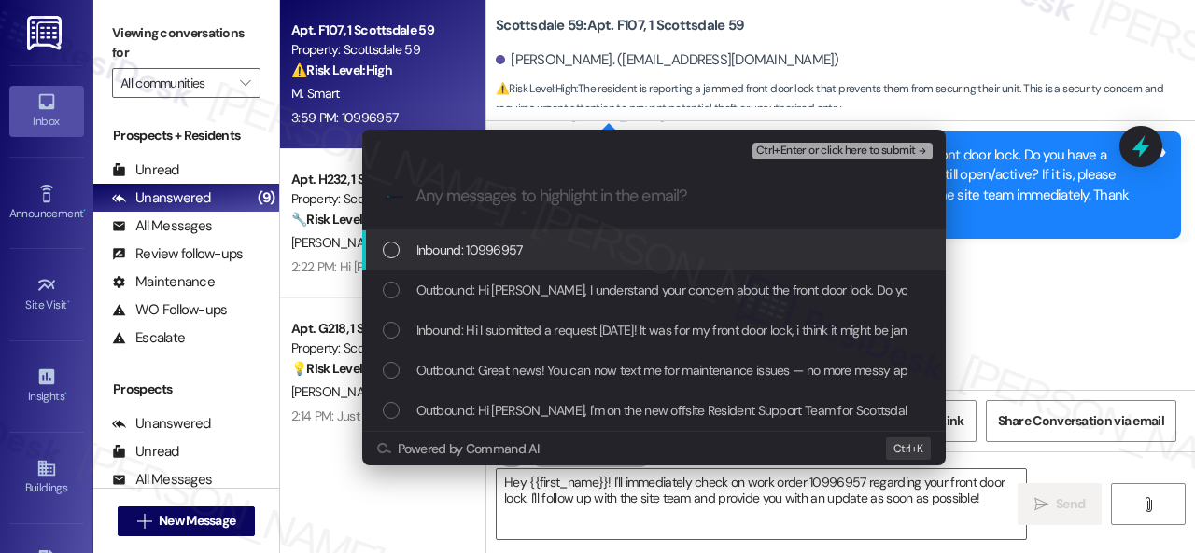
click at [470, 244] on span "Inbound: 10996957" at bounding box center [469, 250] width 106 height 21
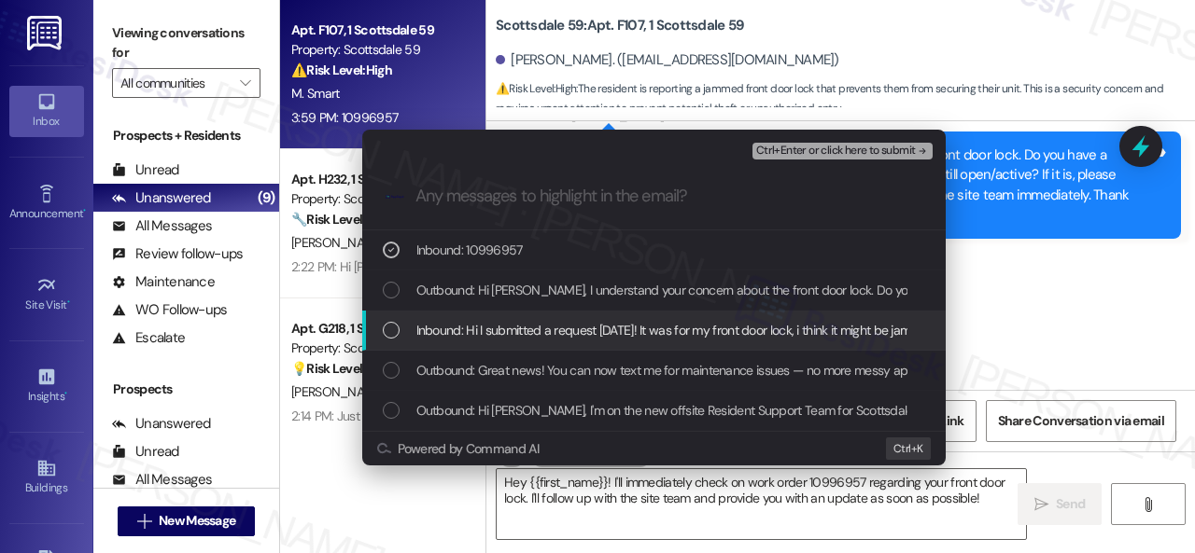
click at [474, 339] on span "Inbound: Hi I submitted a request yesterday! It was for my front door lock, i t…" at bounding box center [1008, 330] width 1184 height 21
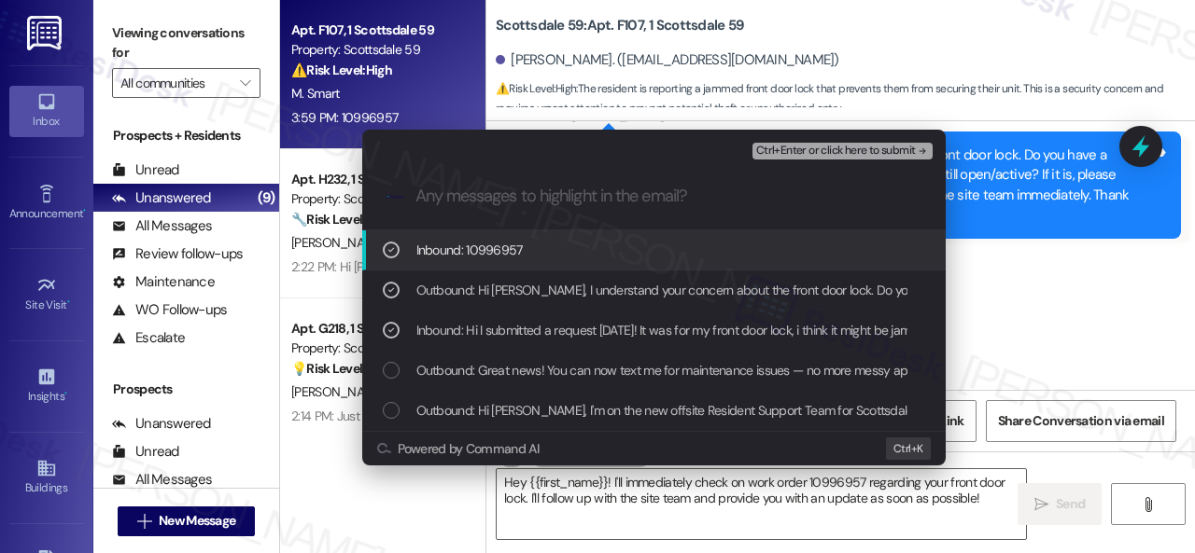
click at [806, 154] on span "Ctrl+Enter or click here to submit" at bounding box center [836, 151] width 160 height 13
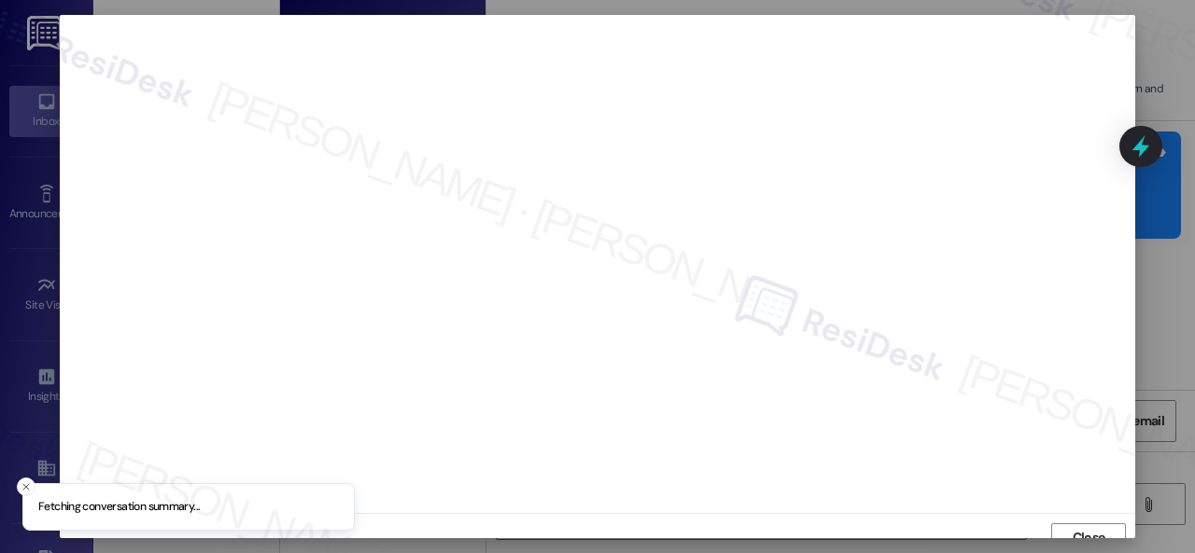
scroll to position [14, 0]
click at [1086, 521] on span "Close" at bounding box center [1088, 524] width 33 height 20
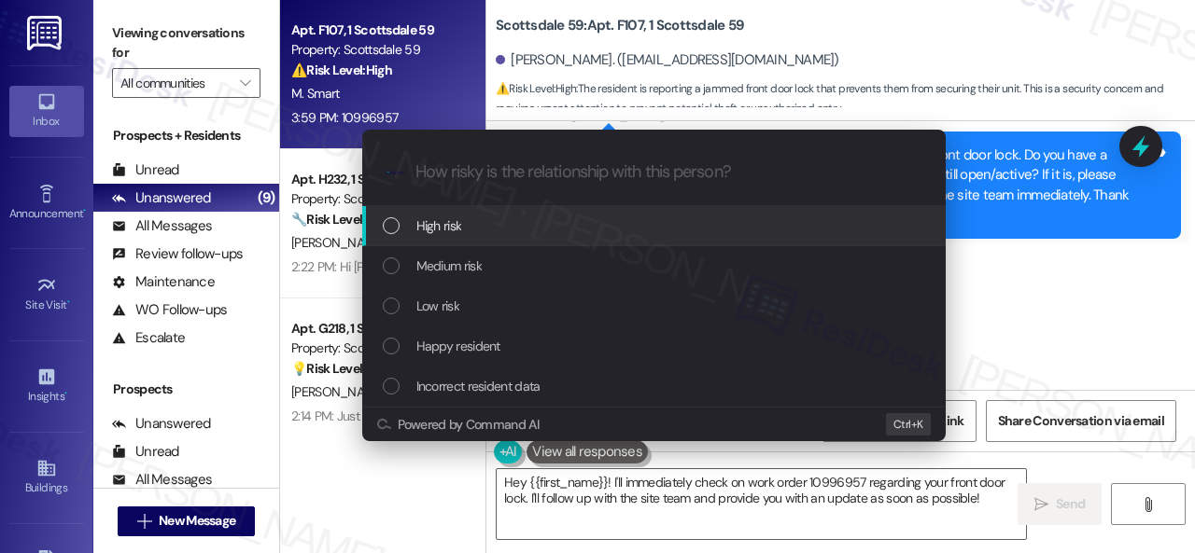
click at [439, 231] on span "High risk" at bounding box center [439, 226] width 46 height 21
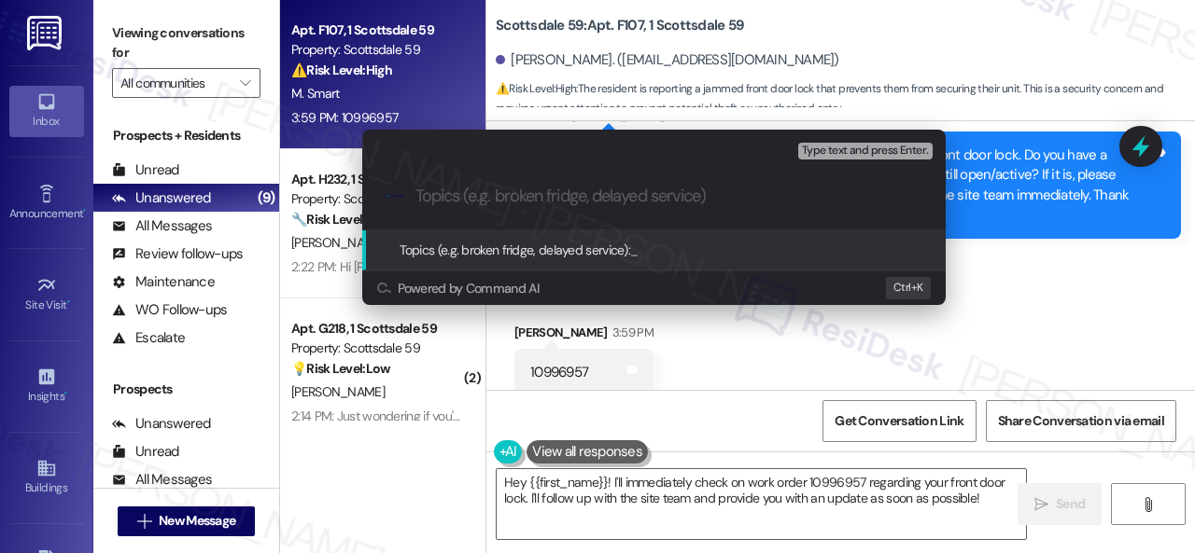
paste input "Follow-up on work order 10996957"
type input "Follow-up on work order 10996957"
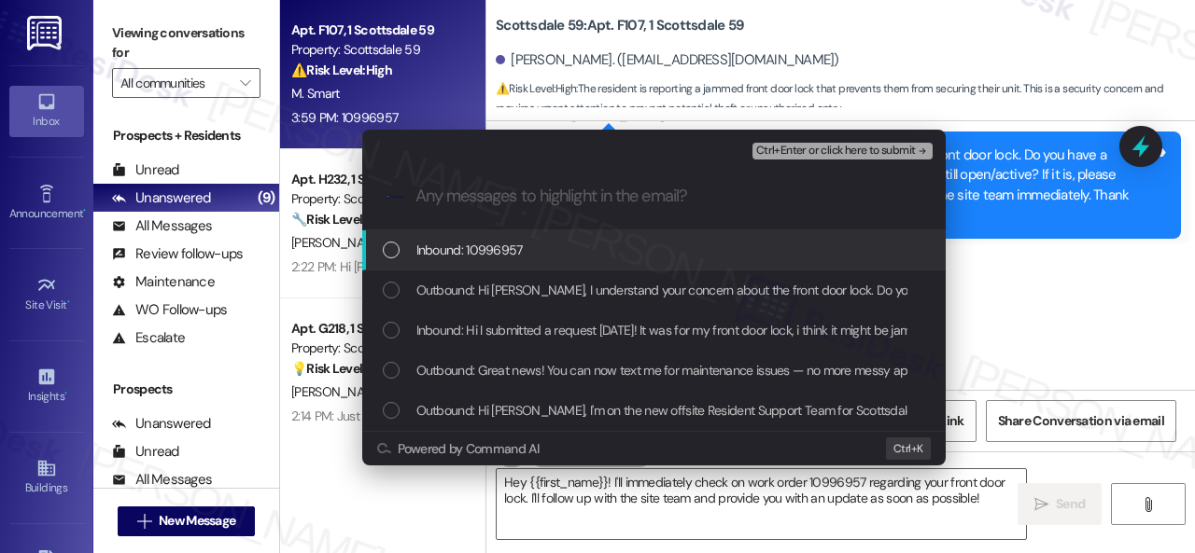
click at [474, 251] on span "Inbound: 10996957" at bounding box center [469, 250] width 106 height 21
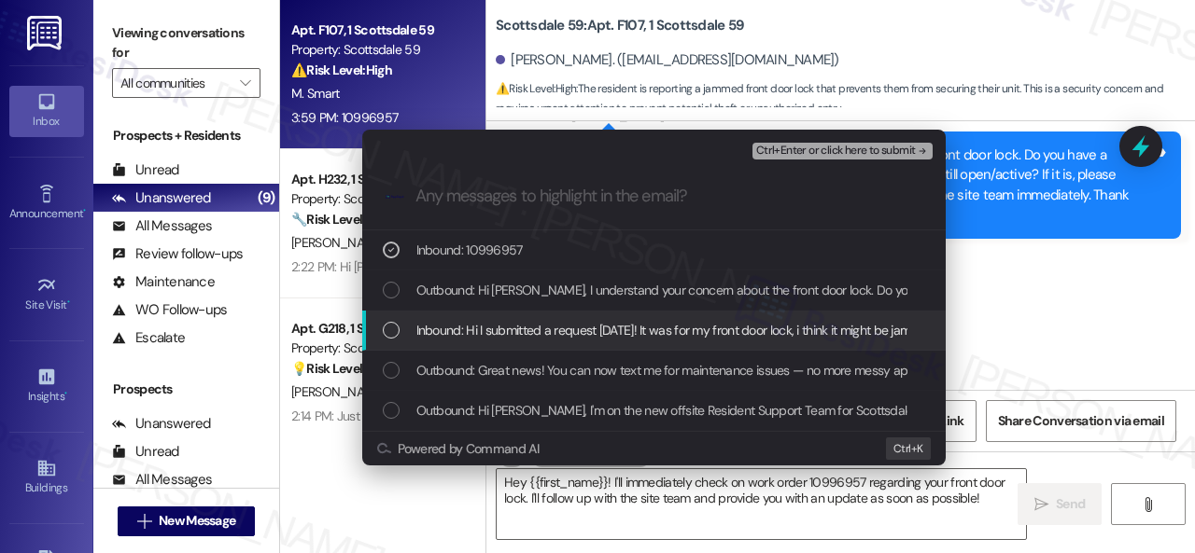
click at [492, 336] on span "Inbound: Hi I submitted a request yesterday! It was for my front door lock, i t…" at bounding box center [1008, 330] width 1184 height 21
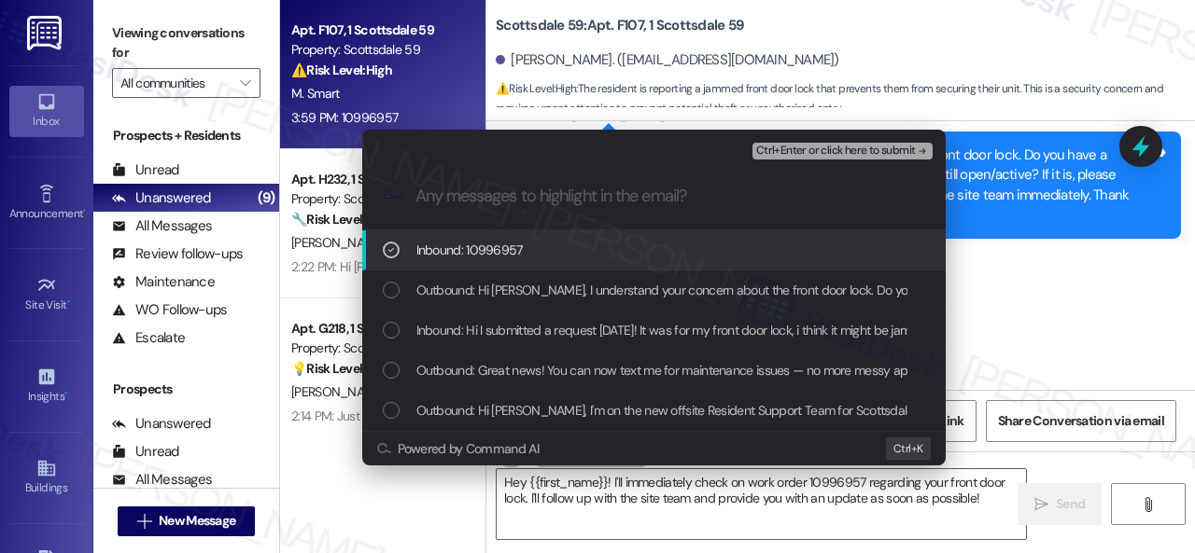
click at [795, 147] on span "Ctrl+Enter or click here to submit" at bounding box center [836, 151] width 160 height 13
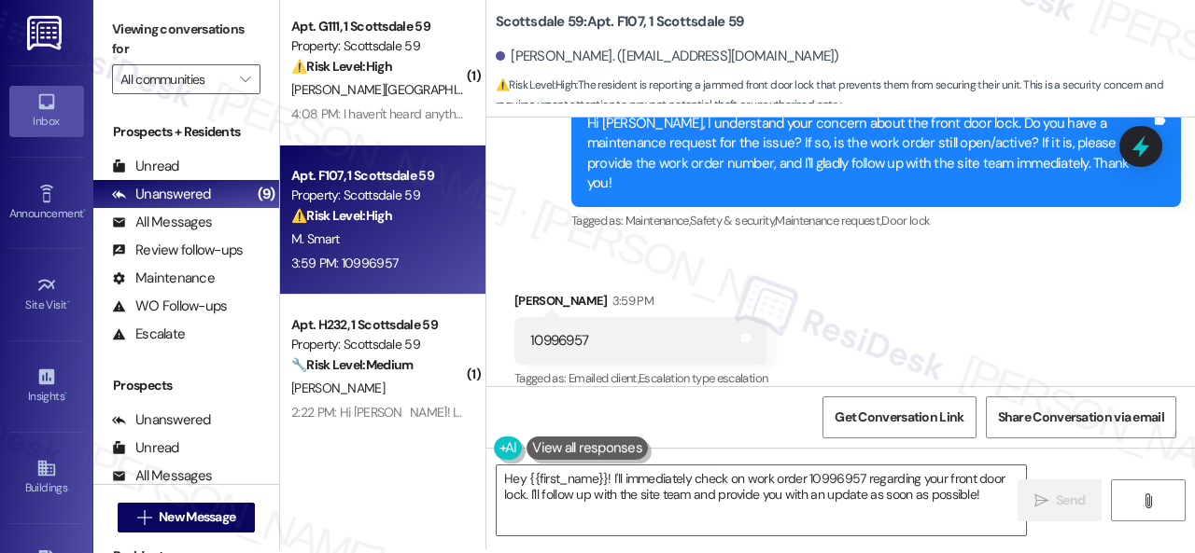
scroll to position [6, 0]
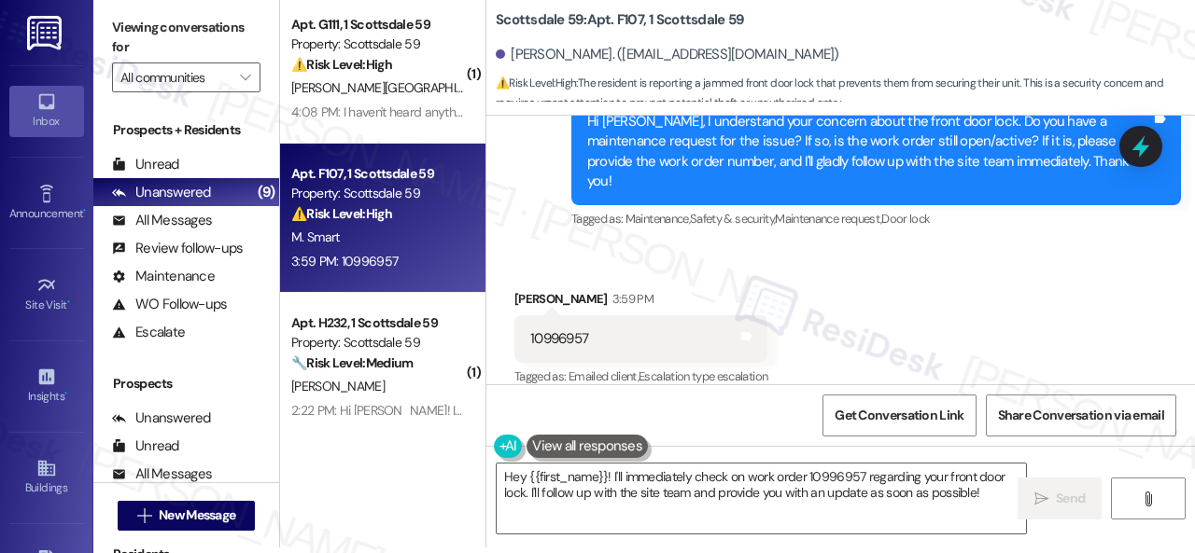
click at [990, 250] on div "Received via SMS Melanie Smart 3:59 PM 10996957 Tags and notes Tagged as: Email…" at bounding box center [840, 326] width 708 height 158
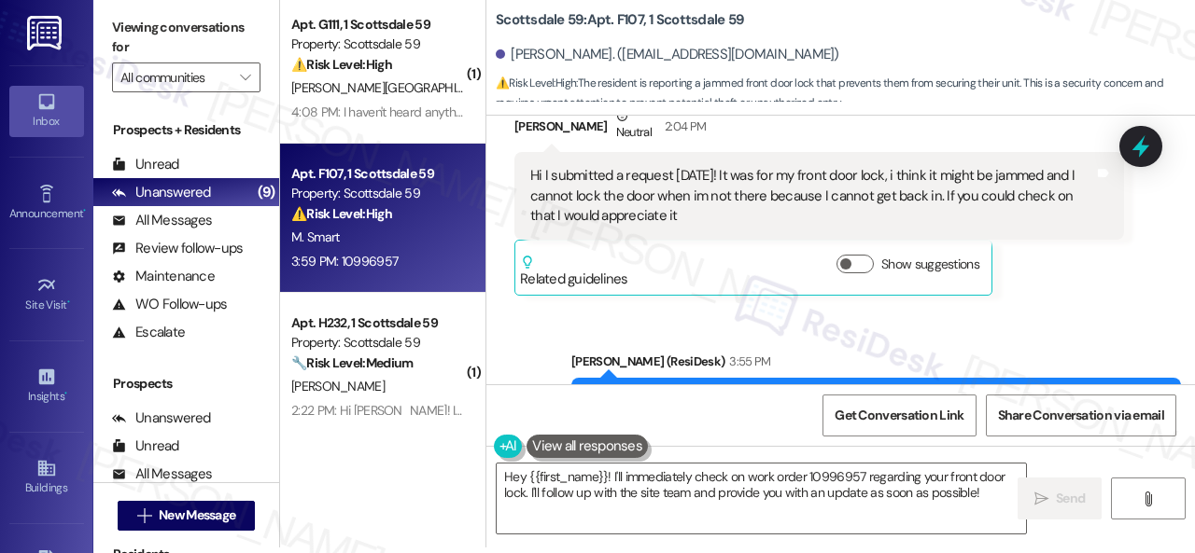
scroll to position [1083, 0]
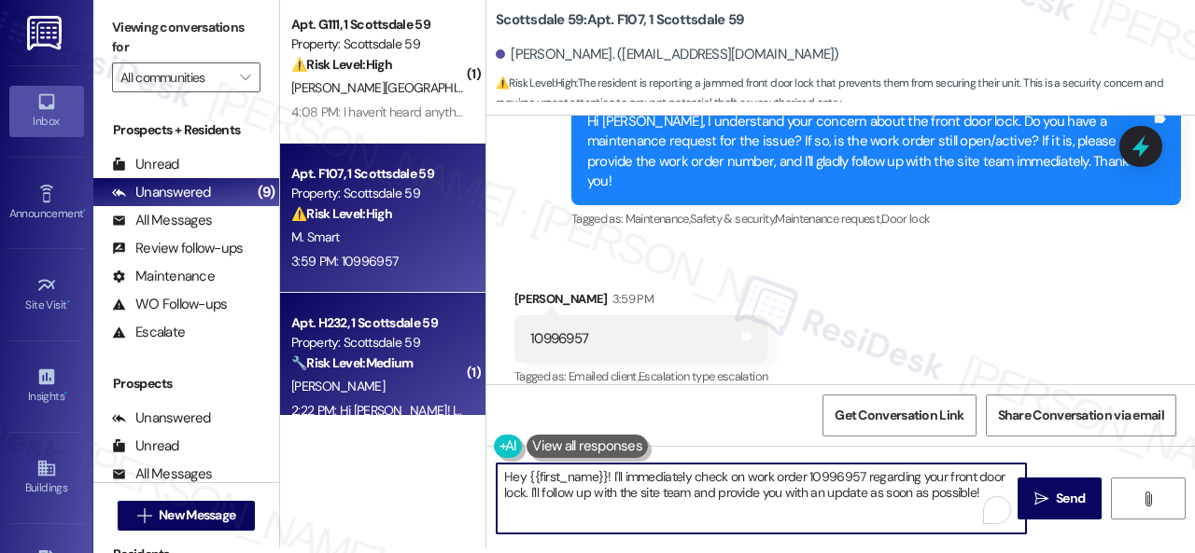
drag, startPoint x: 737, startPoint y: 476, endPoint x: 349, endPoint y: 403, distance: 395.0
click at [347, 403] on div "( 1 ) Apt. G111, 1 Scottsdale 59 Property: Scottsdale 59 ⚠️ Risk Level: High Th…" at bounding box center [737, 270] width 915 height 553
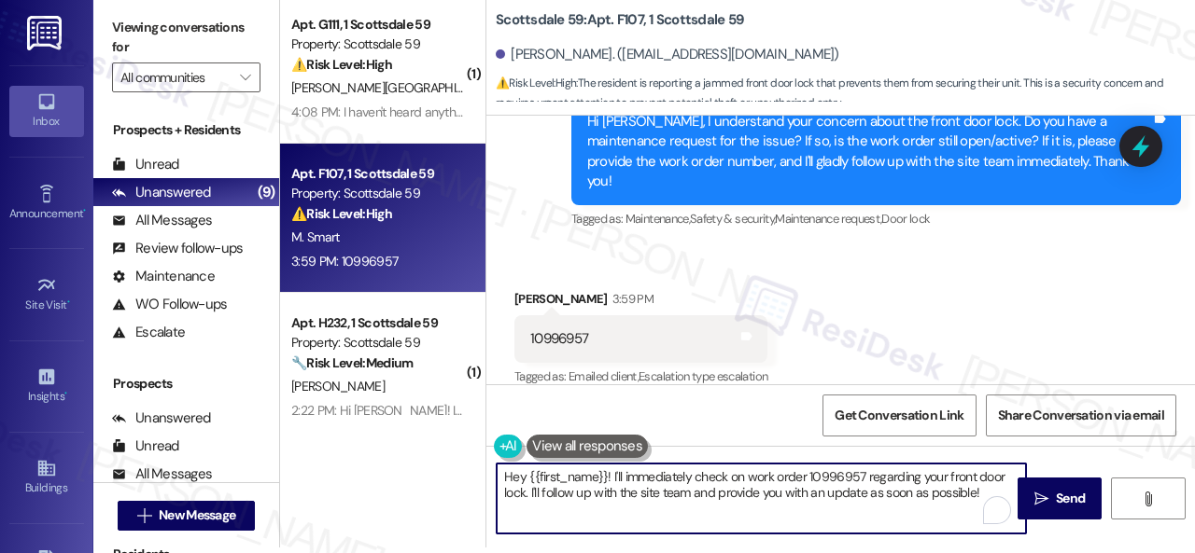
paste textarea "Thank you. I've made a follow-up with the site team regarding your work order. …"
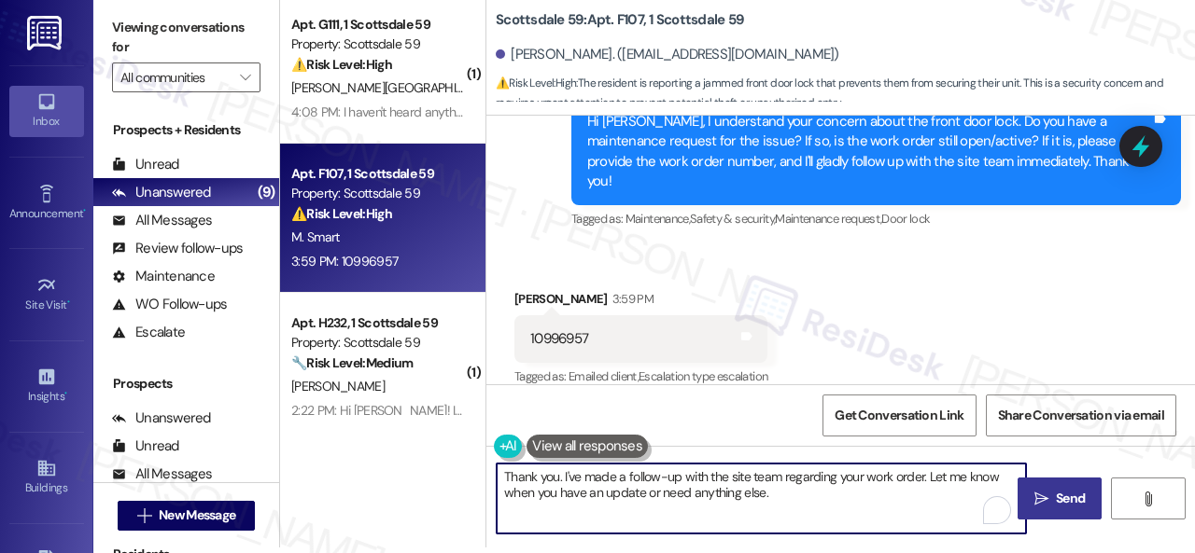
type textarea "Thank you. I've made a follow-up with the site team regarding your work order. …"
click at [1052, 492] on span "Send" at bounding box center [1070, 499] width 36 height 20
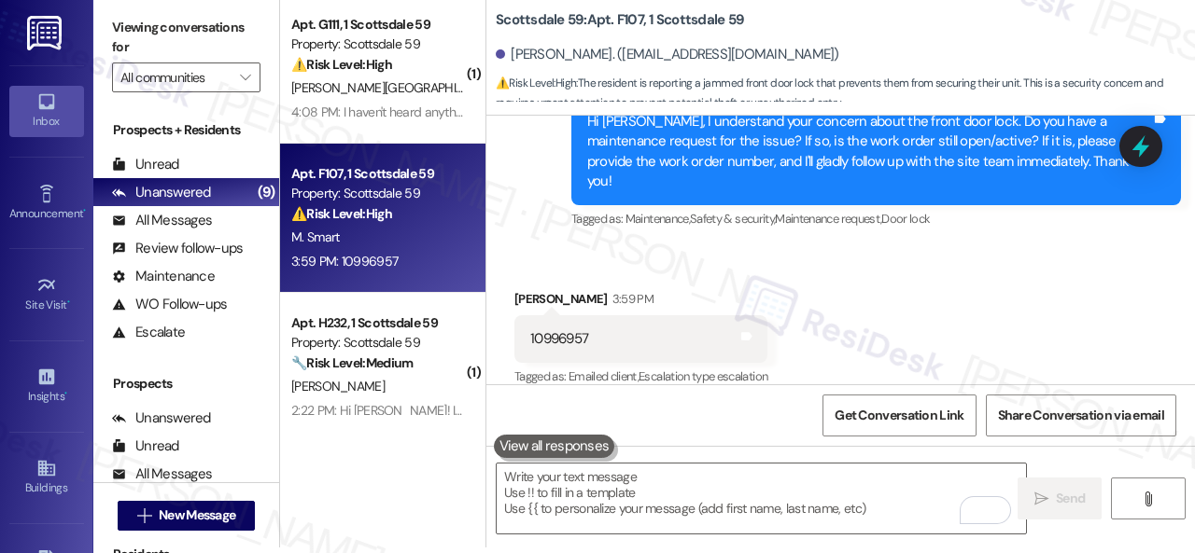
scroll to position [1082, 0]
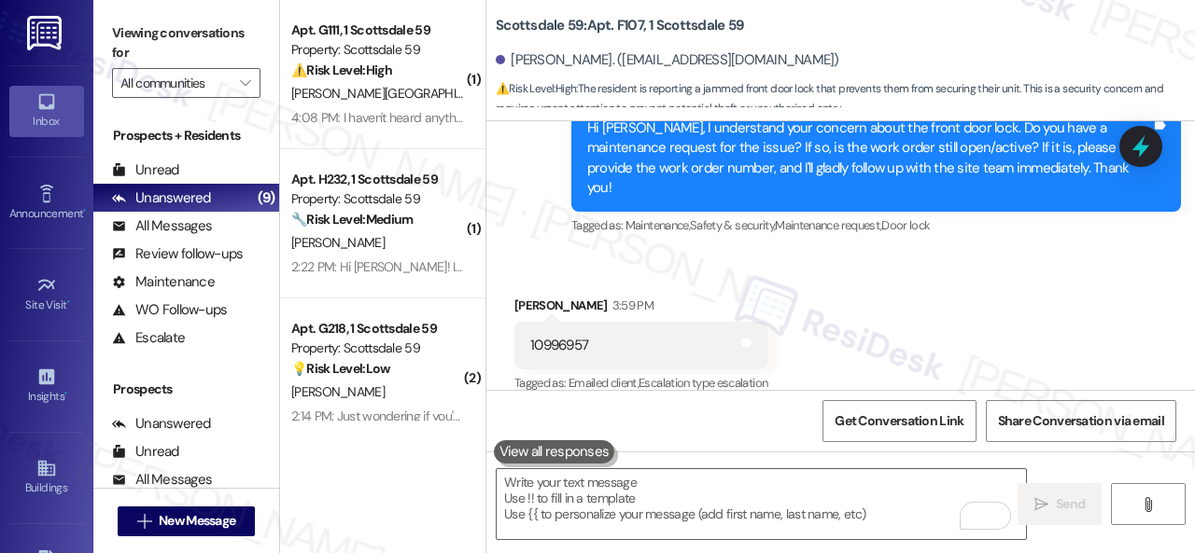
click at [373, 98] on div "[PERSON_NAME][GEOGRAPHIC_DATA]" at bounding box center [377, 93] width 176 height 23
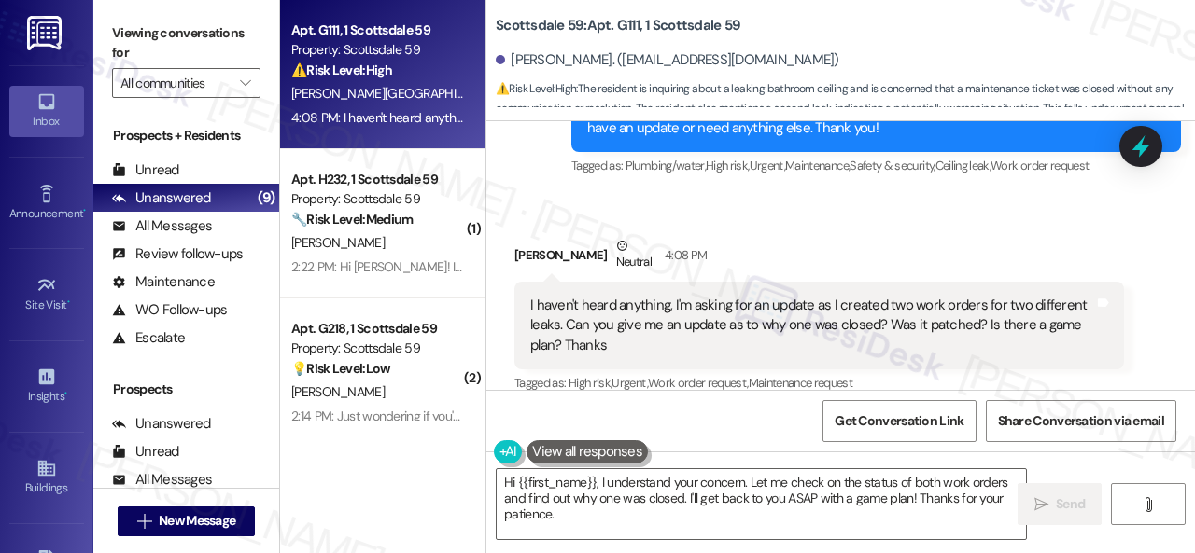
scroll to position [1360, 0]
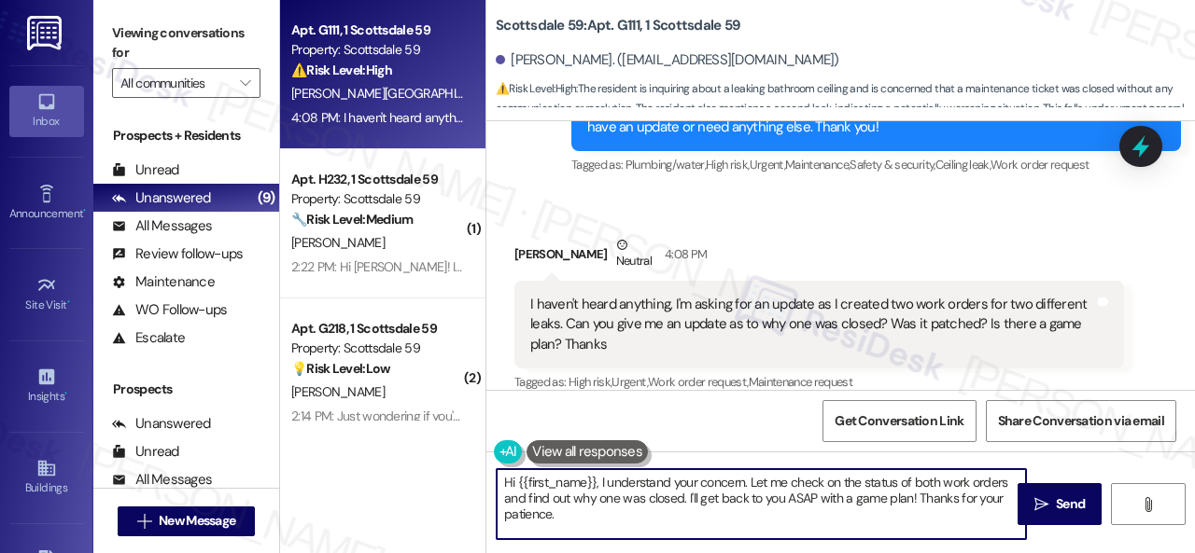
drag, startPoint x: 437, startPoint y: 473, endPoint x: 414, endPoint y: 466, distance: 23.6
click at [418, 468] on div "Apt. G111, 1 Scottsdale 59 Property: Scottsdale 59 ⚠️ Risk Level: High The resi…" at bounding box center [737, 276] width 915 height 553
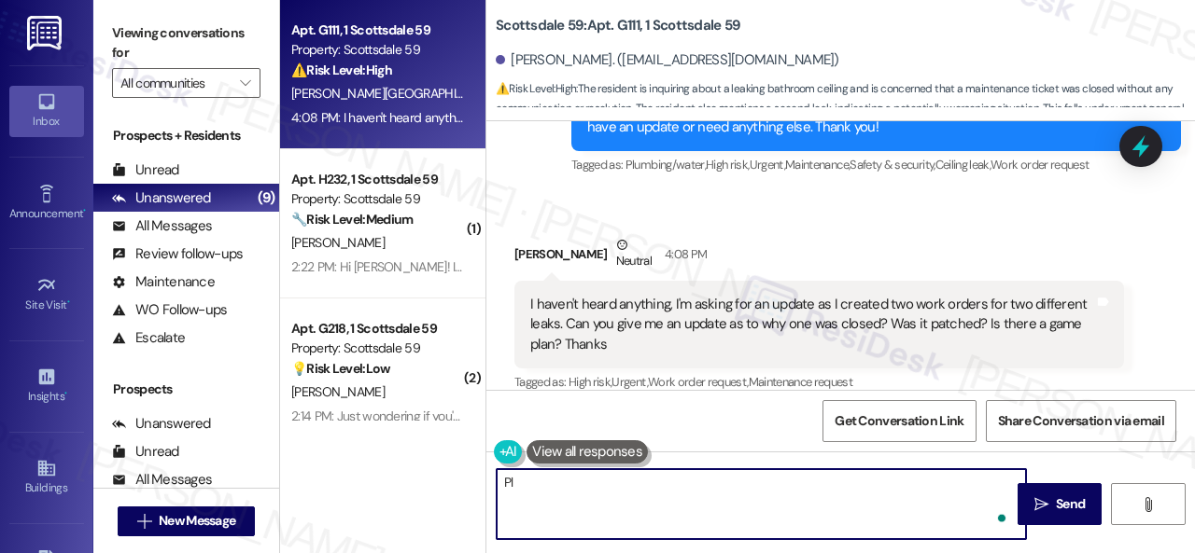
type textarea "P"
type textarea "I'll be happy to check further. Can you confirm the work order number?"
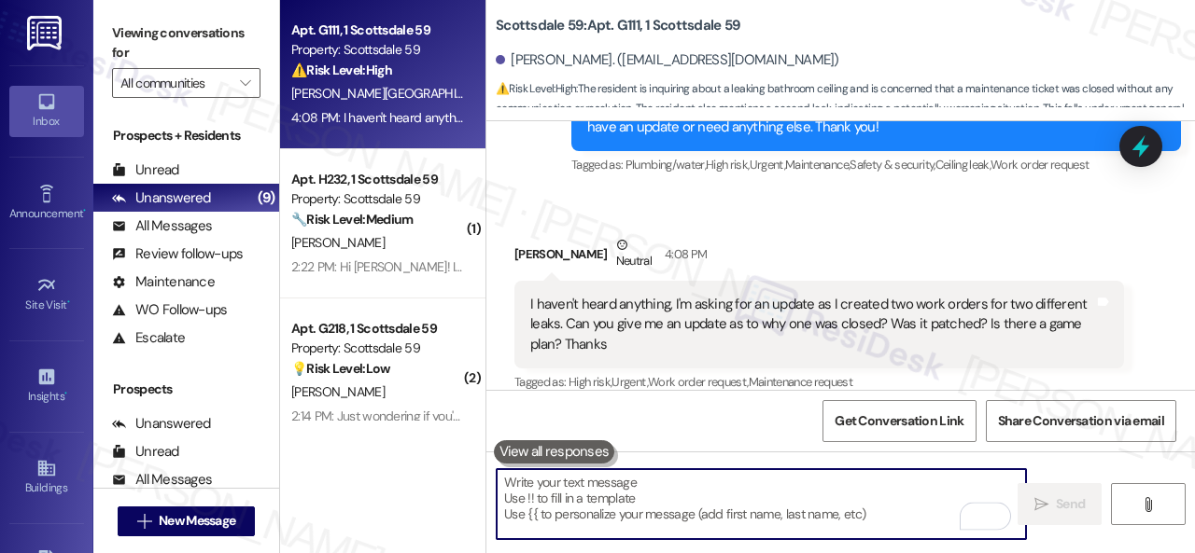
scroll to position [1359, 0]
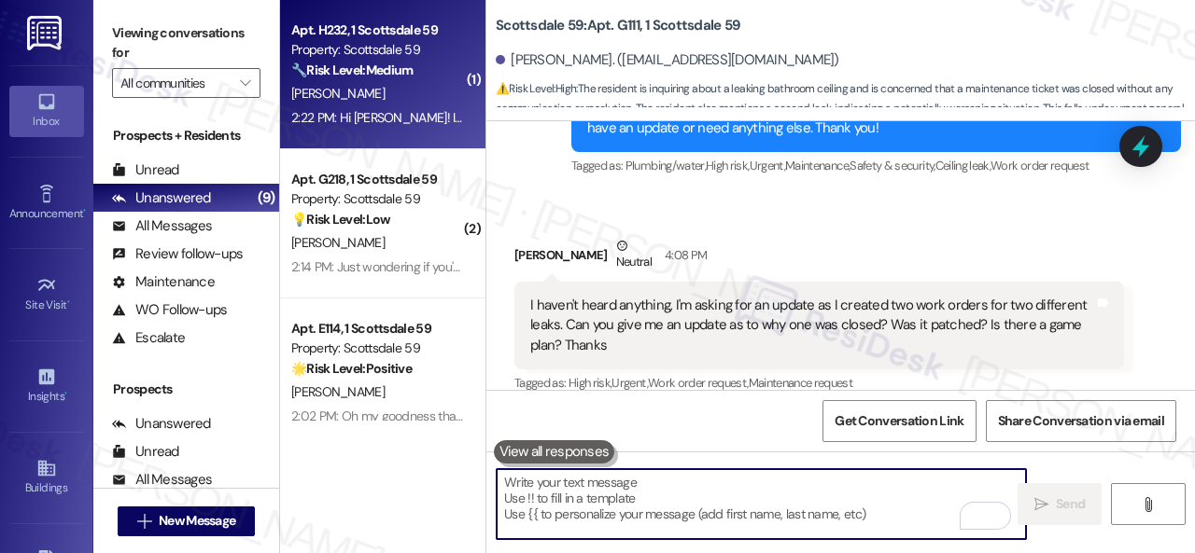
click at [414, 99] on div "[PERSON_NAME]" at bounding box center [377, 93] width 176 height 23
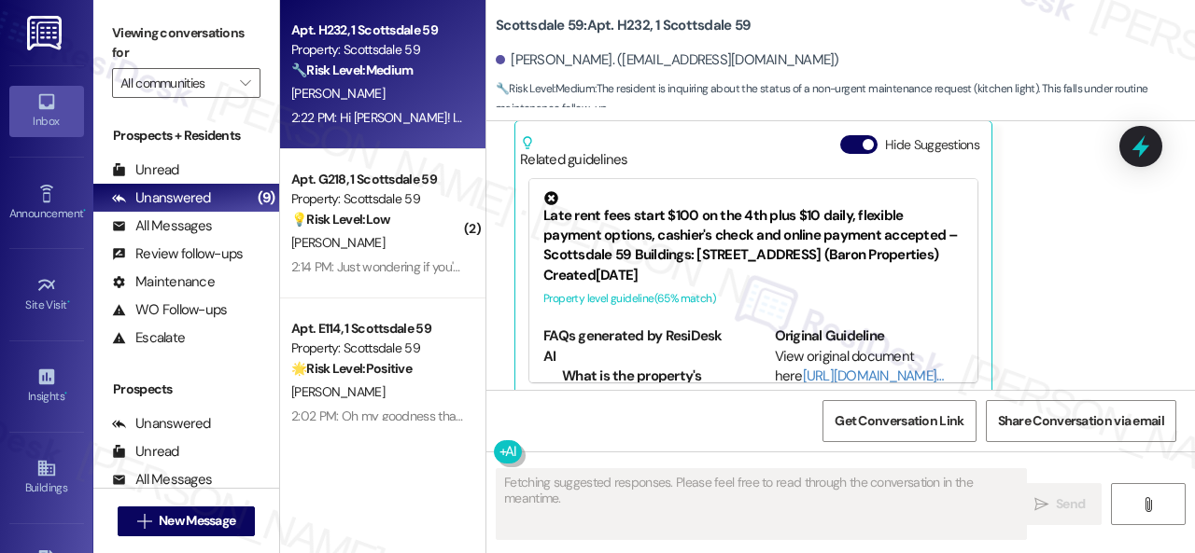
scroll to position [718, 0]
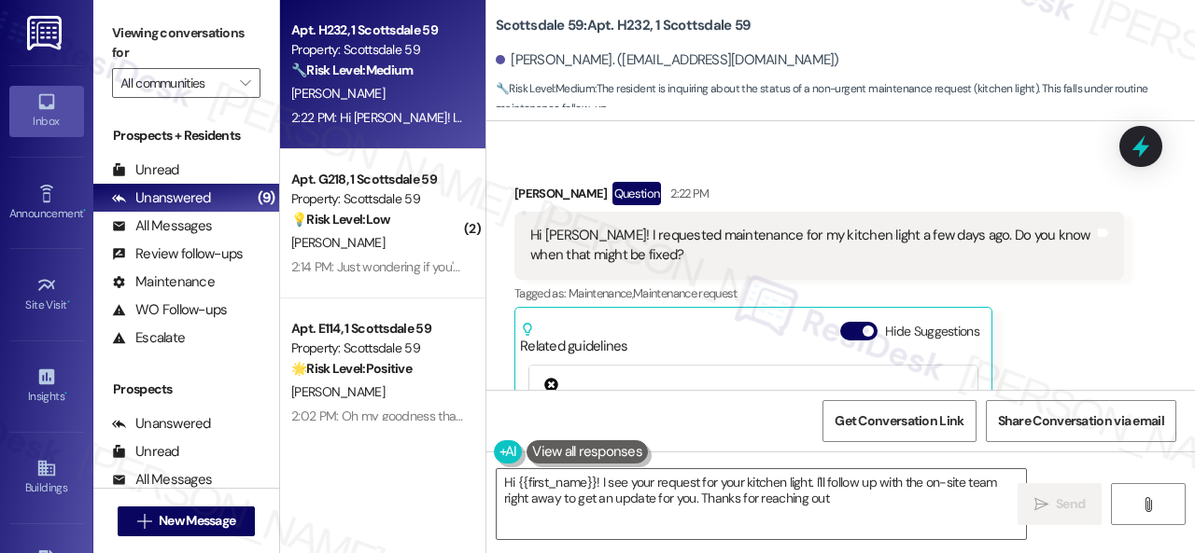
type textarea "Hi {{first_name}}! I see your request for your kitchen light. I'll follow up wi…"
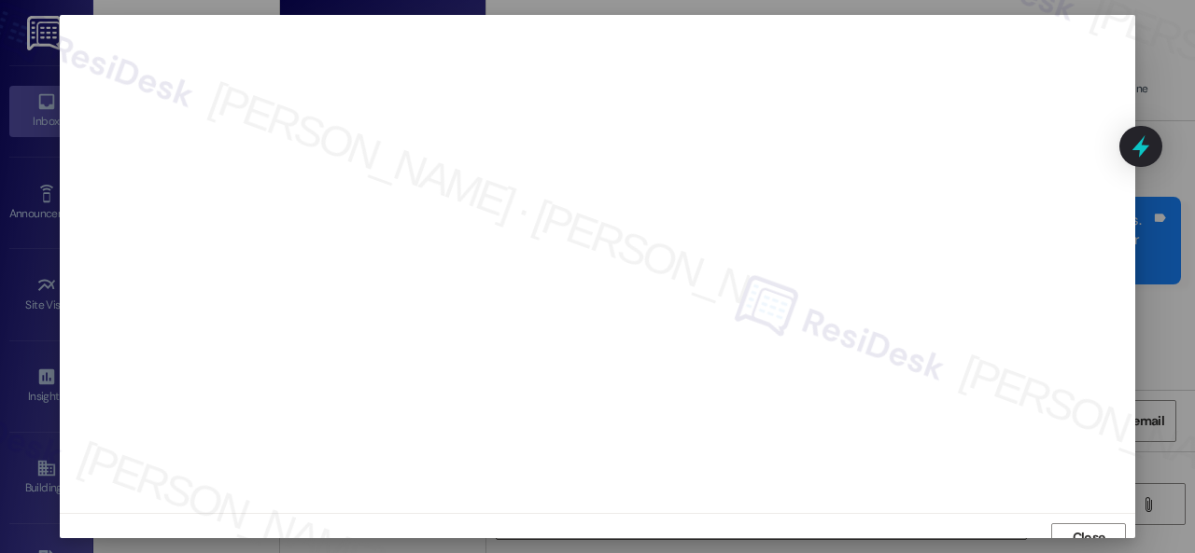
scroll to position [14, 0]
click at [1087, 523] on span "Close" at bounding box center [1088, 524] width 33 height 20
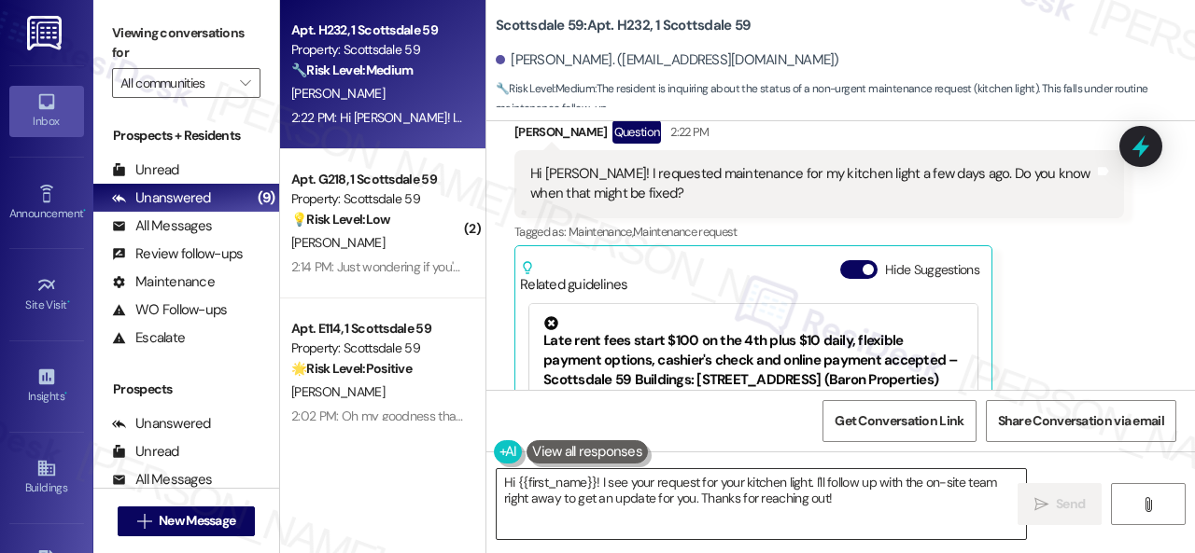
scroll to position [905, 0]
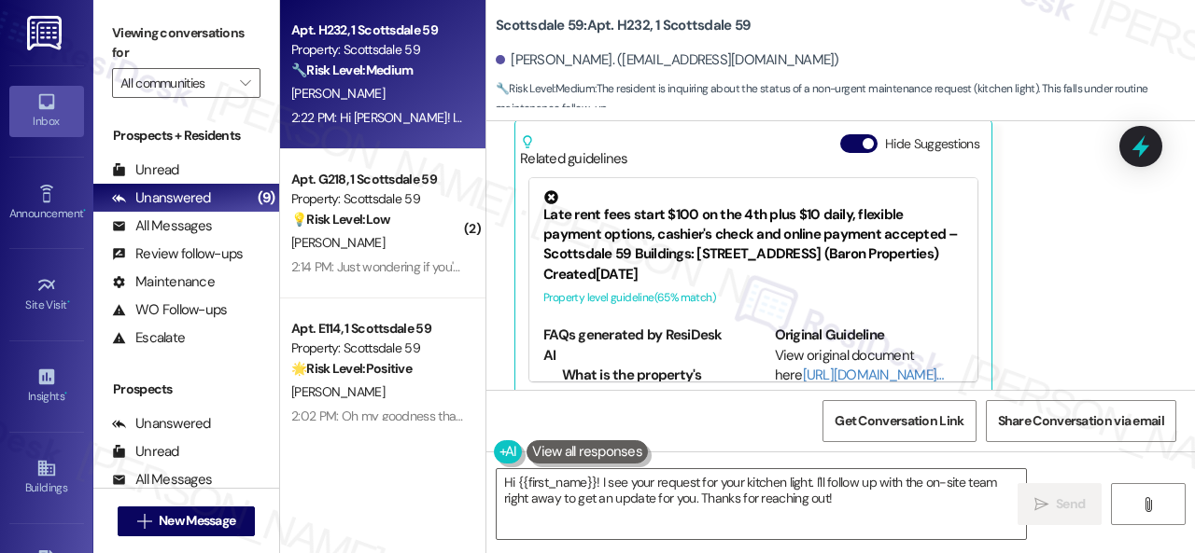
click at [997, 276] on div "Amy Alvarez Question 2:22 PM Hi Sarah! I requested maintenance for my kitchen l…" at bounding box center [818, 195] width 609 height 402
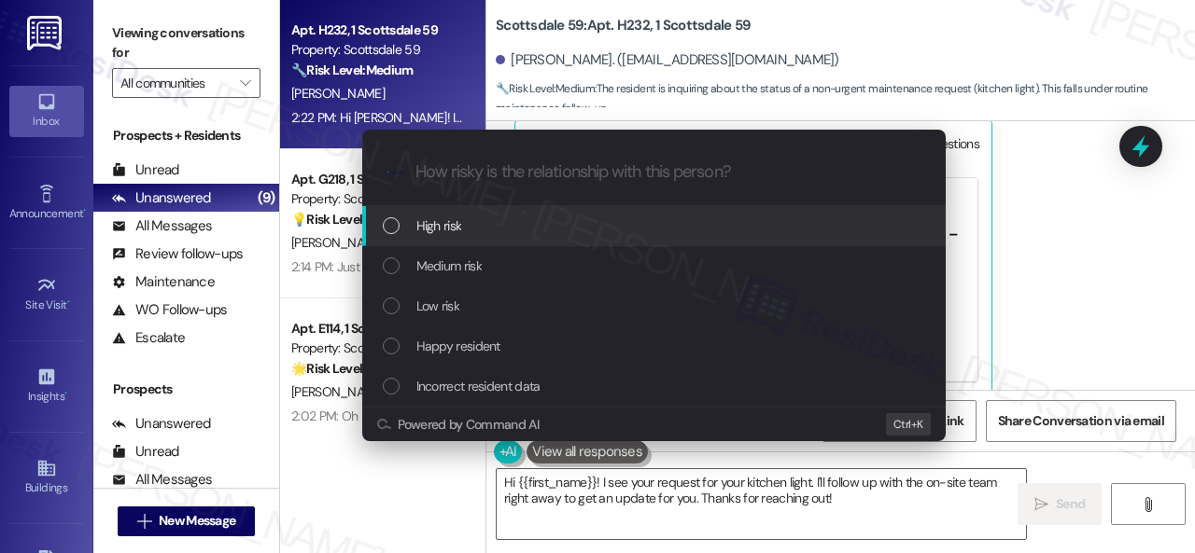
click at [444, 219] on span "High risk" at bounding box center [439, 226] width 46 height 21
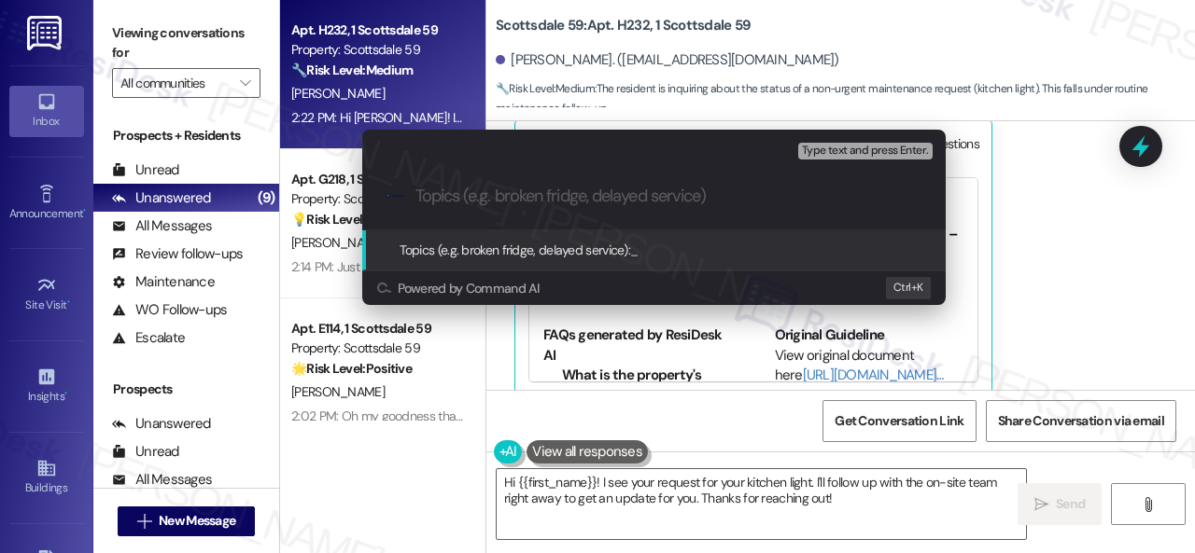
paste input "Follow-up on work order 10996266"
type input "Follow-up on work order 10996266"
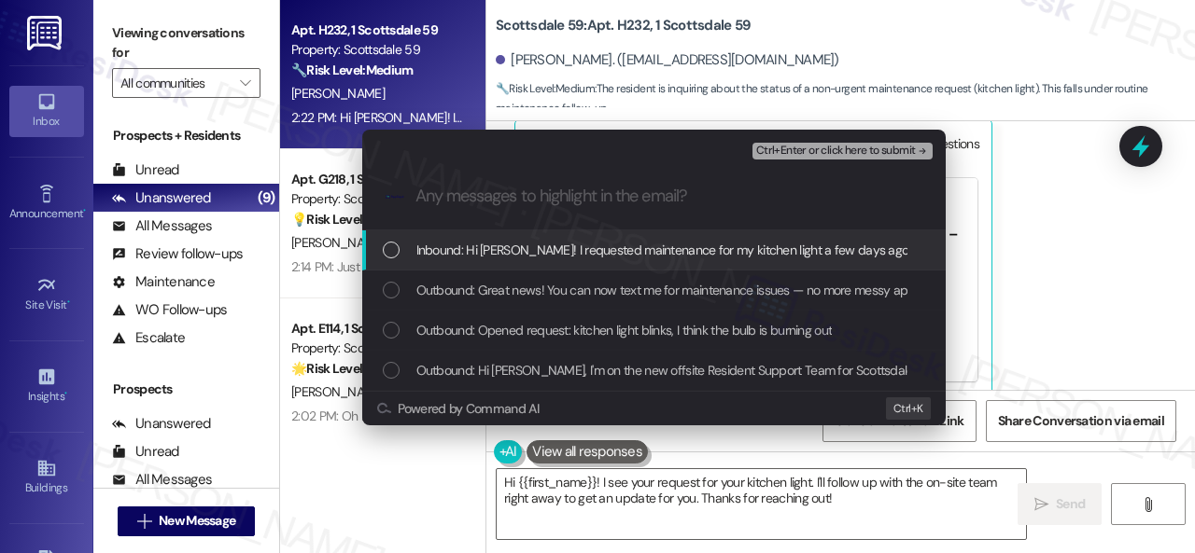
click at [441, 251] on span "Inbound: Hi Sarah! I requested maintenance for my kitchen light a few days ago.…" at bounding box center [772, 250] width 713 height 21
click at [804, 145] on span "Ctrl+Enter or click here to submit" at bounding box center [836, 151] width 160 height 13
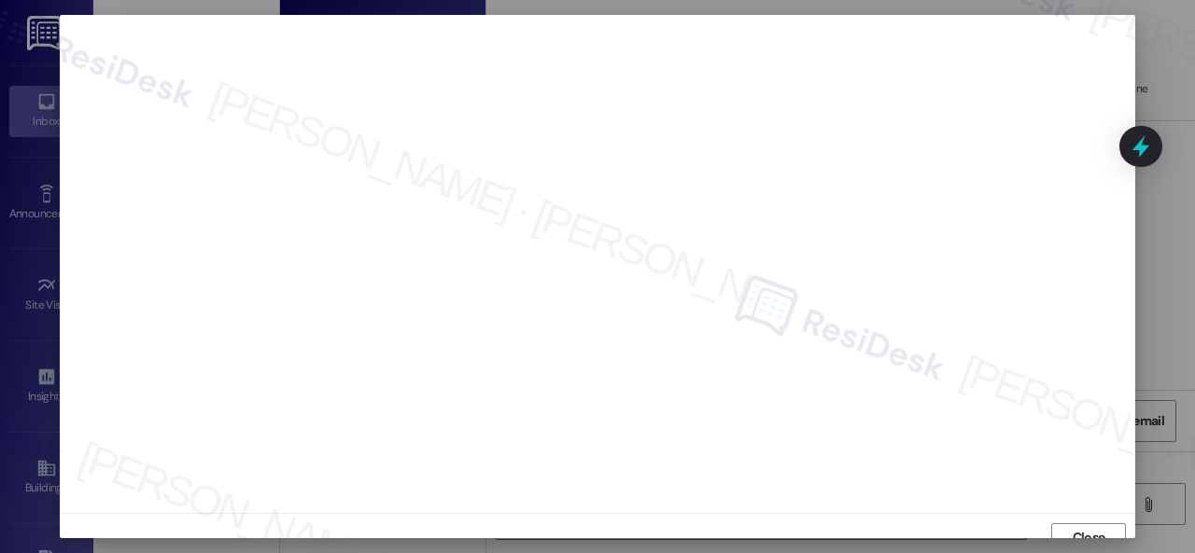
scroll to position [14, 0]
click at [1092, 520] on span "Close" at bounding box center [1088, 524] width 33 height 20
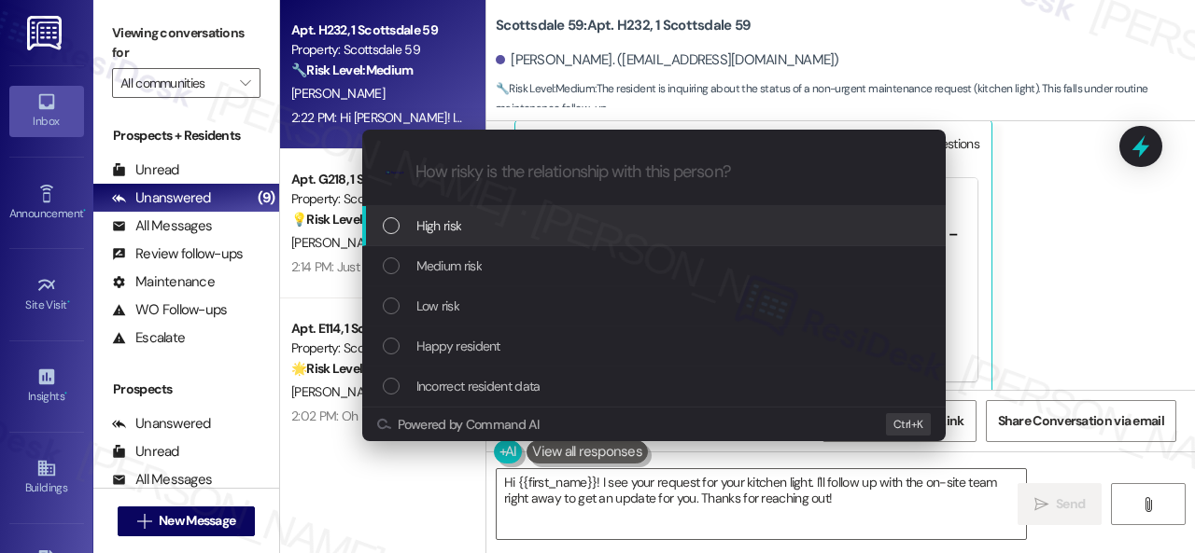
click at [439, 217] on span "High risk" at bounding box center [439, 226] width 46 height 21
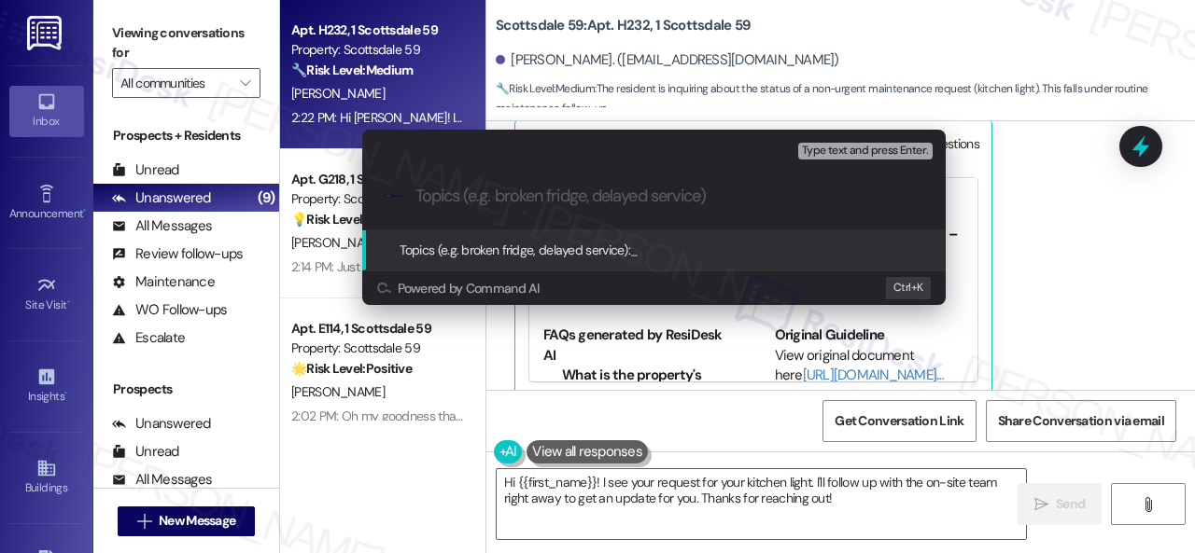
paste input "Follow-up on work order 10996266"
type input "Follow-up on work order 10996266"
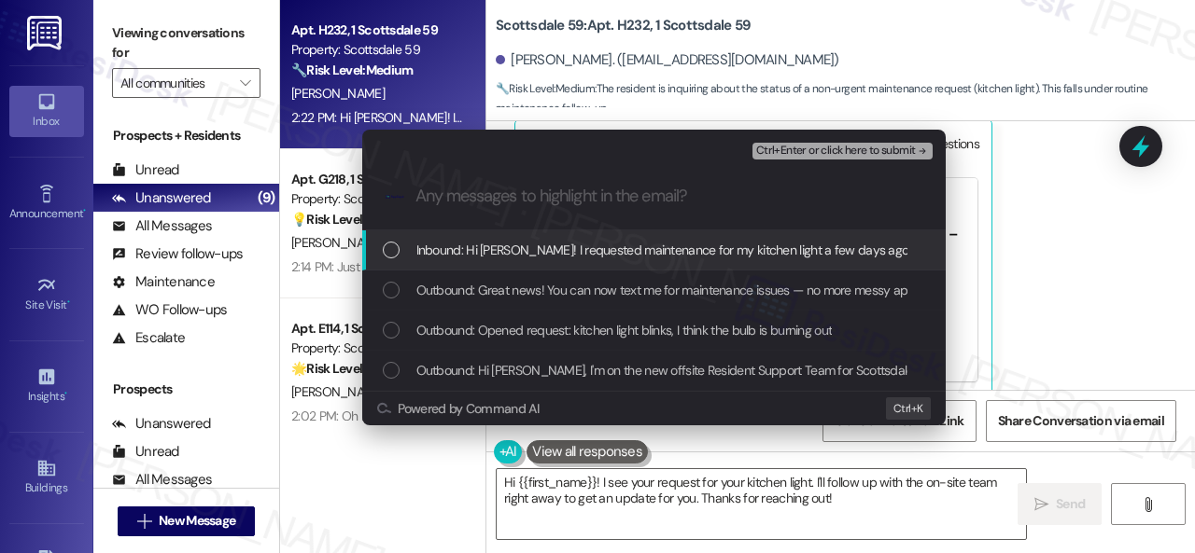
click at [510, 251] on span "Inbound: Hi Sarah! I requested maintenance for my kitchen light a few days ago.…" at bounding box center [772, 250] width 713 height 21
click at [791, 152] on span "Ctrl+Enter or click here to submit" at bounding box center [836, 151] width 160 height 13
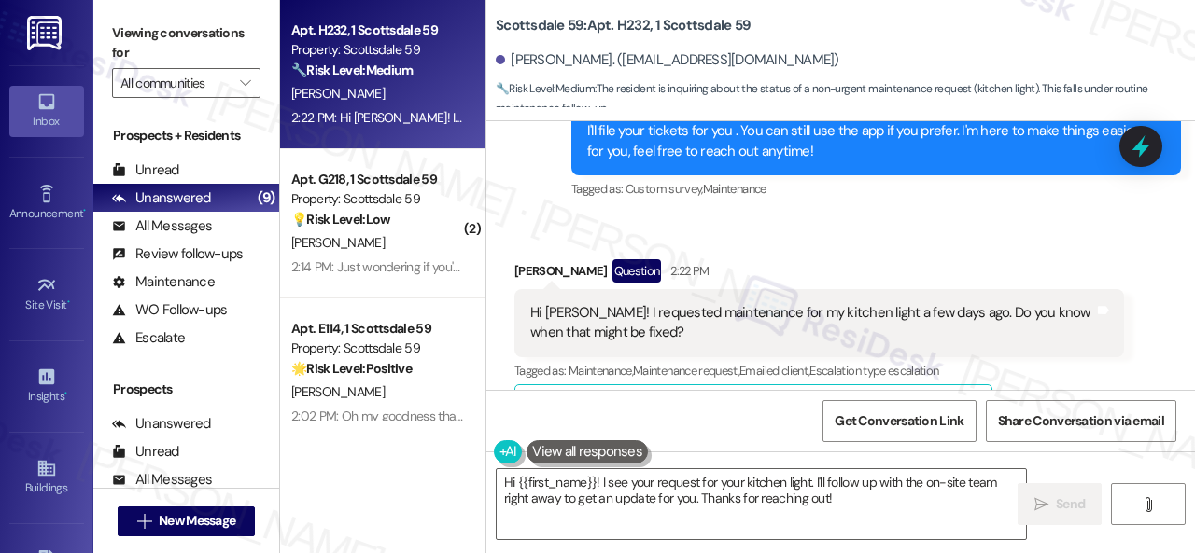
scroll to position [625, 0]
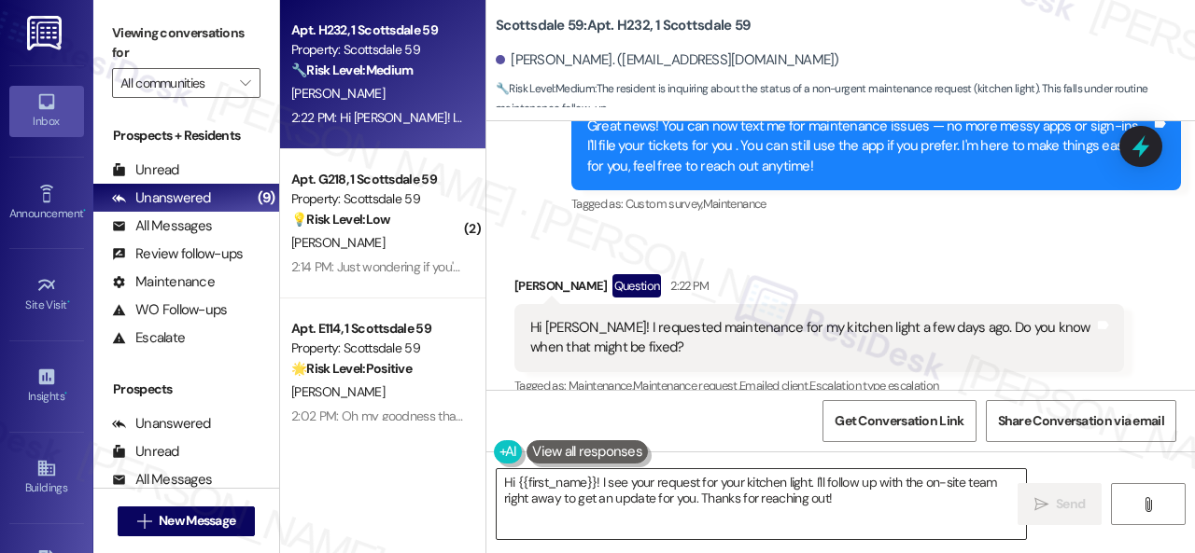
click at [904, 484] on textarea "Hi {{first_name}}! I see your request for your kitchen light. I'll follow up wi…" at bounding box center [761, 504] width 529 height 70
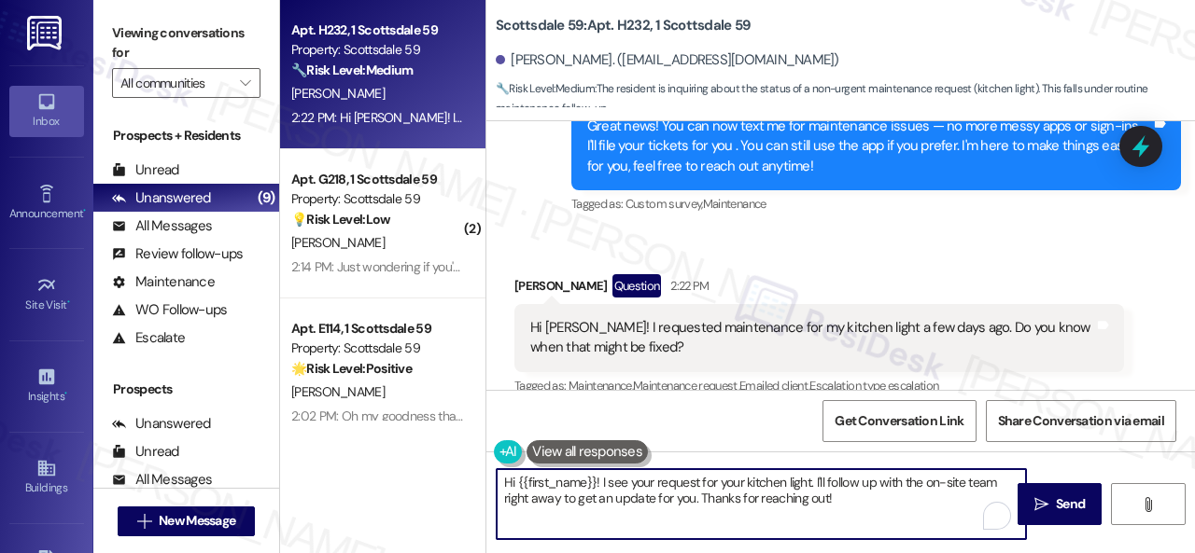
drag, startPoint x: 816, startPoint y: 480, endPoint x: 856, endPoint y: 498, distance: 44.3
click at [856, 498] on textarea "Hi {{first_name}}! I see your request for your kitchen light. I'll follow up wi…" at bounding box center [761, 504] width 529 height 70
paste textarea "ve made a follow-up with the site team regarding your work order. Let me know w…"
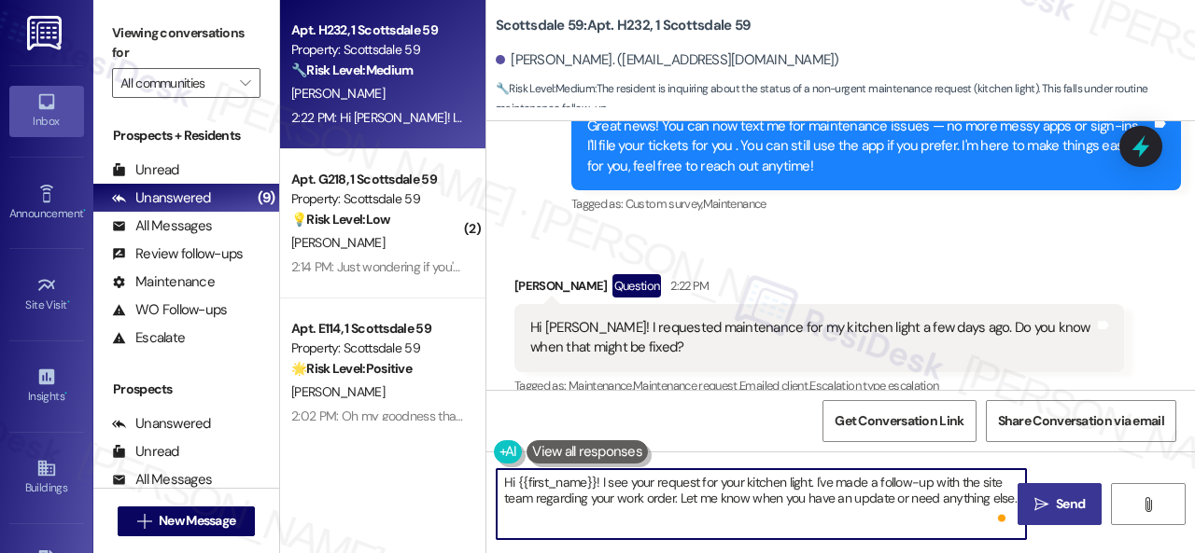
type textarea "Hi {{first_name}}! I see your request for your kitchen light. I've made a follo…"
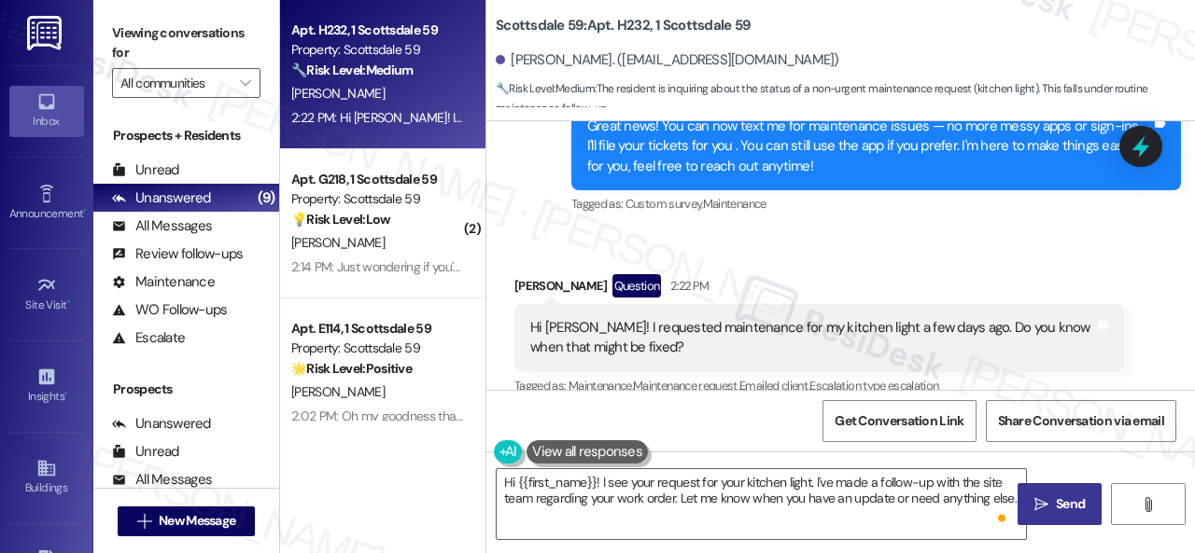
click at [1056, 505] on span "Send" at bounding box center [1070, 505] width 29 height 20
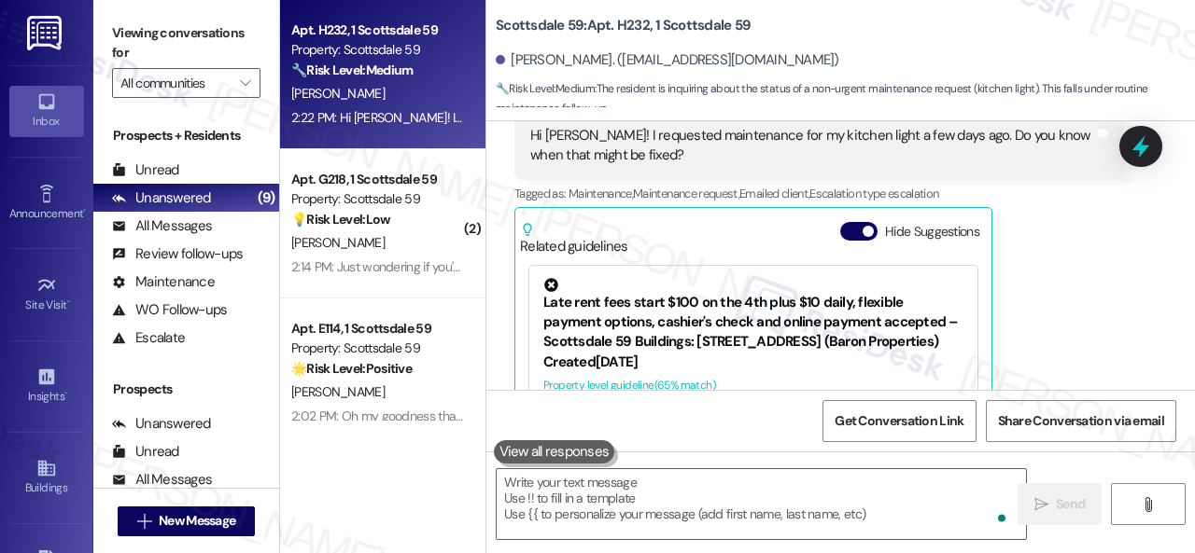
scroll to position [904, 0]
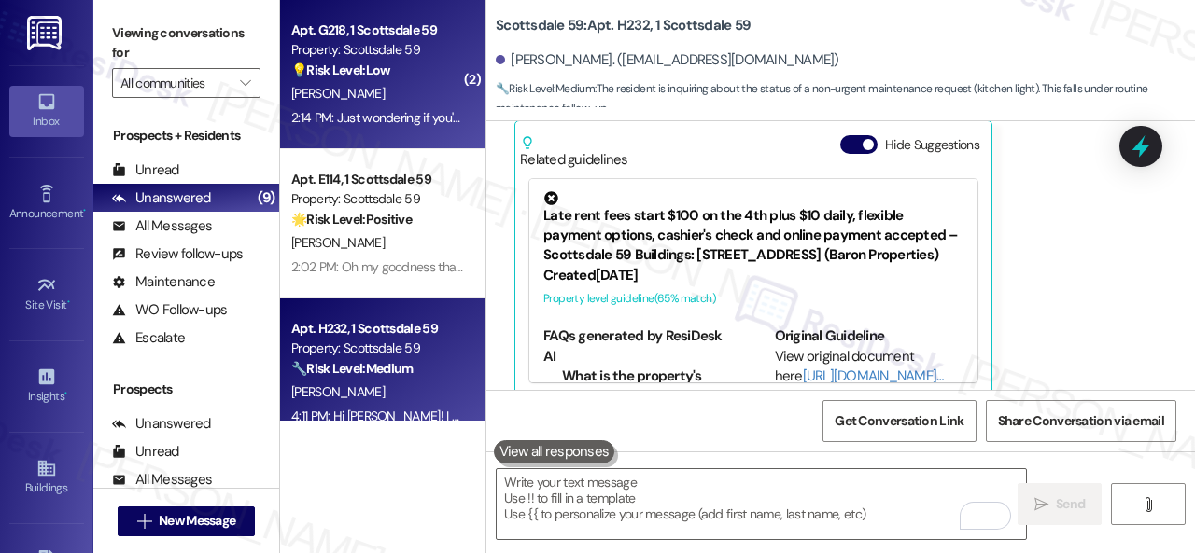
click at [416, 99] on div "[PERSON_NAME]" at bounding box center [377, 93] width 176 height 23
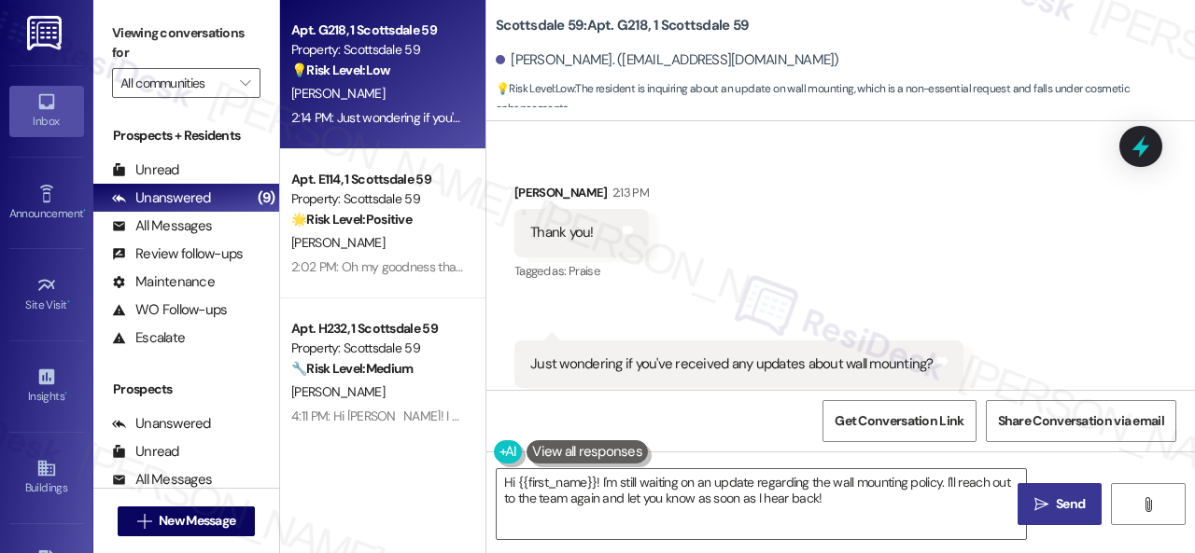
scroll to position [2874, 0]
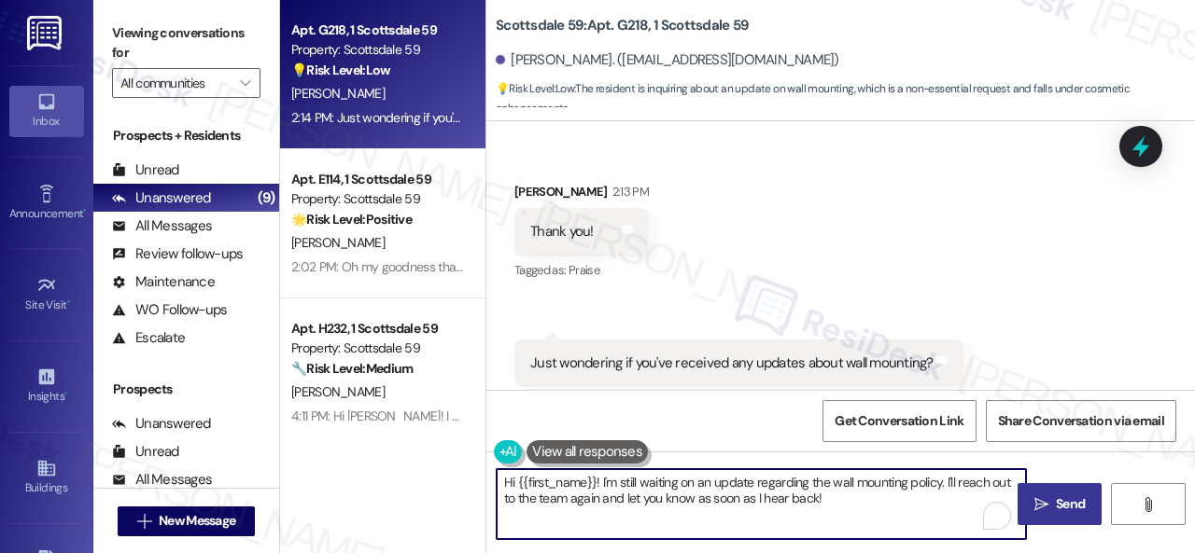
drag, startPoint x: 842, startPoint y: 507, endPoint x: 368, endPoint y: 464, distance: 476.1
click at [368, 464] on div "Apt. G218, 1 Scottsdale 59 Property: Scottsdale 59 💡 Risk Level: Low The reside…" at bounding box center [737, 276] width 915 height 553
type textarea "P"
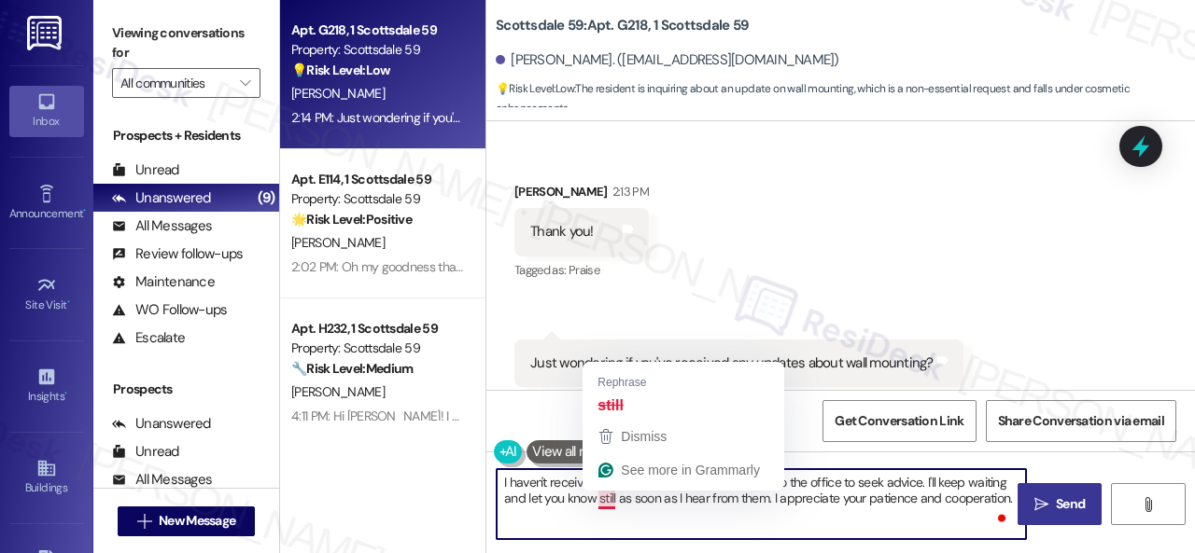
click at [610, 505] on textarea "I haven't received a response yet. Please call or go to the office to seek advi…" at bounding box center [761, 504] width 529 height 70
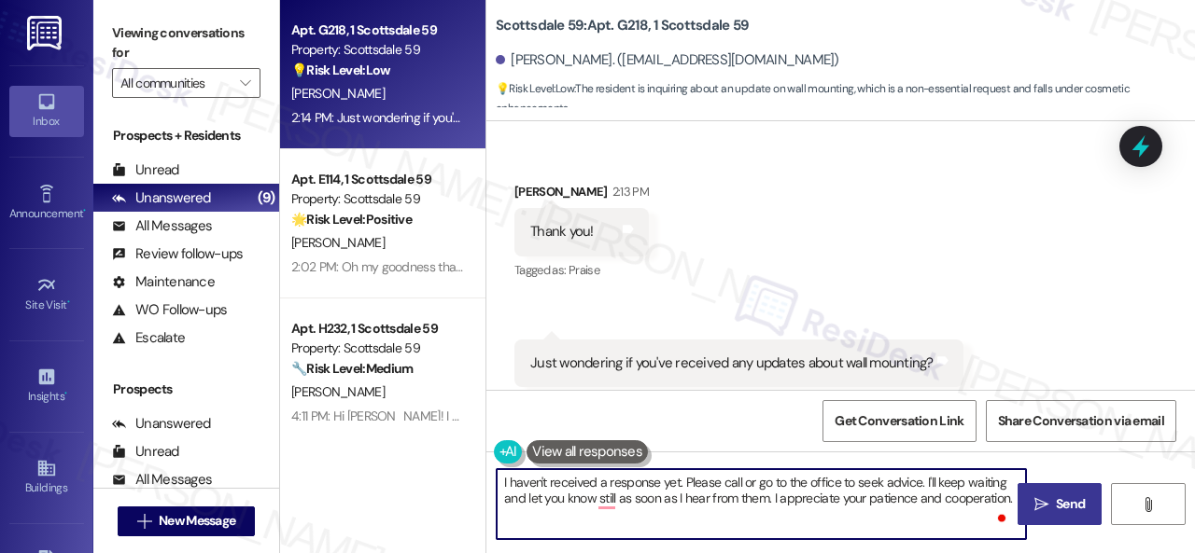
type textarea "I haven't received a response yet. Please call or go to the office to seek advi…"
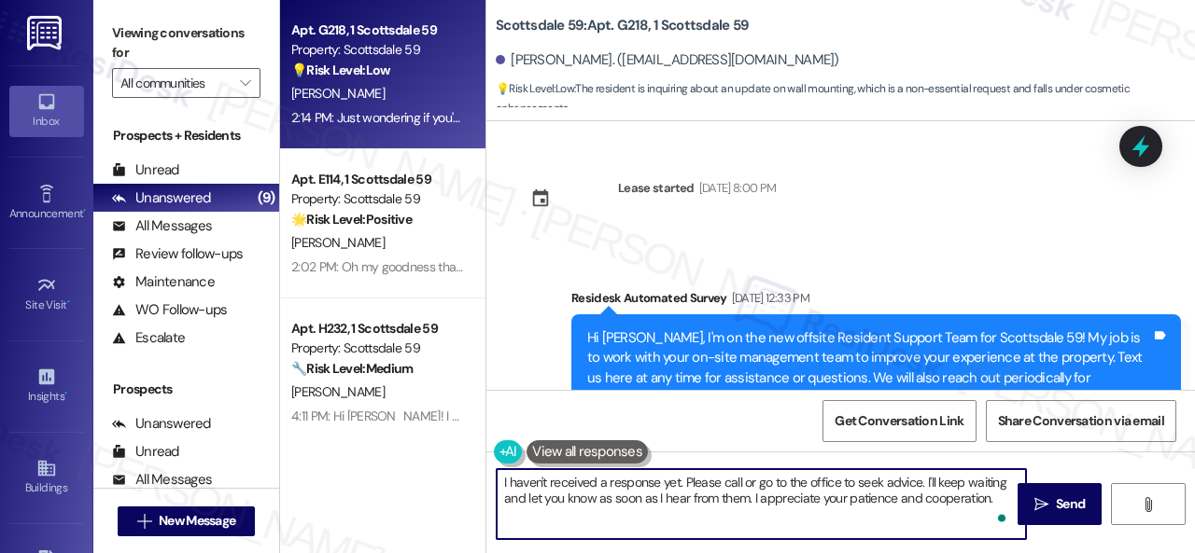
scroll to position [2874, 0]
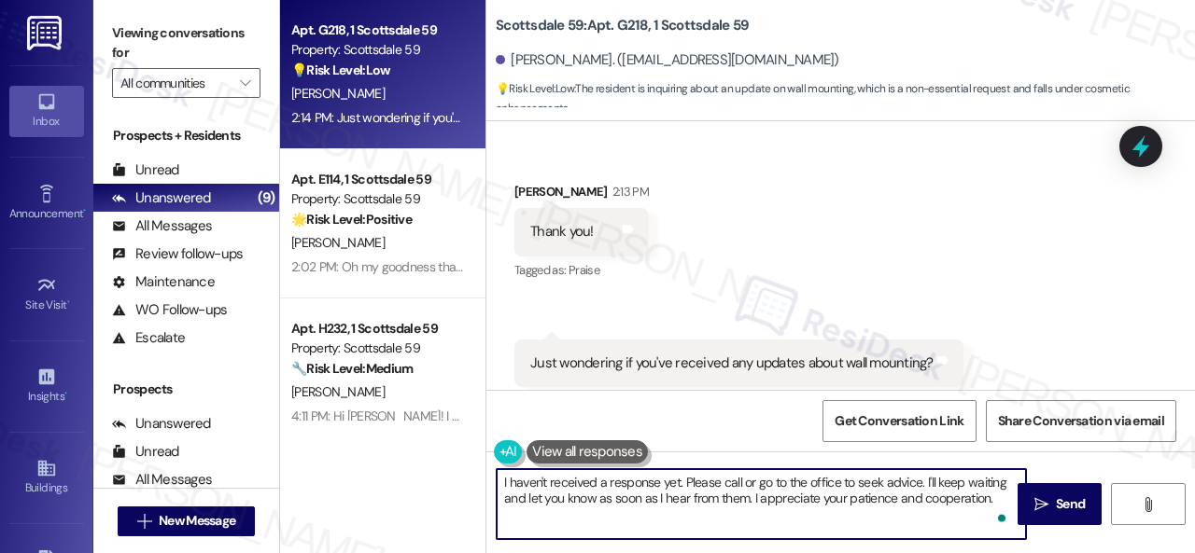
click at [525, 496] on textarea "I haven't received a response yet. Please call or go to the office to seek advi…" at bounding box center [761, 504] width 529 height 70
click at [692, 497] on textarea "I haven't received a response yet. Please call or go to the office to seek advi…" at bounding box center [761, 504] width 529 height 70
type textarea "I haven't received a response yet. Please call or go to the office to seek advi…"
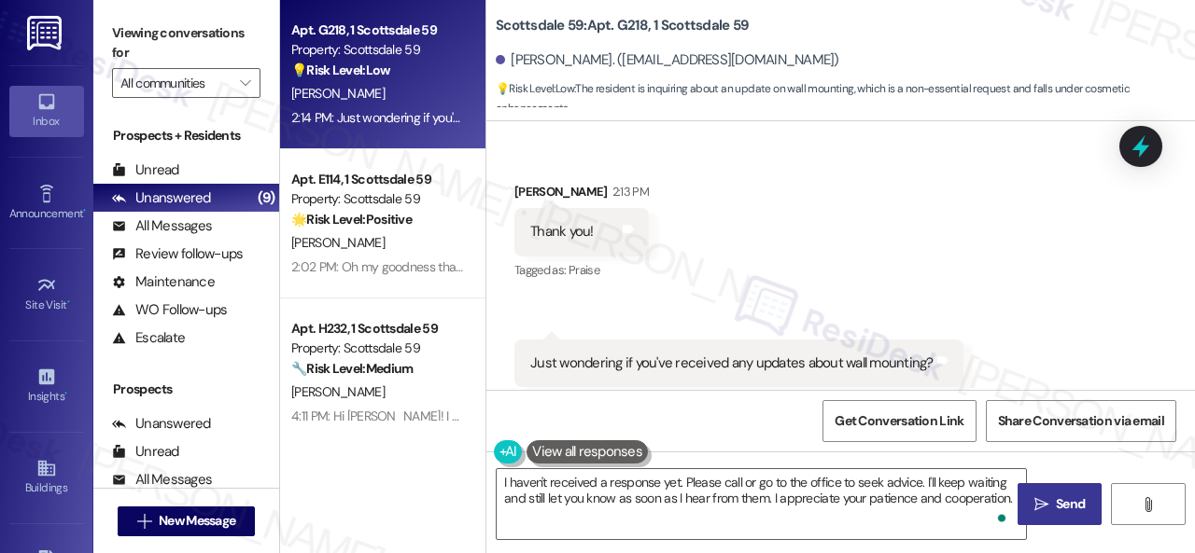
click at [1056, 505] on span "Send" at bounding box center [1070, 505] width 29 height 20
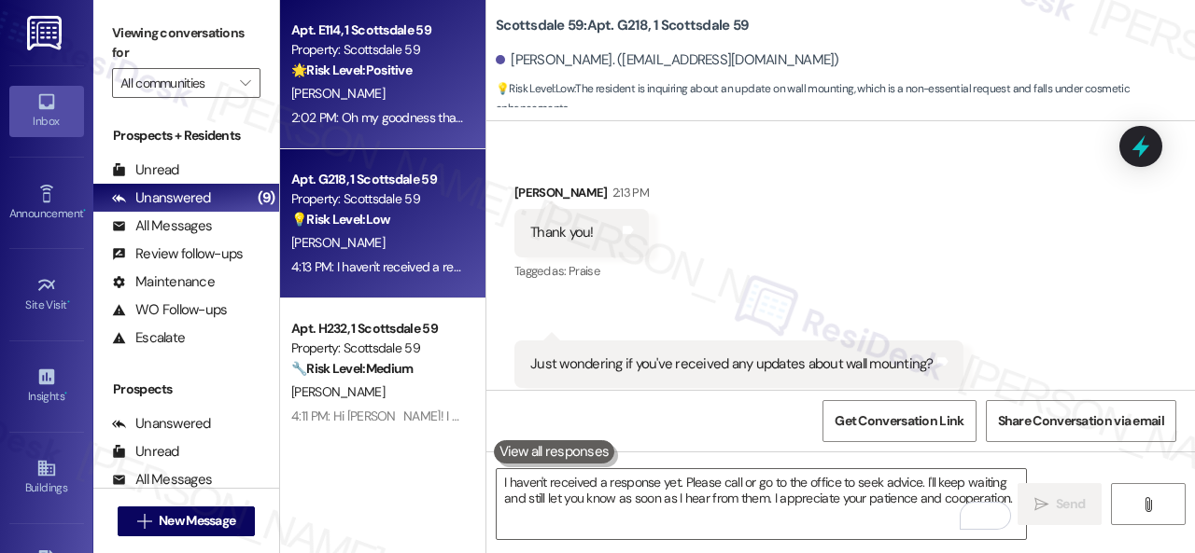
click at [448, 83] on div "[PERSON_NAME]" at bounding box center [377, 93] width 176 height 23
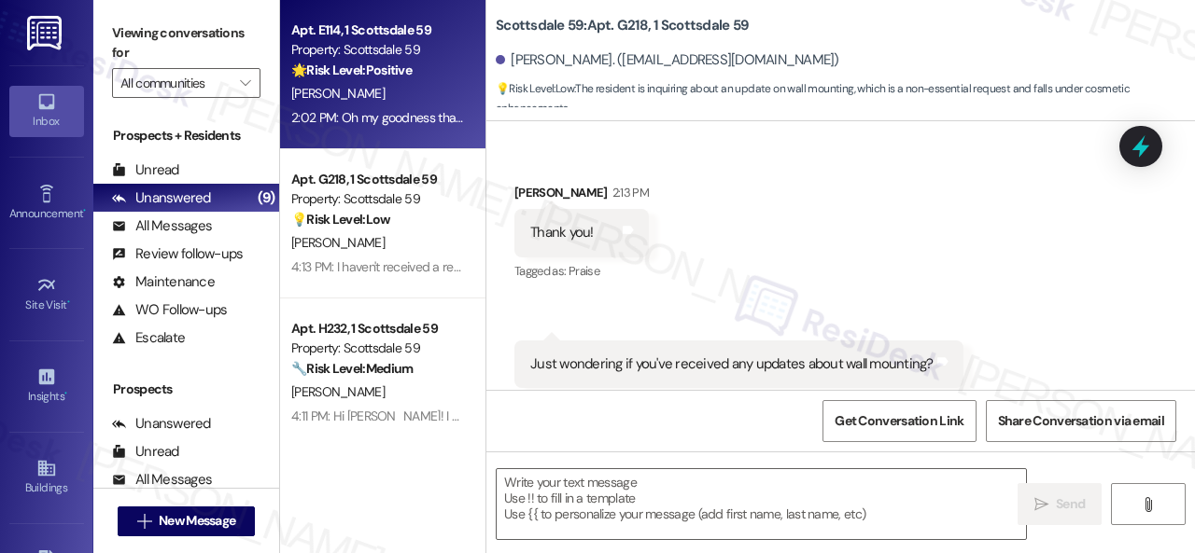
type textarea "Fetching suggested responses. Please feel free to read through the conversation…"
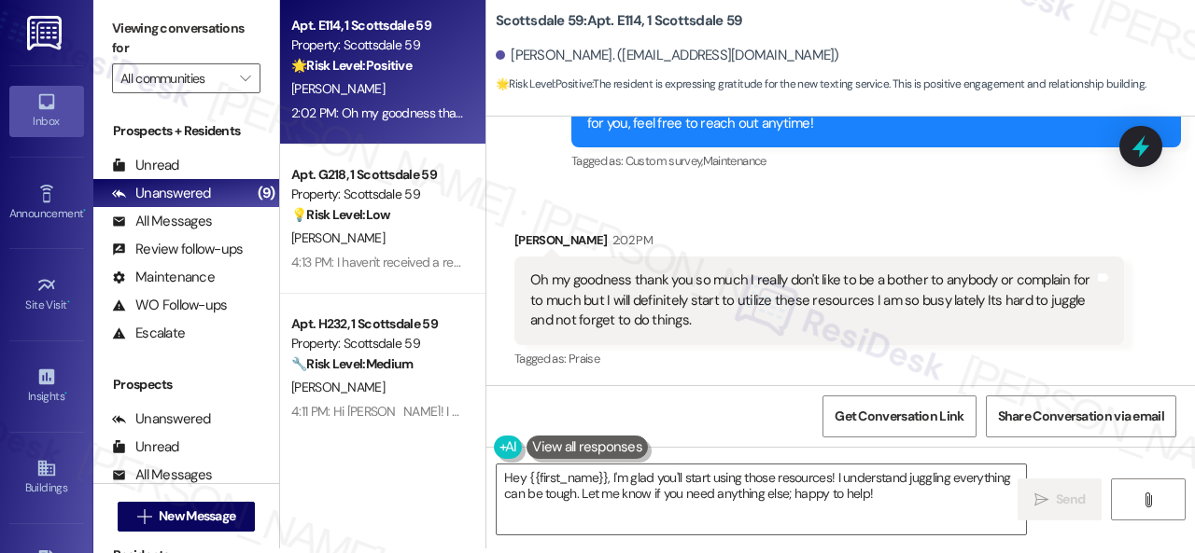
scroll to position [6, 0]
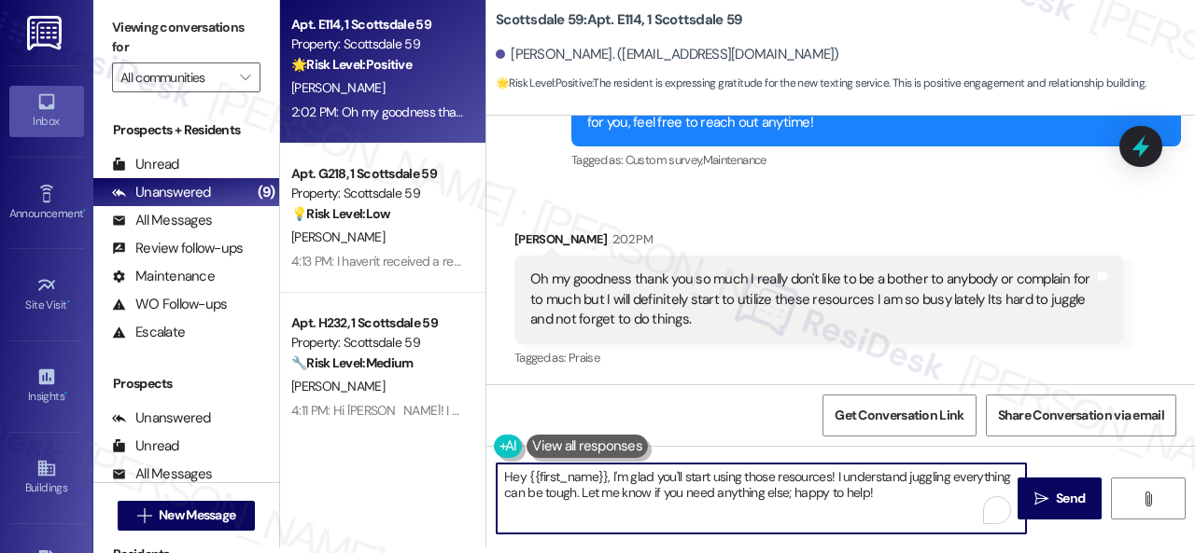
drag, startPoint x: 915, startPoint y: 493, endPoint x: 408, endPoint y: 443, distance: 509.2
click at [398, 445] on div "Apt. E114, 1 Scottsdale 59 Property: [GEOGRAPHIC_DATA] 59 🌟 Risk Level: Positiv…" at bounding box center [737, 270] width 915 height 553
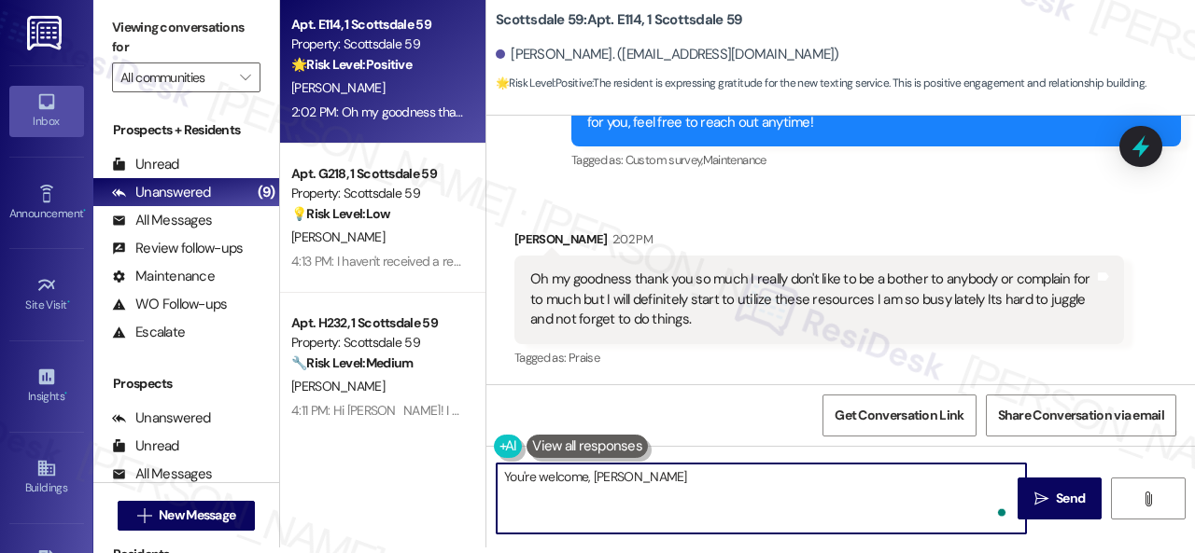
type textarea "You're welcome, [PERSON_NAME]!"
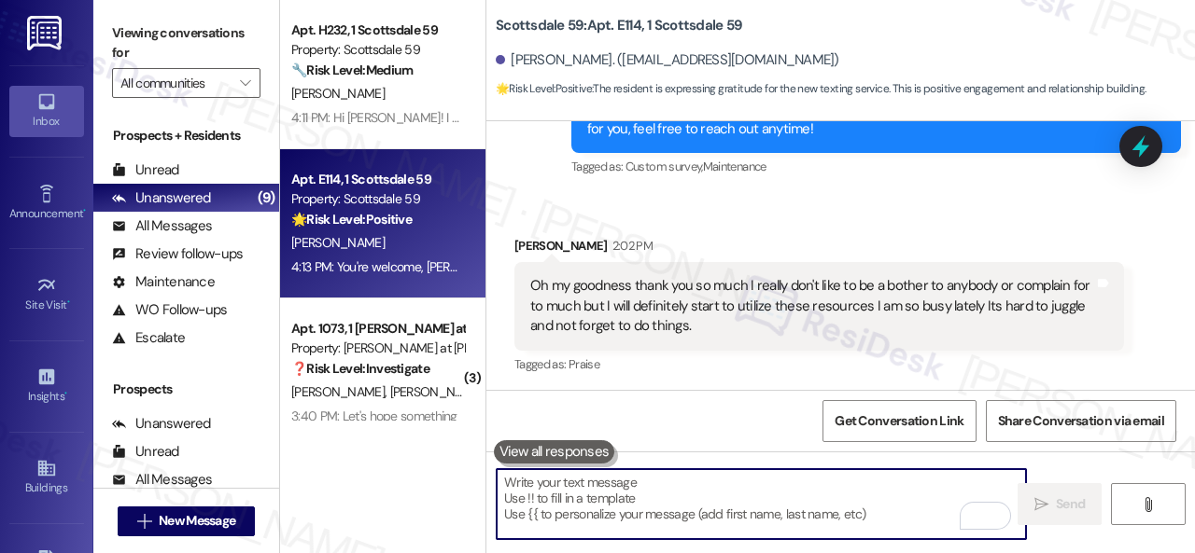
scroll to position [187, 0]
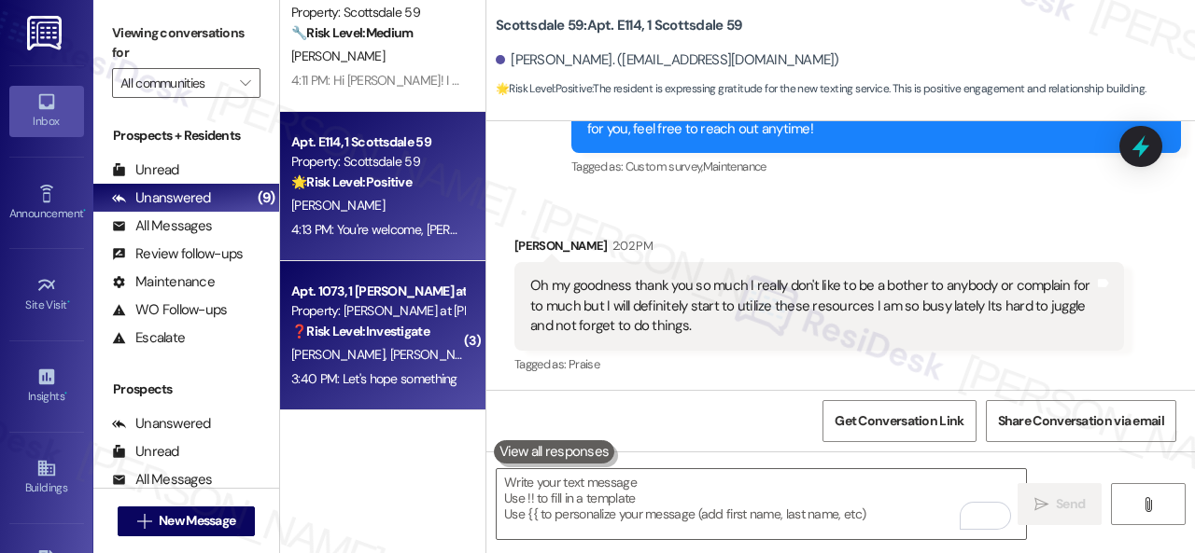
click at [416, 332] on strong "❓ Risk Level: Investigate" at bounding box center [360, 331] width 138 height 17
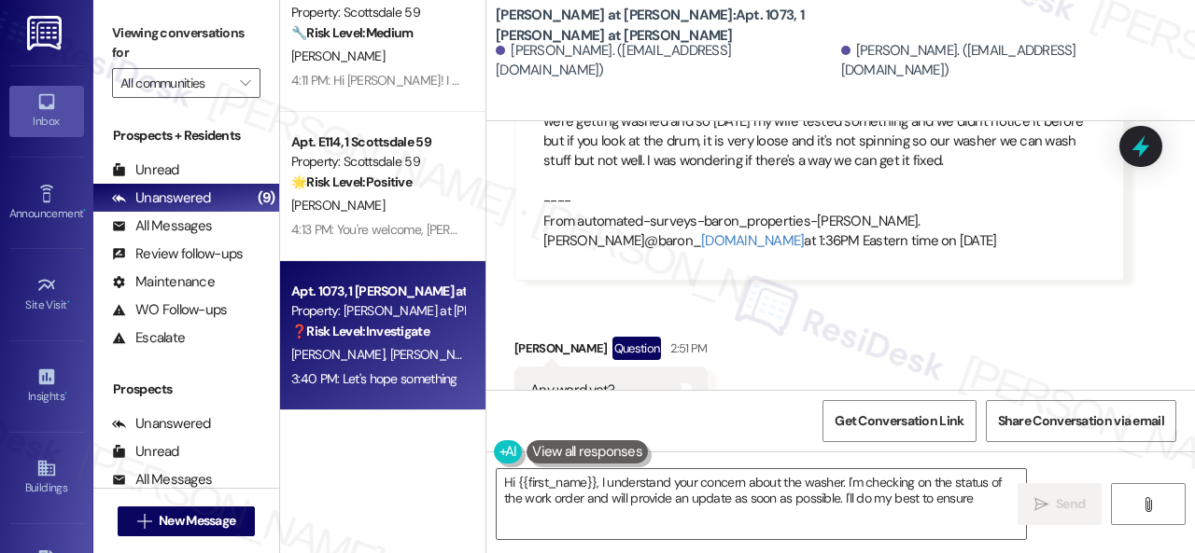
scroll to position [2082, 0]
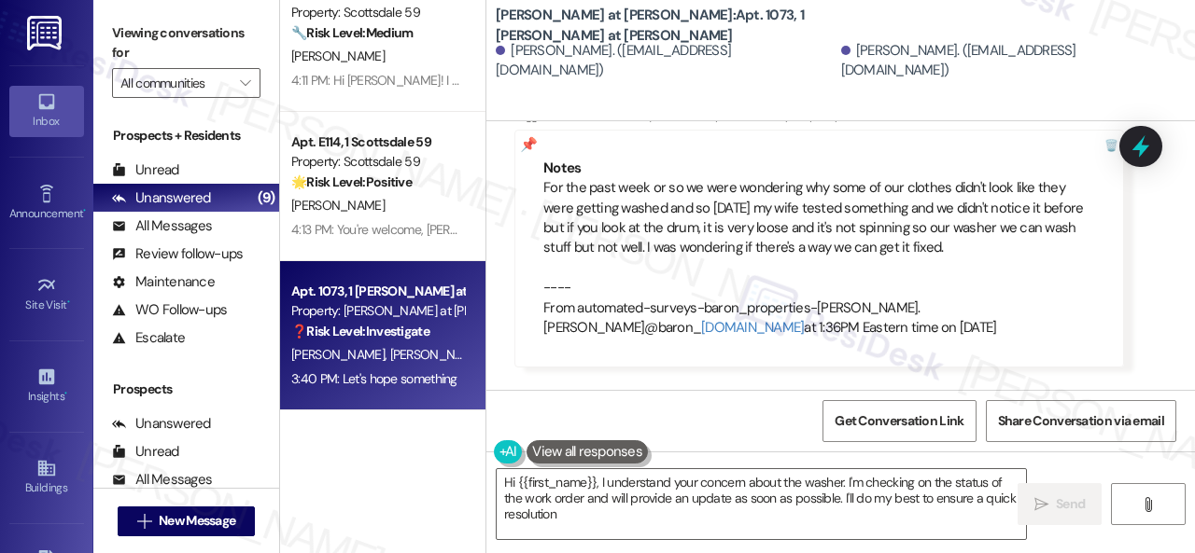
type textarea "Hi {{first_name}}, I understand your concern about the washer. I'm checking on …"
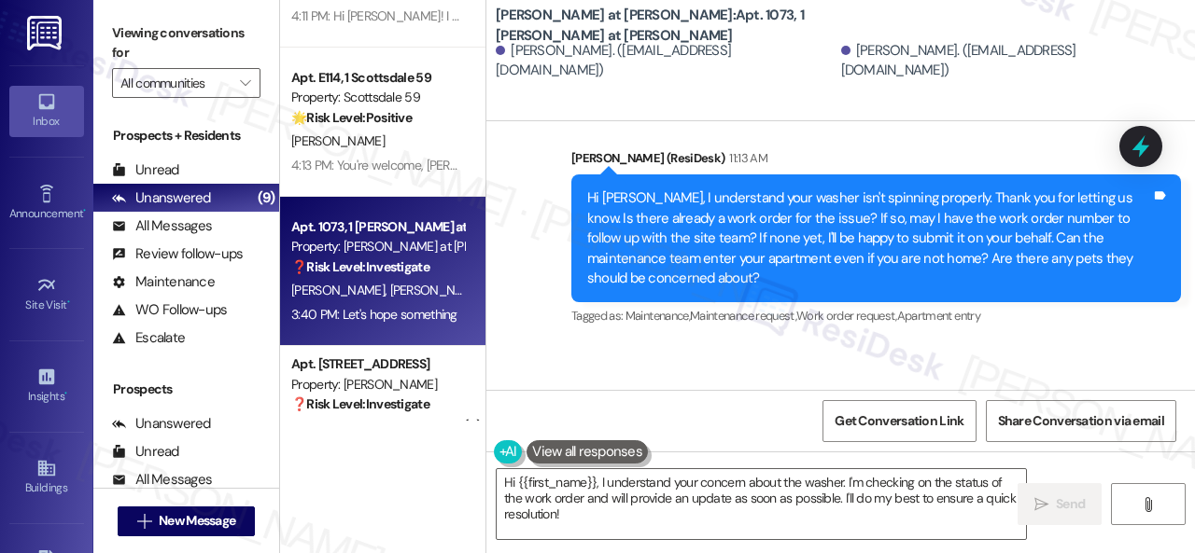
scroll to position [280, 0]
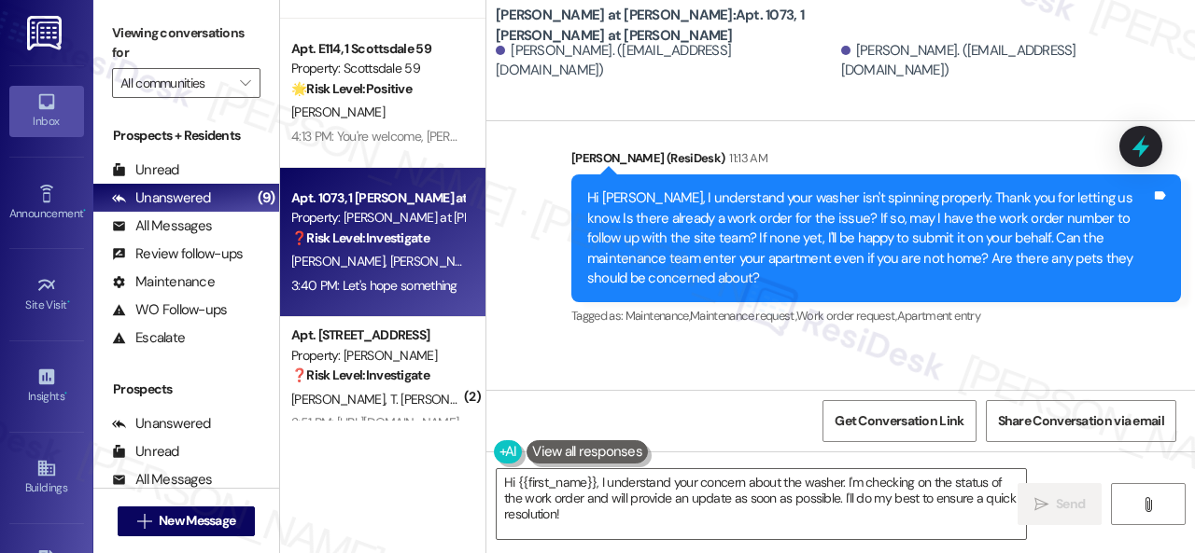
click at [383, 245] on strong "❓ Risk Level: Investigate" at bounding box center [360, 238] width 138 height 17
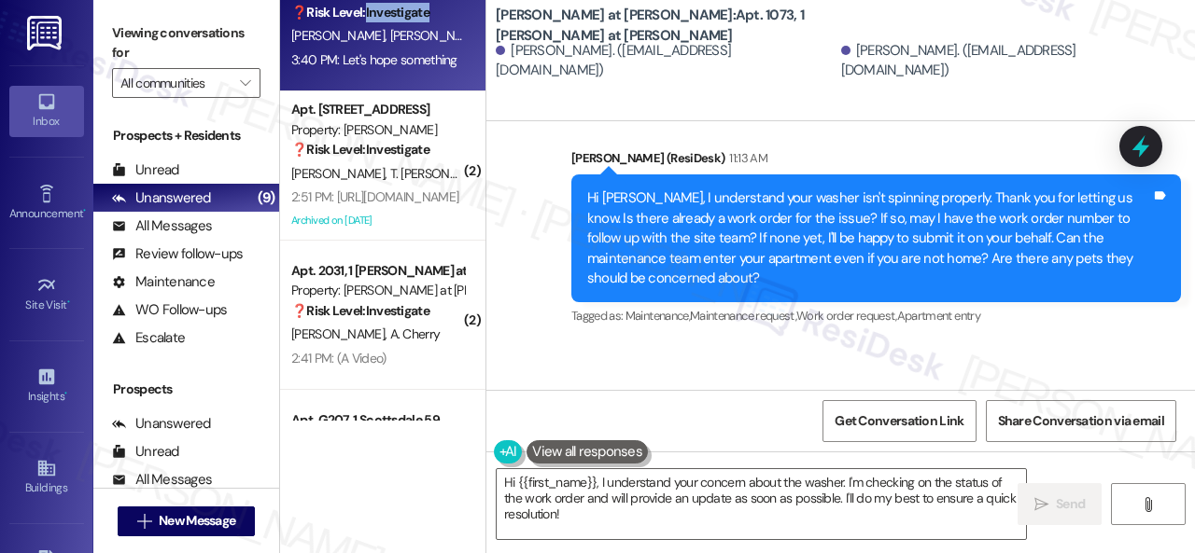
scroll to position [560, 0]
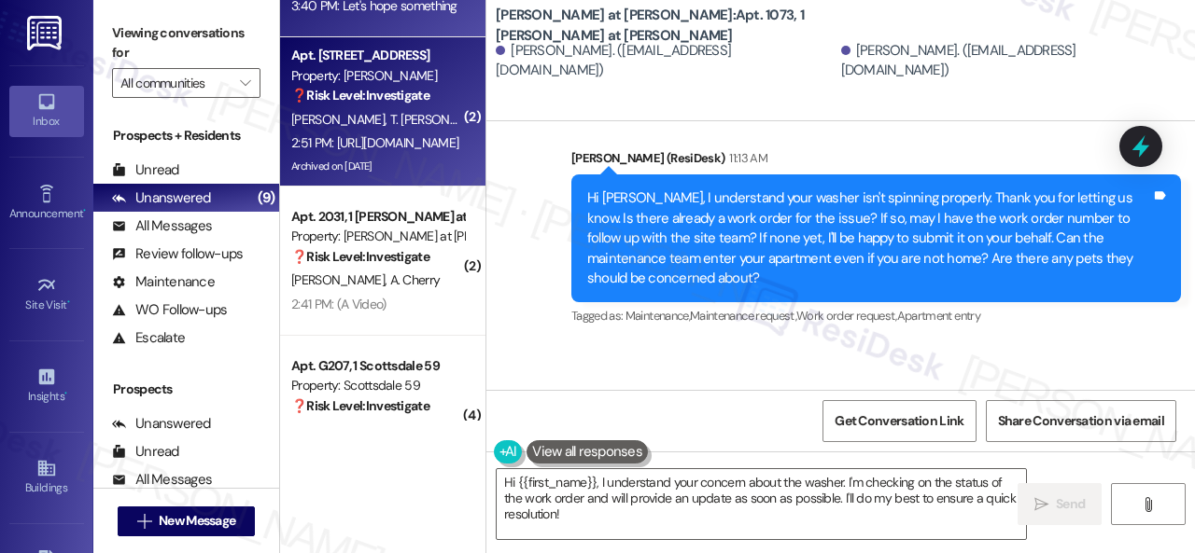
click at [386, 139] on div "2:51 PM: https://www.facebook.com/share/r/16v41d5mjg/ 2:51 PM: https://www.face…" at bounding box center [374, 142] width 167 height 17
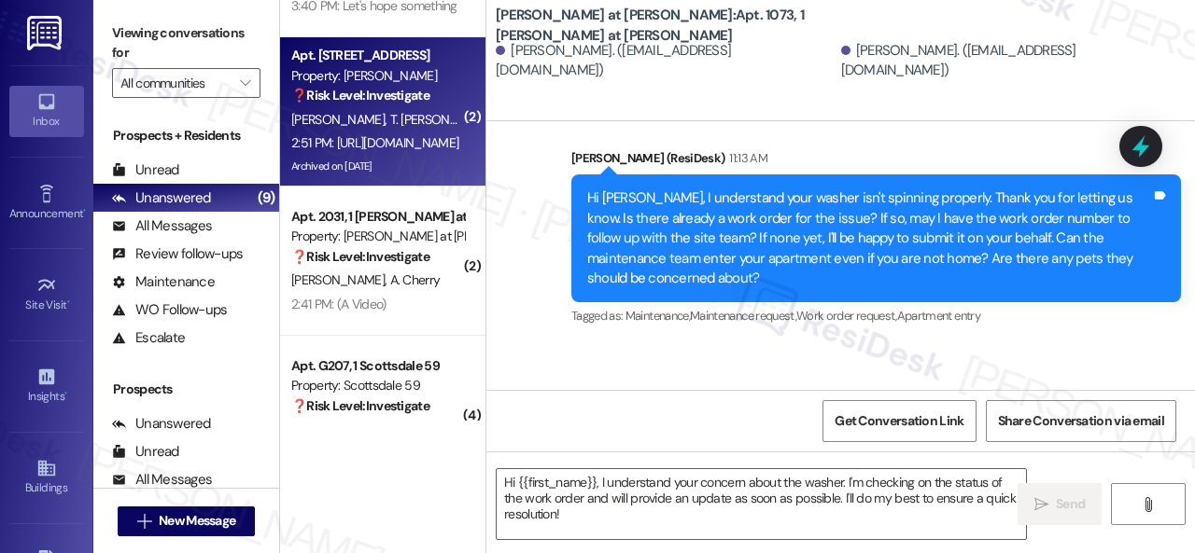
type textarea "Fetching suggested responses. Please feel free to read through the conversation…"
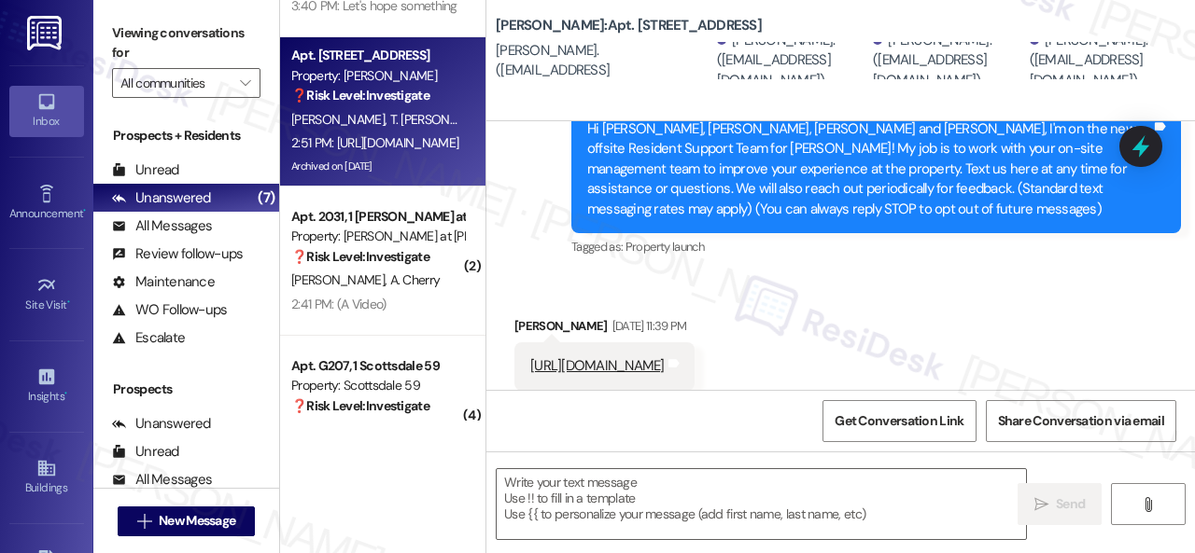
scroll to position [769, 0]
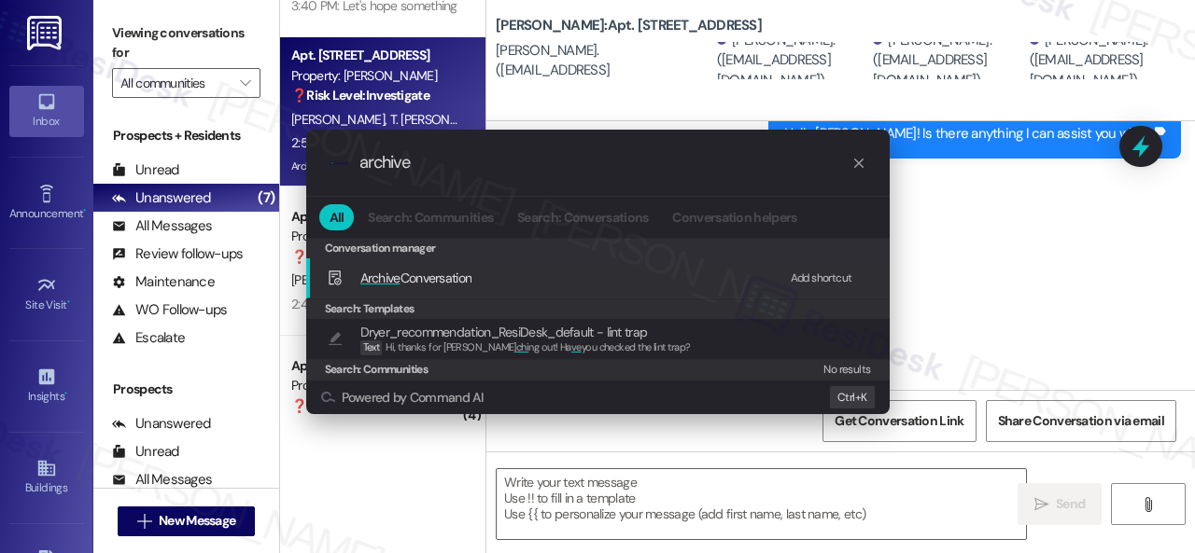
type input "archive"
click at [817, 274] on div "Add shortcut" at bounding box center [822, 279] width 62 height 20
click at [409, 283] on span "Archive Conversation" at bounding box center [416, 278] width 112 height 17
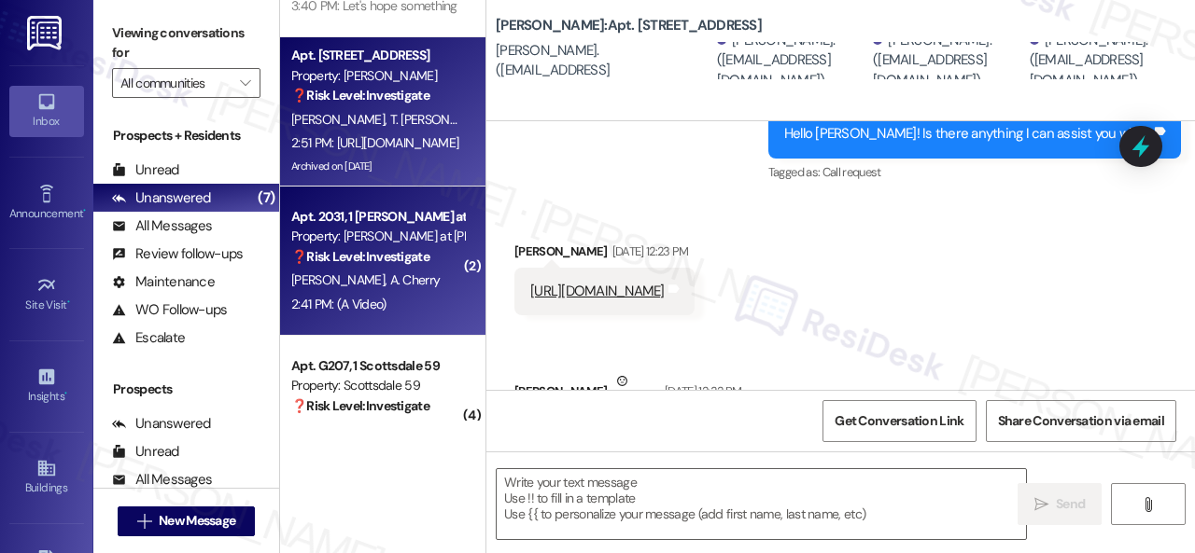
click at [414, 291] on div "N. Clark A. Cherry" at bounding box center [377, 280] width 176 height 23
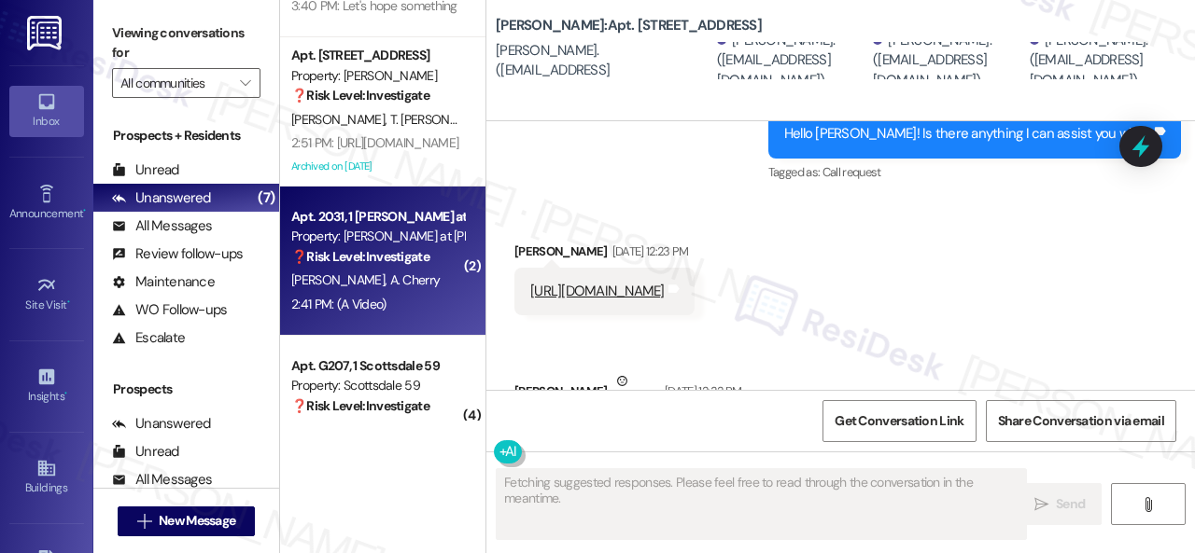
type textarea "Fetching suggested responses. Please feel free to read through the conversation…"
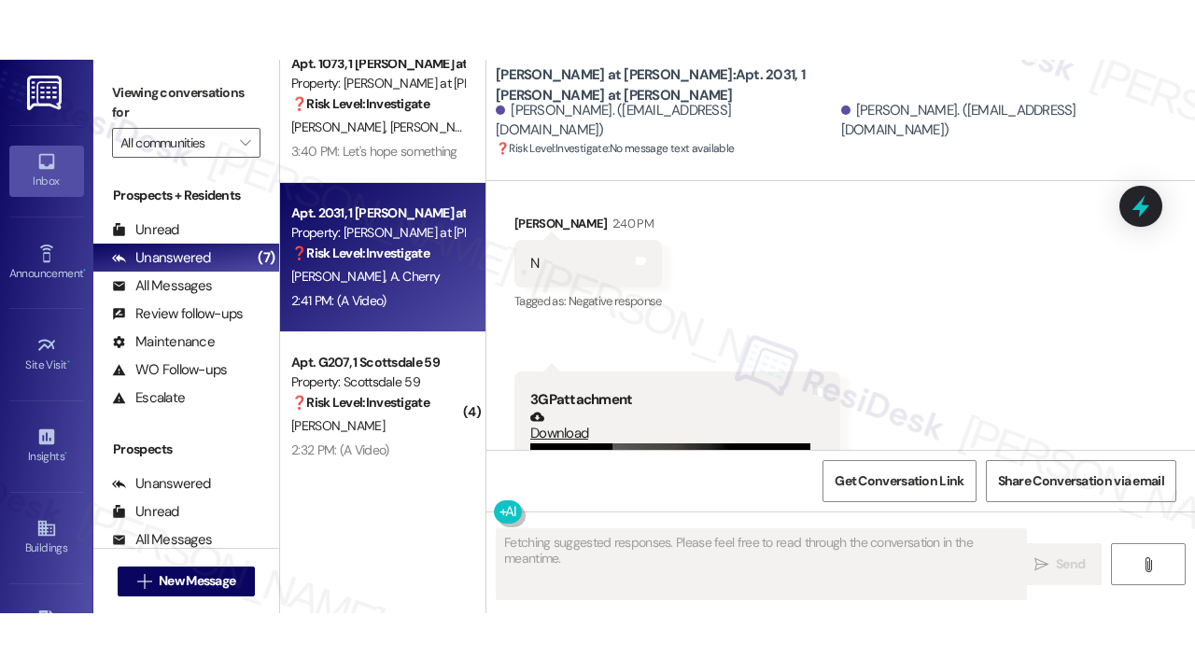
scroll to position [5270, 0]
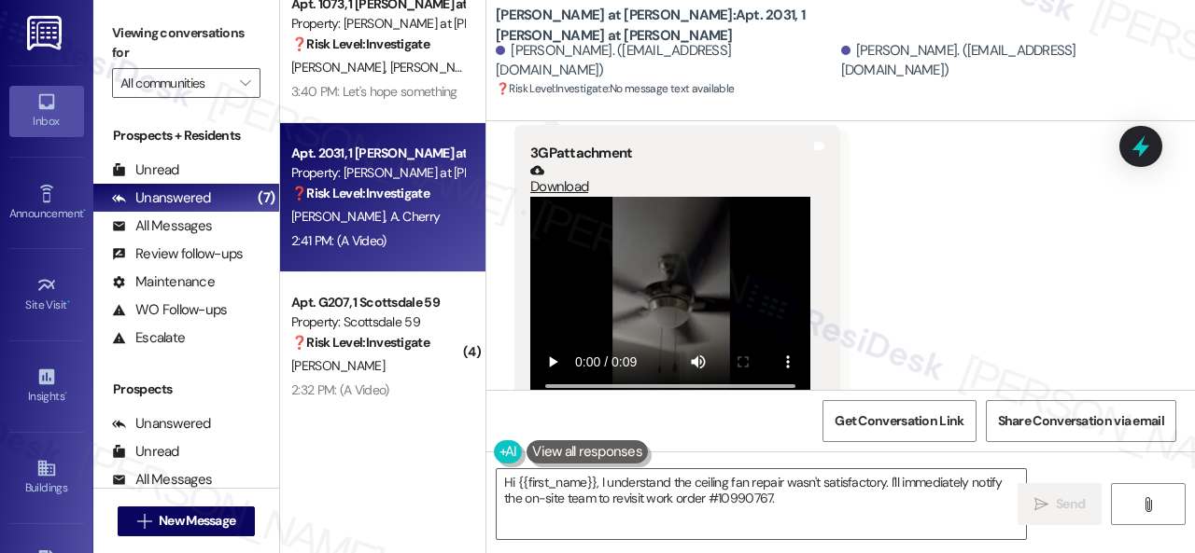
type textarea "Hi {{first_name}}, I understand the ceiling fan repair wasn't satisfactory. I'l…"
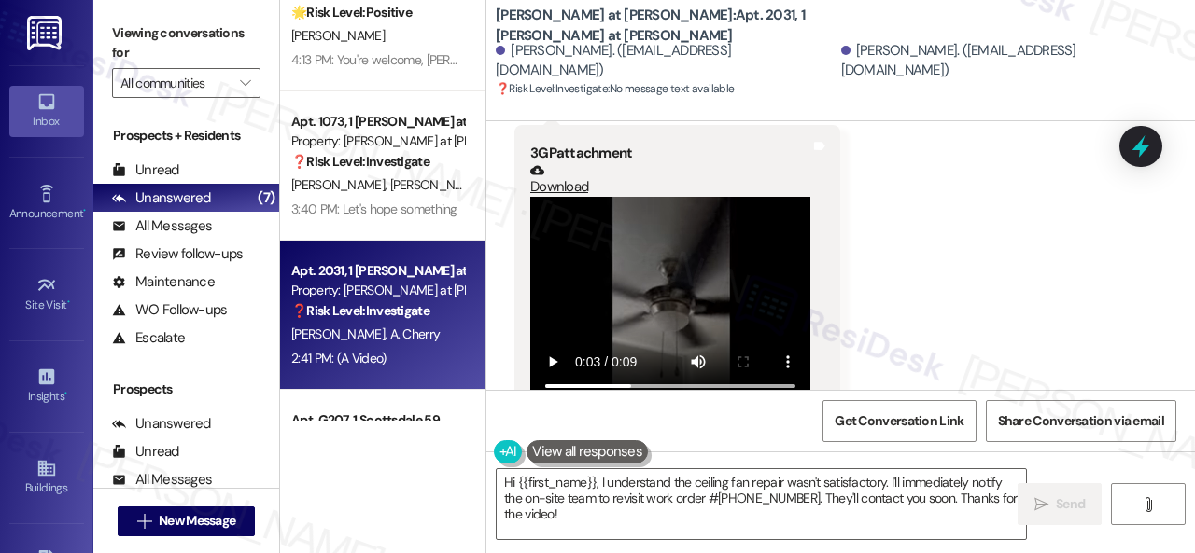
click at [997, 316] on div "Received via SMS Nikolas Clark 2:40 PM N Tags and notes Tagged as: Negative res…" at bounding box center [840, 180] width 708 height 511
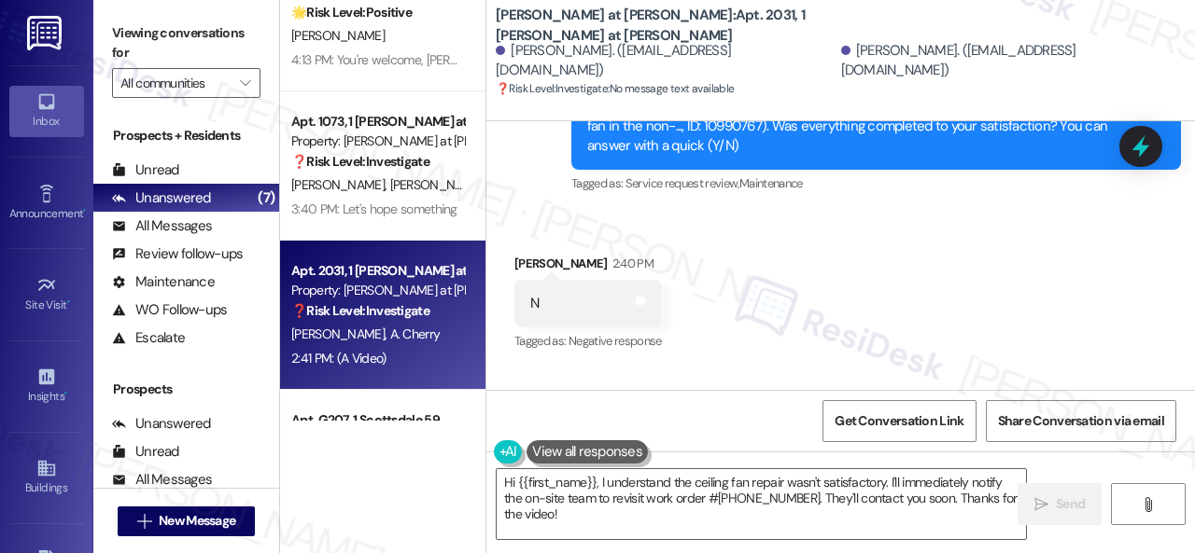
scroll to position [4900, 0]
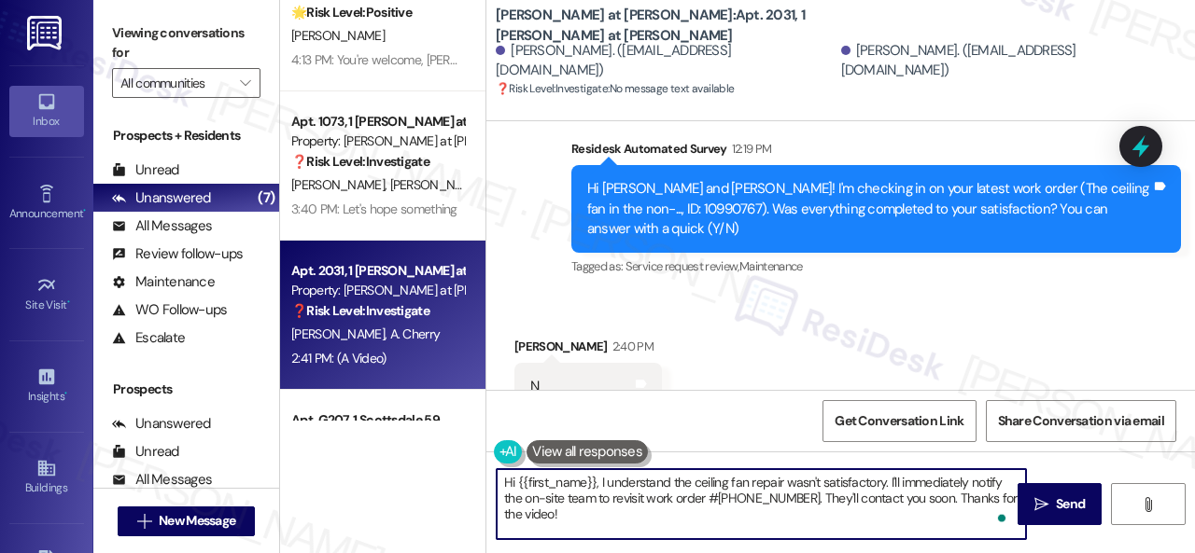
drag, startPoint x: 886, startPoint y: 480, endPoint x: 866, endPoint y: 527, distance: 51.5
click at [894, 519] on textarea "Hi {{first_name}}, I understand the ceiling fan repair wasn't satisfactory. I'l…" at bounding box center [761, 504] width 529 height 70
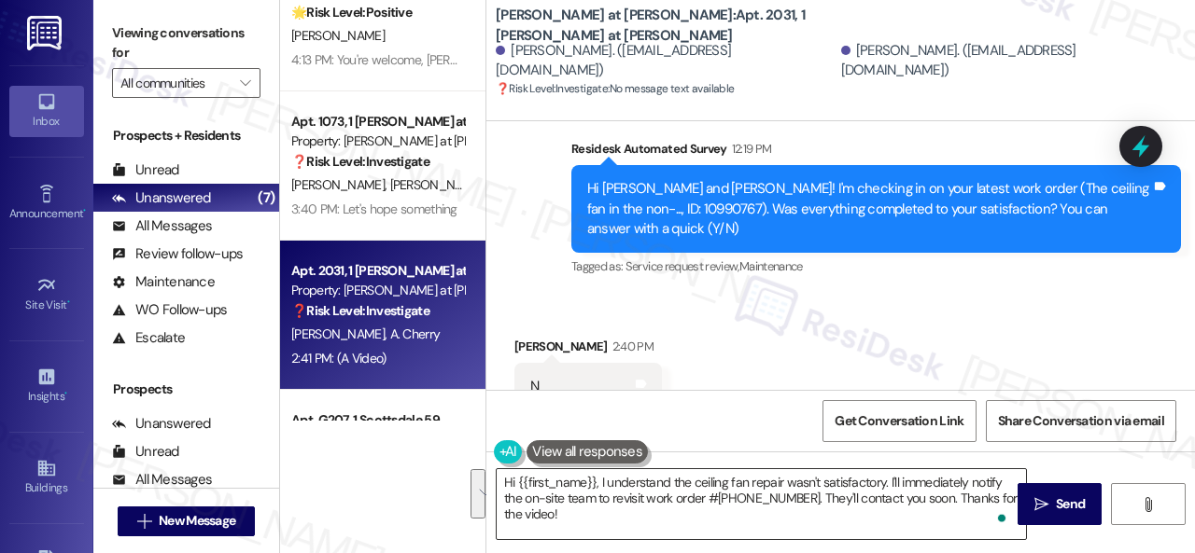
click at [618, 507] on textarea "Hi {{first_name}}, I understand the ceiling fan repair wasn't satisfactory. I'l…" at bounding box center [761, 504] width 529 height 70
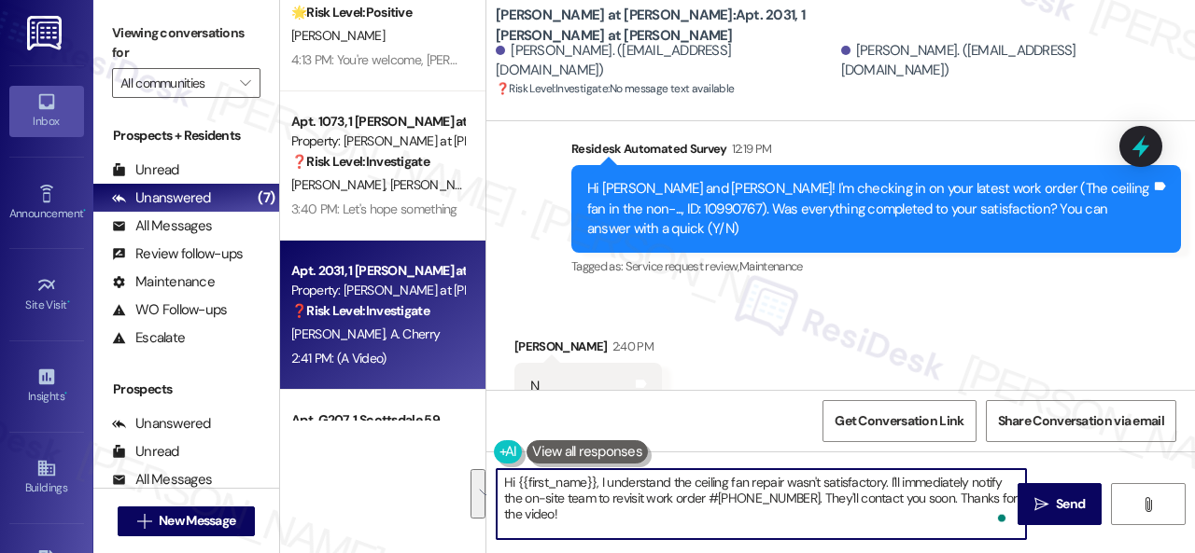
drag, startPoint x: 887, startPoint y: 484, endPoint x: 888, endPoint y: 525, distance: 40.1
click at [888, 525] on textarea "Hi {{first_name}}, I understand the ceiling fan repair wasn't satisfactory. I'l…" at bounding box center [761, 504] width 529 height 70
paste textarea "We apologize for the delay and any inconvenience this may have caused. Have you…"
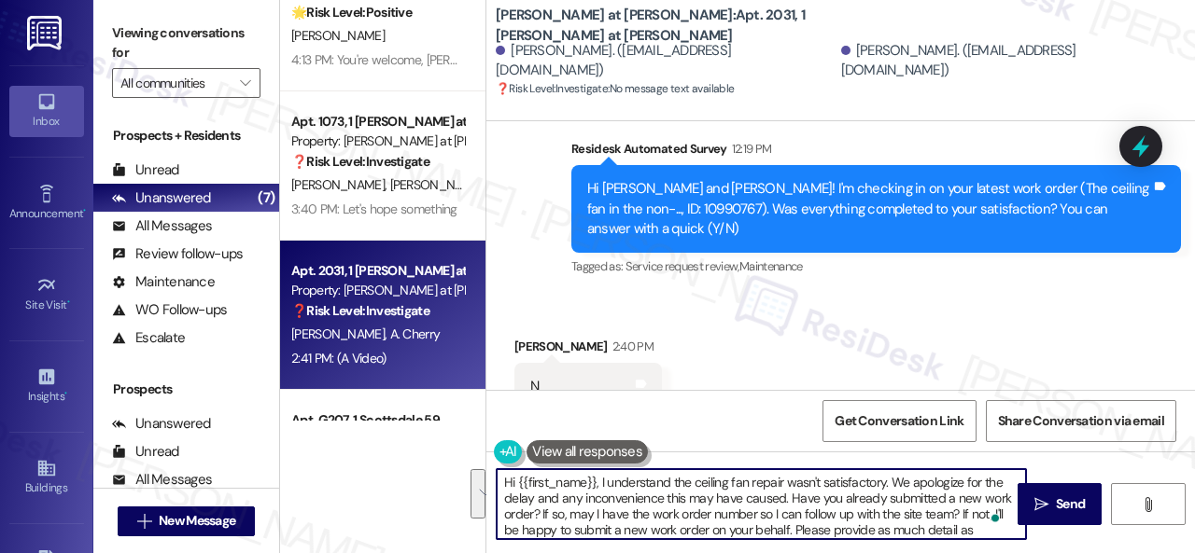
scroll to position [32, 0]
drag, startPoint x: 791, startPoint y: 502, endPoint x: 716, endPoint y: 516, distance: 76.0
click at [716, 516] on textarea "Hi {{first_name}}, I understand the ceiling fan repair wasn't satisfactory. We …" at bounding box center [761, 504] width 529 height 70
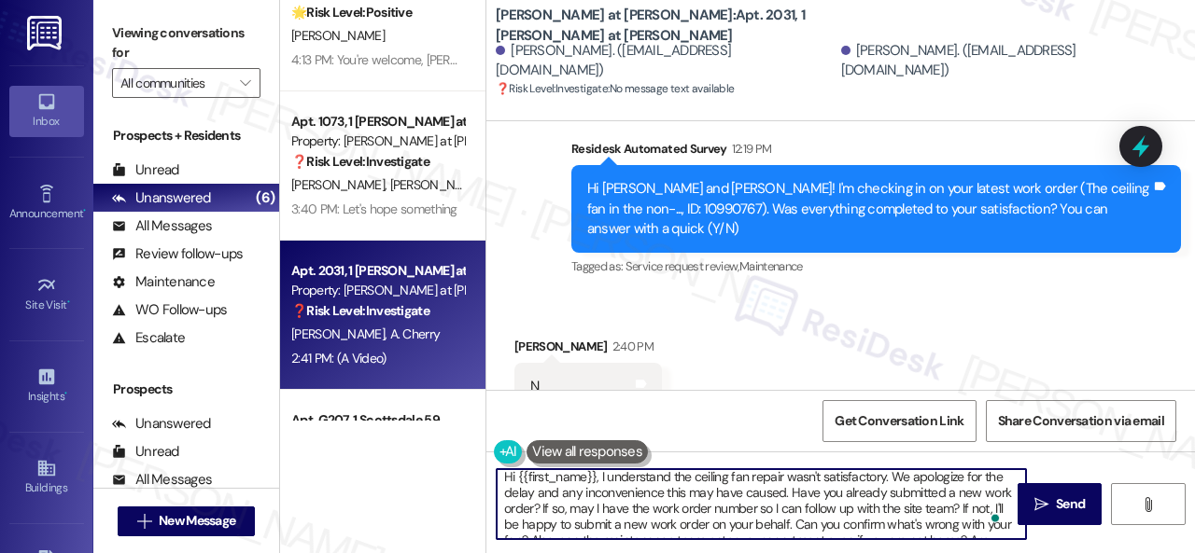
scroll to position [0, 0]
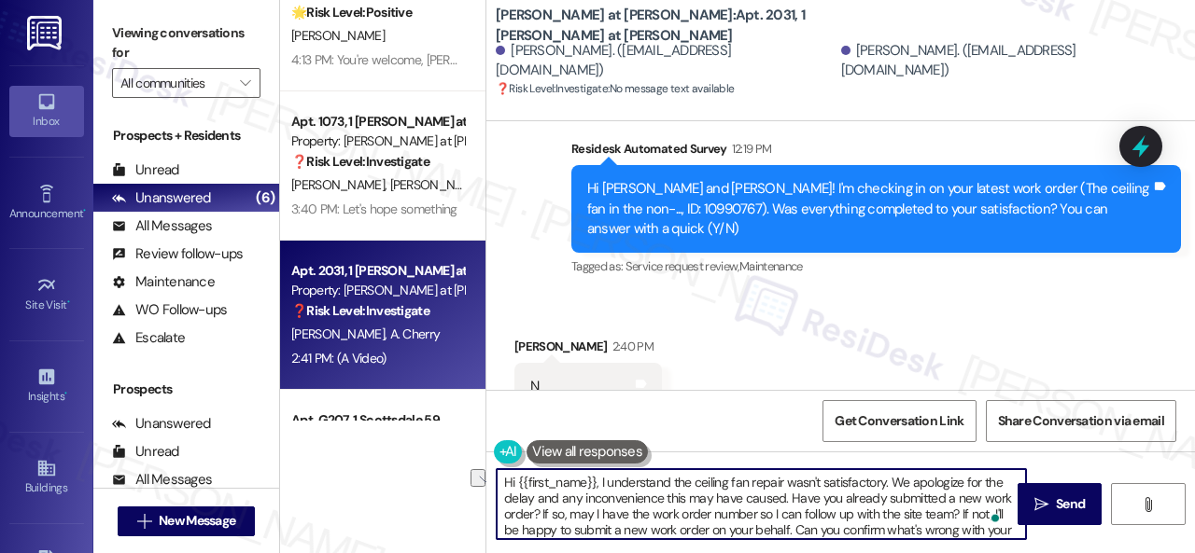
drag, startPoint x: 601, startPoint y: 482, endPoint x: 460, endPoint y: 480, distance: 141.0
click at [459, 482] on div "Apt. G218, 1 Scottsdale 59 Property: Scottsdale 59 💡 Risk Level: Low The reside…" at bounding box center [737, 276] width 915 height 553
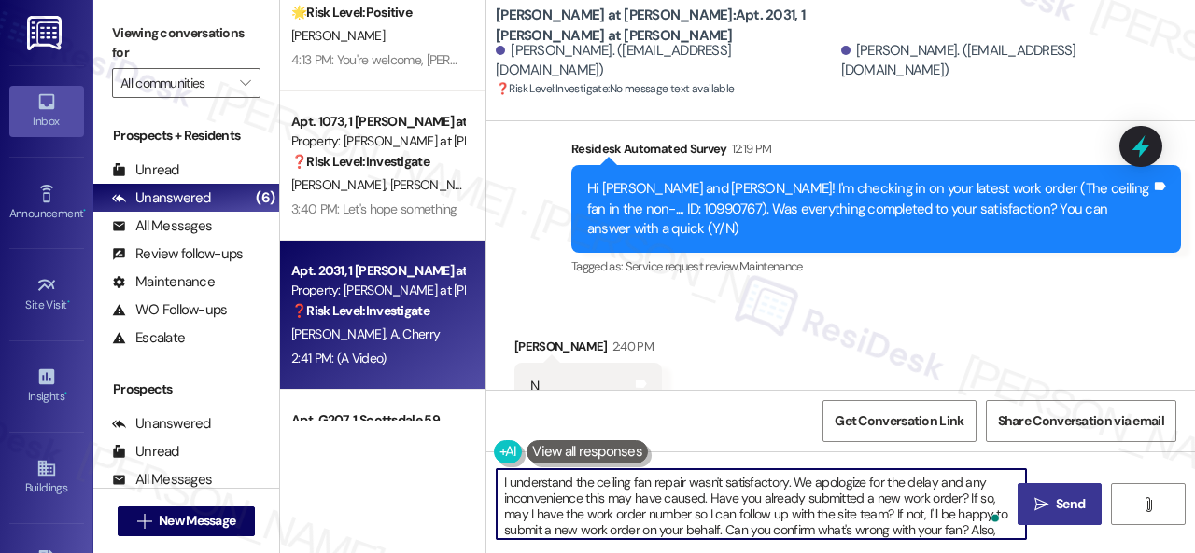
type textarea "I understand the ceiling fan repair wasn't satisfactory. We apologize for the d…"
click at [1056, 508] on span "Send" at bounding box center [1070, 505] width 29 height 20
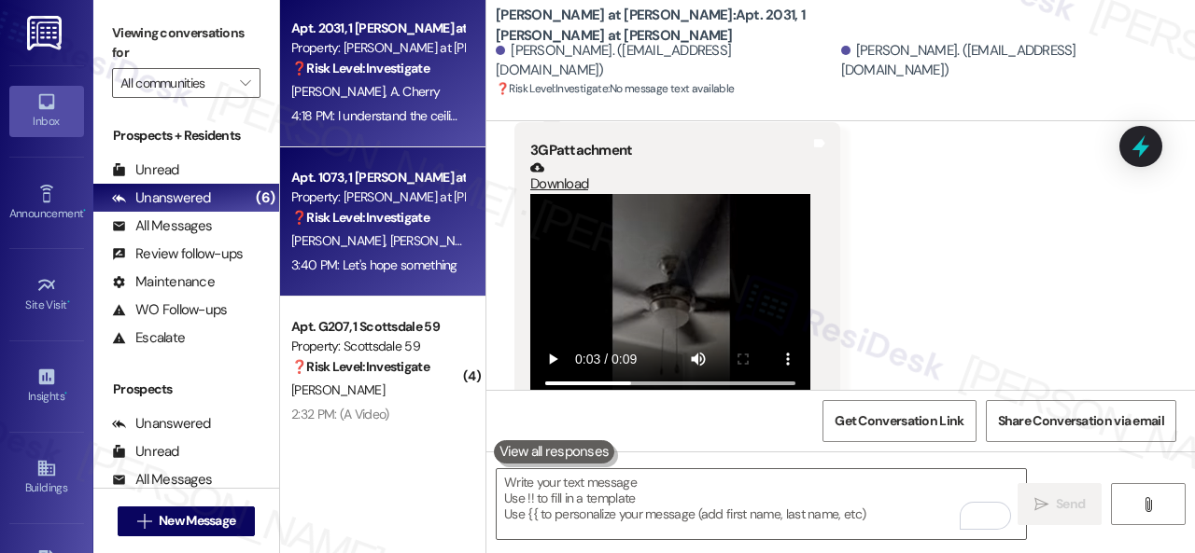
scroll to position [474, 0]
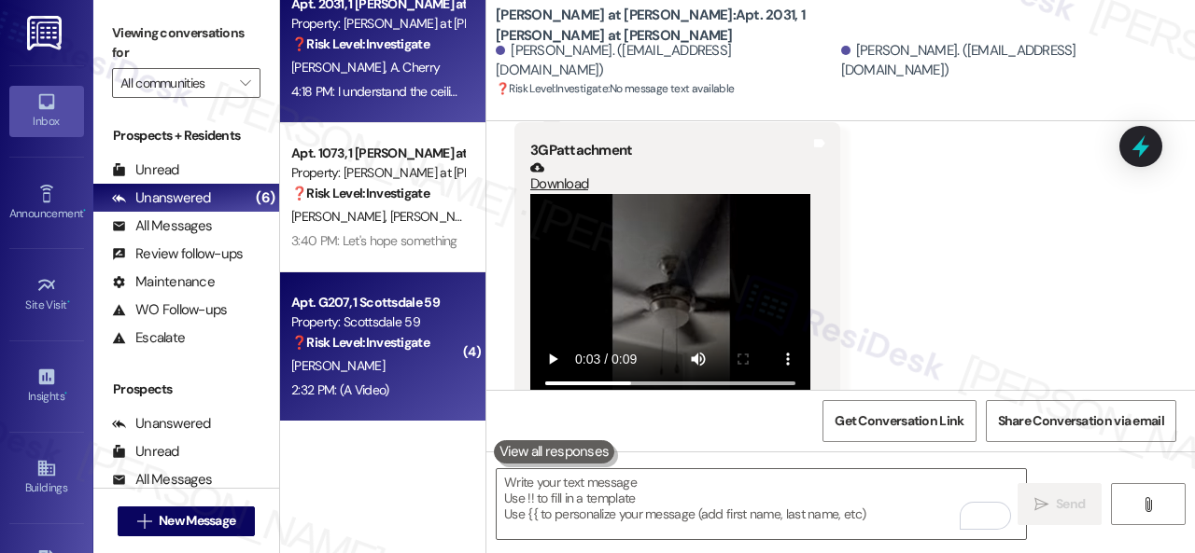
click at [418, 358] on div "V. Abdelnour" at bounding box center [377, 366] width 176 height 23
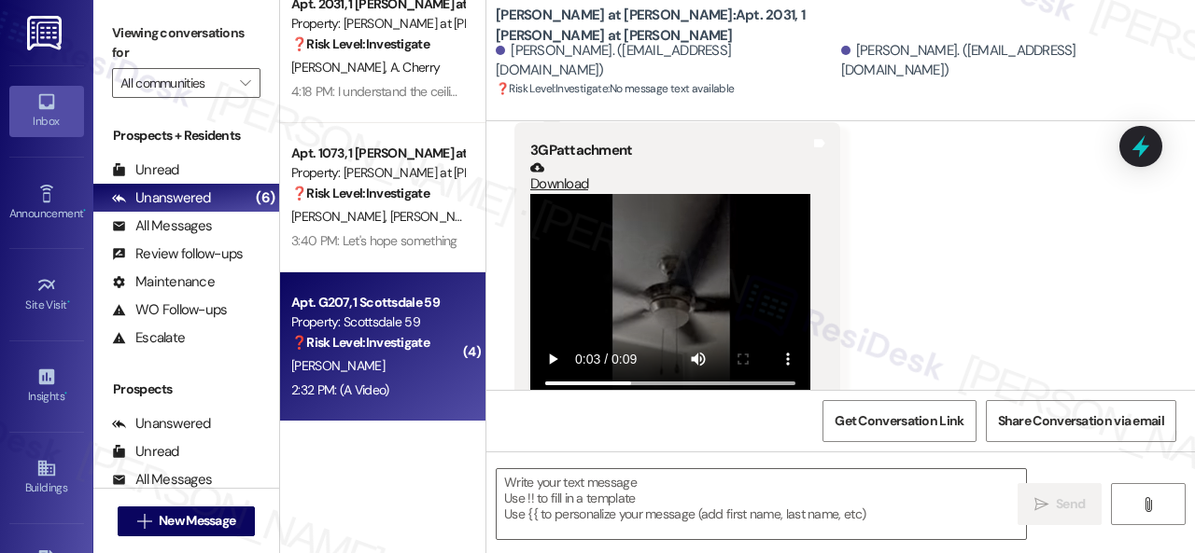
type textarea "Fetching suggested responses. Please feel free to read through the conversation…"
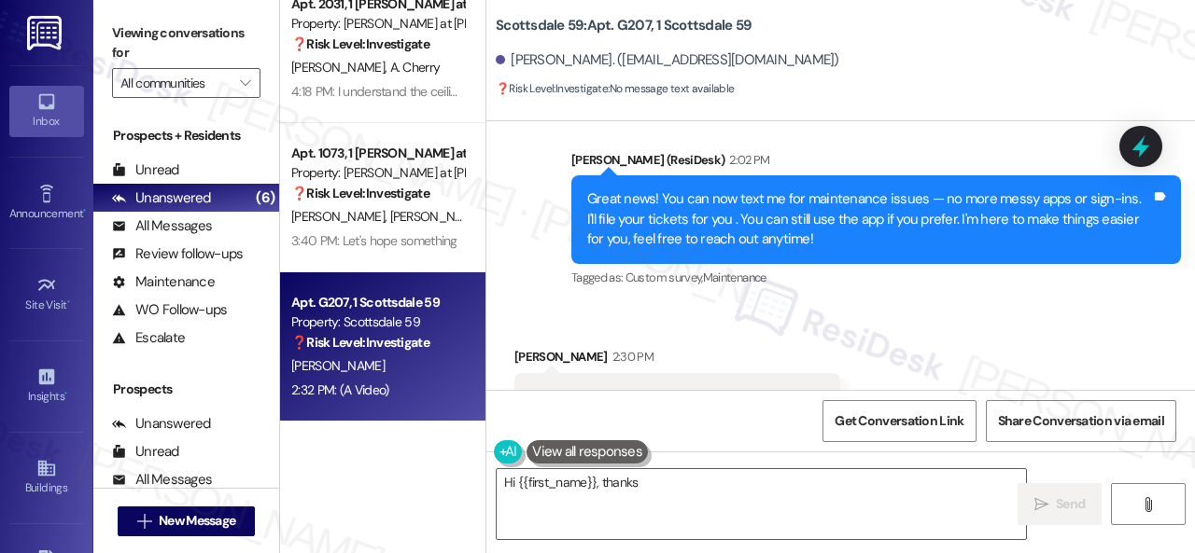
scroll to position [616, 0]
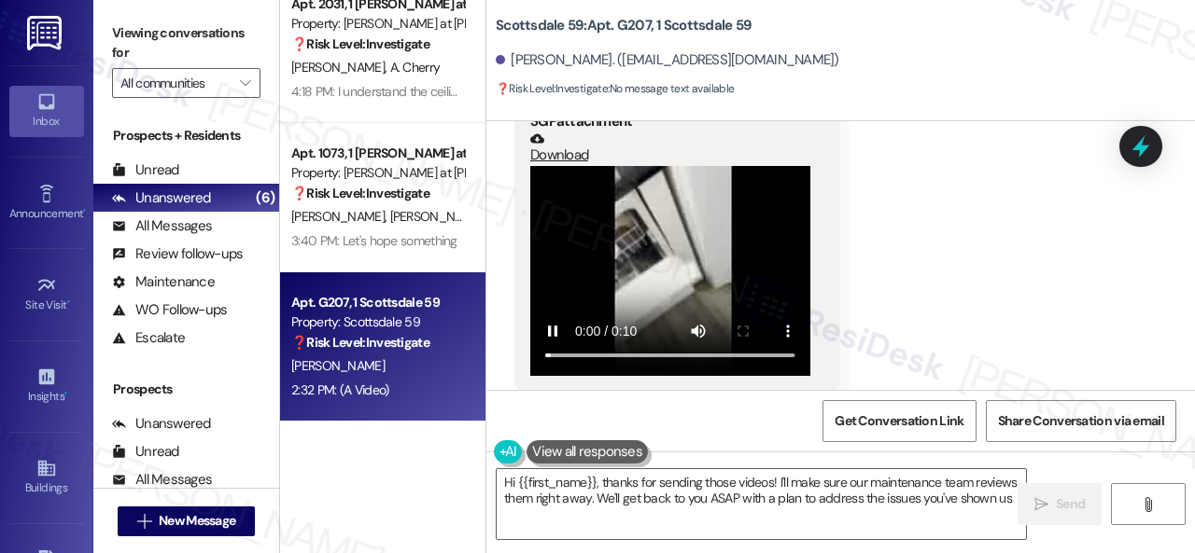
type textarea "Hi {{first_name}}, thanks for sending those videos! I'll make sure our maintena…"
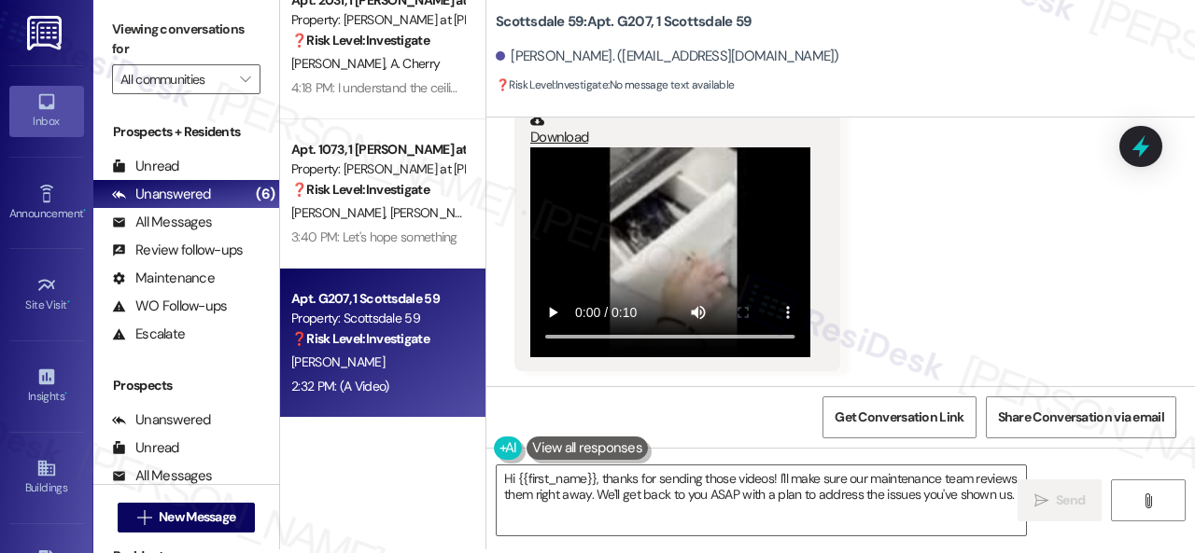
scroll to position [6, 0]
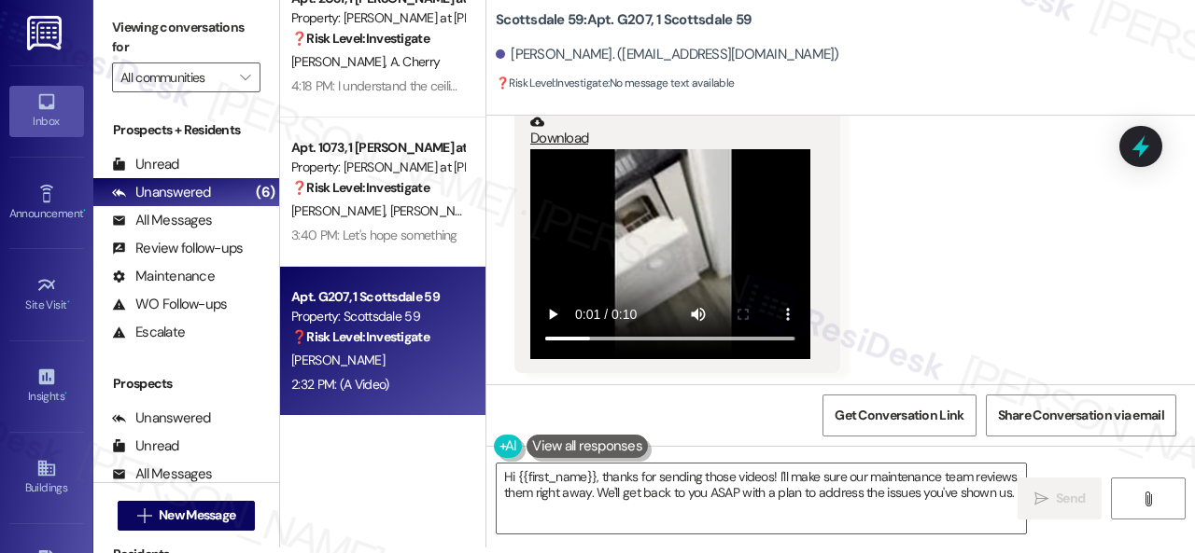
scroll to position [534, 0]
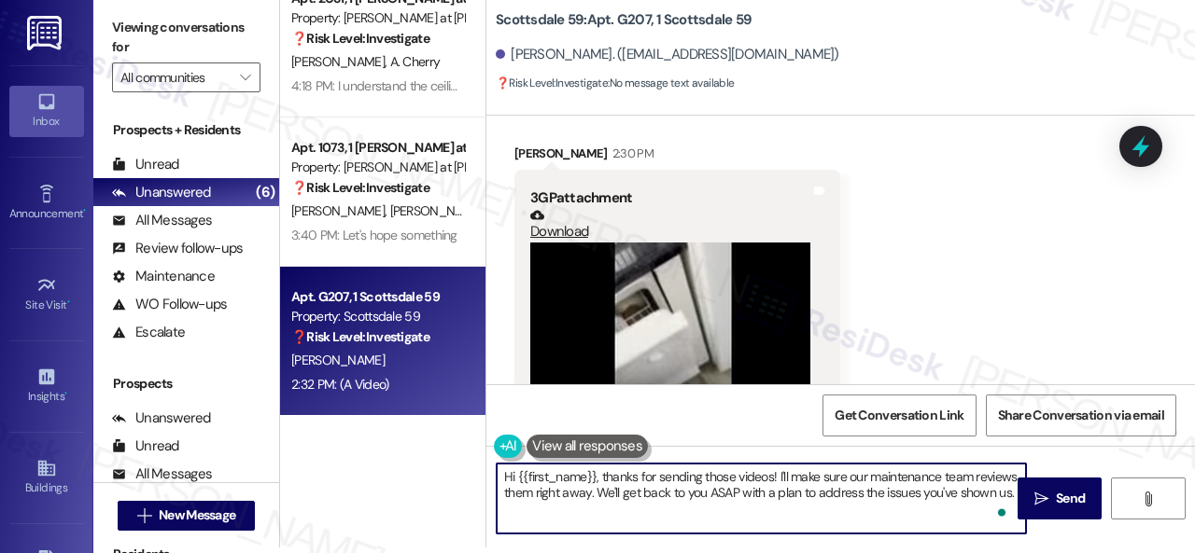
drag, startPoint x: 771, startPoint y: 478, endPoint x: 799, endPoint y: 517, distance: 48.2
click at [799, 517] on textarea "Hi {{first_name}}, thanks for sending those videos! I'll make sure our maintena…" at bounding box center [761, 499] width 529 height 70
click at [526, 495] on textarea "Hi {{first_name}}, thanks for sending those videos about the issues with the di…" at bounding box center [761, 499] width 529 height 70
click at [523, 498] on textarea "Hi {{first_name}}, thanks for sending those videos about the issues with the di…" at bounding box center [761, 499] width 529 height 70
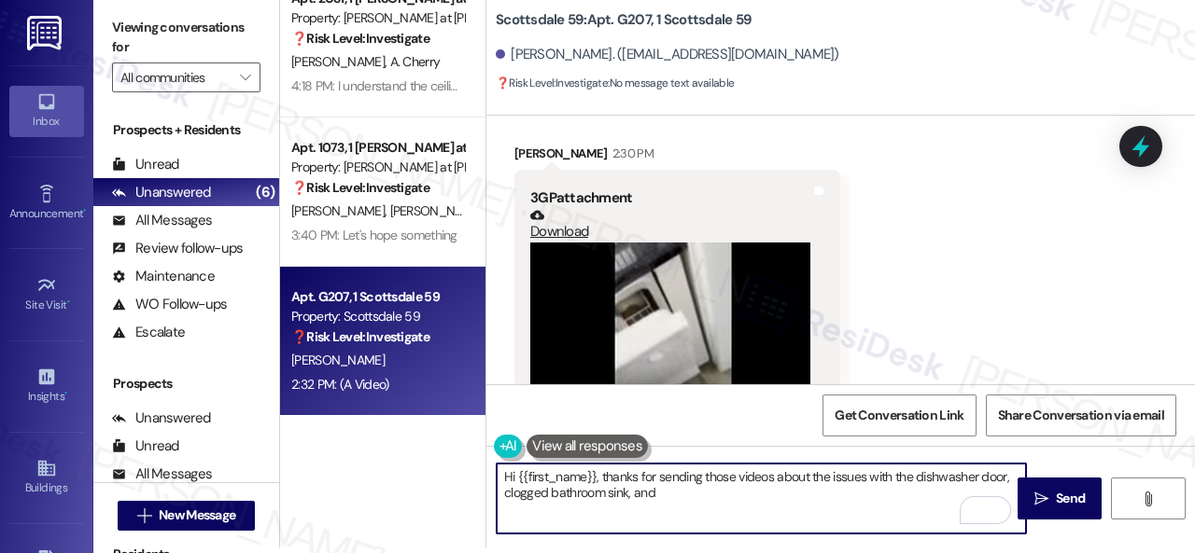
click at [523, 498] on textarea "Hi {{first_name}}, thanks for sending those videos about the issues with the di…" at bounding box center [761, 499] width 529 height 70
click at [616, 494] on textarea "Hi {{first_name}}, thanks for sending those videos about the issues with the di…" at bounding box center [761, 499] width 529 height 70
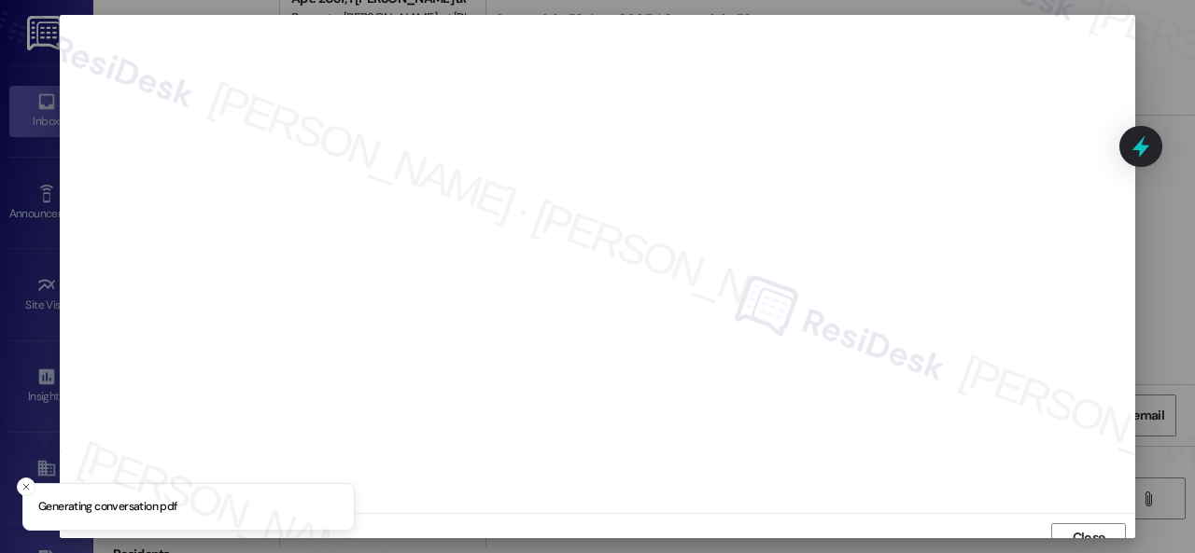
scroll to position [14, 0]
click at [1072, 522] on span "Close" at bounding box center [1088, 524] width 33 height 20
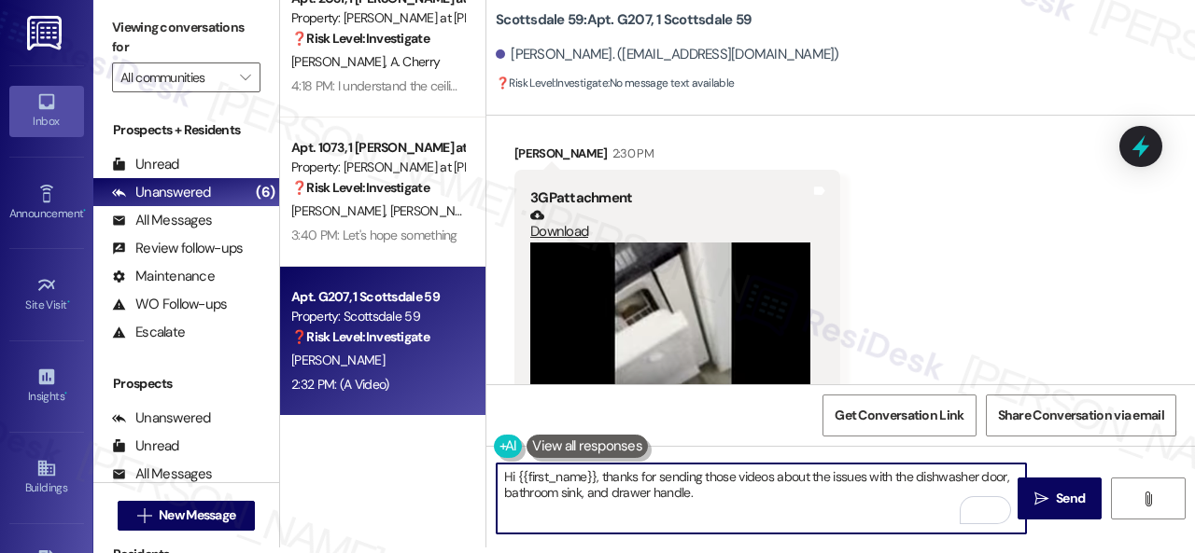
click at [724, 494] on textarea "Hi {{first_name}}, thanks for sending those videos about the issues with the di…" at bounding box center [761, 499] width 529 height 70
click at [887, 500] on textarea "Hi {{first_name}}, thanks for sending those videos about the issues with the di…" at bounding box center [761, 499] width 529 height 70
paste textarea "I'll be happy to submit a work order on your behalf. Can the maintenance team e…"
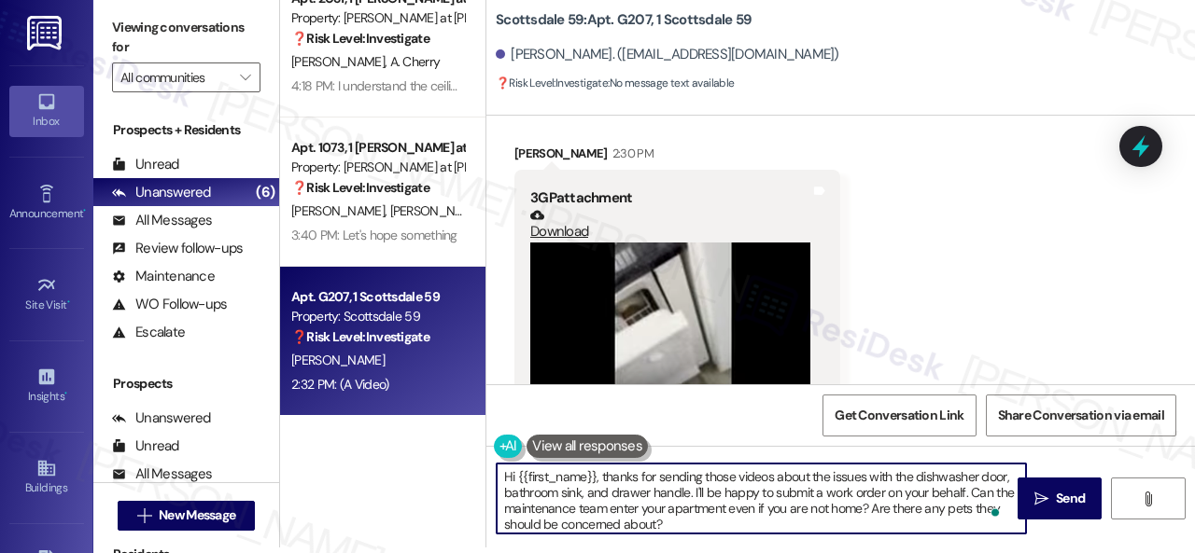
click at [814, 494] on textarea "Hi {{first_name}}, thanks for sending those videos about the issues with the di…" at bounding box center [761, 499] width 529 height 70
type textarea "Hi {{first_name}}, thanks for sending those videos about the issues with the di…"
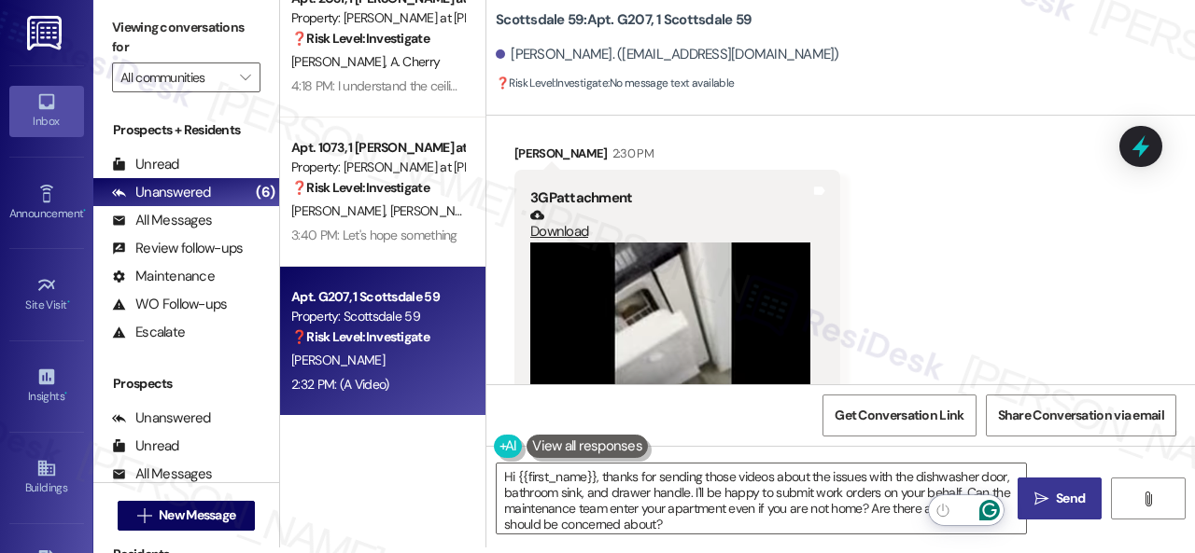
click at [1044, 498] on span " Send" at bounding box center [1059, 499] width 59 height 20
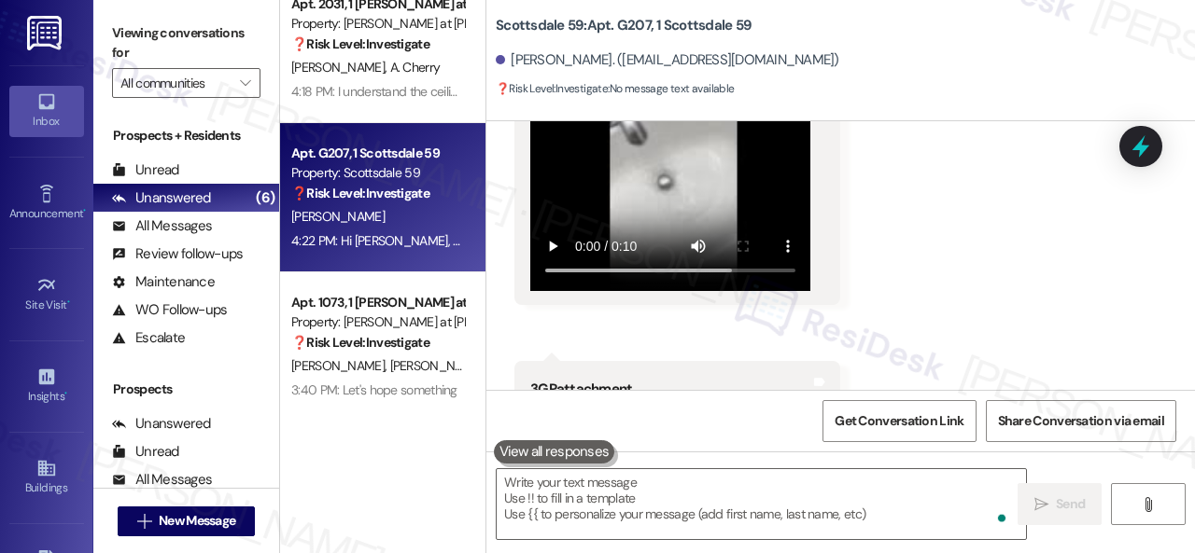
scroll to position [1466, 0]
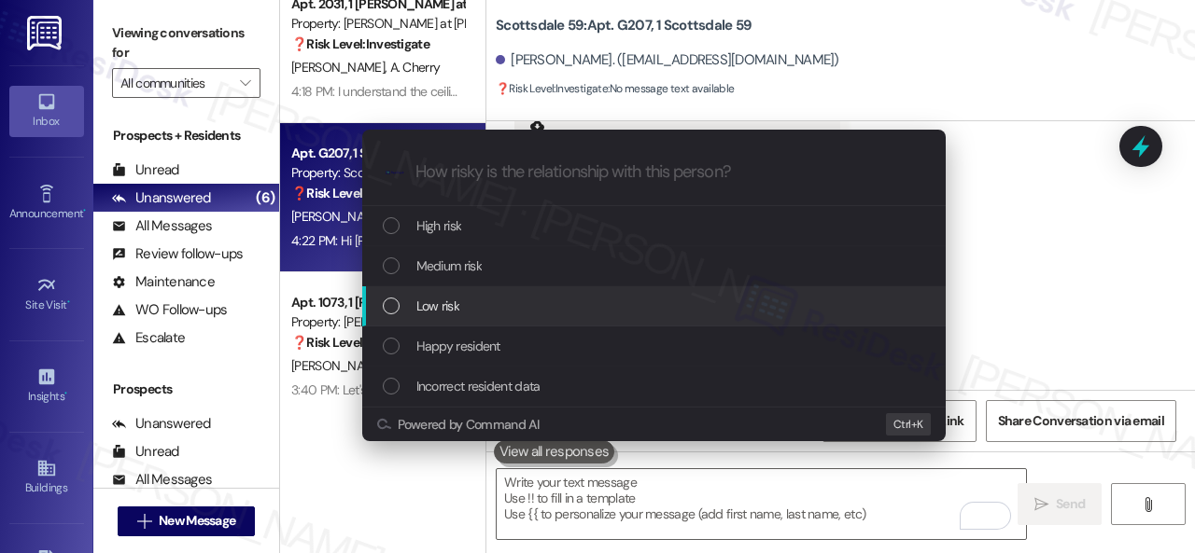
click at [1034, 274] on div "Escalate Conversation How risky is the relationship with this person? Topics (e…" at bounding box center [597, 276] width 1195 height 553
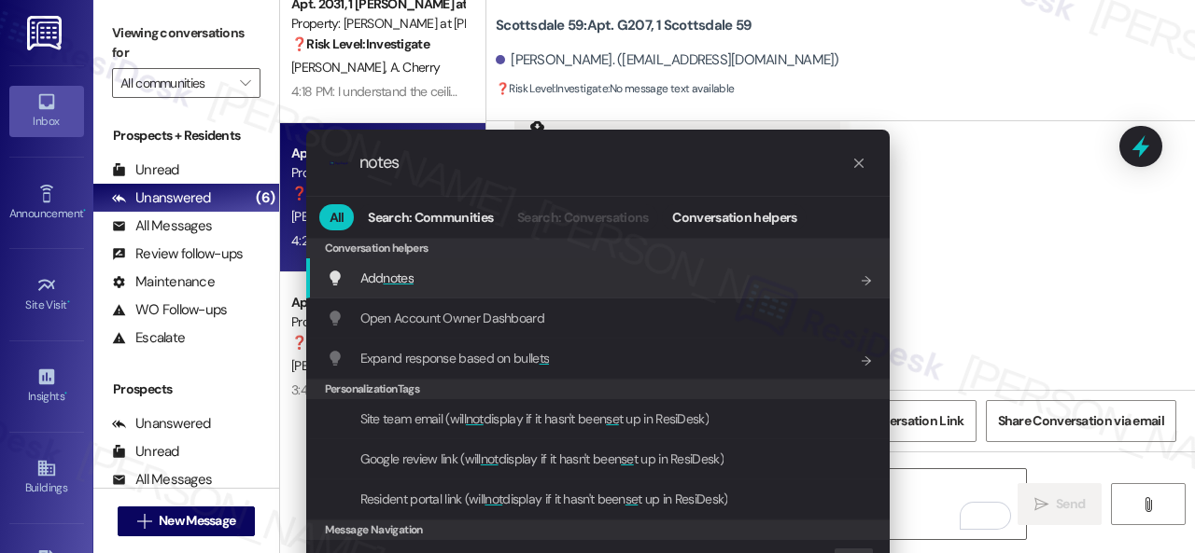
type input "notes"
click at [398, 279] on span "notes" at bounding box center [398, 278] width 31 height 17
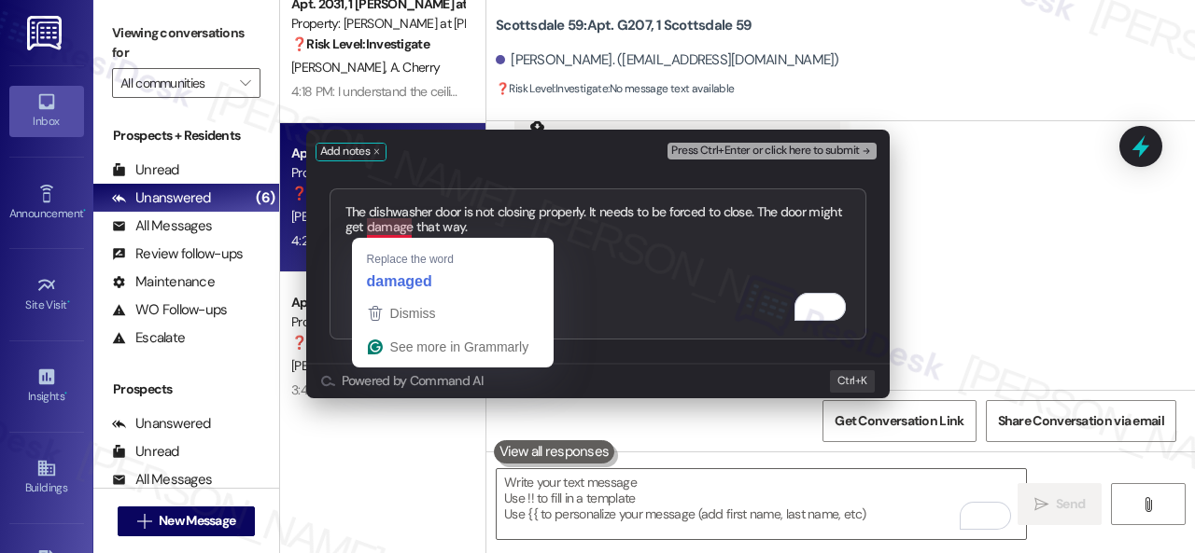
click at [409, 218] on textarea "The dishwasher door is not closing properly. It needs to be forced to close. Th…" at bounding box center [597, 264] width 537 height 151
click at [409, 225] on textarea "The dishwasher door is not closing properly. It needs to be forced to close. Th…" at bounding box center [597, 264] width 537 height 151
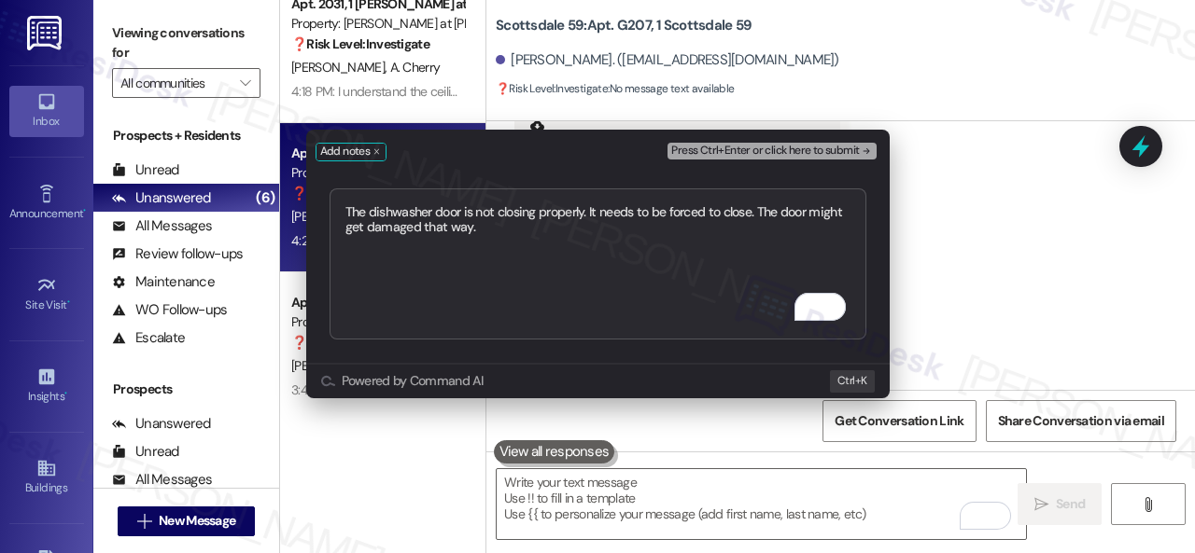
click at [585, 209] on textarea "The dishwasher door is not closing properly. It needs to be forced to close. Th…" at bounding box center [597, 264] width 537 height 151
click at [526, 227] on textarea "The dishwasher door is not closing properly. It needs to be forced to close. Th…" at bounding box center [597, 264] width 537 height 151
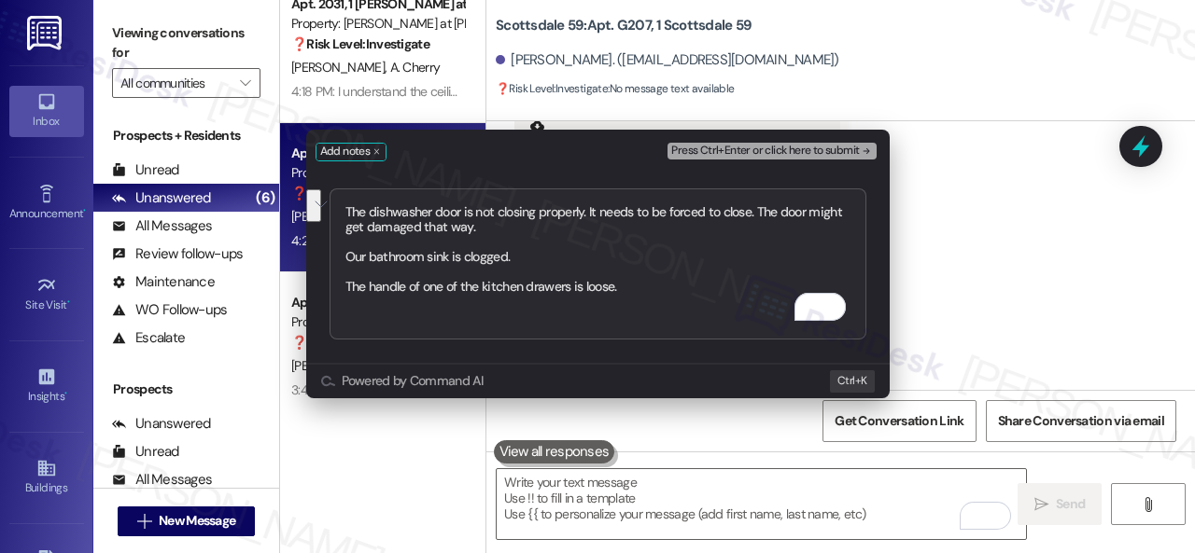
drag, startPoint x: 478, startPoint y: 210, endPoint x: 665, endPoint y: 223, distance: 188.1
click at [665, 223] on textarea "The dishwasher door is not closing properly. It needs to be forced to close. Th…" at bounding box center [597, 264] width 537 height 151
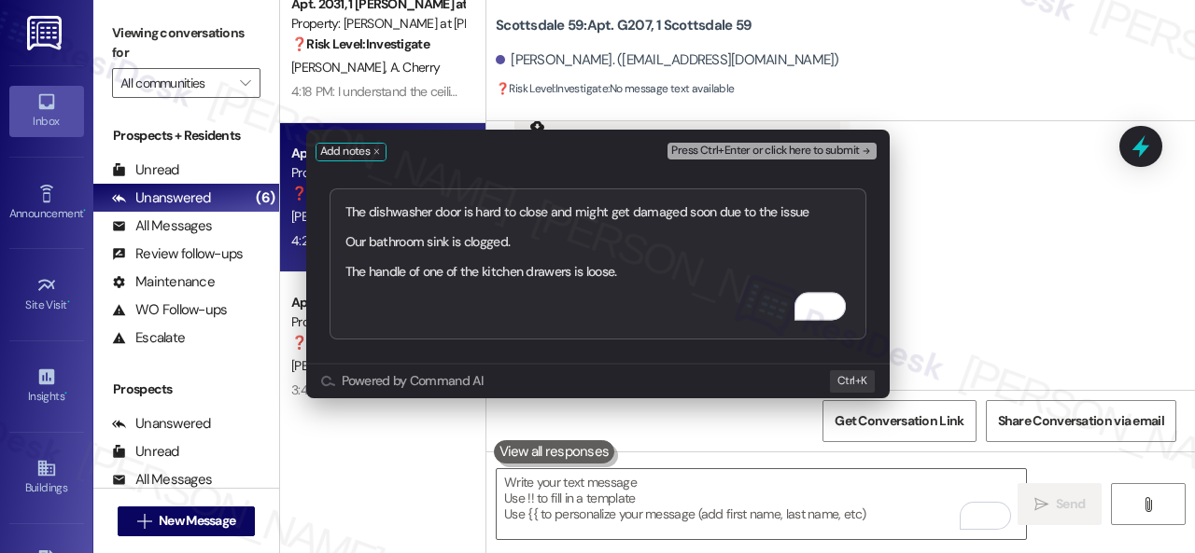
type textarea "The dishwasher door is hard to close and might get damaged soon due to the issu…"
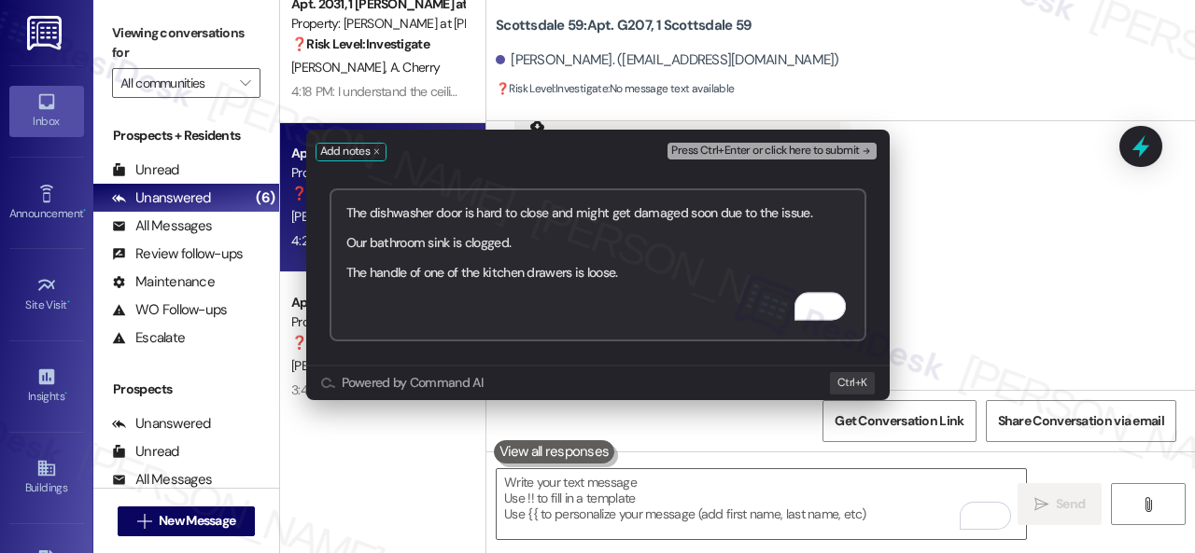
click at [806, 152] on span "Press Ctrl+Enter or click here to submit" at bounding box center [765, 151] width 188 height 13
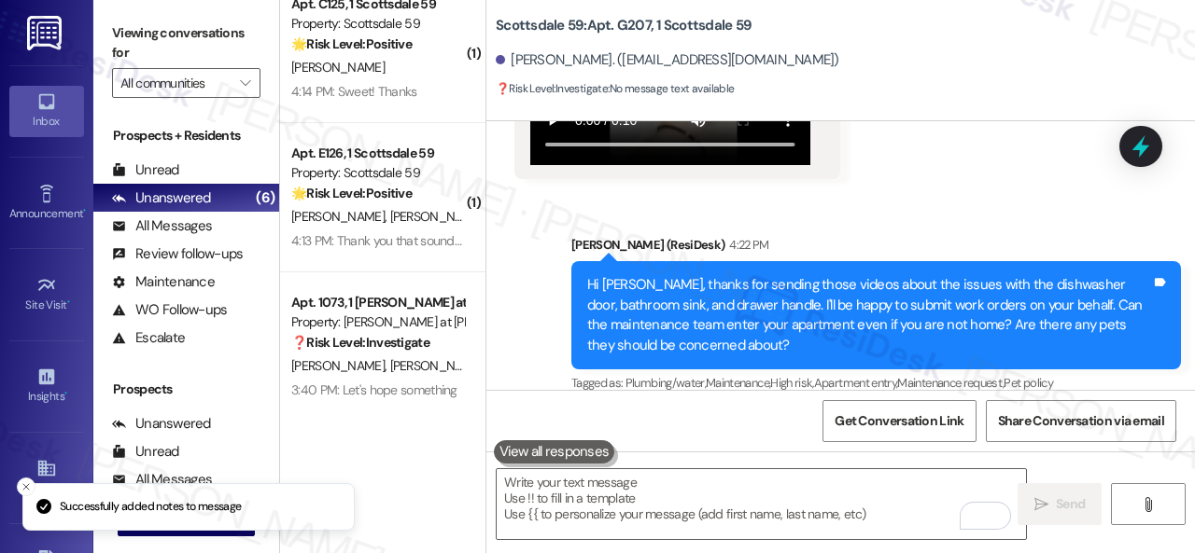
scroll to position [1662, 0]
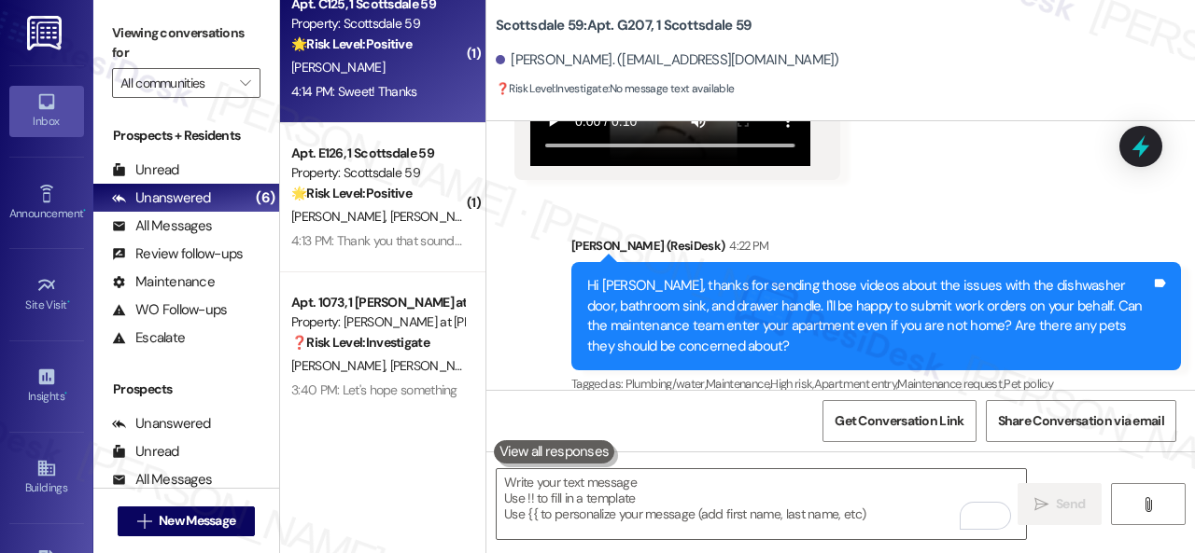
click at [413, 77] on div "[PERSON_NAME]" at bounding box center [377, 67] width 176 height 23
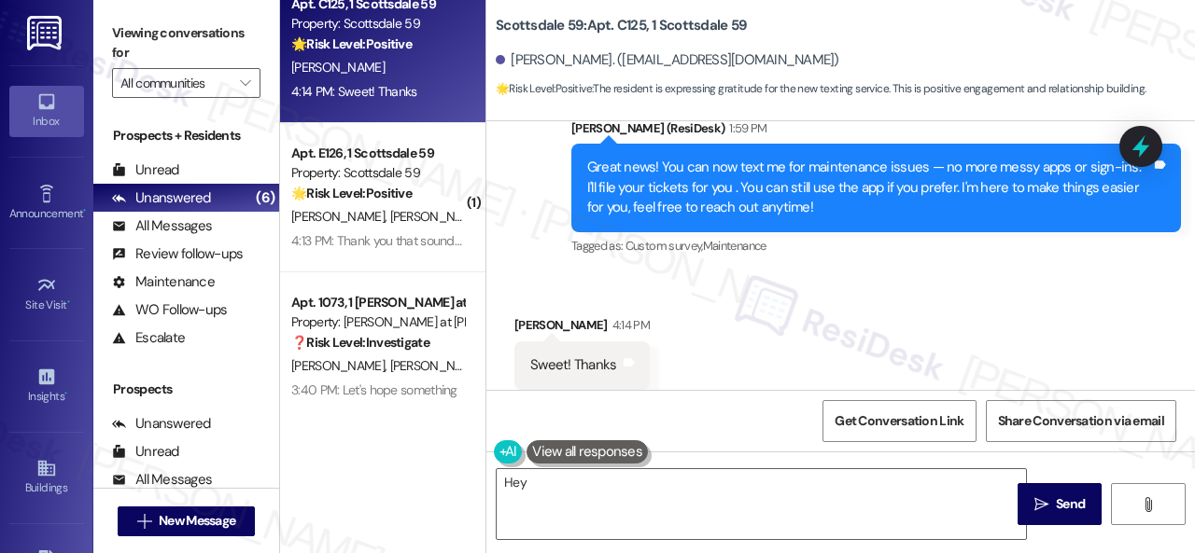
scroll to position [641, 0]
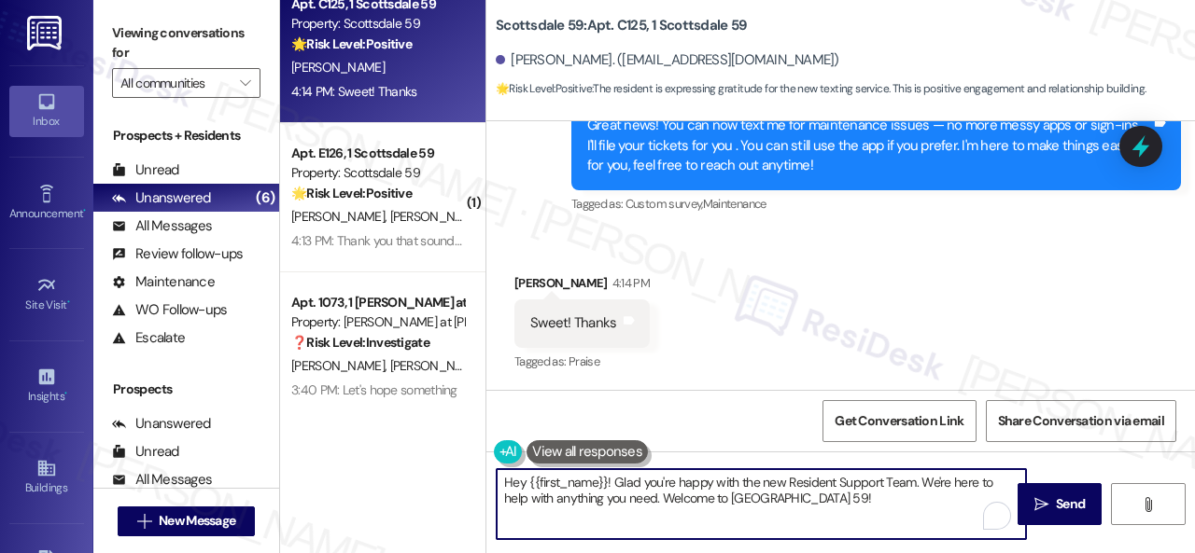
drag, startPoint x: 826, startPoint y: 498, endPoint x: 399, endPoint y: 423, distance: 433.2
click at [416, 423] on div "( 2 ) Apt. G111, 1 Scottsdale 59 Property: Scottsdale 59 ⚠️ Risk Level: High Th…" at bounding box center [737, 276] width 915 height 553
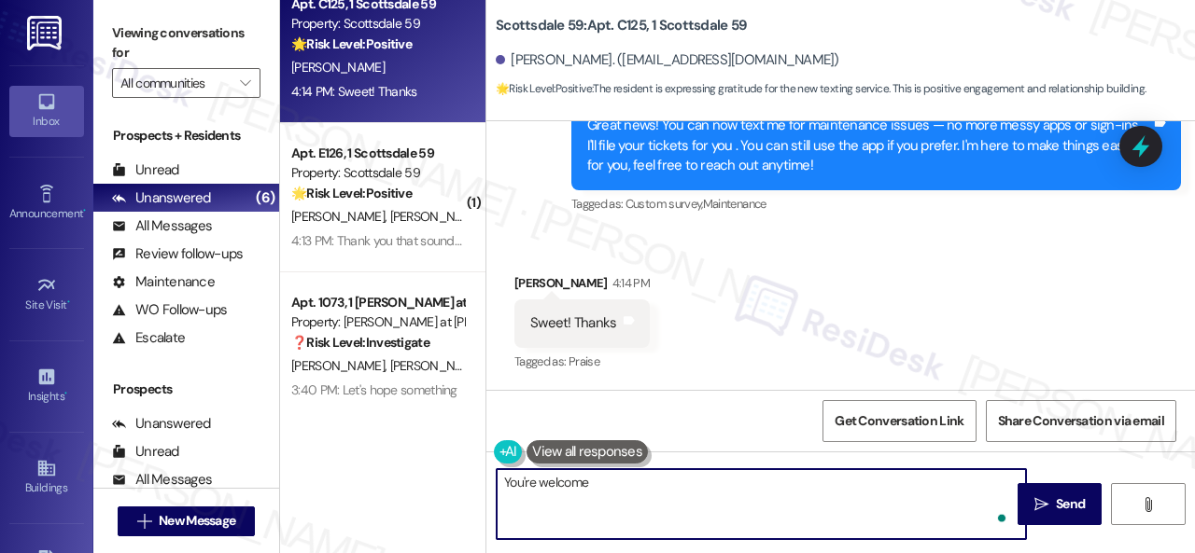
type textarea "You're welcome!"
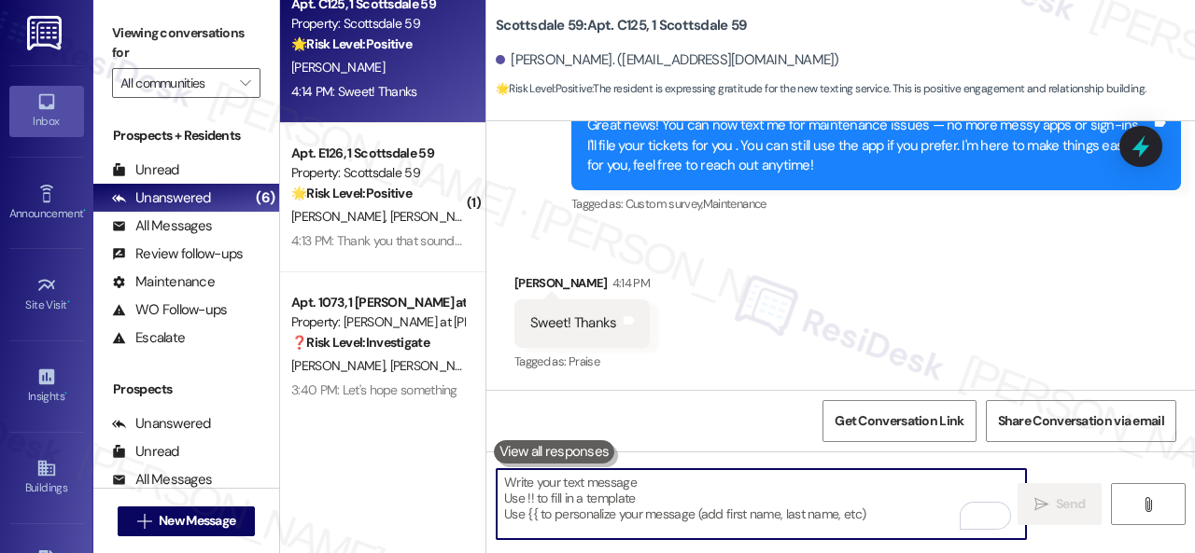
scroll to position [640, 0]
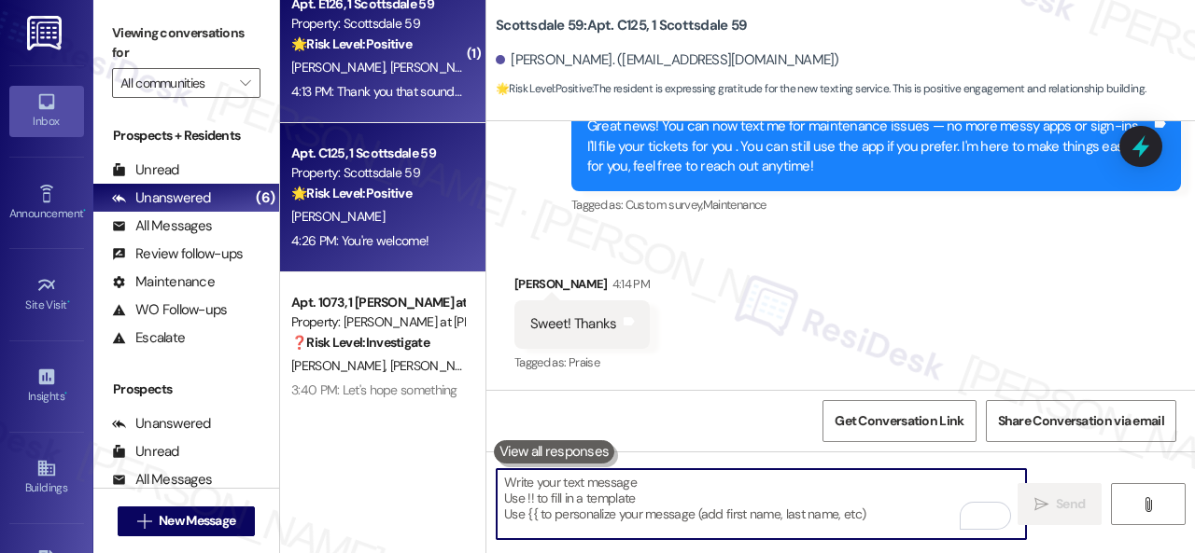
click at [431, 49] on div "🌟 Risk Level: Positive The resident is expressing gratitude for the new texting…" at bounding box center [377, 45] width 173 height 20
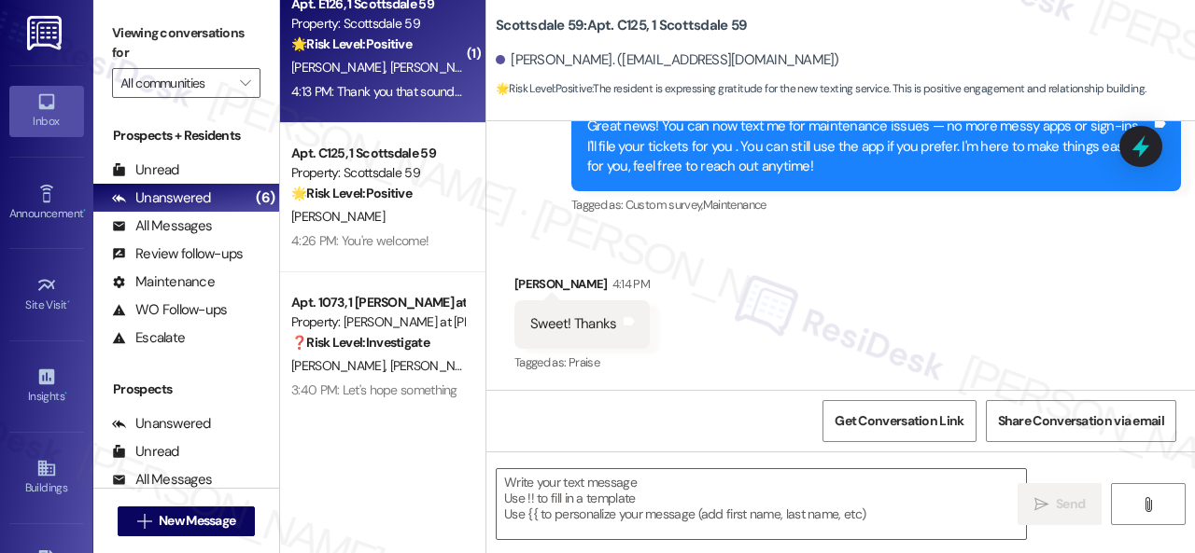
type textarea "Fetching suggested responses. Please feel free to read through the conversation…"
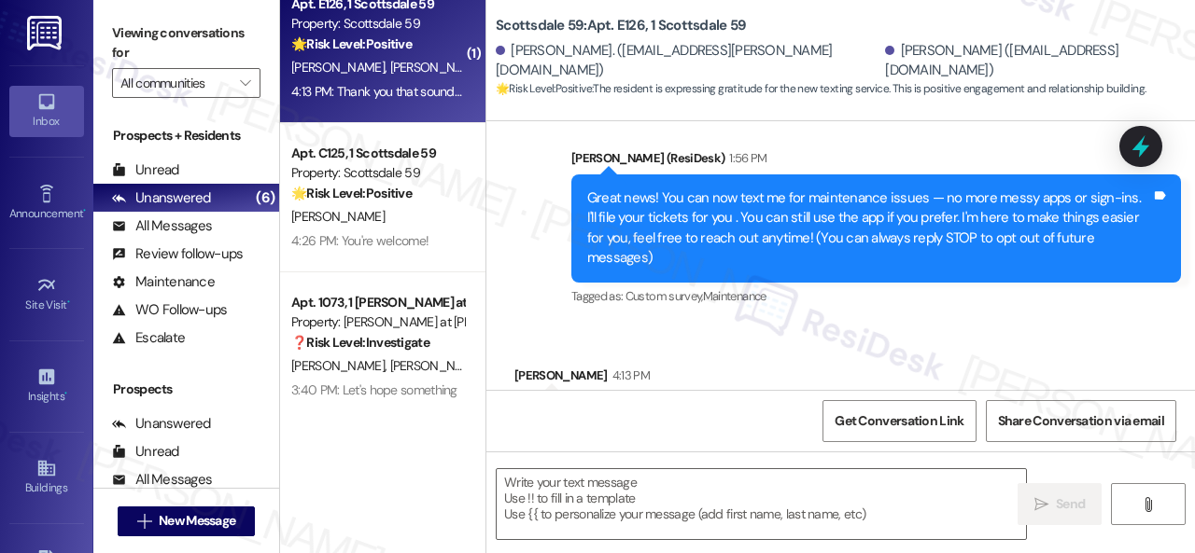
type textarea "Fetching suggested responses. Please feel free to read through the conversation…"
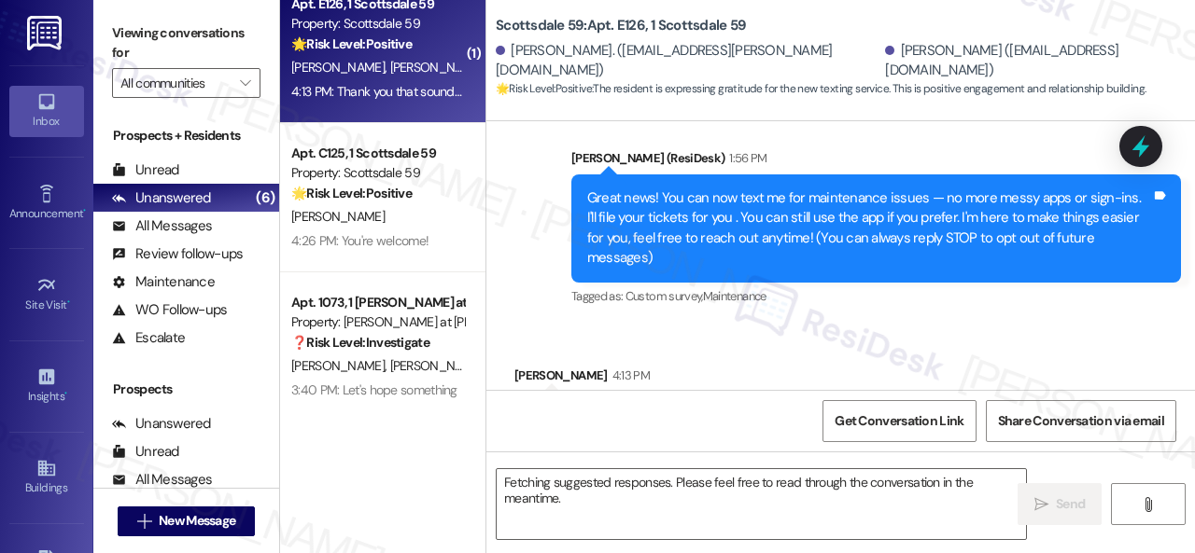
scroll to position [211, 0]
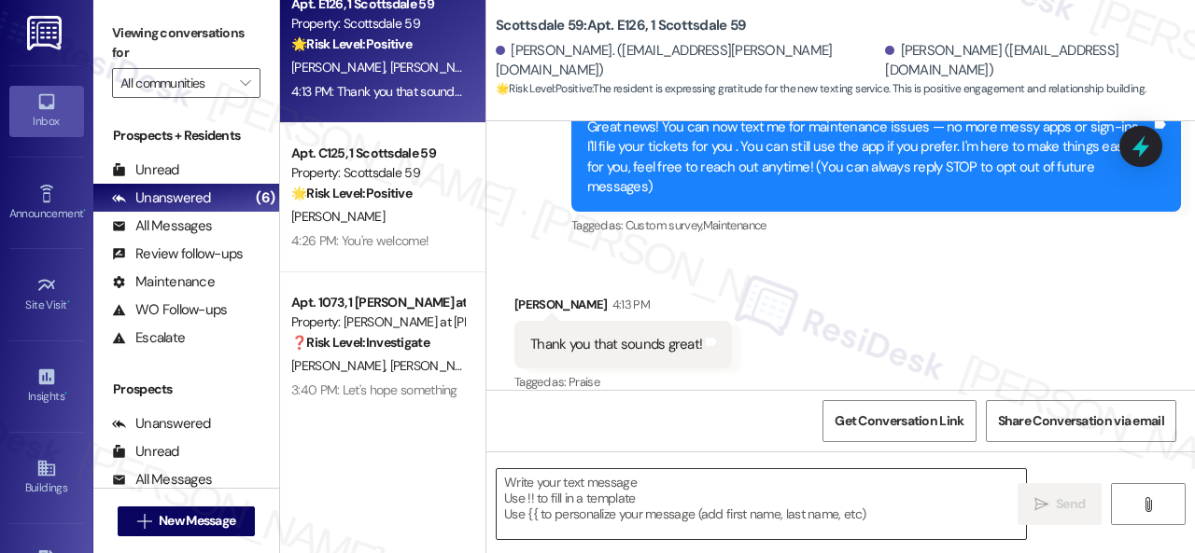
click at [622, 507] on textarea at bounding box center [761, 504] width 529 height 70
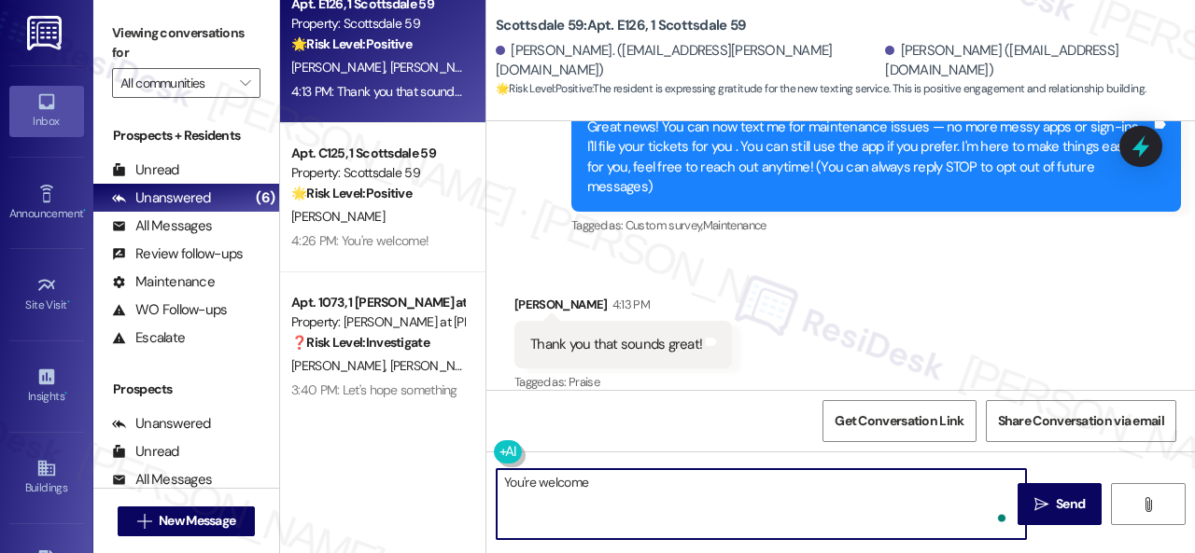
type textarea "You're welcome!"
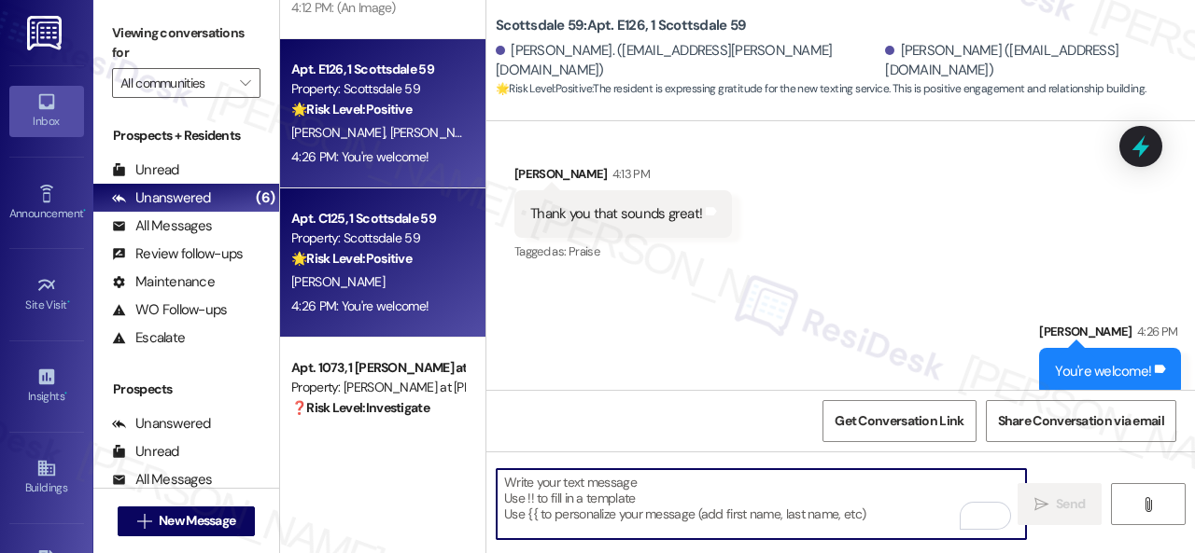
scroll to position [0, 0]
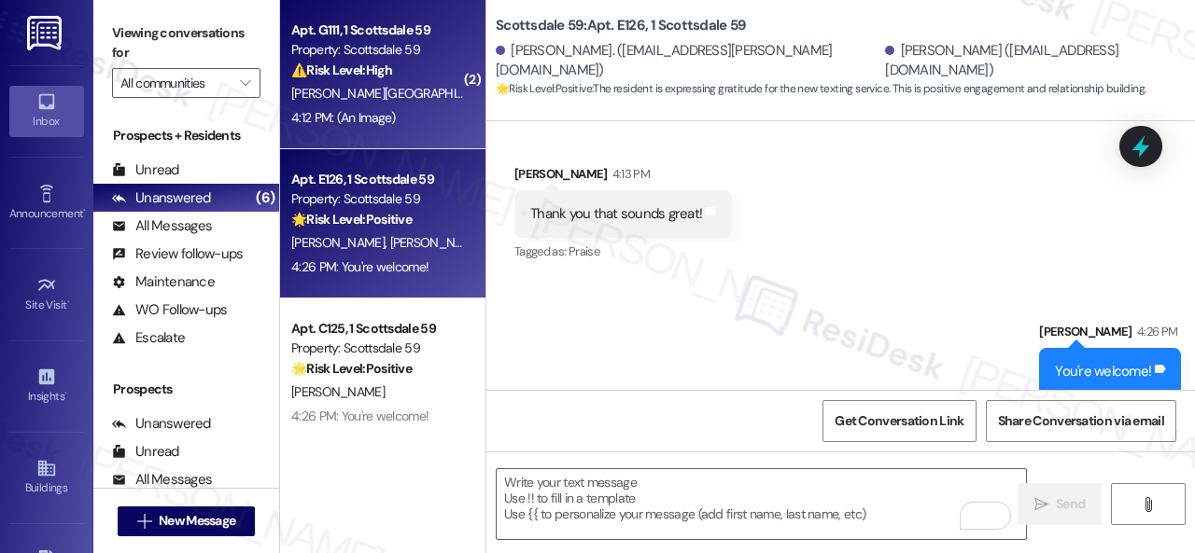
click at [390, 111] on div "4:12 PM: (An Image) 4:12 PM: (An Image)" at bounding box center [343, 117] width 105 height 17
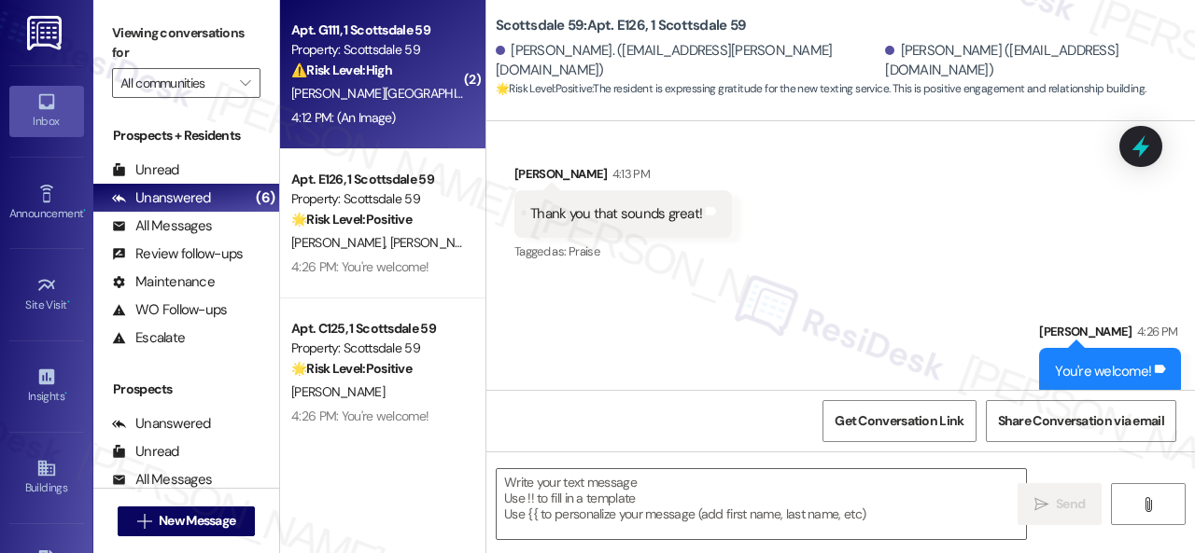
type textarea "Fetching suggested responses. Please feel free to read through the conversation…"
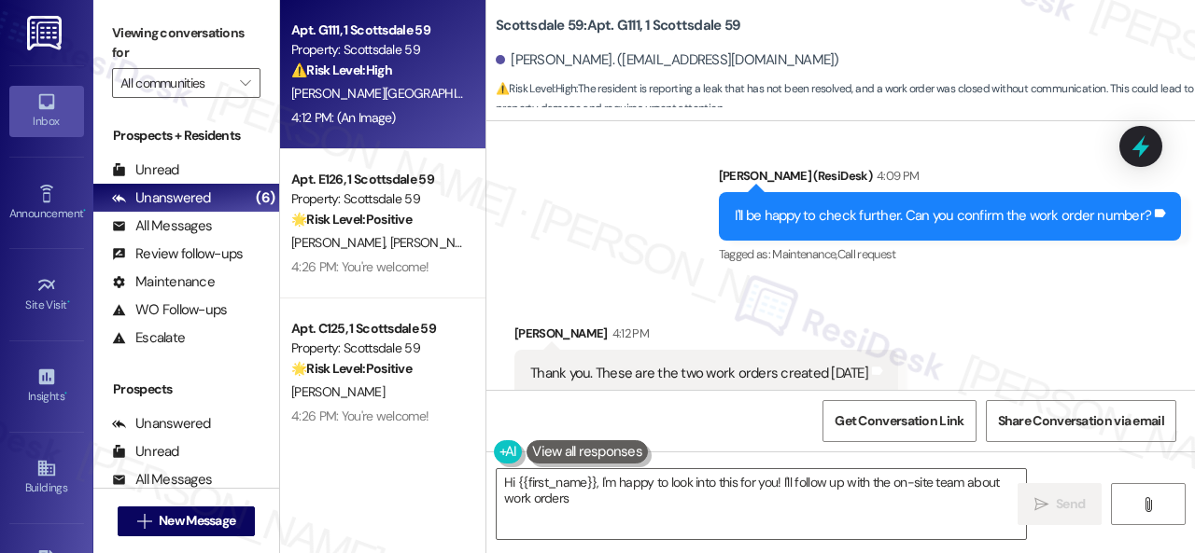
scroll to position [1739, 0]
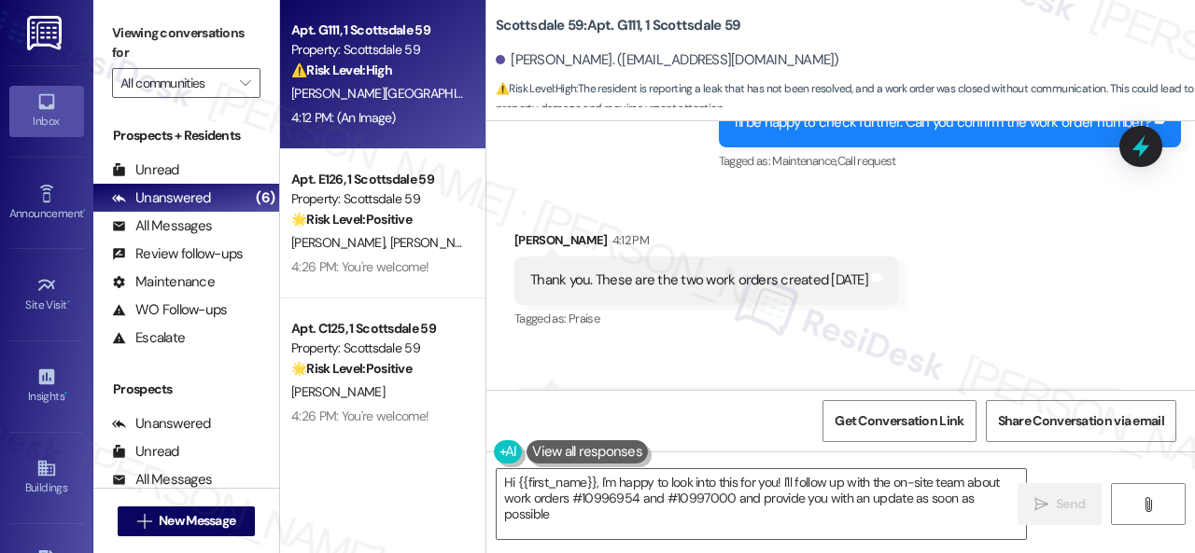
type textarea "Hi {{first_name}}, I'm happy to look into this for you! I'll follow up with the…"
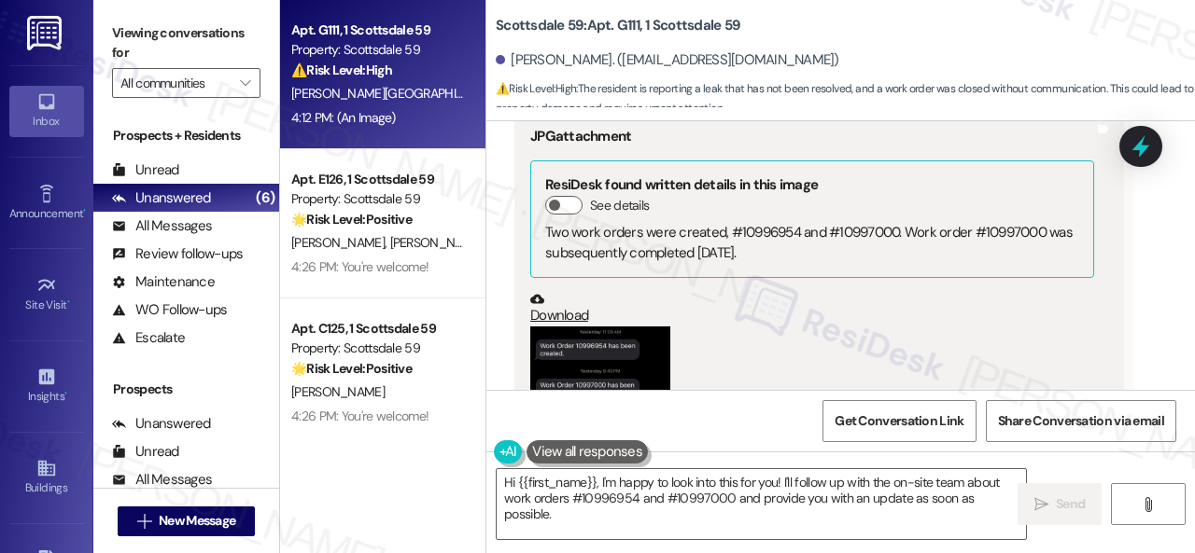
scroll to position [2112, 0]
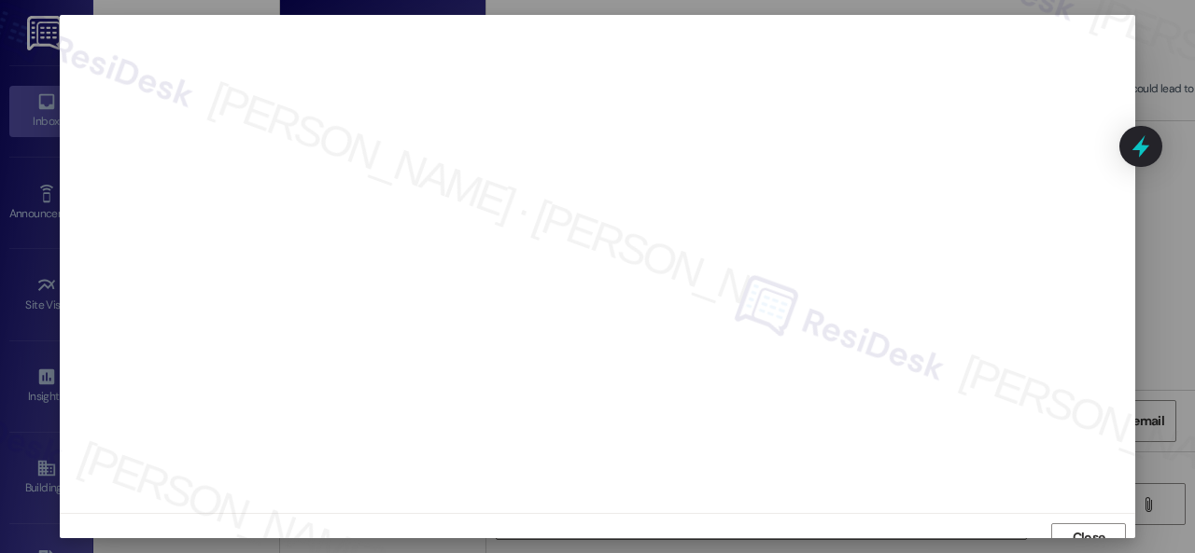
scroll to position [14, 0]
click at [1072, 522] on span "Close" at bounding box center [1088, 524] width 33 height 20
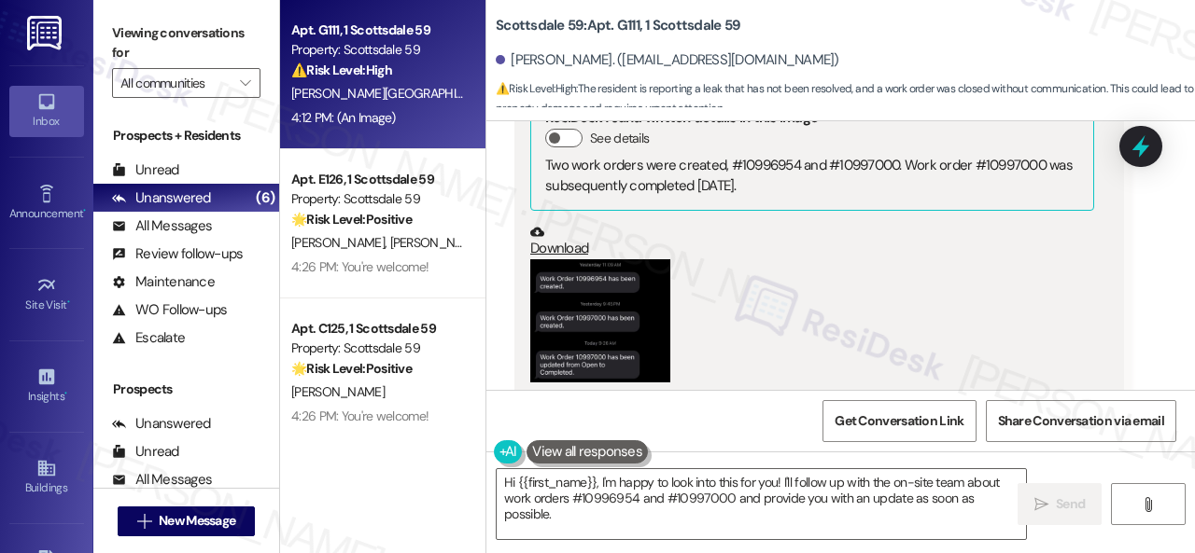
scroll to position [2112, 0]
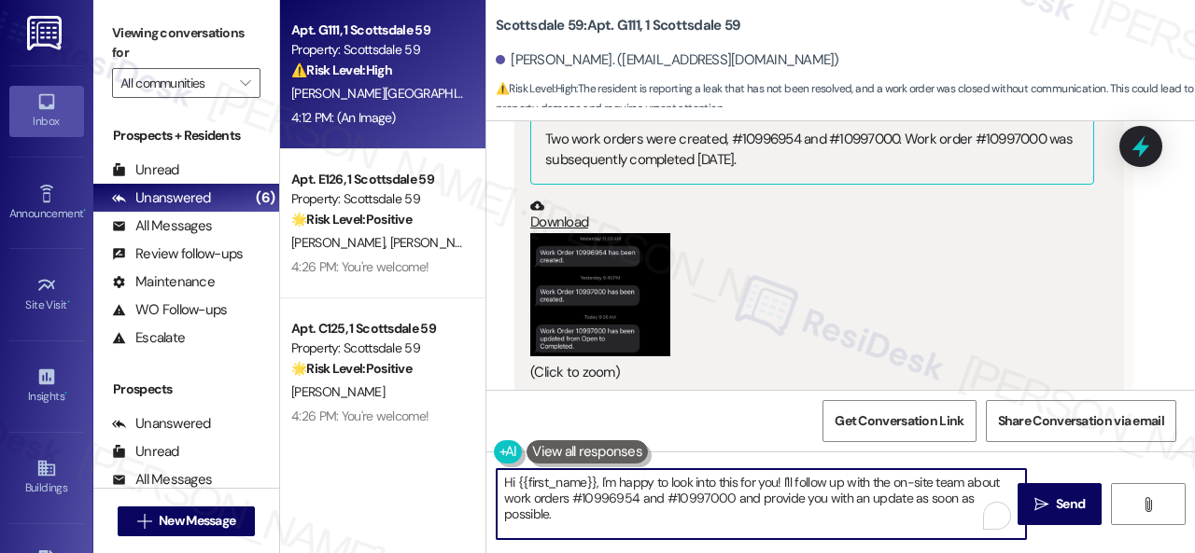
drag, startPoint x: 564, startPoint y: 517, endPoint x: 485, endPoint y: 461, distance: 96.3
click at [486, 461] on div "Hi {{first_name}}, I'm happy to look into this for you! I'll follow up with the…" at bounding box center [840, 522] width 708 height 140
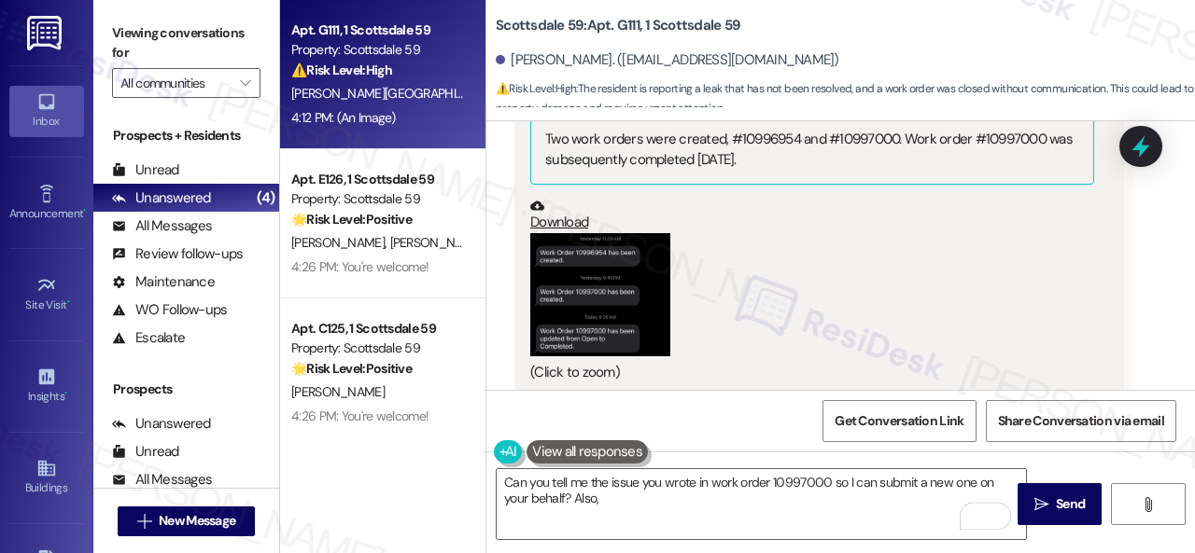
click at [1120, 291] on div "Received via SMS 4:12 PM [PERSON_NAME] 4:12 PM JPG attachment ResiDesk found wr…" at bounding box center [818, 206] width 637 height 410
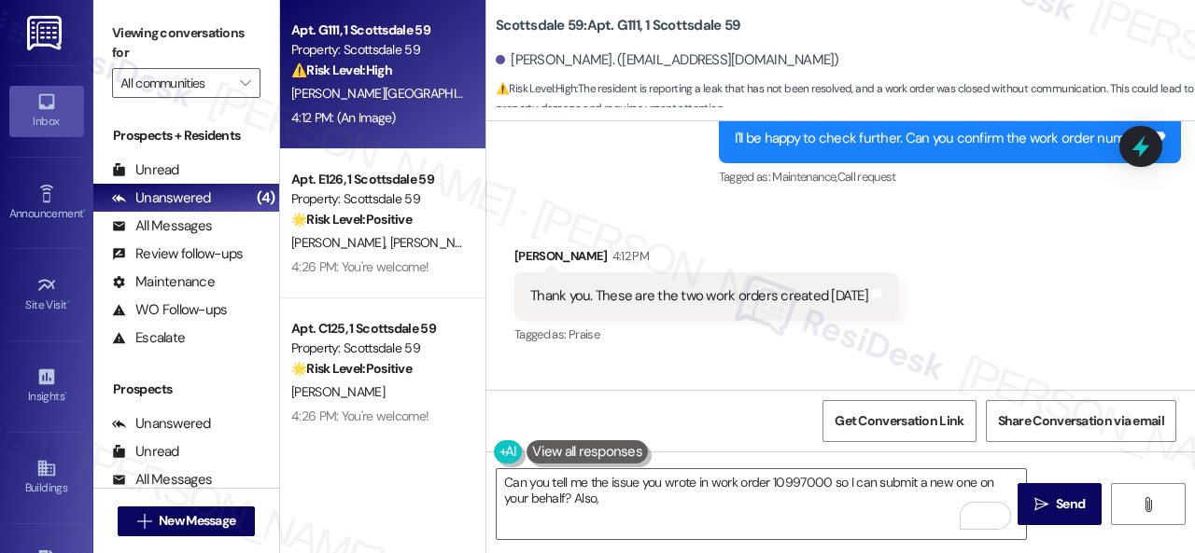
scroll to position [1739, 0]
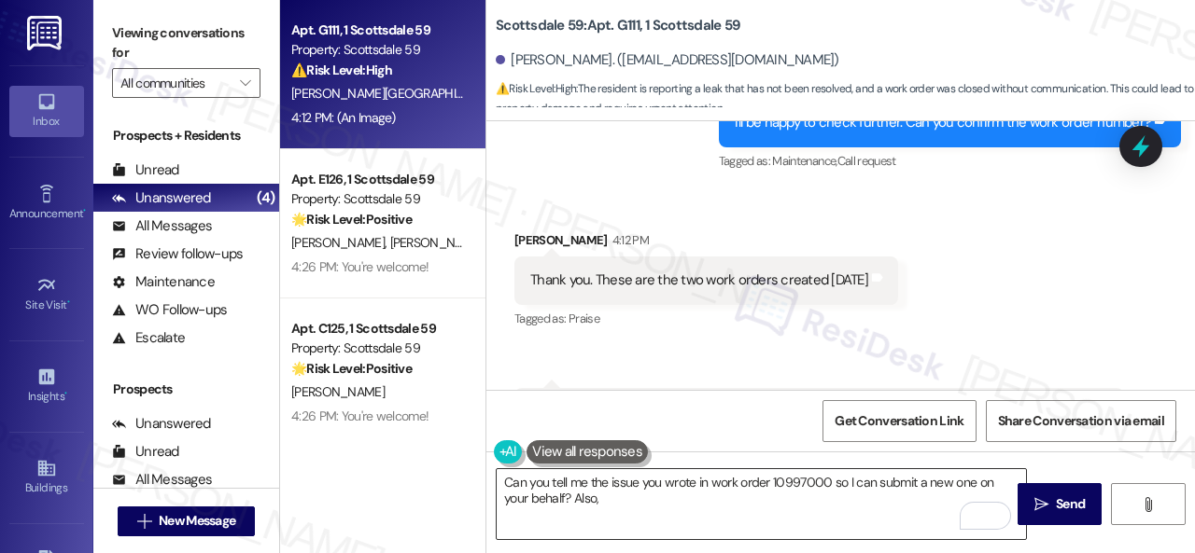
click at [627, 494] on textarea "Can you tell me the issue you wrote in work order 10997000 so I can submit a ne…" at bounding box center [761, 504] width 529 height 70
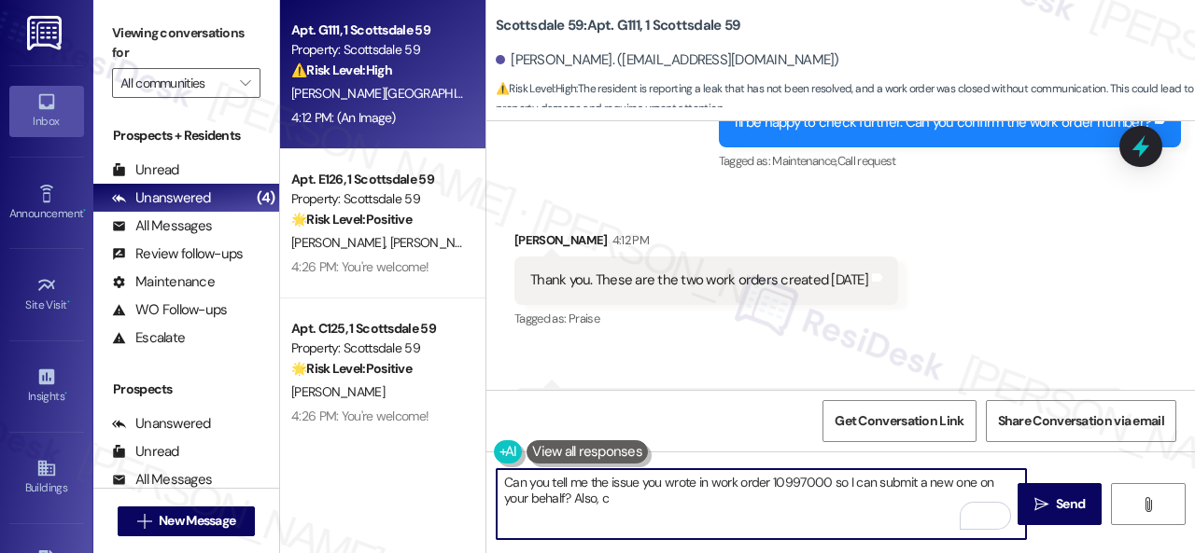
paste textarea "an the maintenance team enter your apartment even if you are not home? Are ther…"
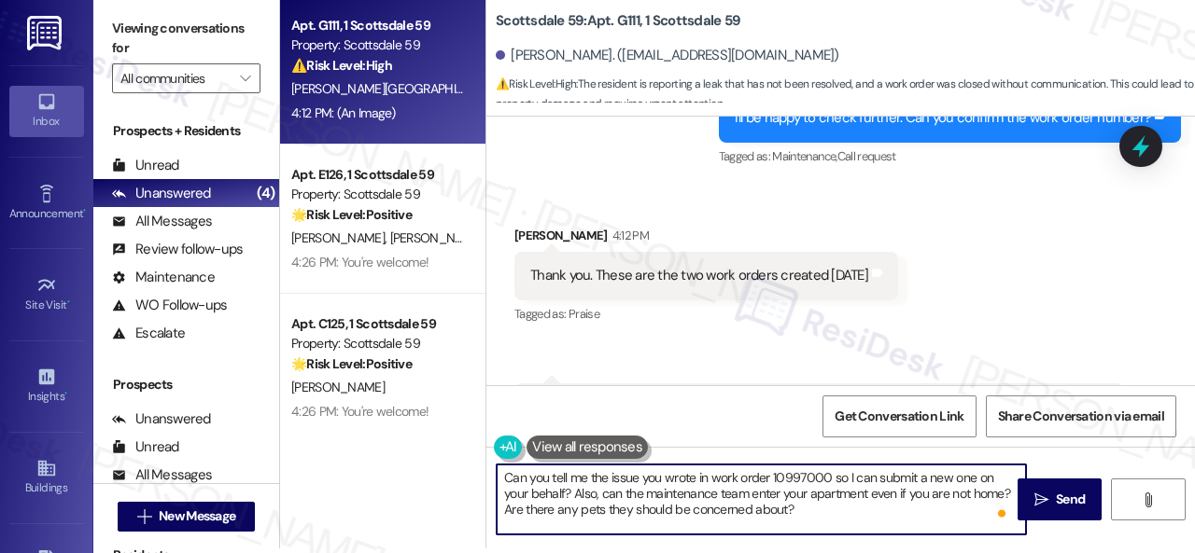
scroll to position [6, 0]
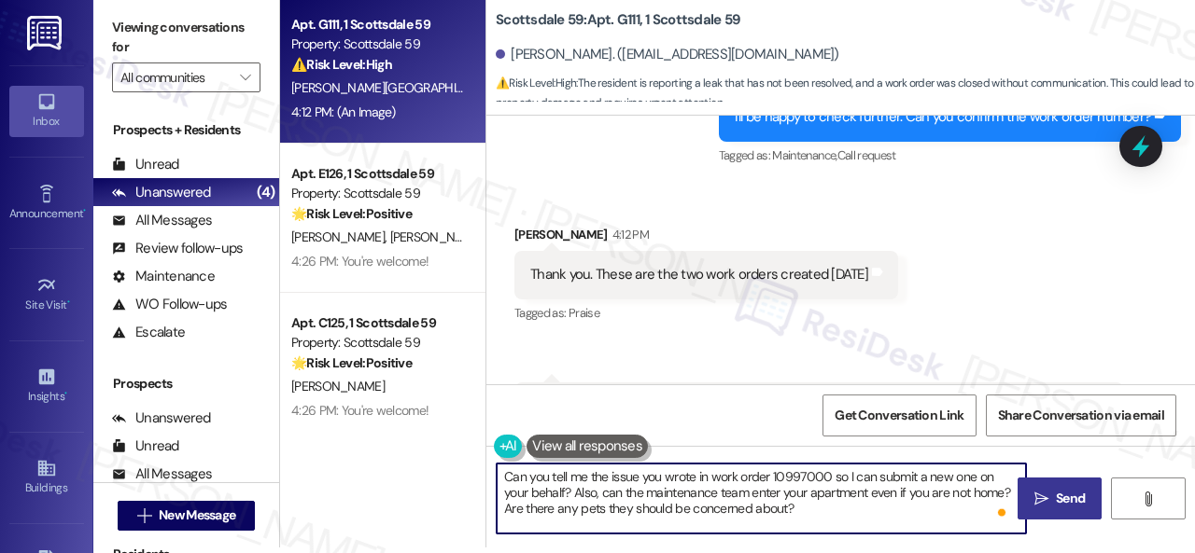
type textarea "Can you tell me the issue you wrote in work order 10997000 so I can submit a ne…"
click at [1052, 497] on span "Send" at bounding box center [1070, 499] width 36 height 20
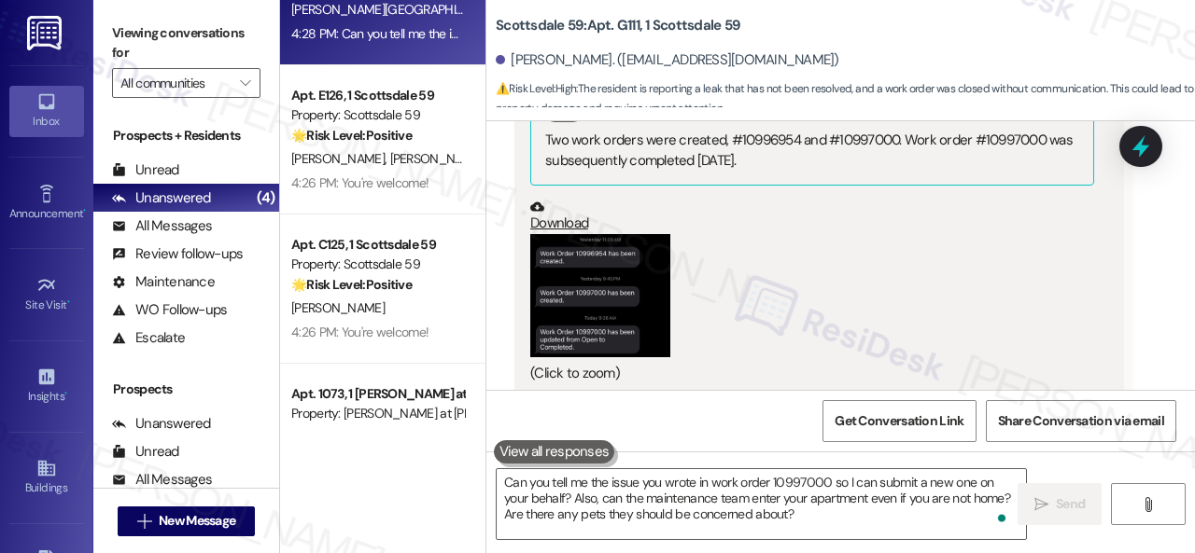
scroll to position [0, 0]
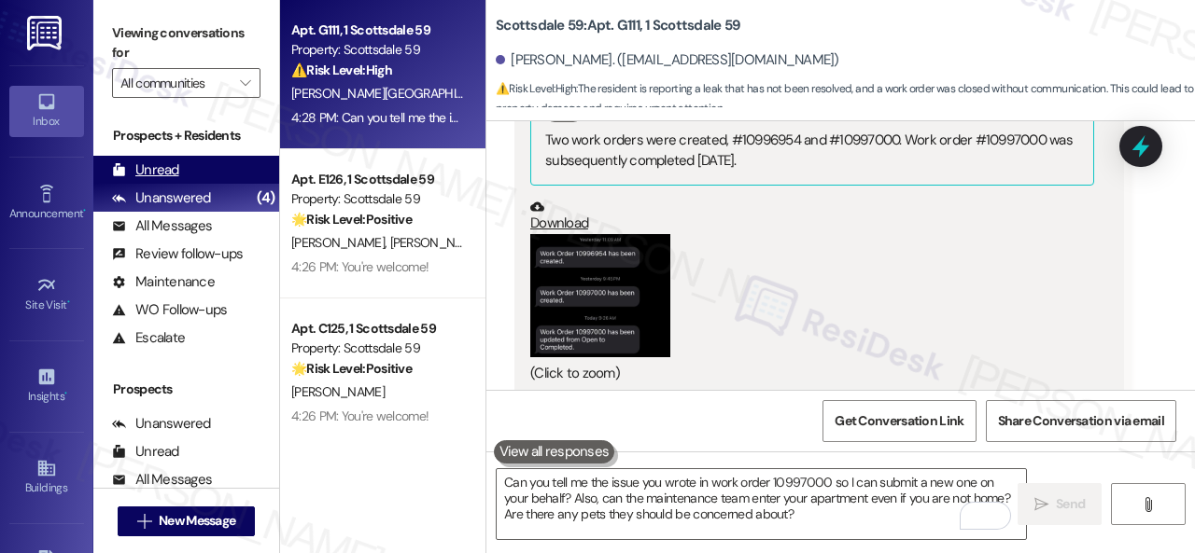
click at [172, 170] on div "Unread" at bounding box center [145, 171] width 67 height 20
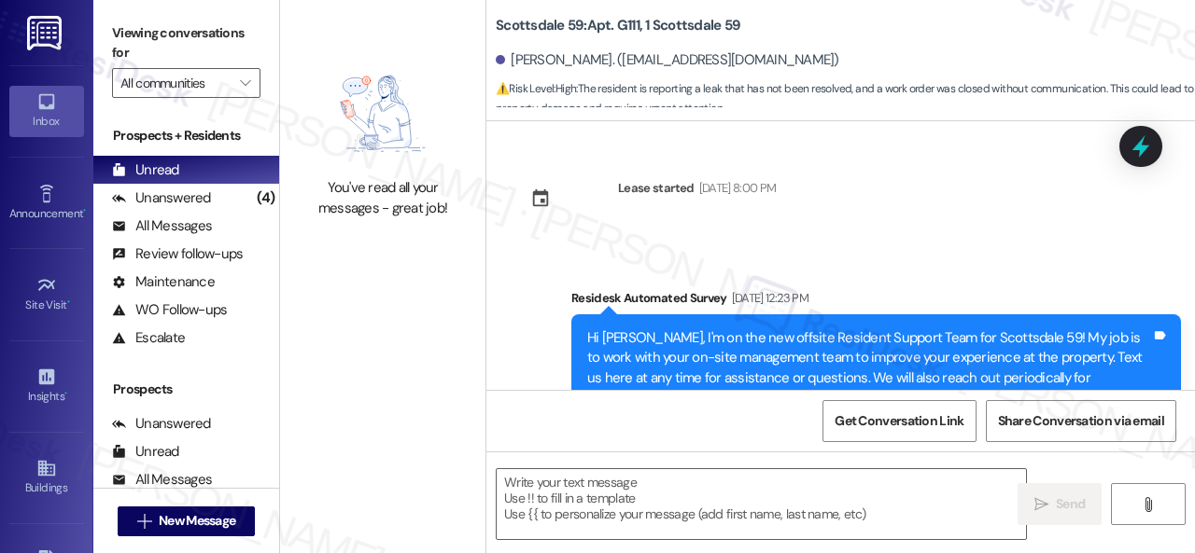
scroll to position [2309, 0]
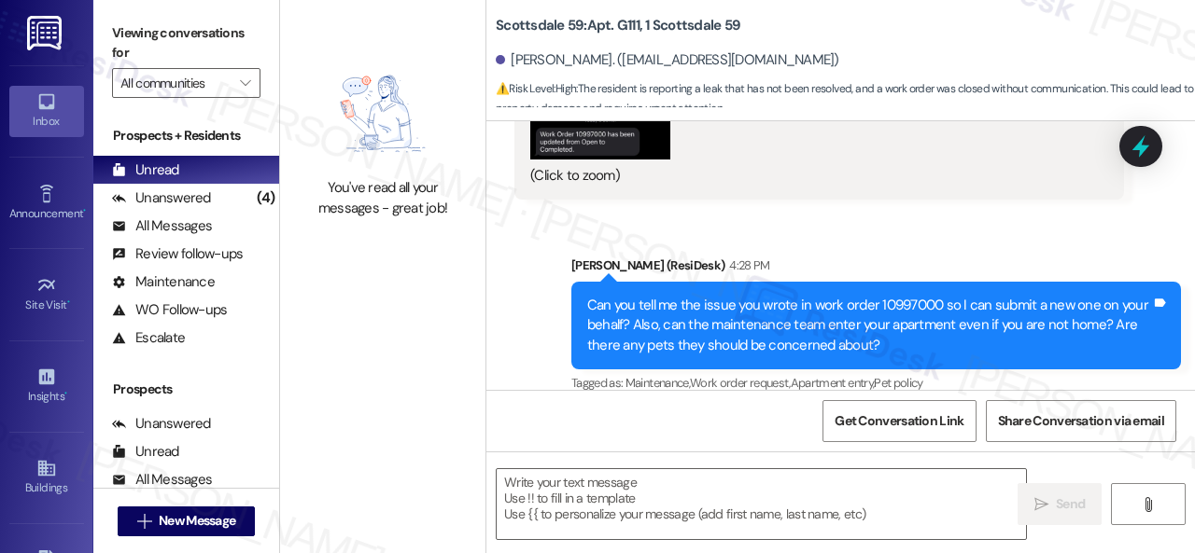
type textarea "Fetching suggested responses. Please feel free to read through the conversation…"
